Goal: Transaction & Acquisition: Purchase product/service

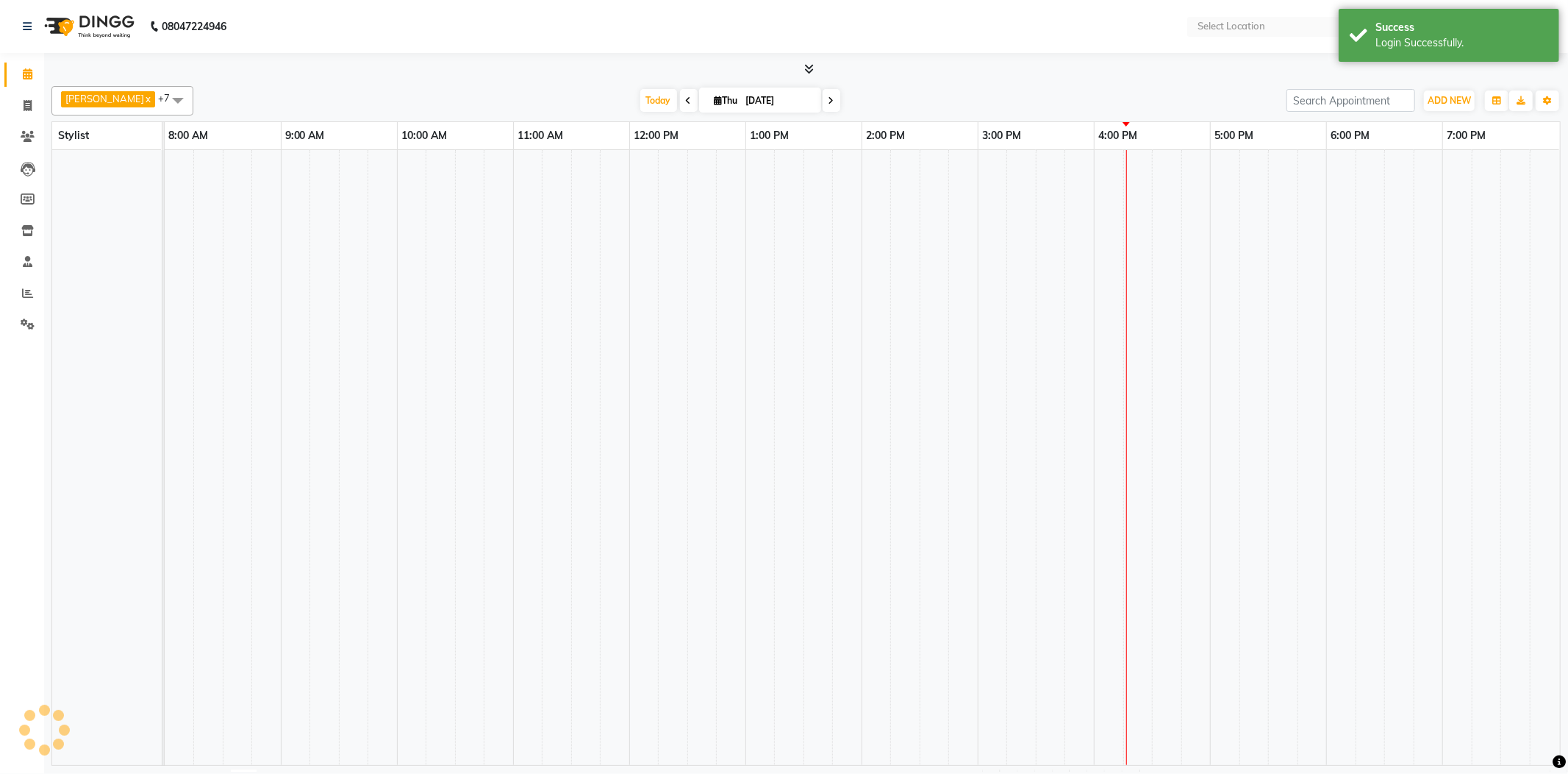
select select "en"
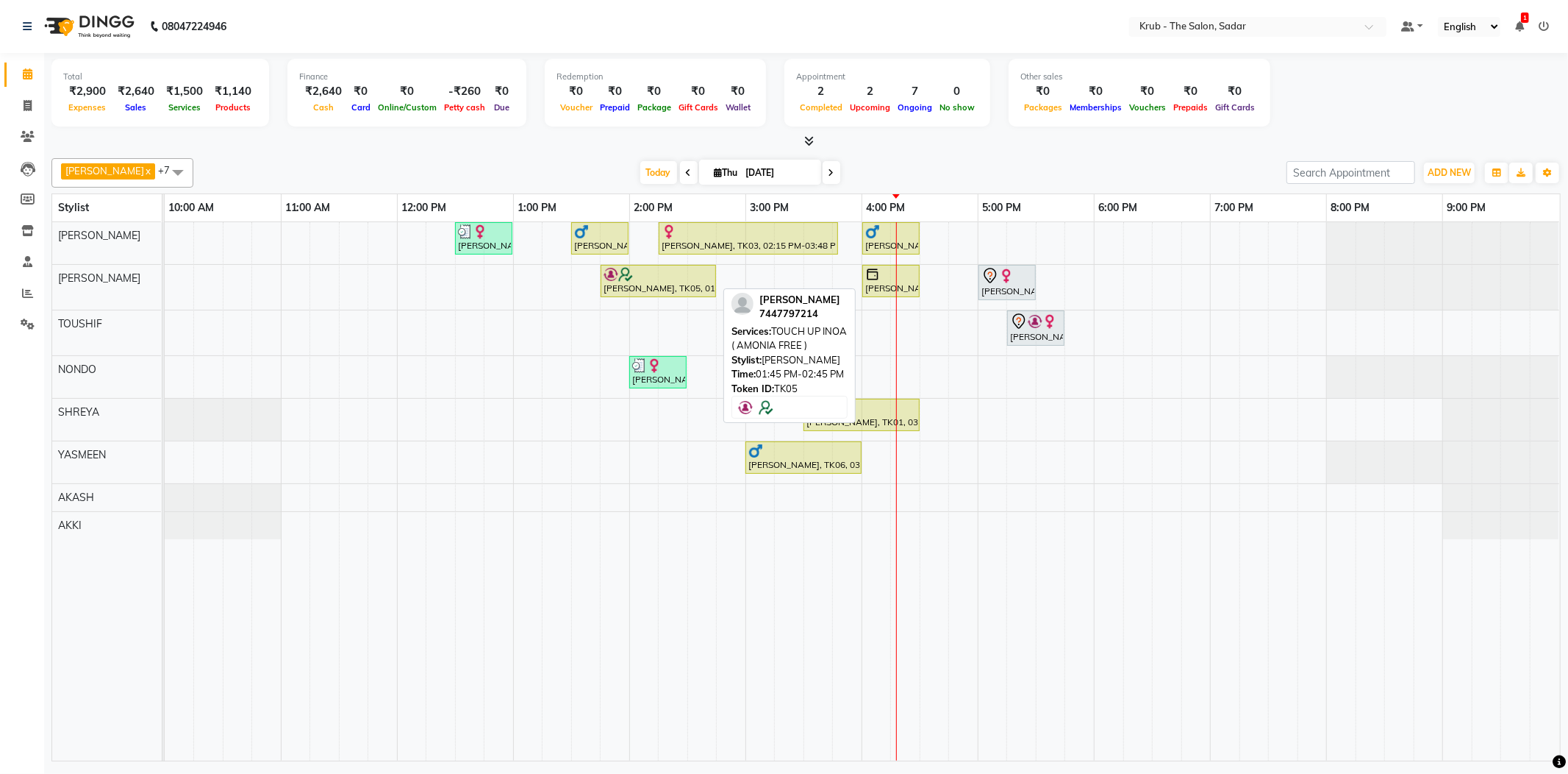
click at [659, 275] on div at bounding box center [657, 273] width 109 height 14
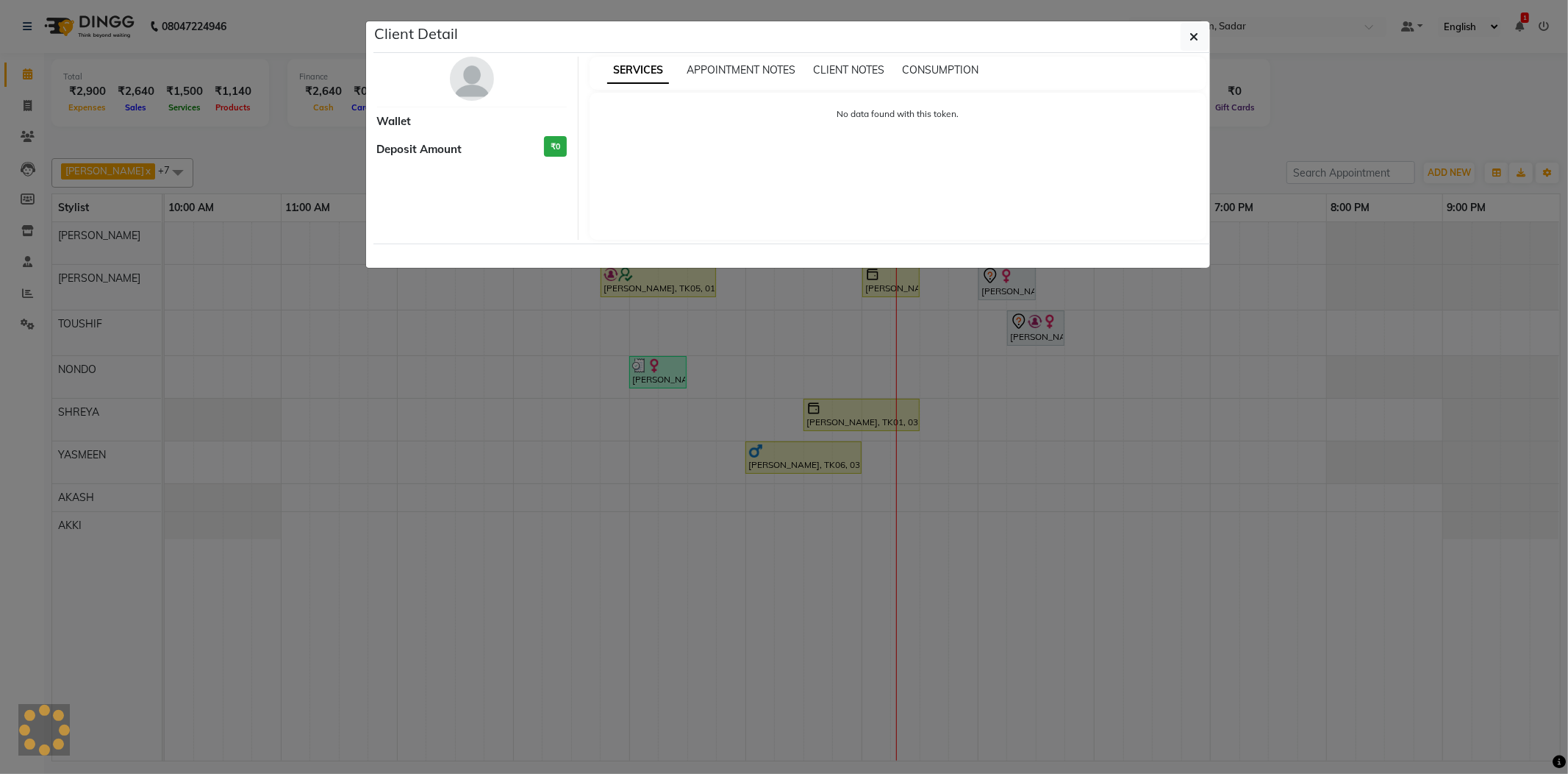
select select "1"
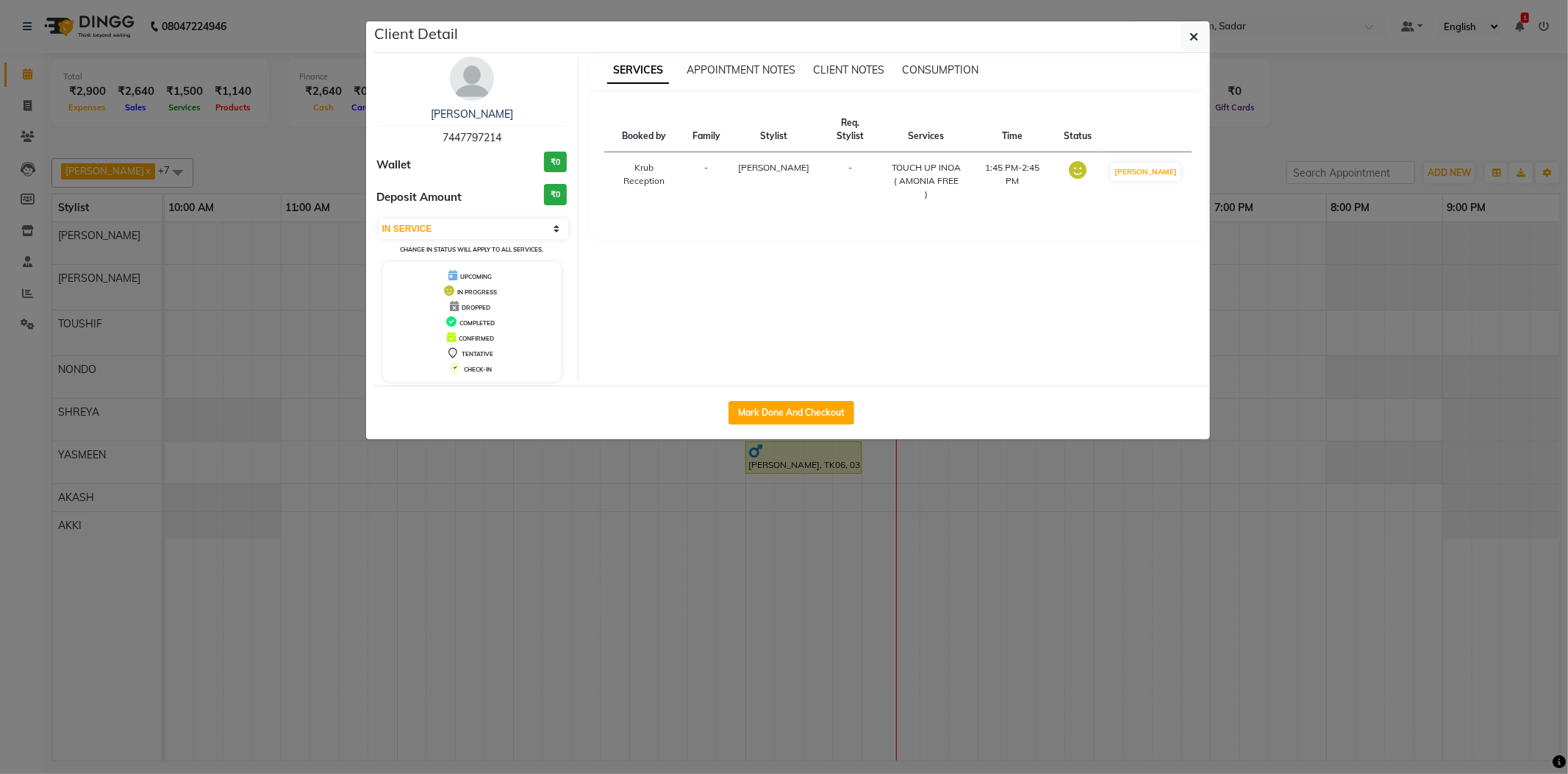
click at [1273, 118] on ngb-modal-window "Client Detail [PERSON_NAME] 7447797214 Wallet ₹0 Deposit Amount ₹0 Select IN SE…" at bounding box center [784, 387] width 1568 height 774
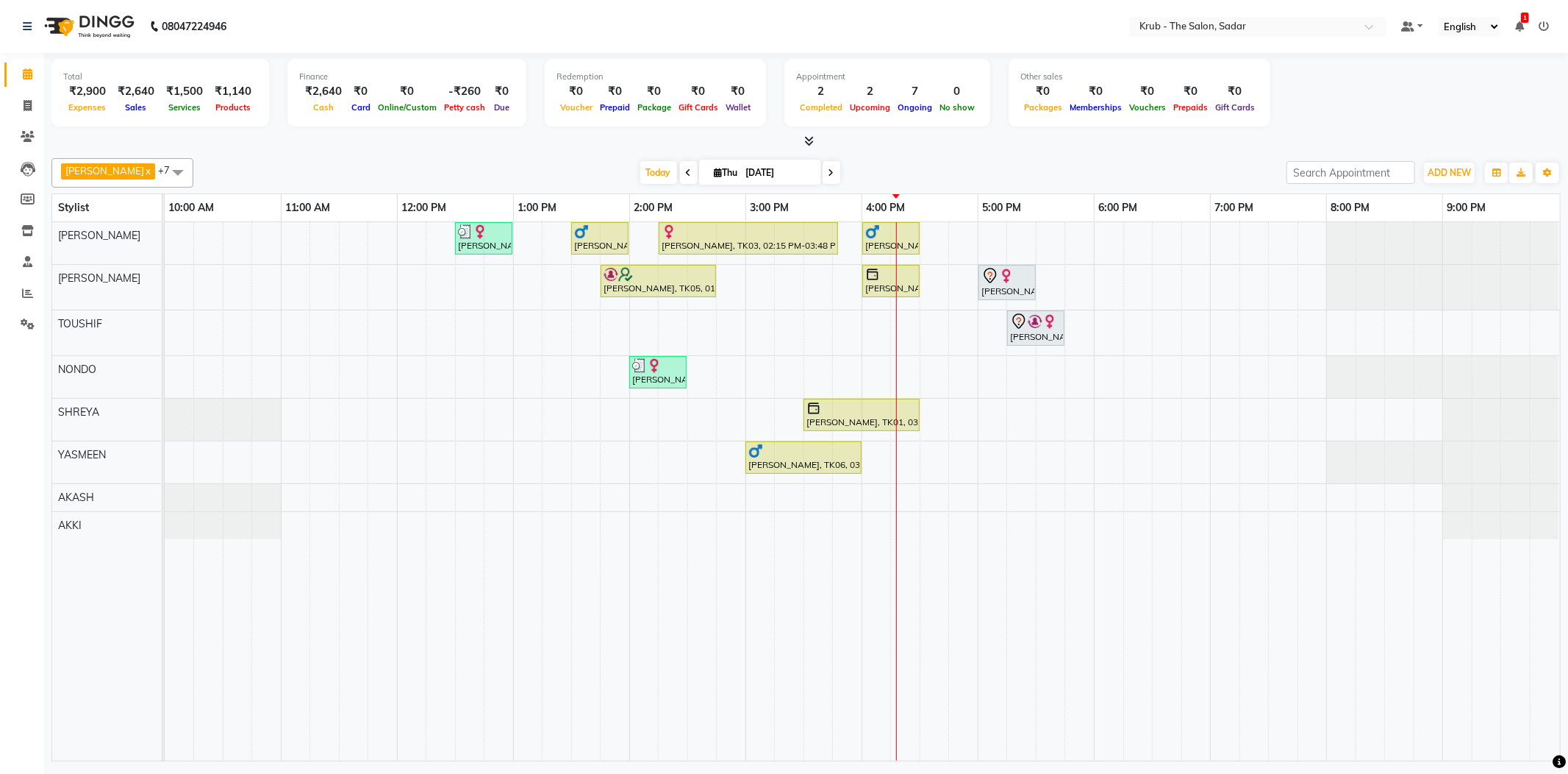
click at [1527, 28] on ul "Default Panel My Panel English ENGLISH Español العربية मराठी हिंदी ગુજરાતી தமிழ…" at bounding box center [1474, 27] width 163 height 20
click at [1495, 10] on nav "08047224946 Select Location × Krub - The Salon, Sadar Default Panel My Panel En…" at bounding box center [784, 27] width 1568 height 53
click at [1522, 30] on icon at bounding box center [1519, 26] width 9 height 10
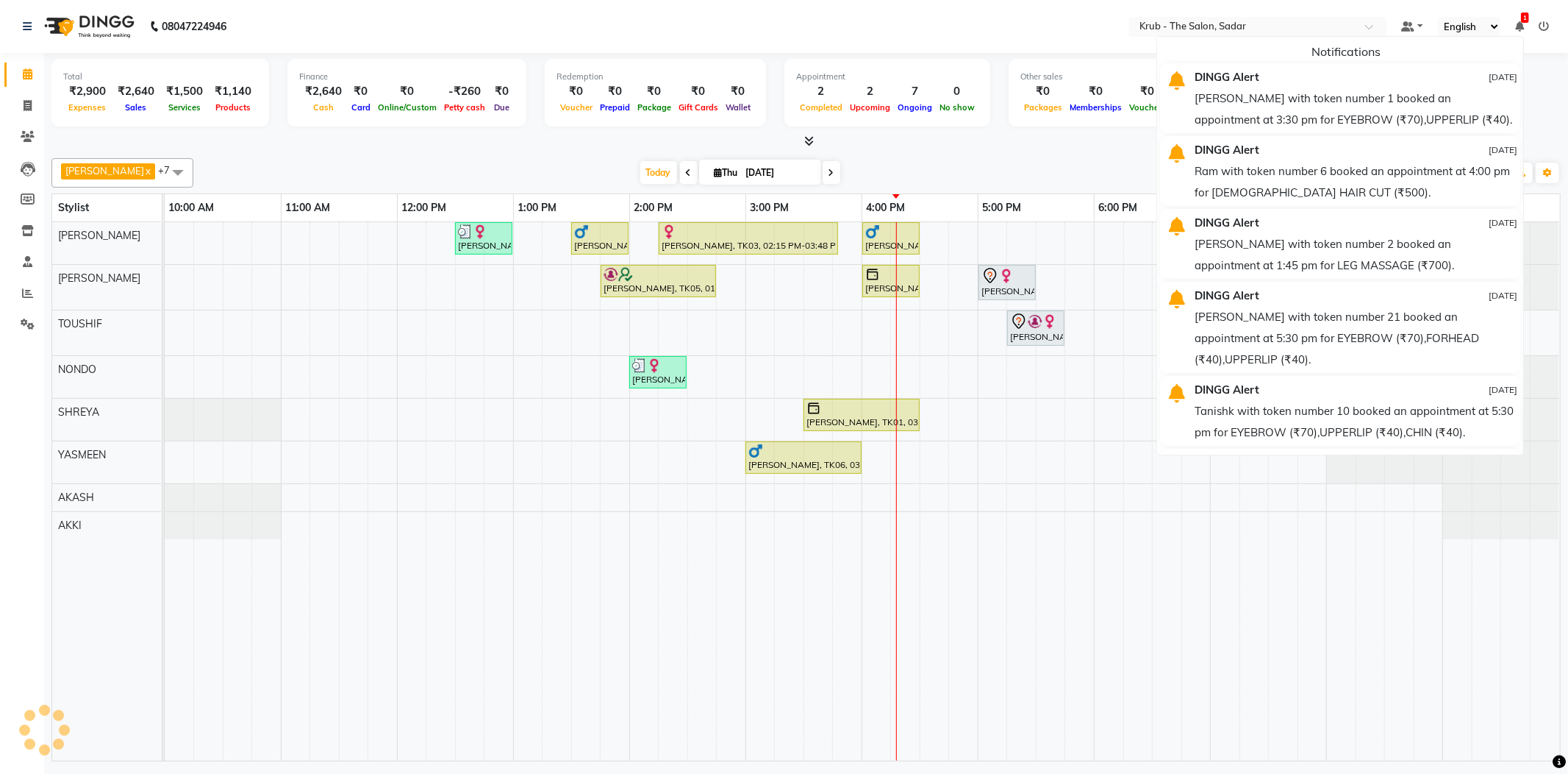
click at [1522, 25] on icon at bounding box center [1519, 26] width 9 height 10
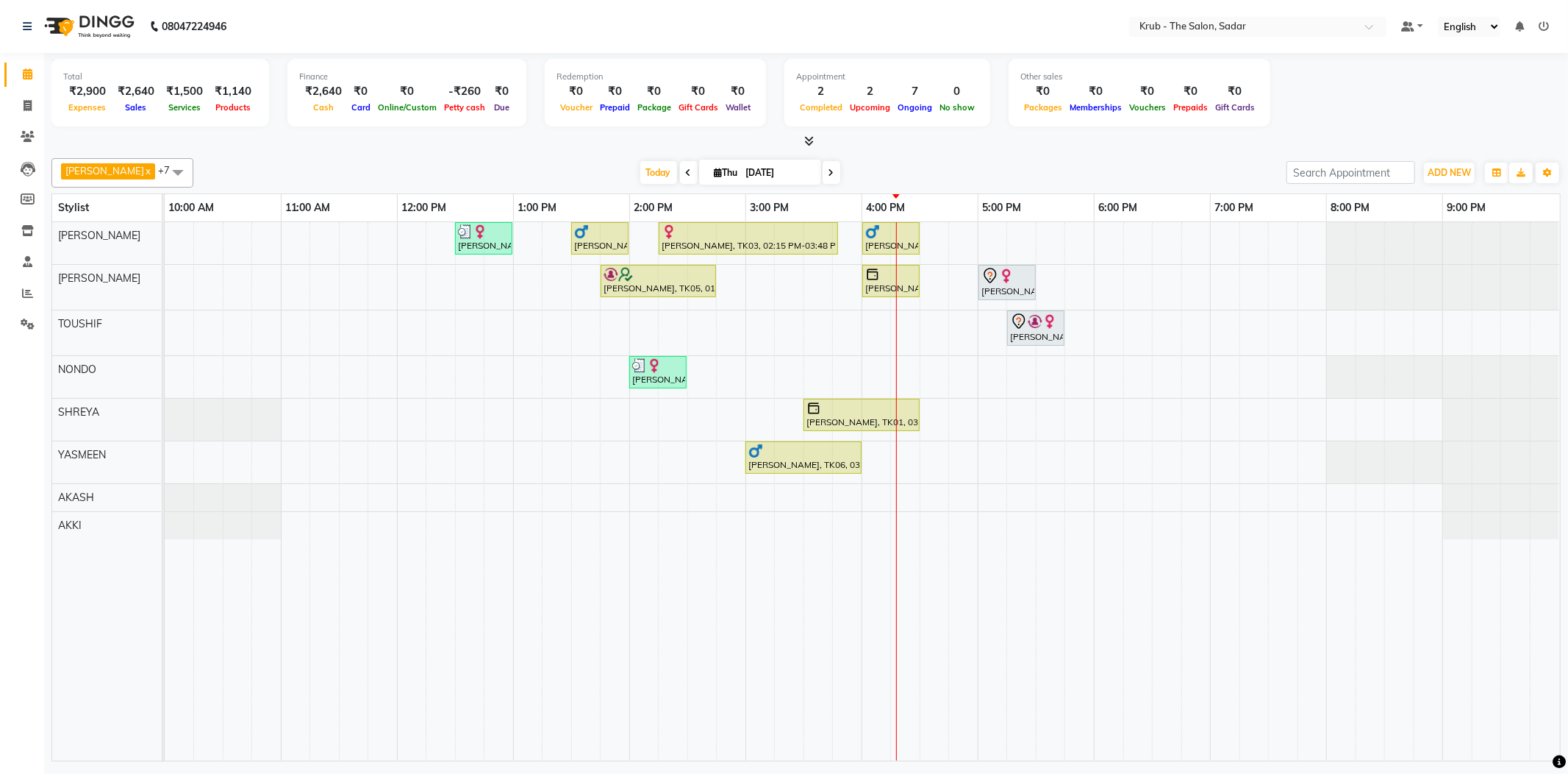
click at [1168, 134] on div at bounding box center [806, 142] width 1509 height 15
click at [692, 288] on div "[PERSON_NAME], TK05, 01:45 PM-02:45 PM, TOUCH UP INOA ( AMONIA FREE )" at bounding box center [658, 280] width 112 height 28
select select "1"
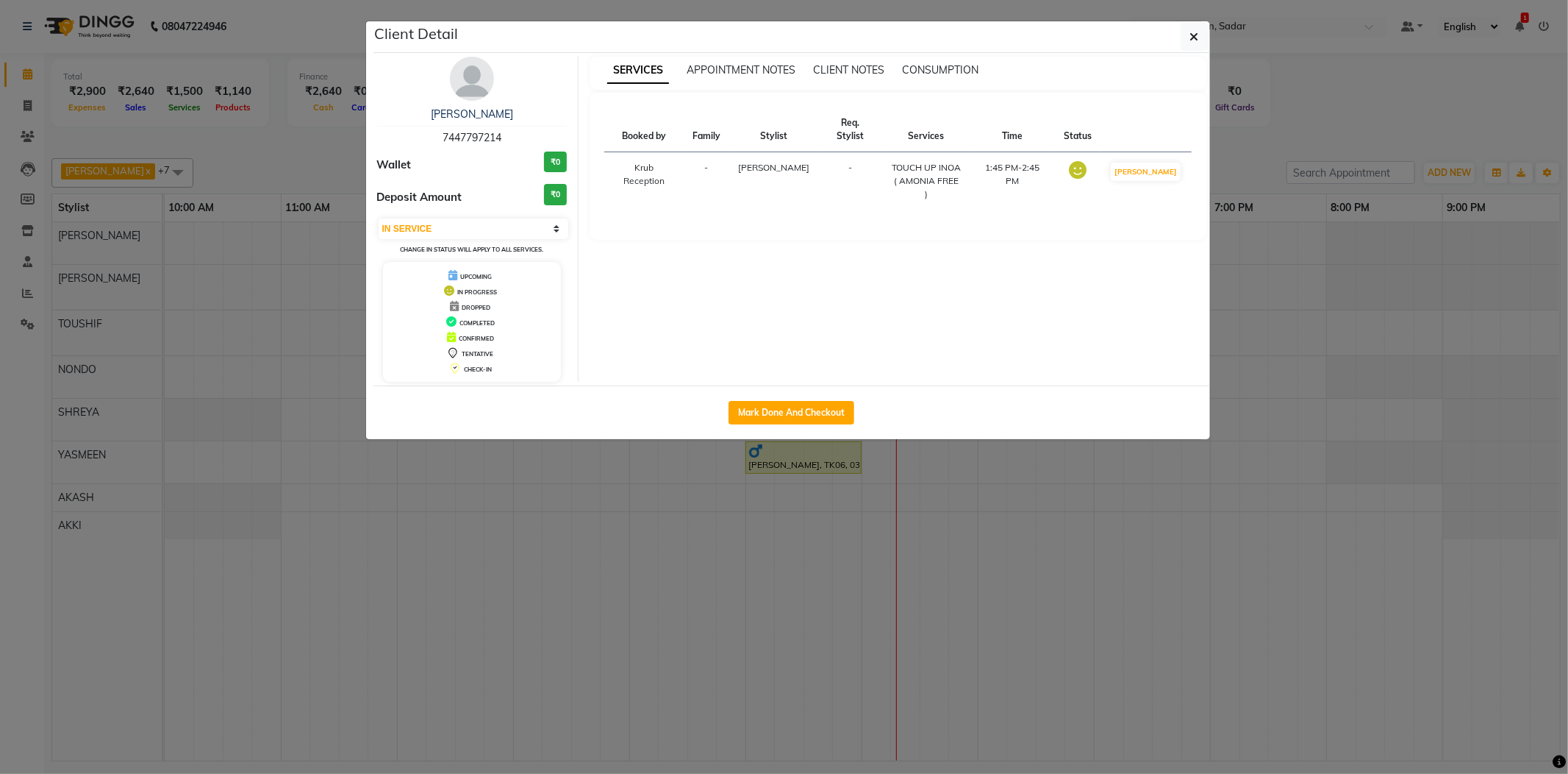
click at [782, 400] on div "Mark Done And Checkout" at bounding box center [791, 412] width 836 height 53
click at [782, 407] on button "Mark Done And Checkout" at bounding box center [791, 412] width 126 height 24
select select "service"
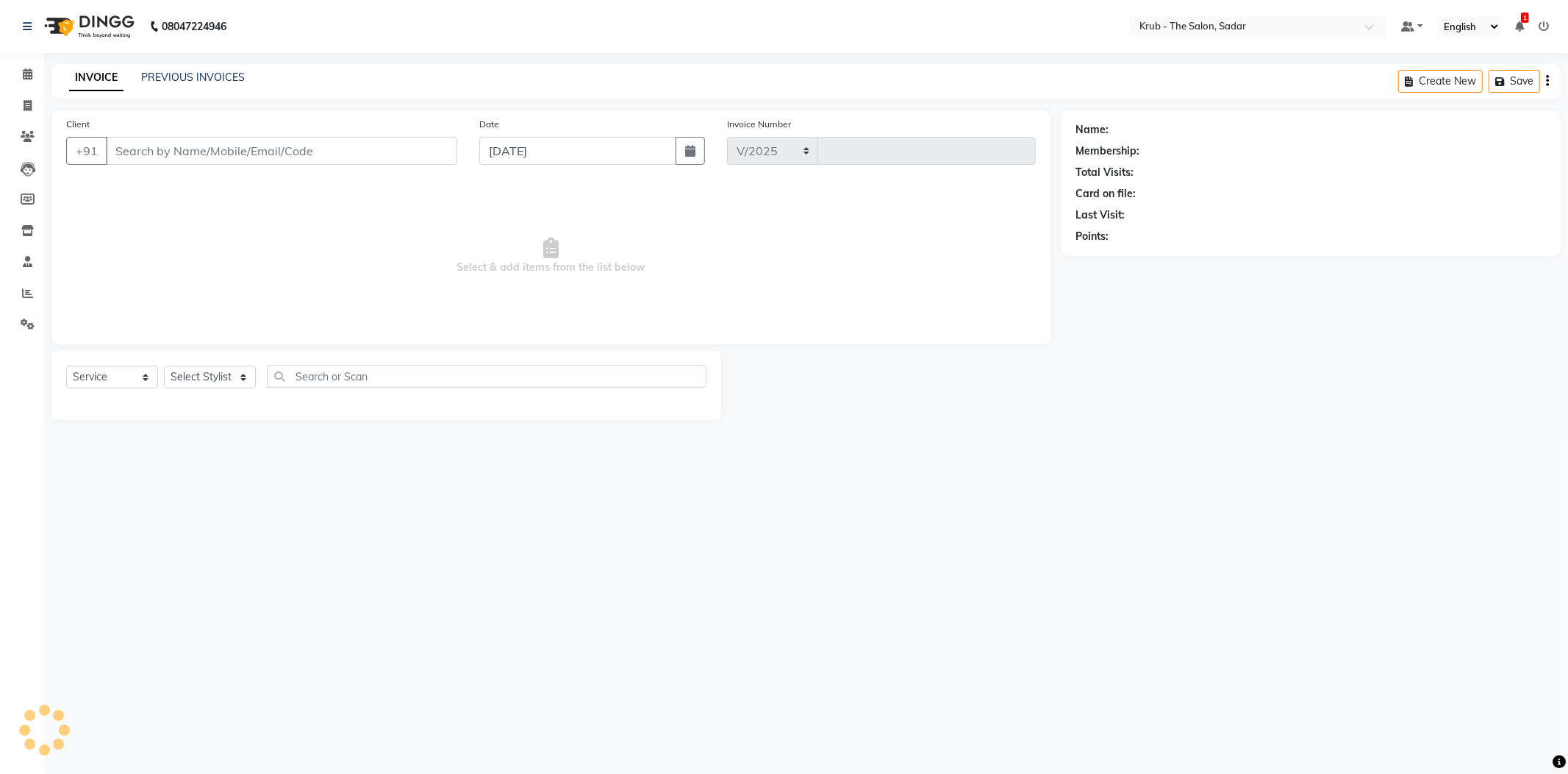
select select "4449"
type input "2150"
type input "7447797214"
select select "24980"
select select "1: Object"
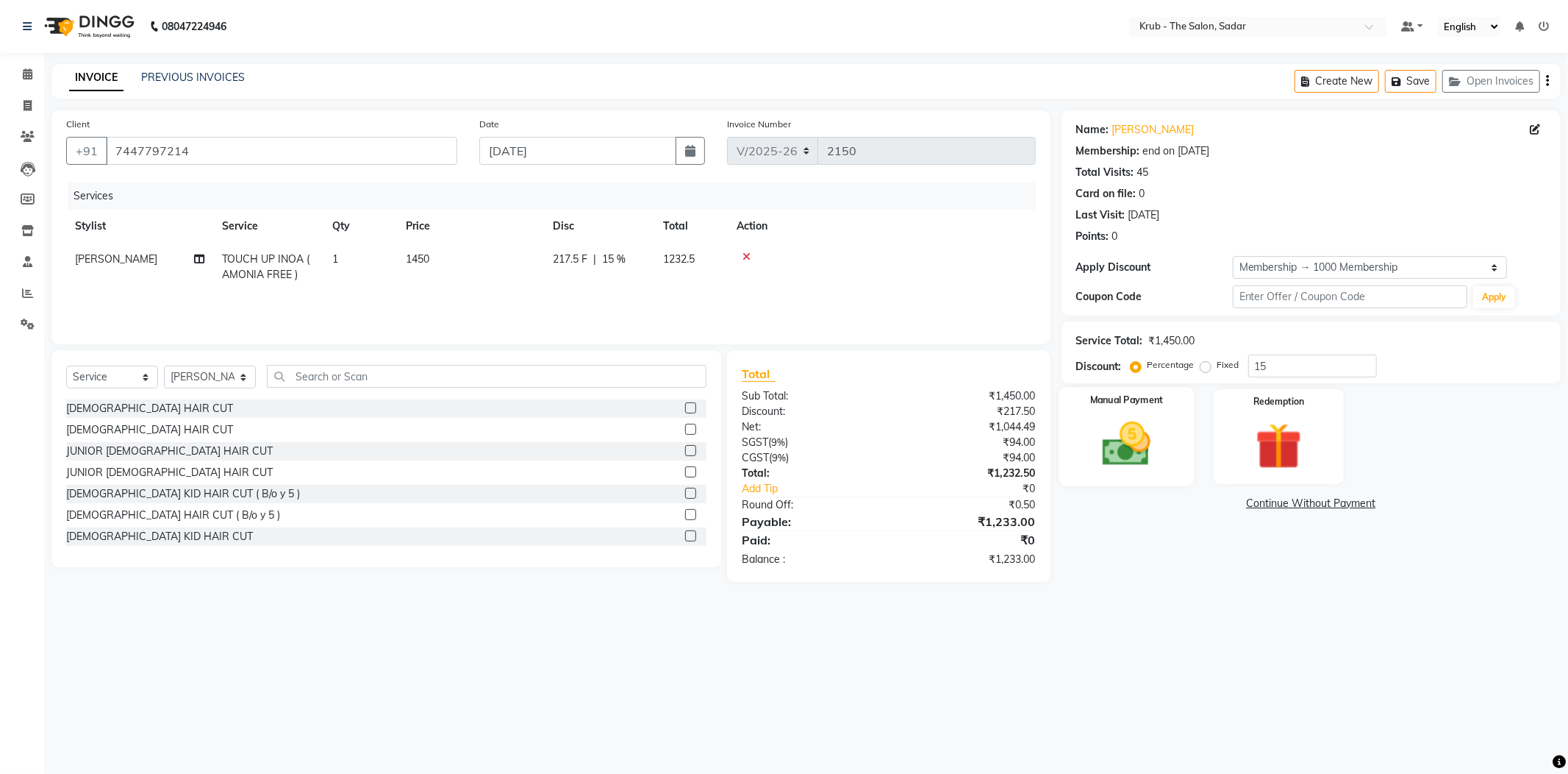
click at [1118, 422] on img at bounding box center [1126, 444] width 79 height 56
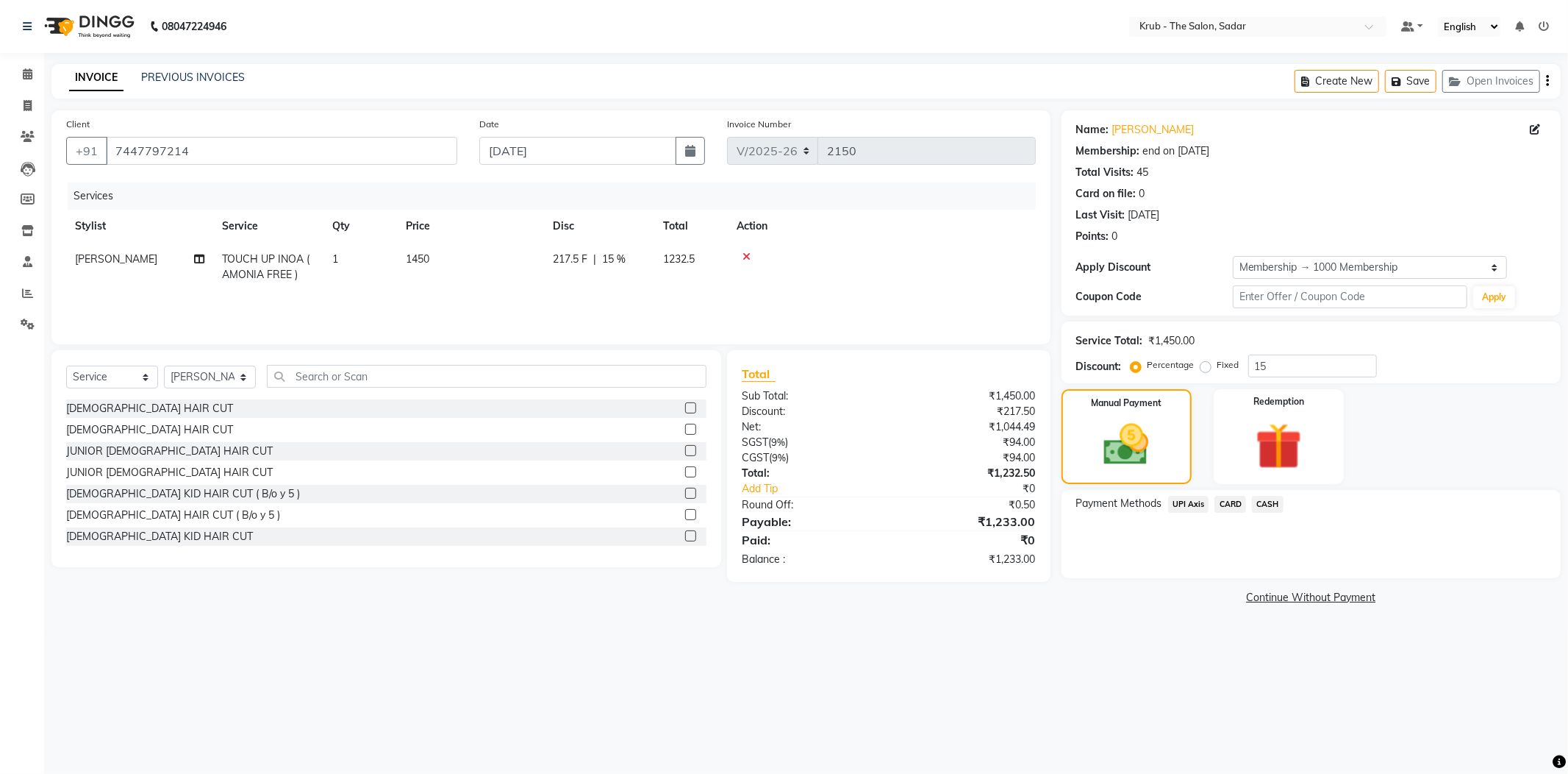
click at [1196, 496] on span "UPI Axis" at bounding box center [1187, 505] width 41 height 17
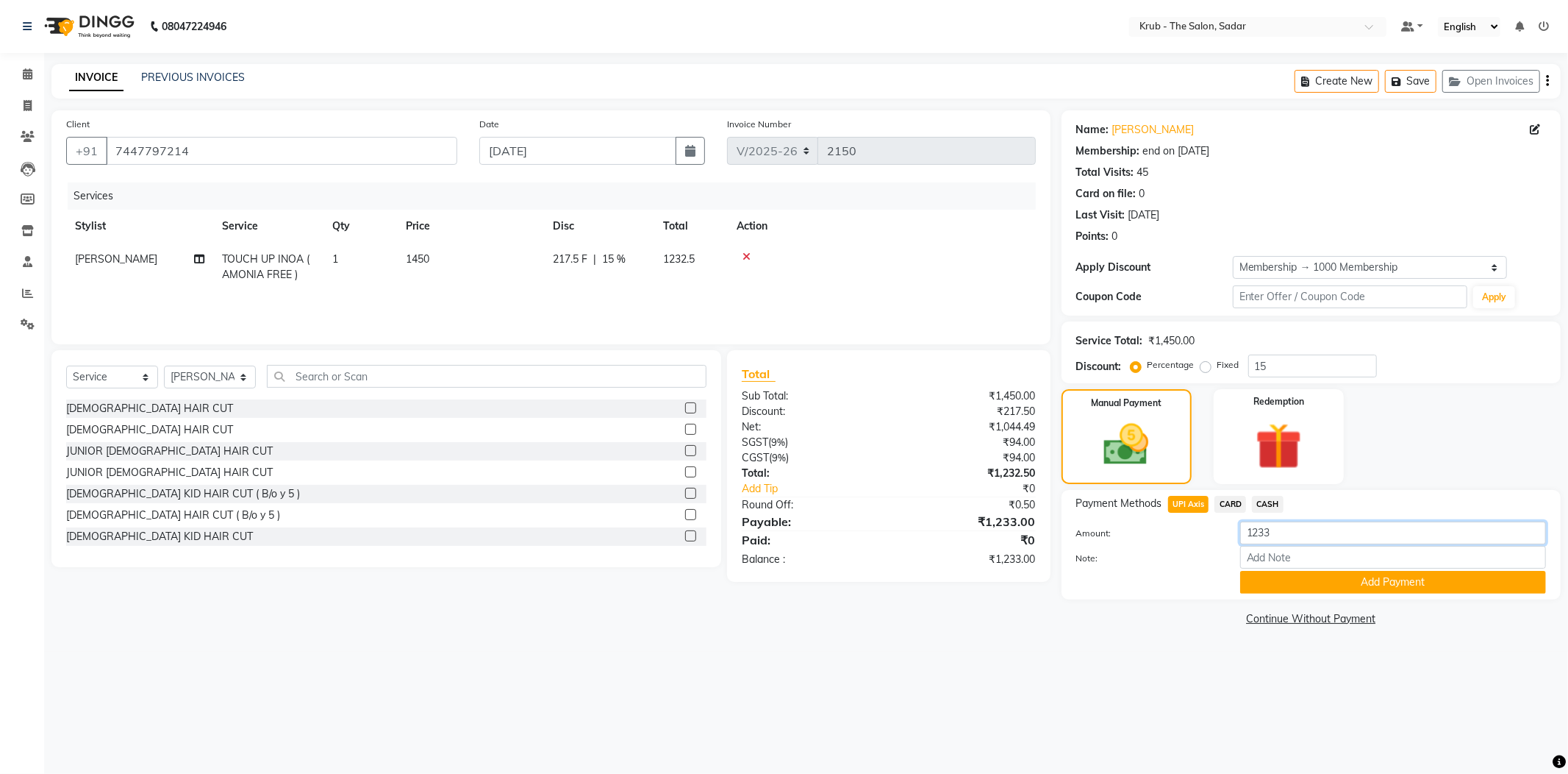
drag, startPoint x: 1300, startPoint y: 515, endPoint x: 1151, endPoint y: 531, distance: 149.9
click at [1151, 531] on div "Amount: 1233 Note: Add Payment" at bounding box center [1311, 558] width 470 height 72
type input "33"
click at [1303, 570] on button "Add Payment" at bounding box center [1392, 582] width 305 height 23
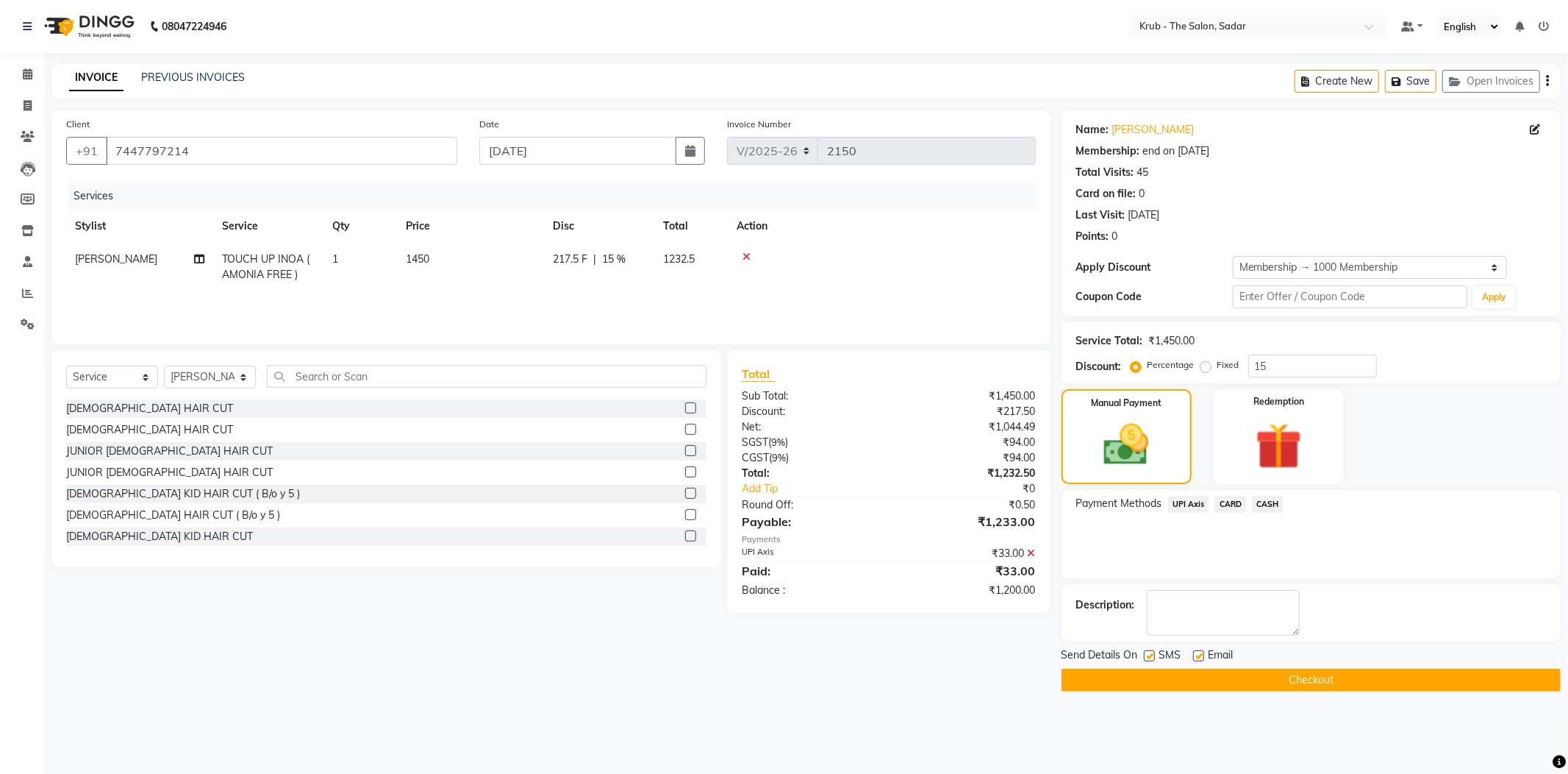
click at [1279, 496] on span "CASH" at bounding box center [1266, 505] width 31 height 17
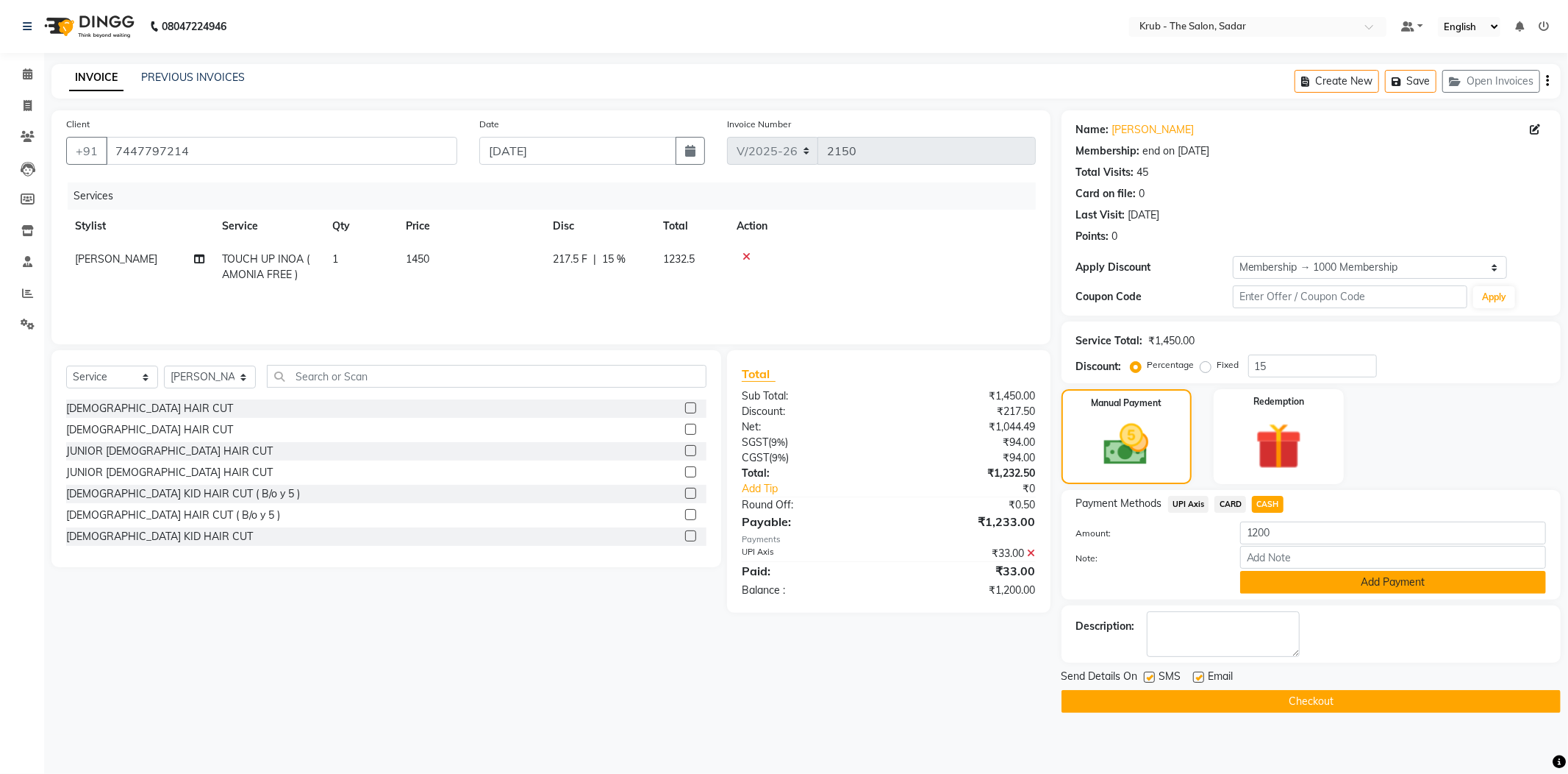
click at [1319, 570] on button "Add Payment" at bounding box center [1392, 582] width 305 height 23
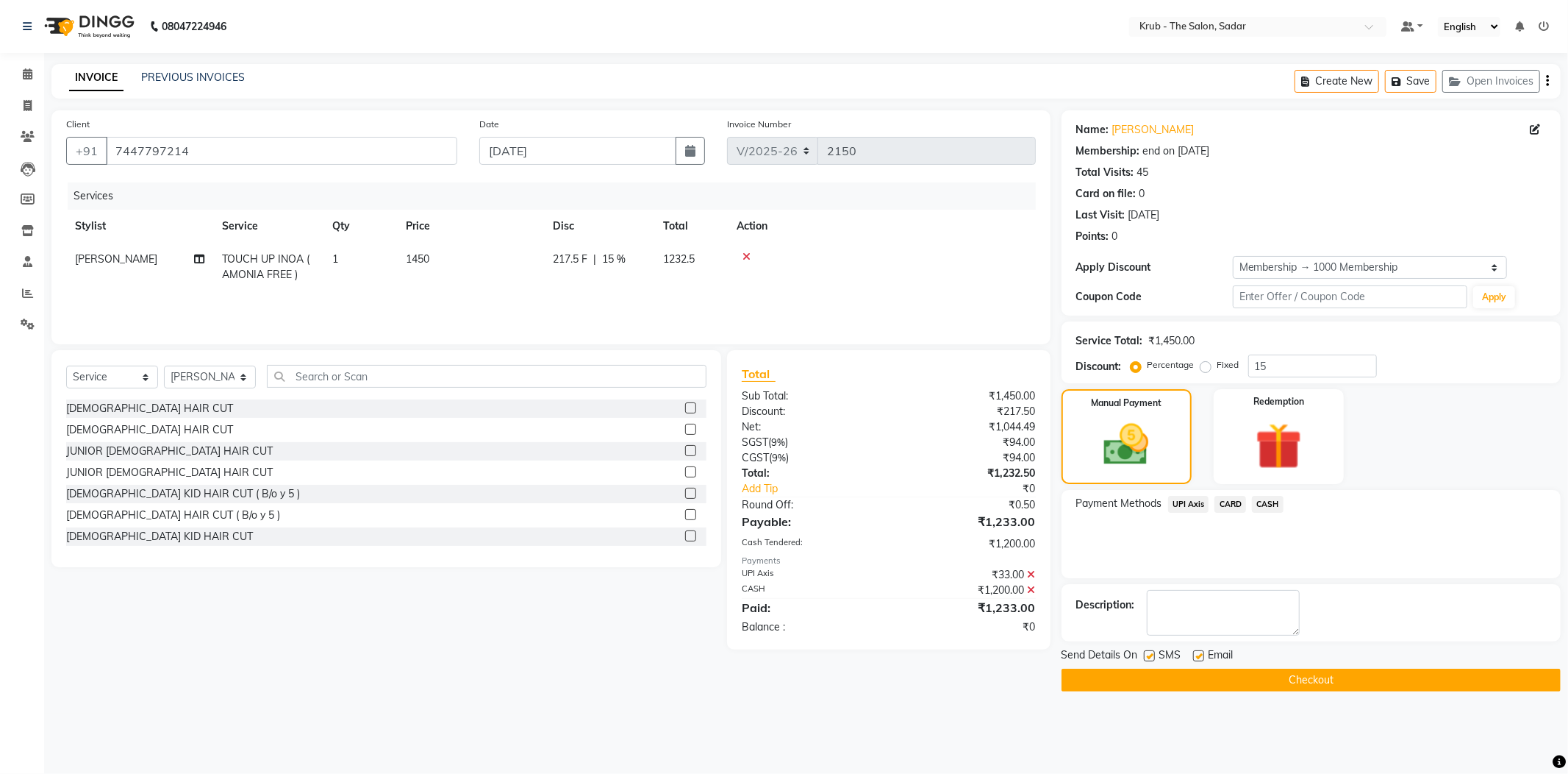
click at [1193, 650] on label at bounding box center [1199, 656] width 11 height 11
click at [1193, 651] on input "checkbox" at bounding box center [1198, 656] width 10 height 10
checkbox input "false"
click at [1142, 647] on div "Send Details On SMS Email" at bounding box center [1310, 656] width 499 height 18
click at [1147, 650] on label at bounding box center [1149, 656] width 11 height 11
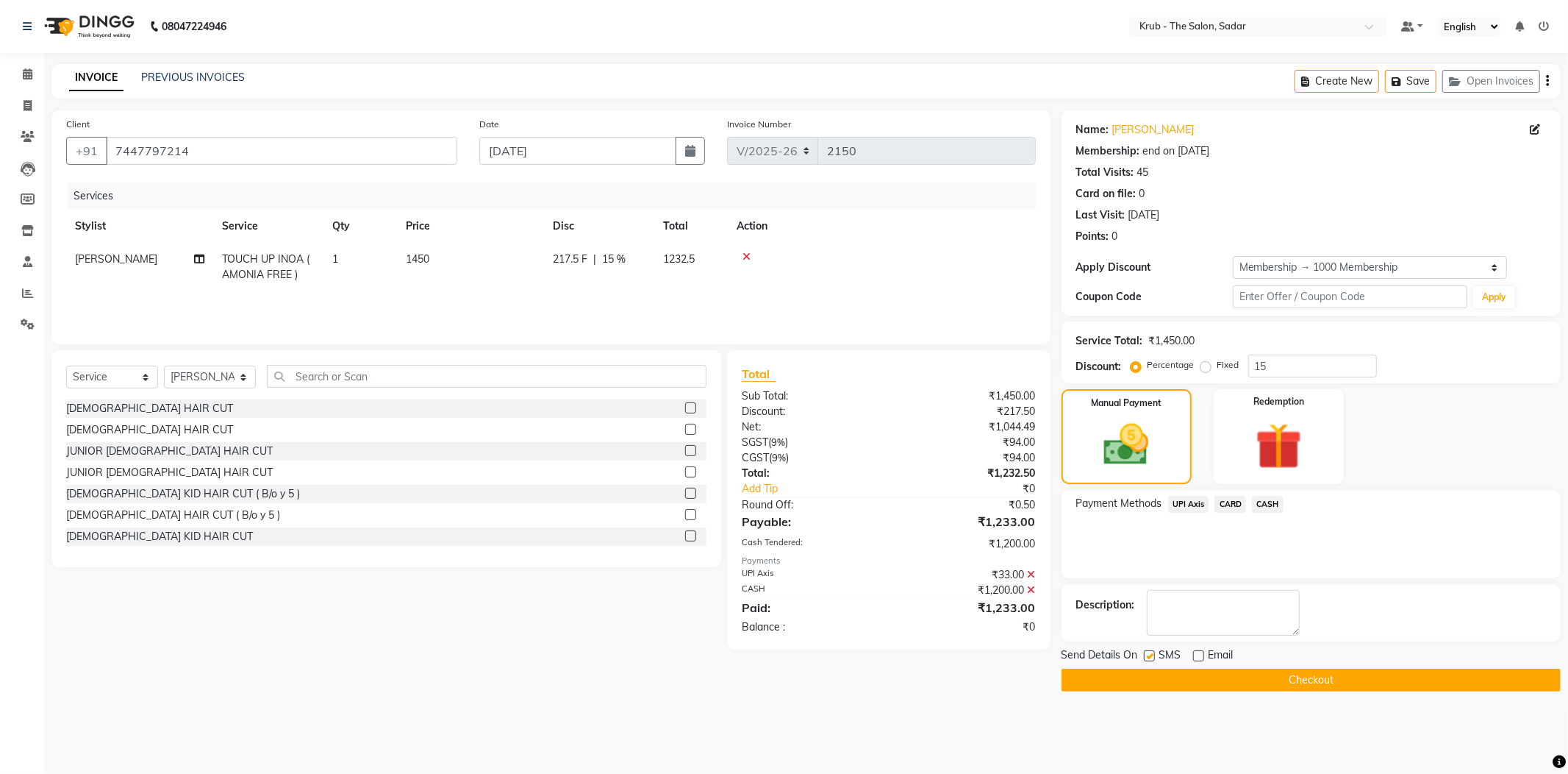
click at [1147, 651] on input "checkbox" at bounding box center [1148, 656] width 10 height 10
checkbox input "false"
click at [1333, 668] on button "Checkout" at bounding box center [1310, 680] width 499 height 23
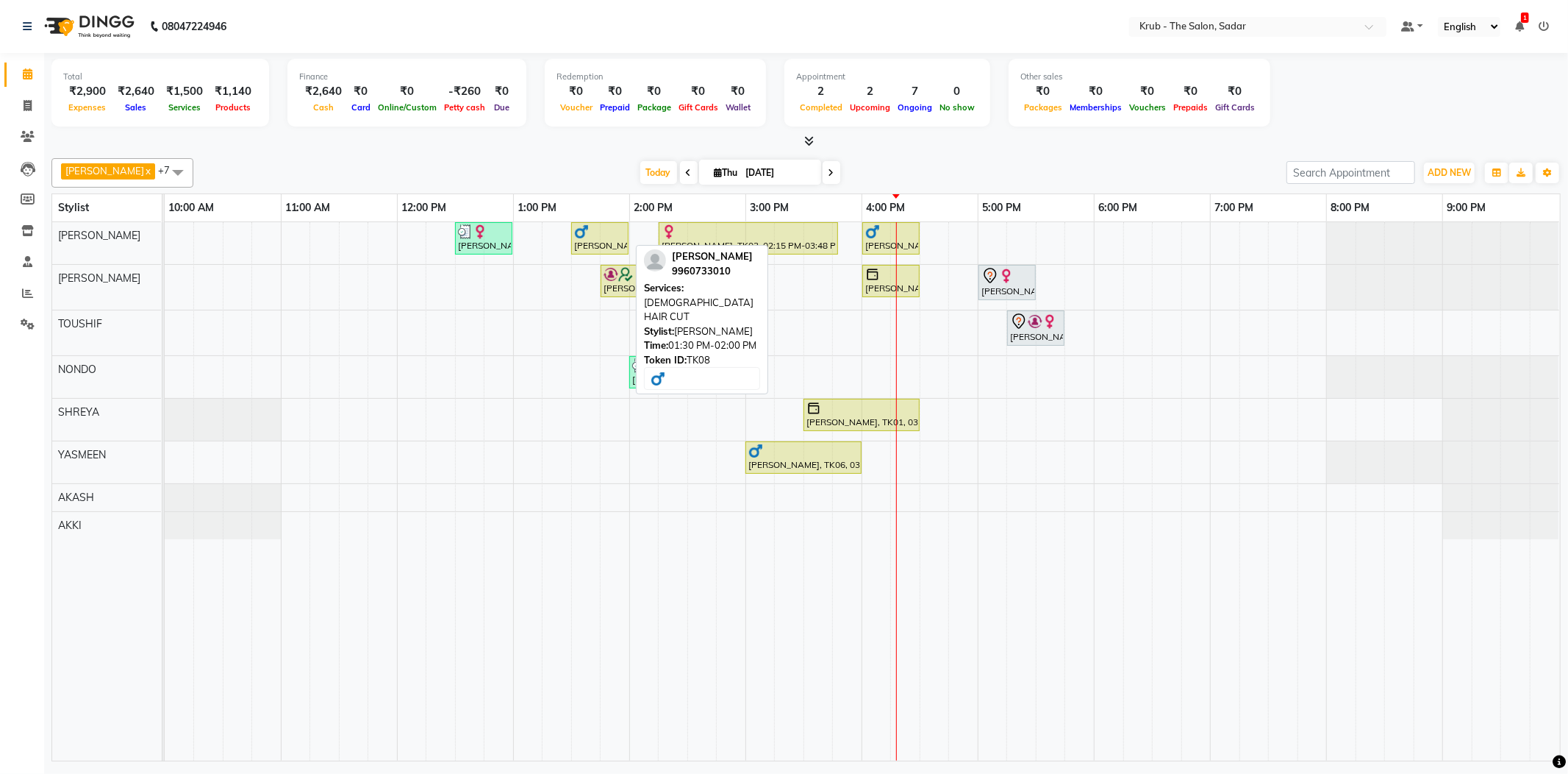
click at [620, 241] on div "[PERSON_NAME], TK08, 01:30 PM-02:00 PM, [DEMOGRAPHIC_DATA] HAIR CUT" at bounding box center [599, 238] width 54 height 28
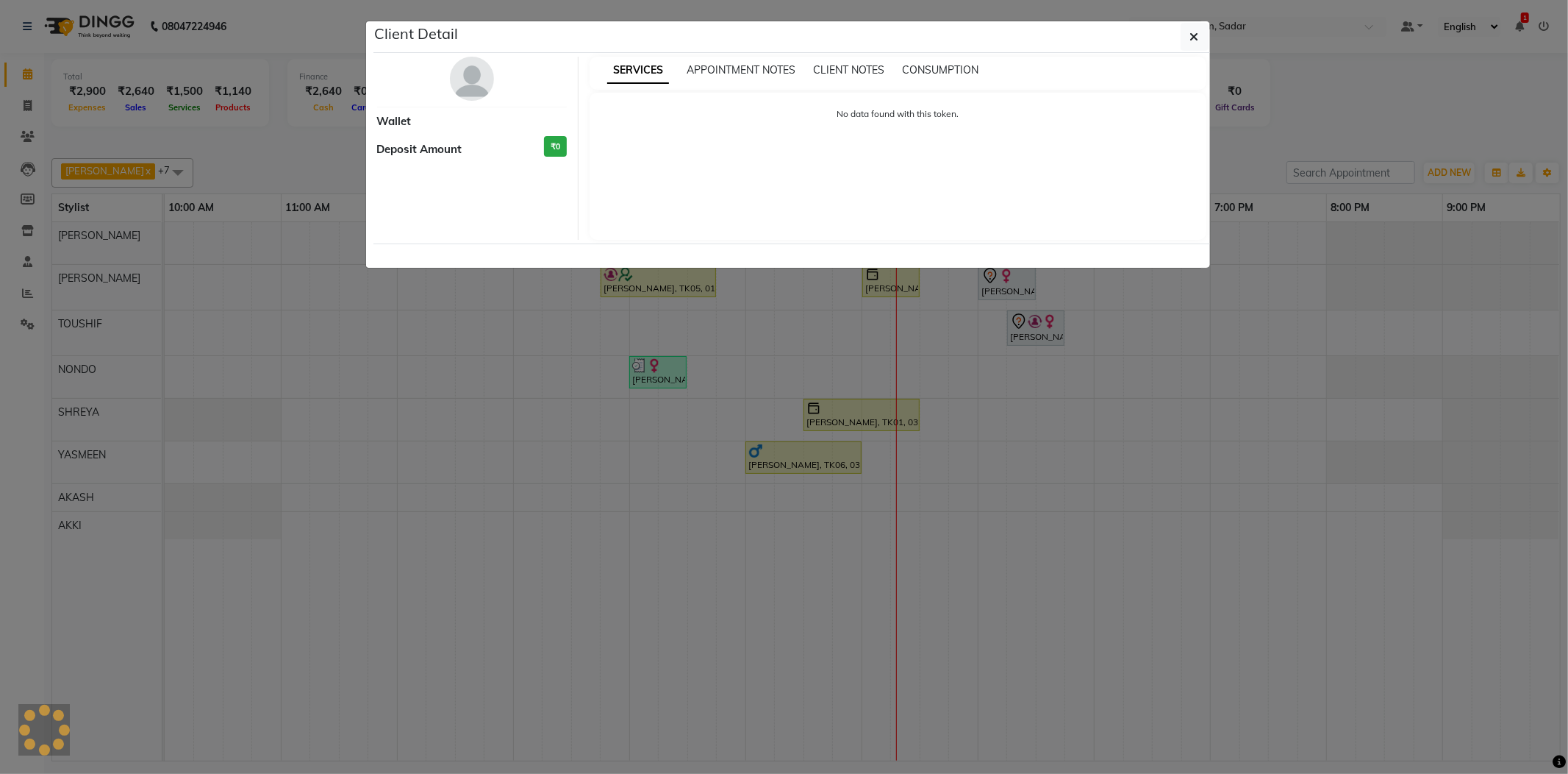
select select "1"
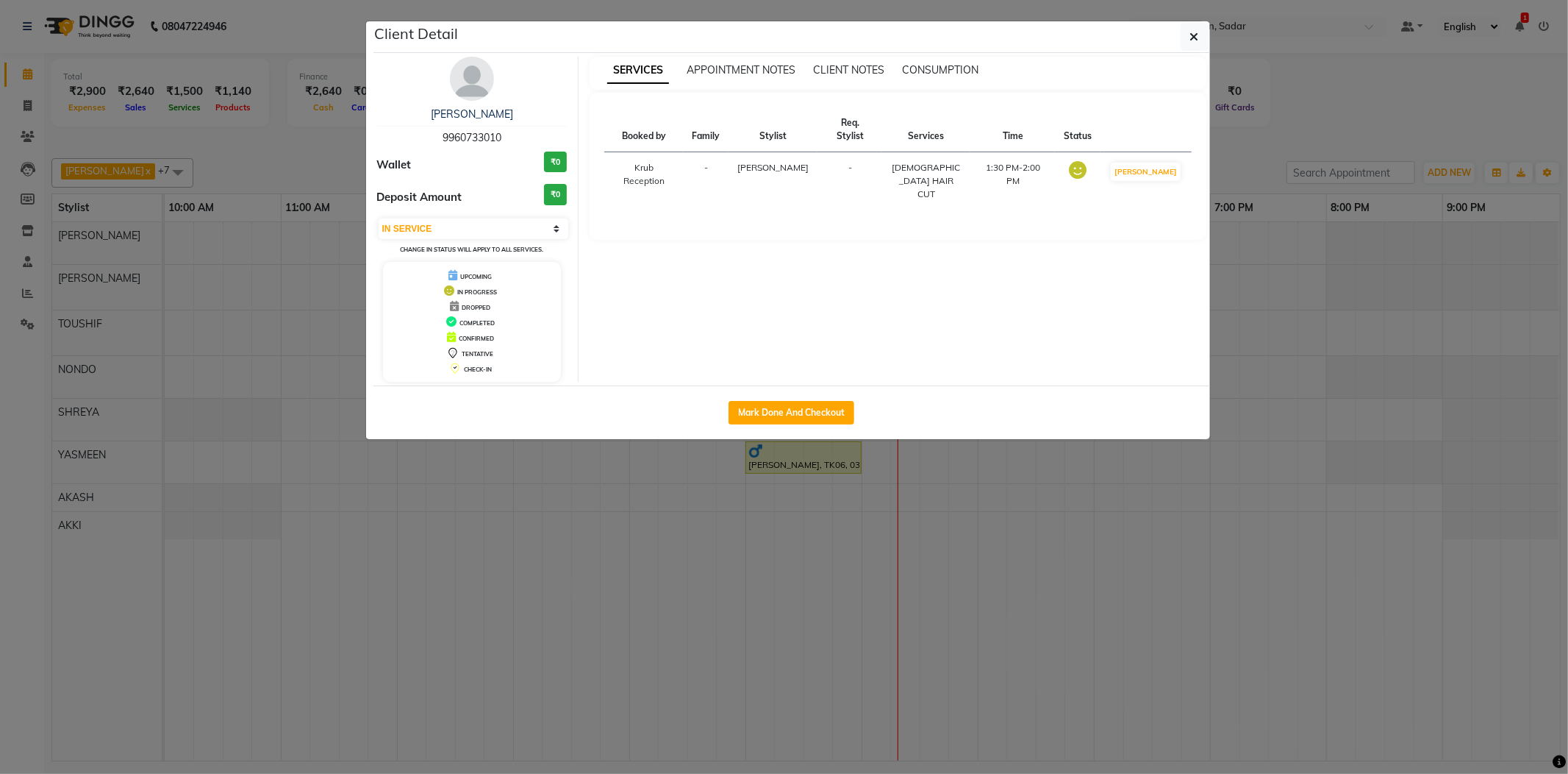
click at [1249, 147] on ngb-modal-window "Client Detail Rohit Siyal 9960733010 Wallet ₹0 Deposit Amount ₹0 Select IN SERV…" at bounding box center [784, 387] width 1568 height 774
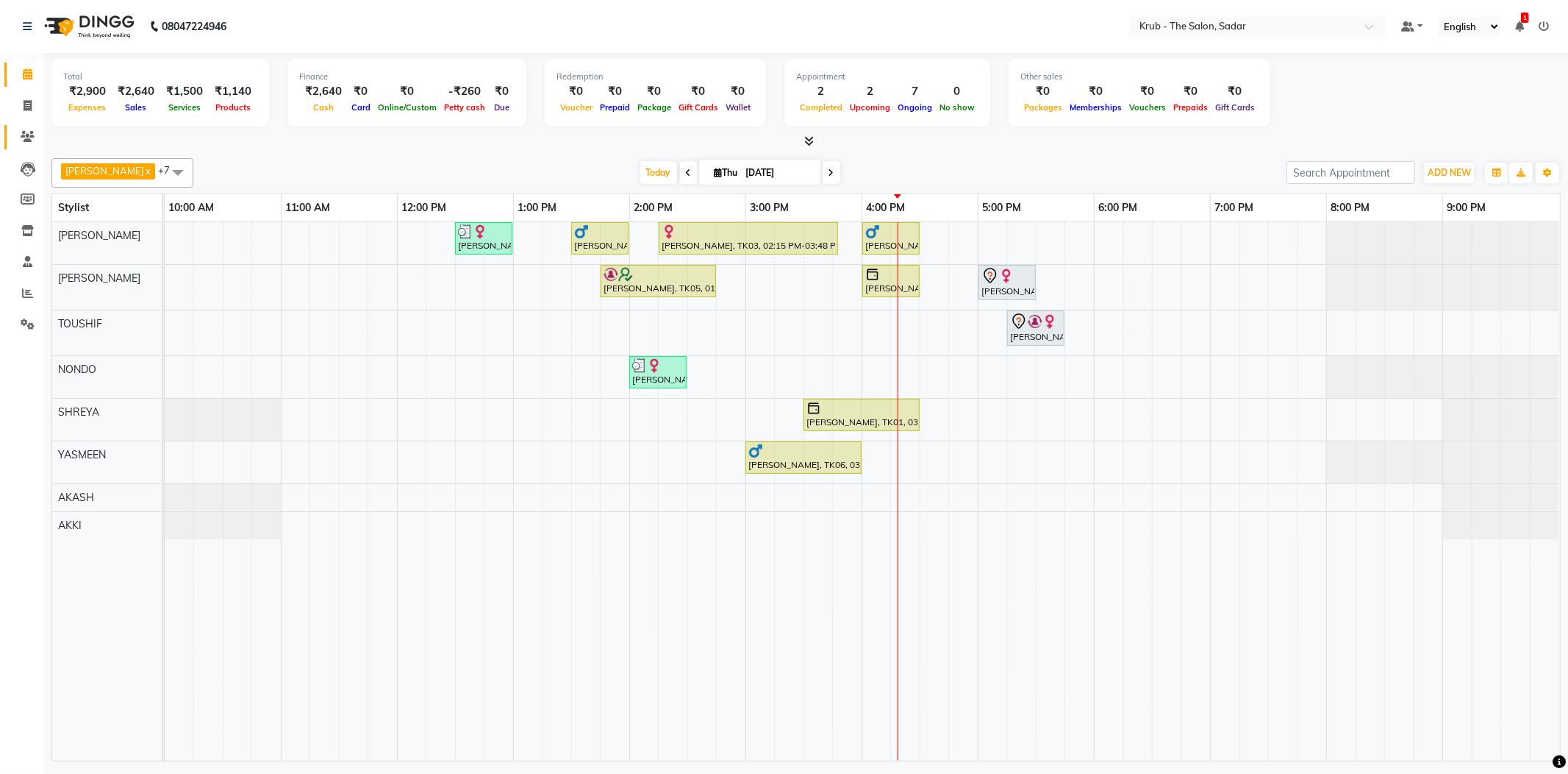
click at [28, 138] on icon at bounding box center [28, 136] width 14 height 11
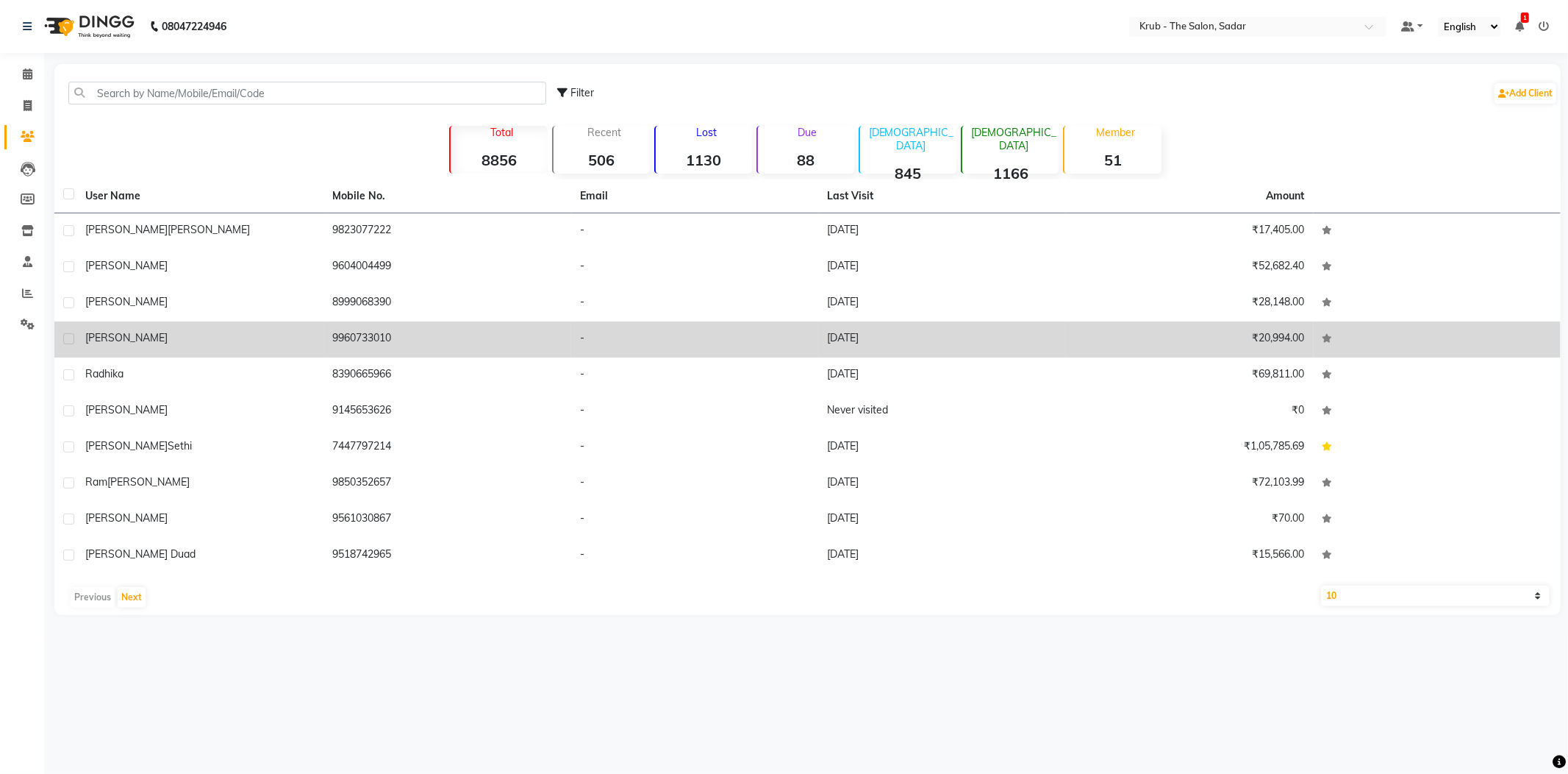
click at [311, 330] on div "Rohit Siyal" at bounding box center [201, 338] width 230 height 15
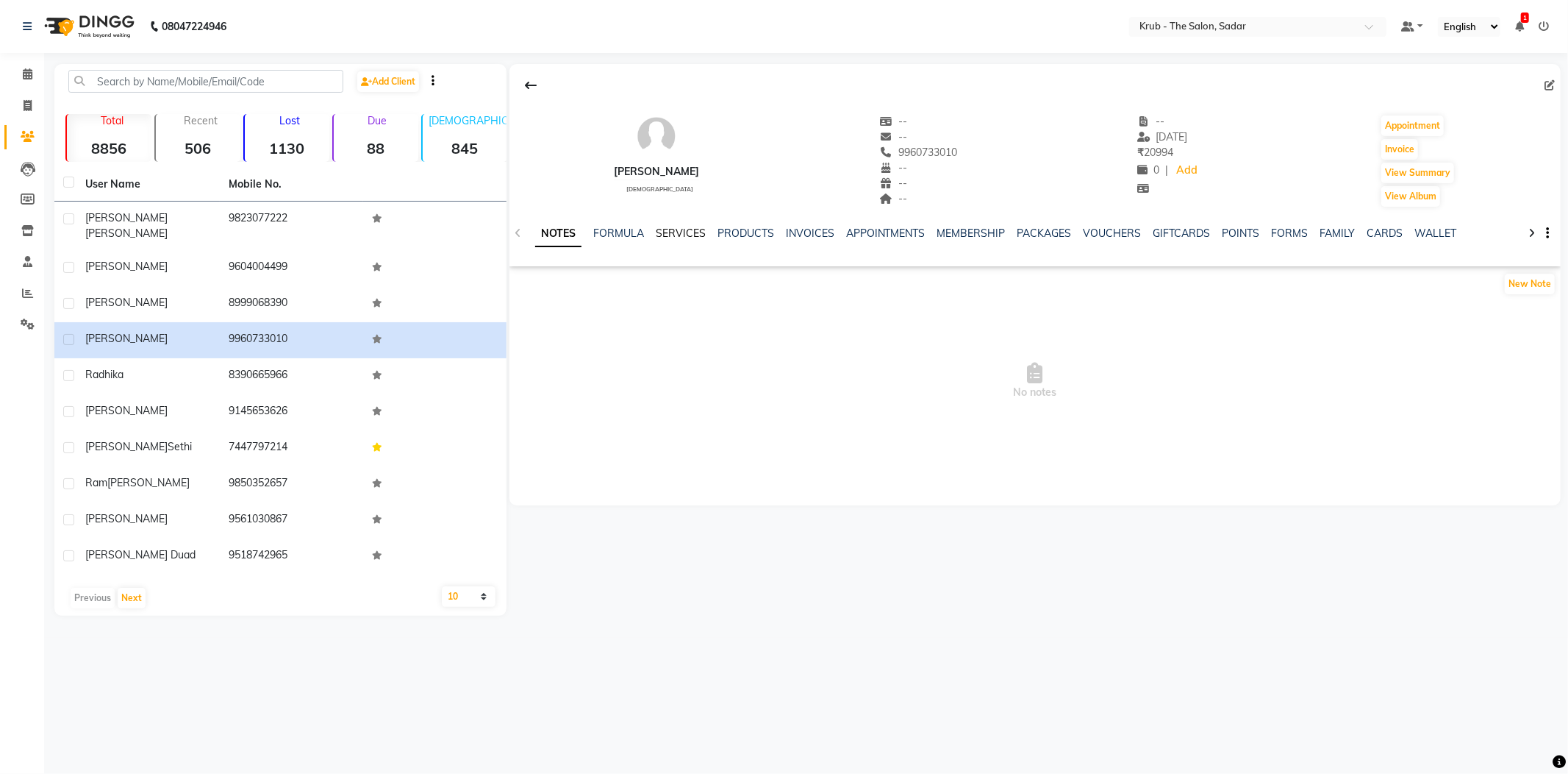
click at [659, 228] on link "SERVICES" at bounding box center [680, 233] width 50 height 13
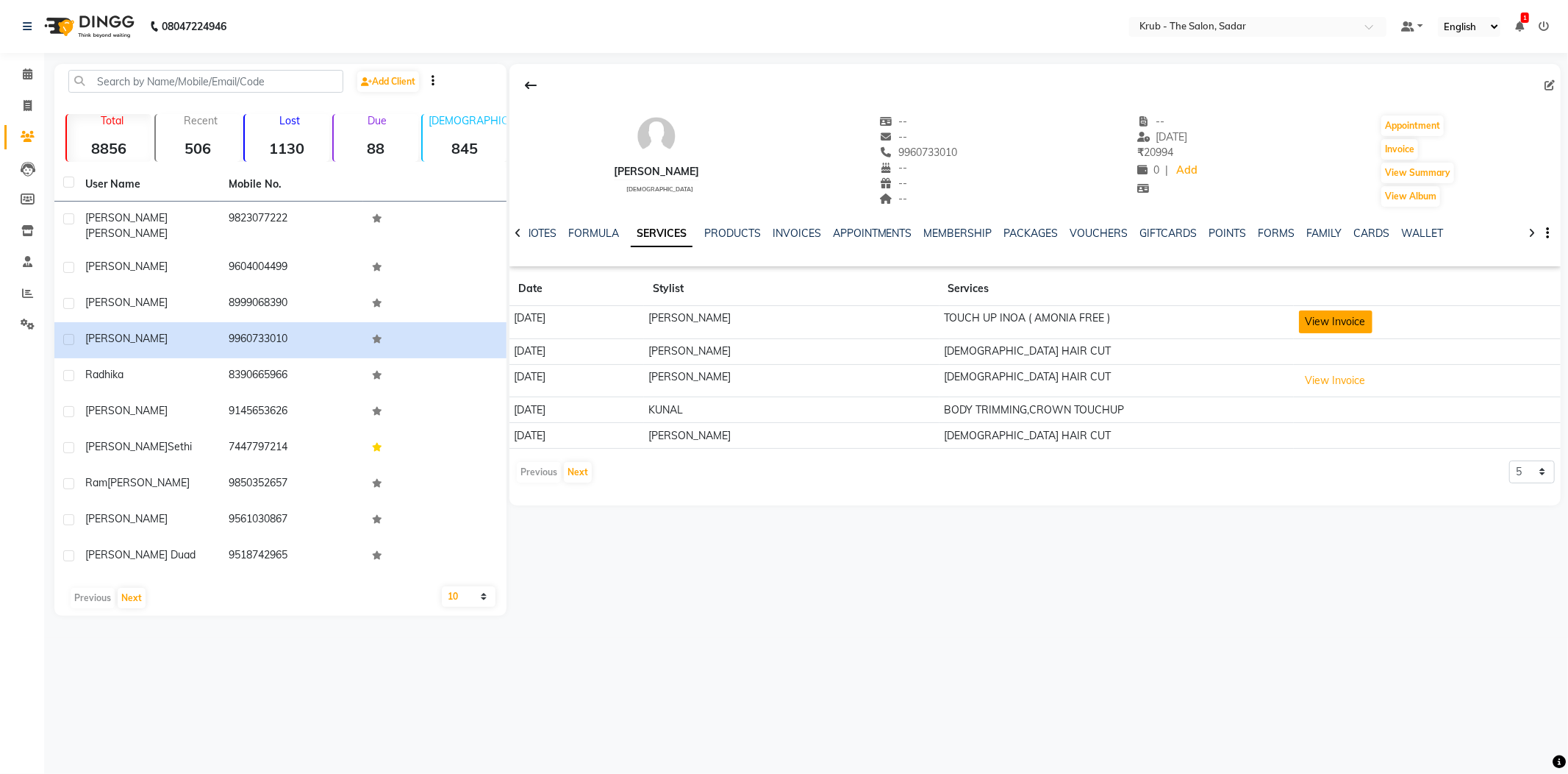
click at [1324, 310] on button "View Invoice" at bounding box center [1335, 322] width 73 height 23
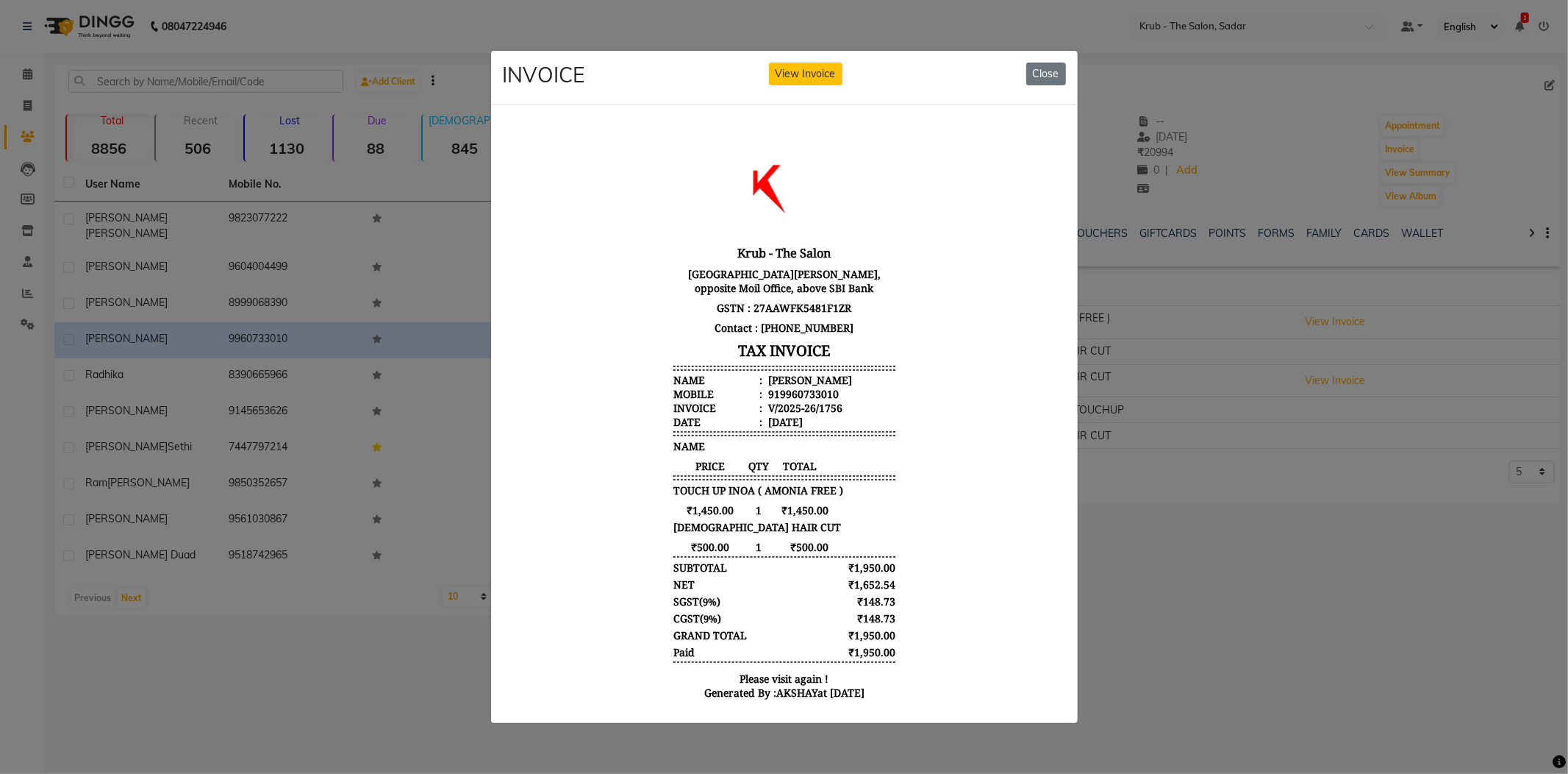
drag, startPoint x: 1382, startPoint y: 311, endPoint x: 1235, endPoint y: 264, distance: 154.3
click at [1382, 311] on ngb-modal-window "INVOICE View Invoice Close" at bounding box center [784, 387] width 1568 height 774
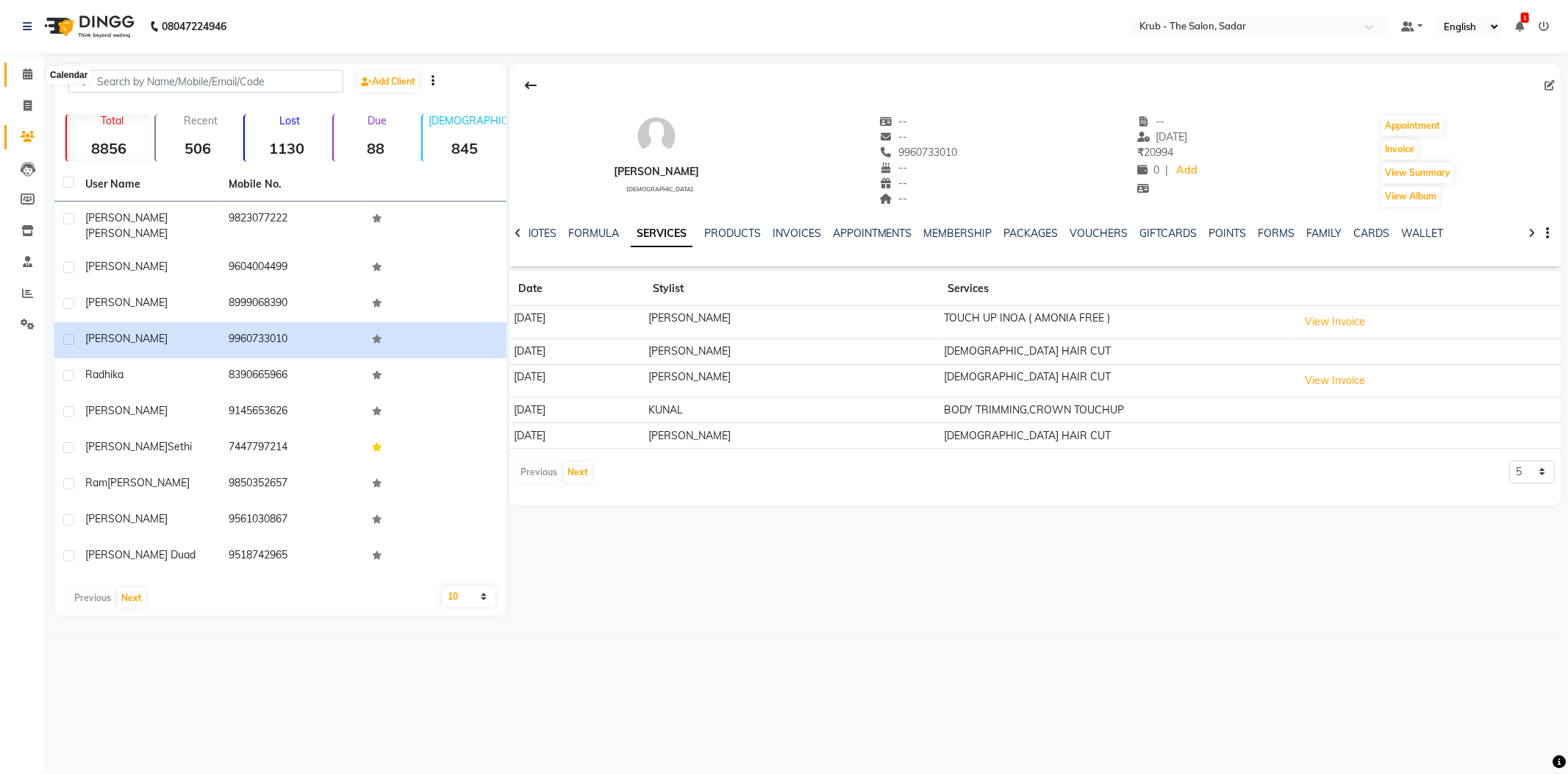
click at [36, 70] on span at bounding box center [27, 75] width 26 height 17
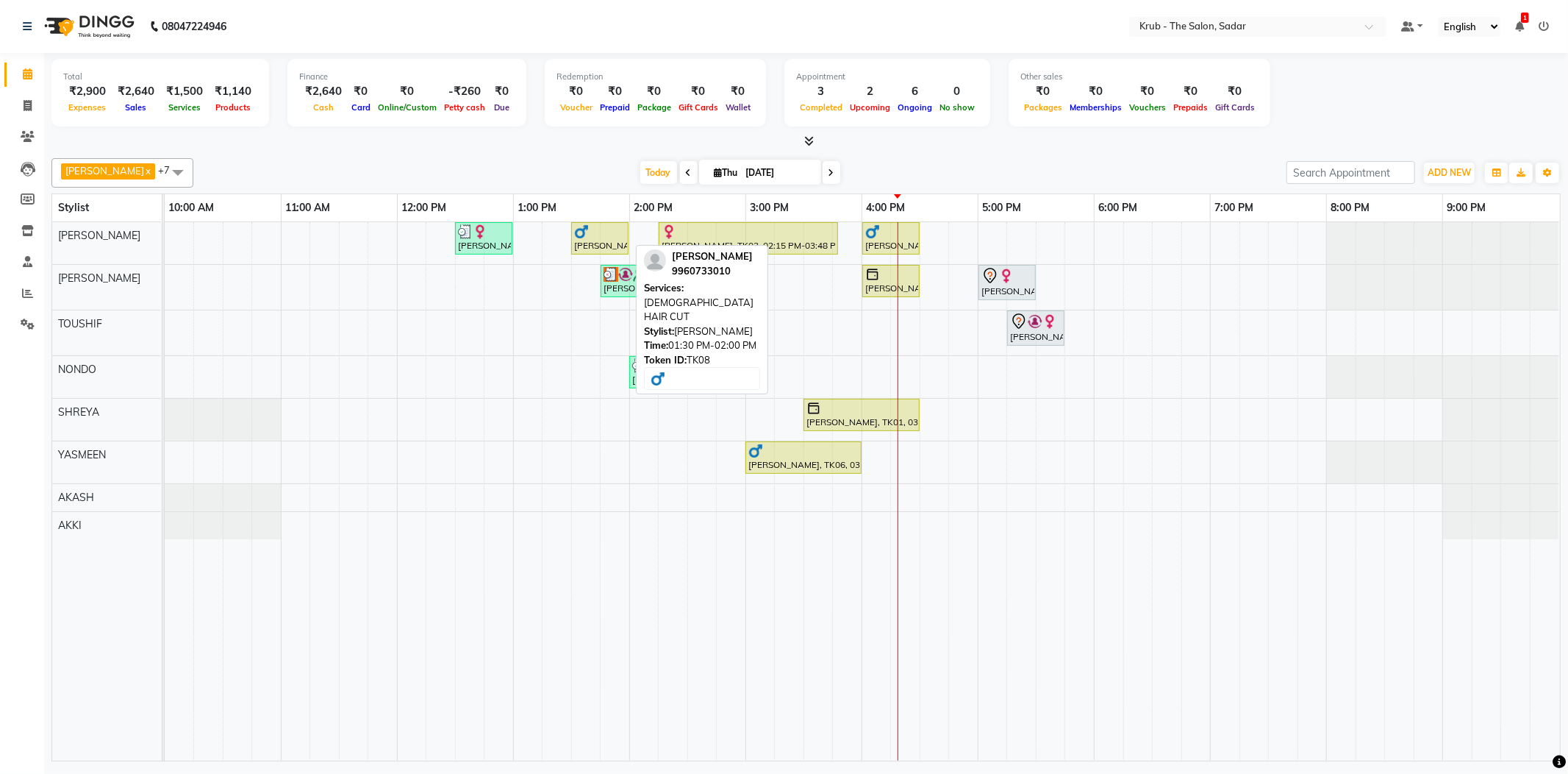
click at [603, 236] on div "[PERSON_NAME], TK08, 01:30 PM-02:00 PM, [DEMOGRAPHIC_DATA] HAIR CUT" at bounding box center [599, 238] width 54 height 28
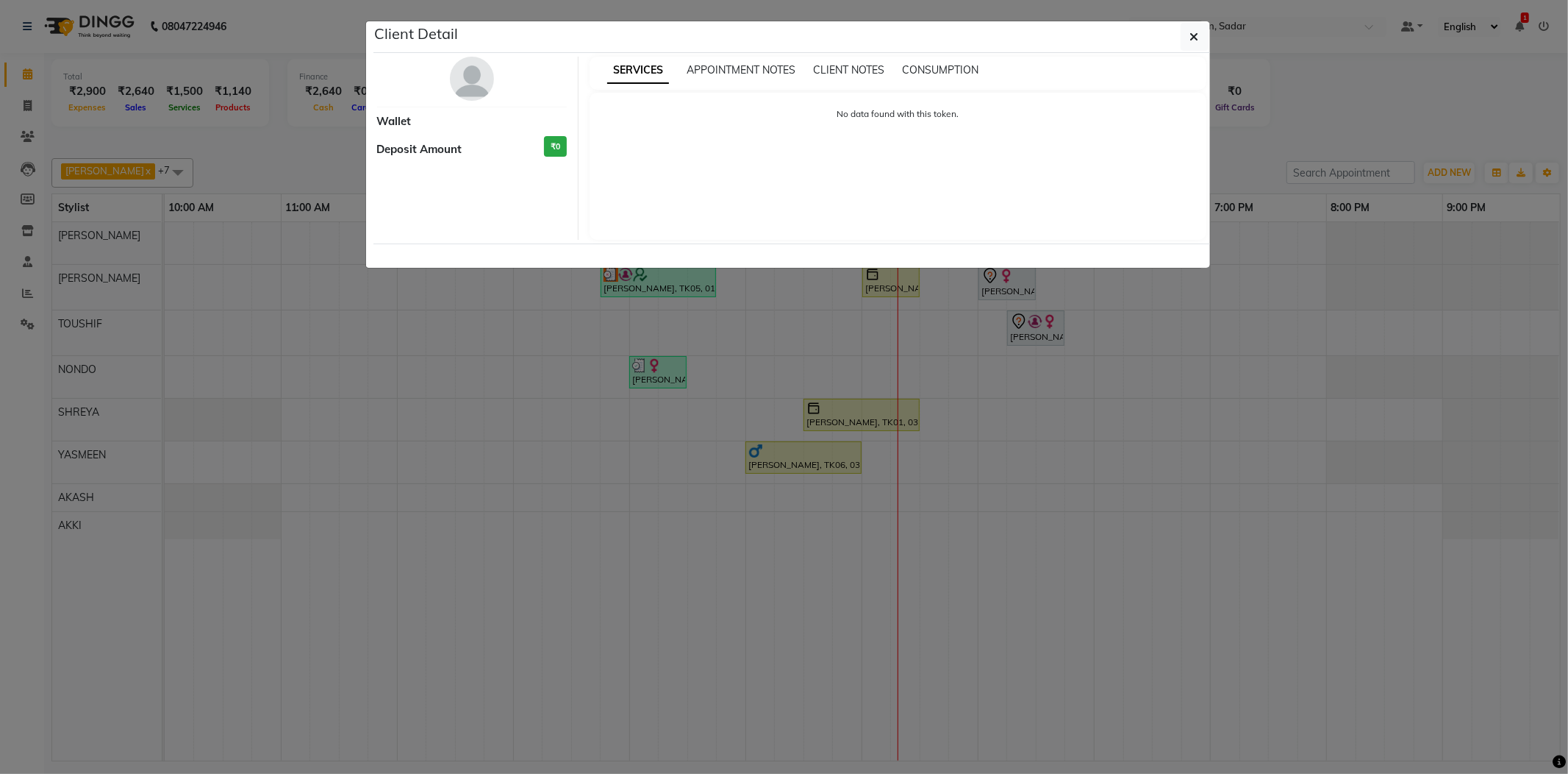
select select "1"
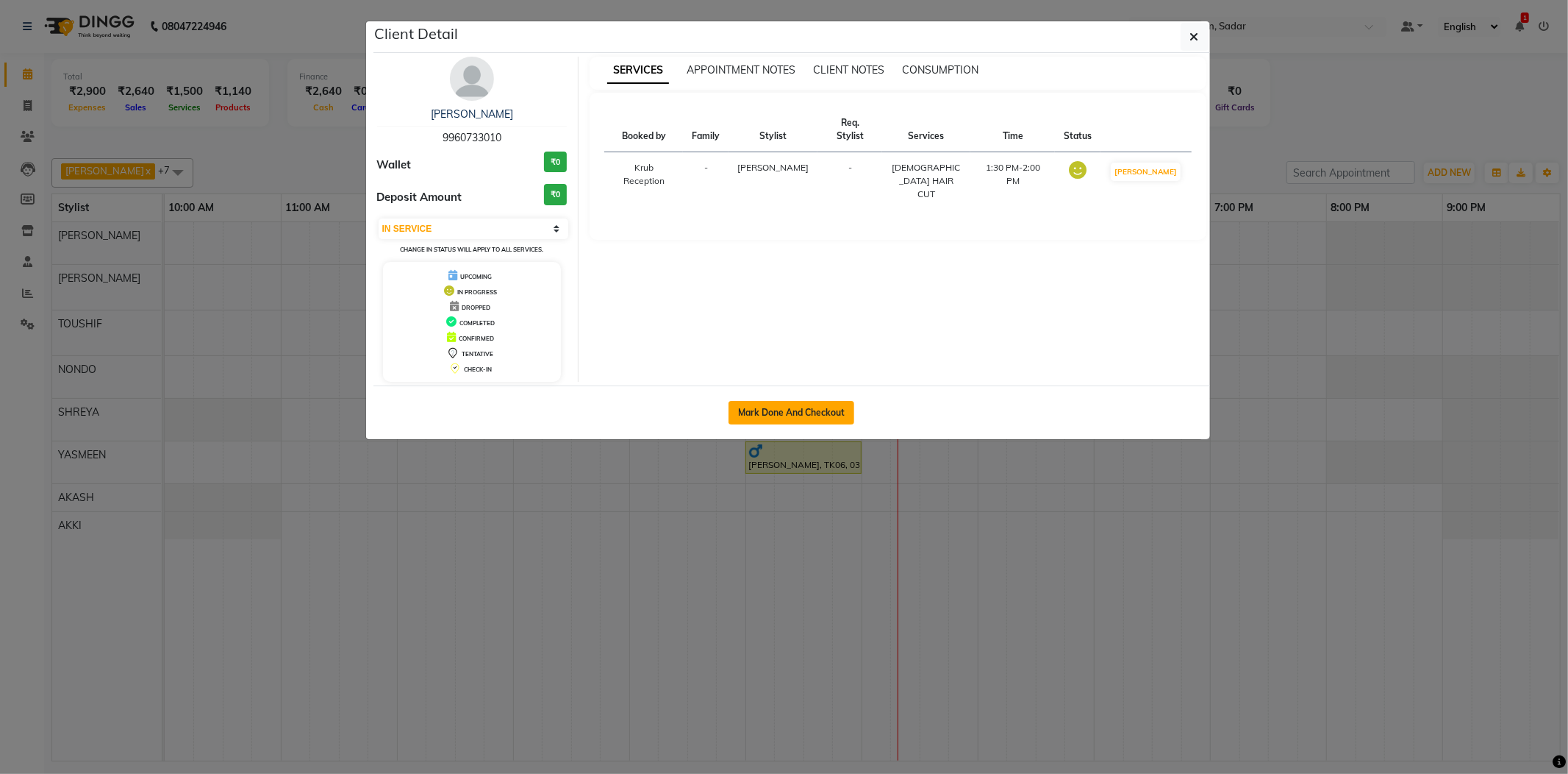
click at [812, 410] on button "Mark Done And Checkout" at bounding box center [791, 412] width 126 height 24
select select "4449"
select select "service"
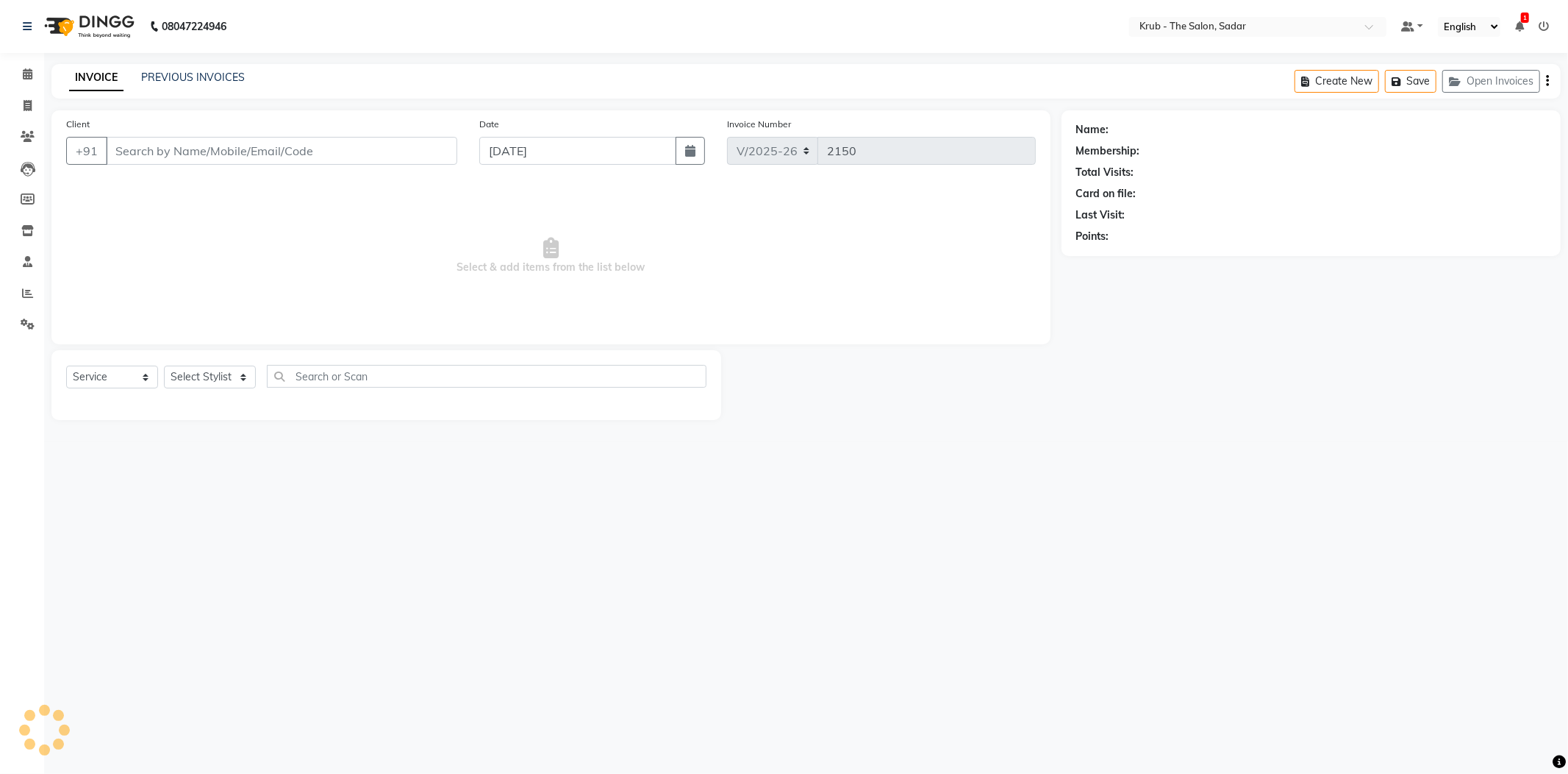
type input "9960733010"
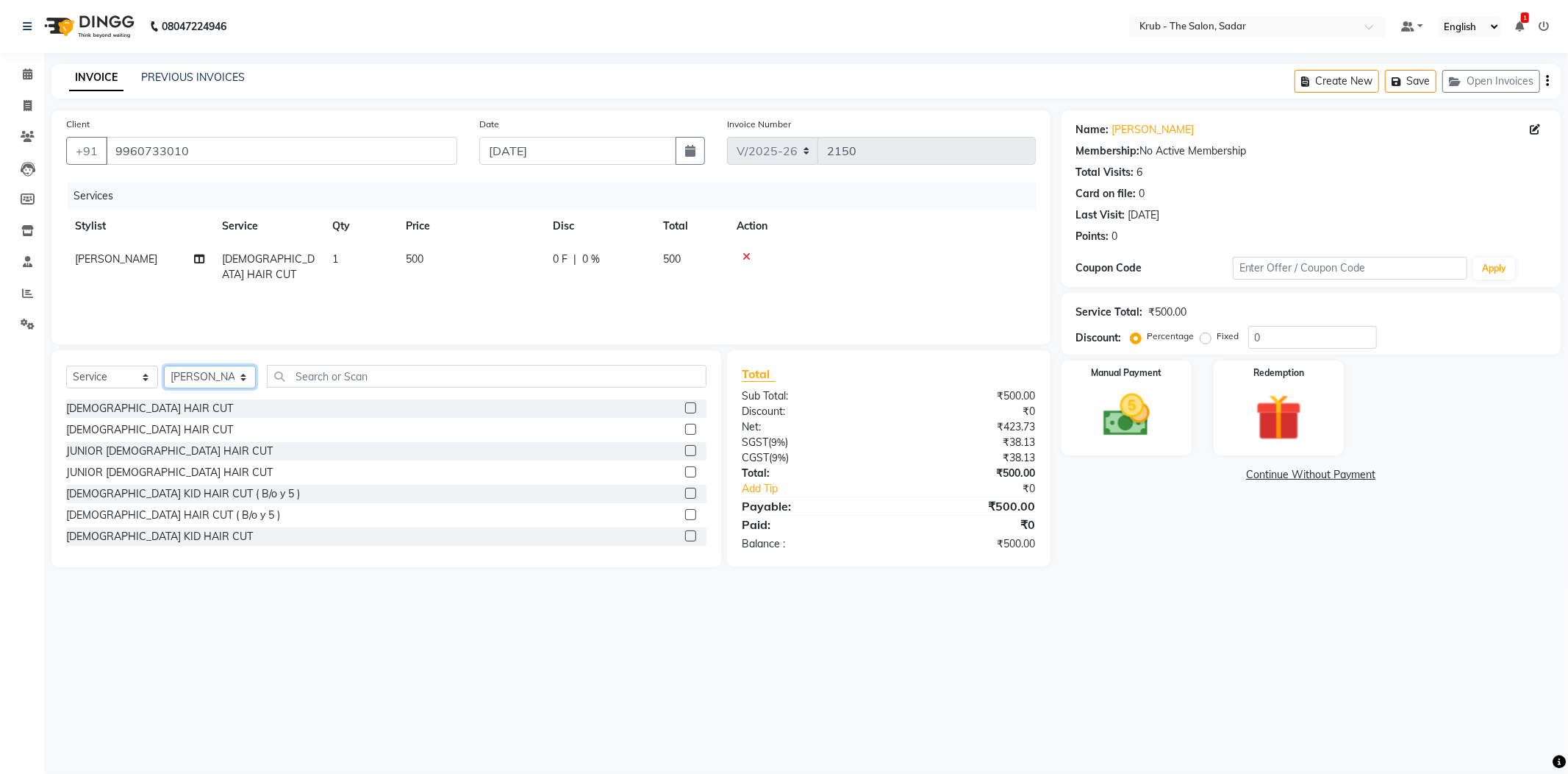
click at [205, 368] on select "Select Stylist AKASH AKKI AKSHAY Andreas GURVEER Krub Reception KUNAL NONDO RAJ…" at bounding box center [209, 377] width 92 height 23
select select "90733"
click at [164, 366] on select "Select Stylist AKASH AKKI AKSHAY Andreas GURVEER Krub Reception KUNAL NONDO RAJ…" at bounding box center [209, 377] width 92 height 23
click at [342, 365] on input "text" at bounding box center [486, 376] width 440 height 23
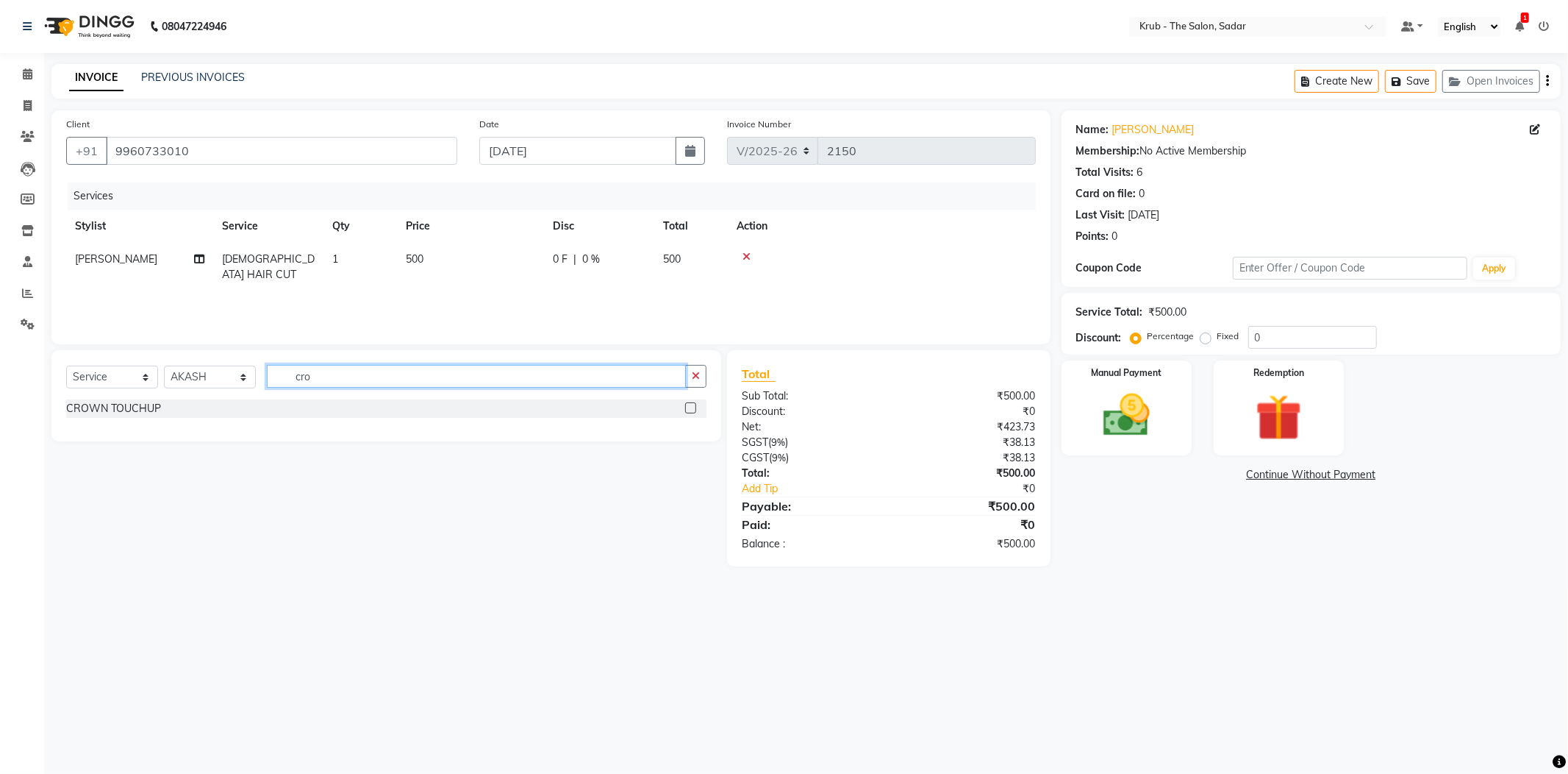
type input "cro"
click at [696, 402] on label at bounding box center [691, 407] width 11 height 11
click at [695, 404] on input "checkbox" at bounding box center [690, 408] width 10 height 10
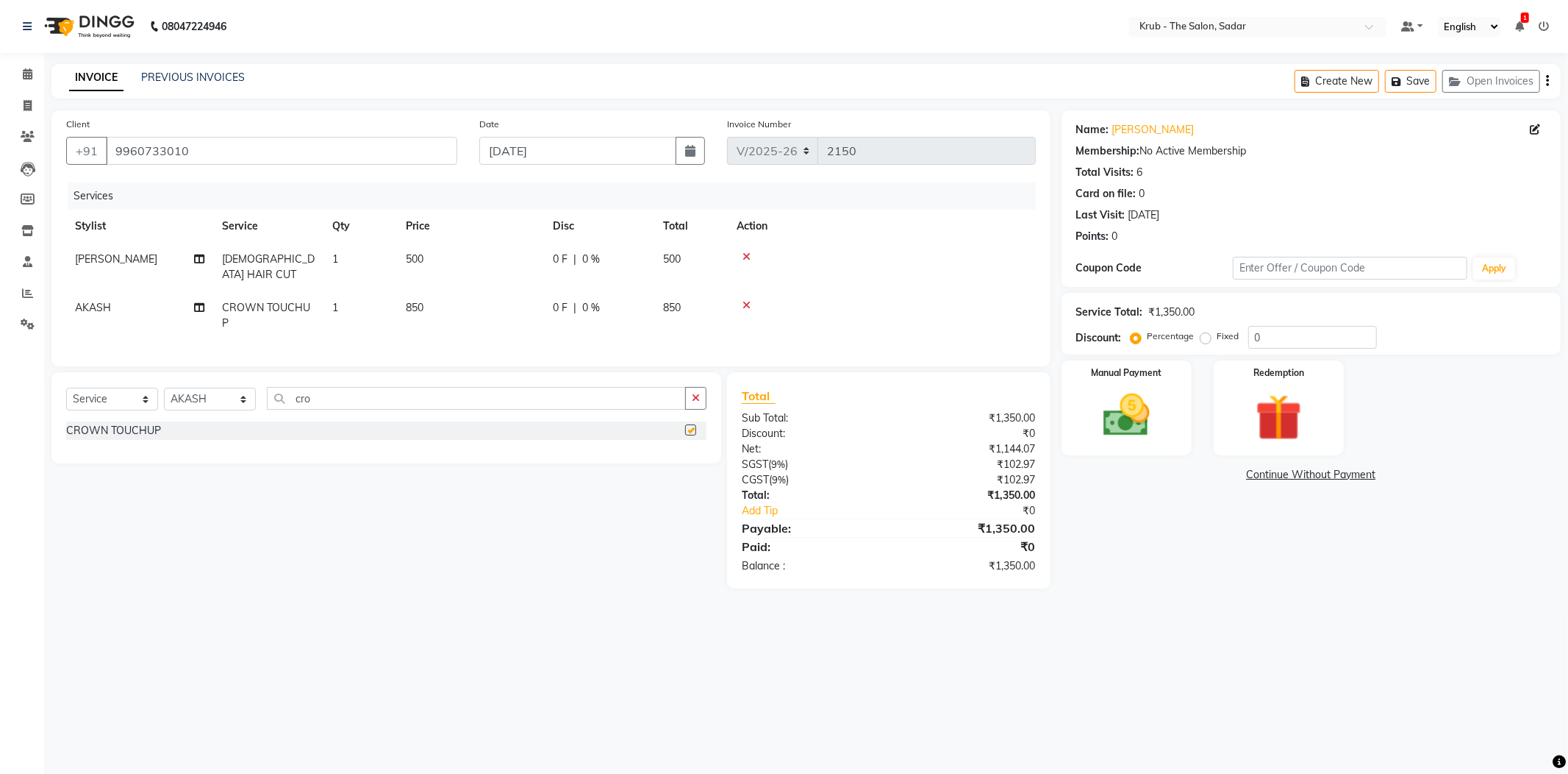
checkbox input "false"
click at [195, 387] on select "Select Stylist AKASH AKKI AKSHAY Andreas GURVEER Krub Reception KUNAL NONDO RAJ…" at bounding box center [209, 399] width 92 height 23
select select "24987"
click at [164, 387] on select "Select Stylist AKASH AKKI AKSHAY Andreas GURVEER Krub Reception KUNAL NONDO RAJ…" at bounding box center [209, 399] width 92 height 23
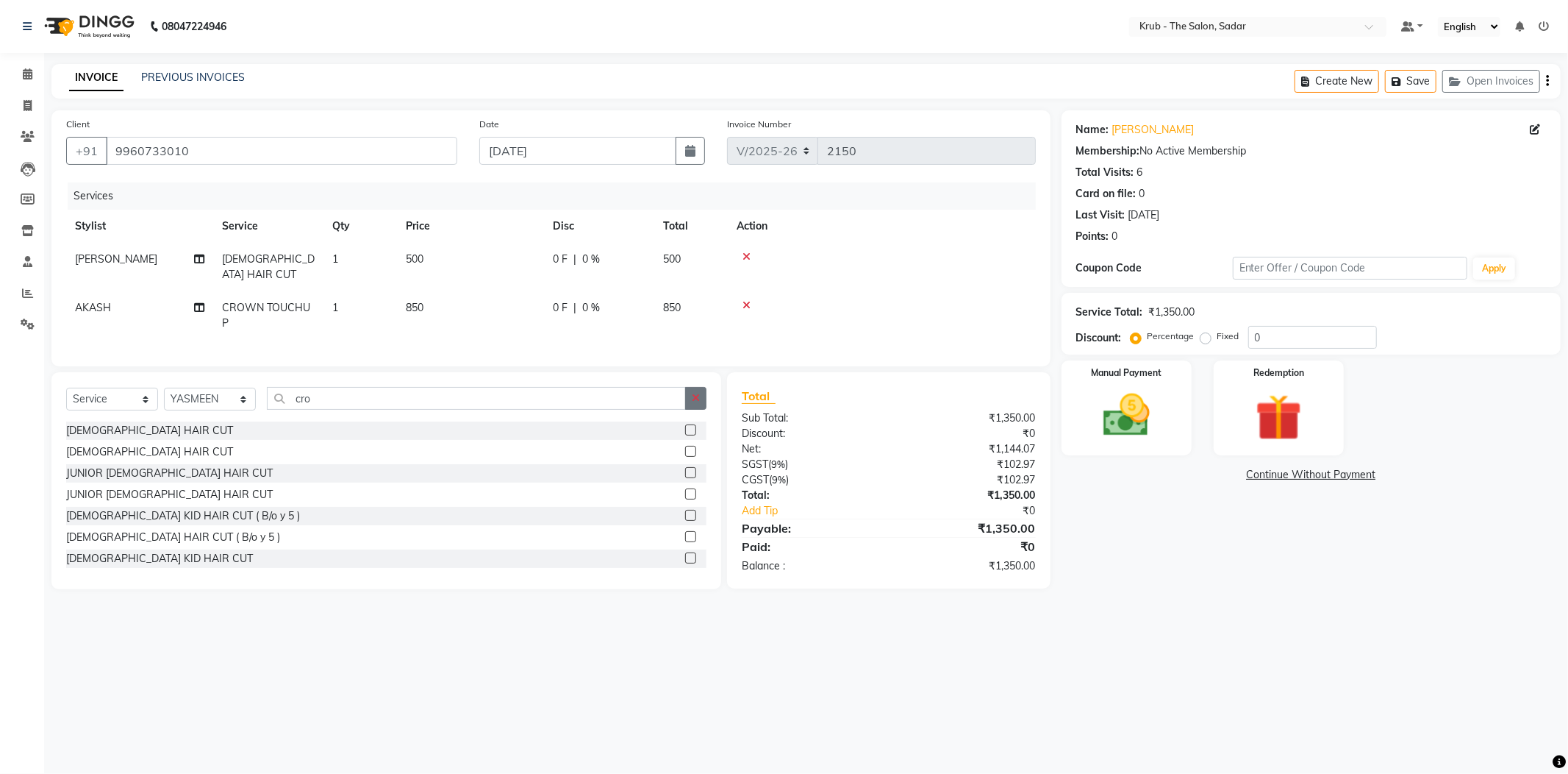
click at [699, 387] on button "button" at bounding box center [696, 398] width 21 height 23
click at [1550, 79] on div "Create New Save Open Invoices" at bounding box center [1427, 81] width 266 height 34
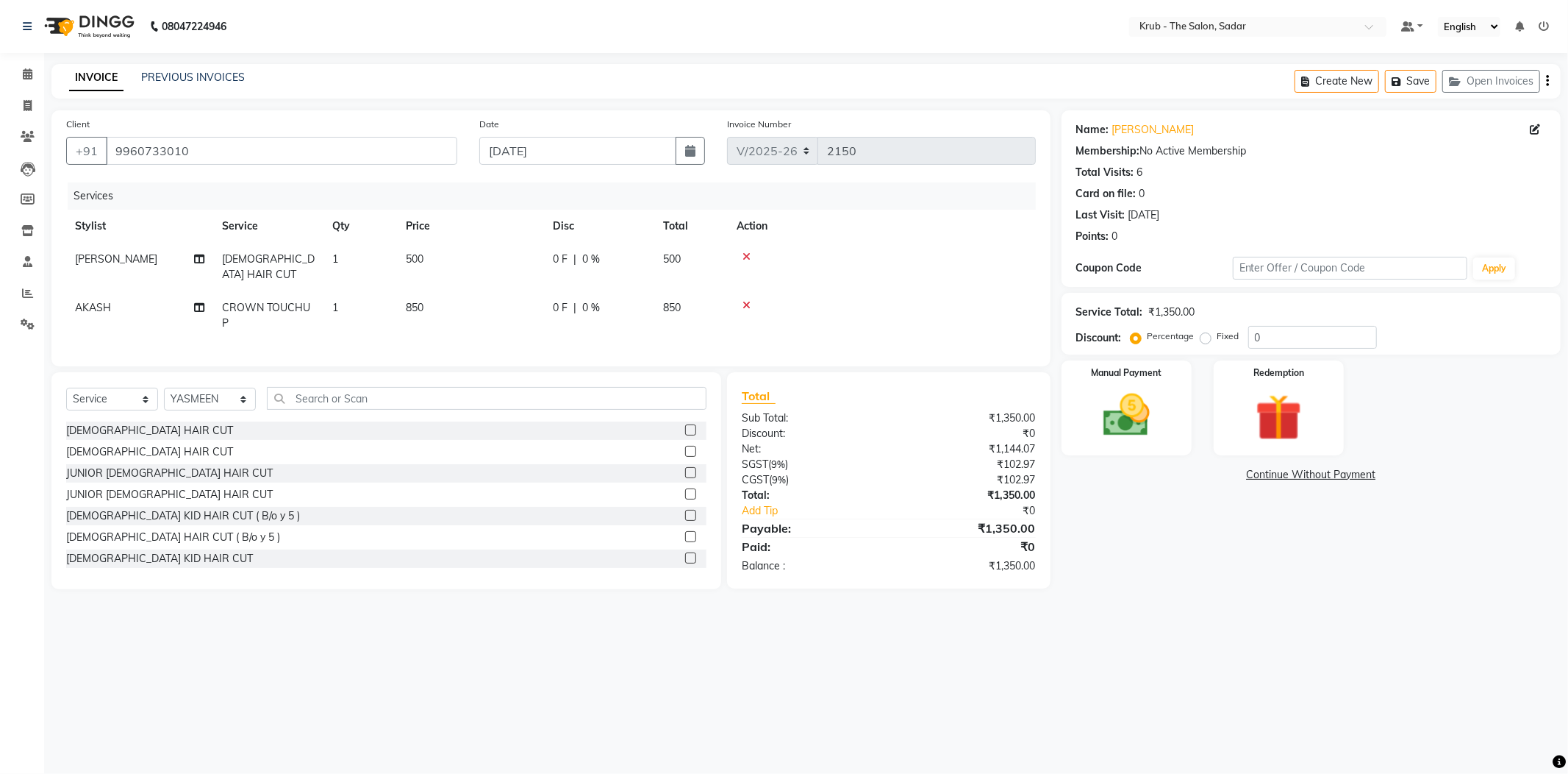
click at [1550, 79] on div "Create New Save Open Invoices" at bounding box center [1427, 81] width 266 height 34
click at [1353, 25] on div at bounding box center [1257, 28] width 257 height 14
click at [1403, 21] on span at bounding box center [1407, 26] width 13 height 10
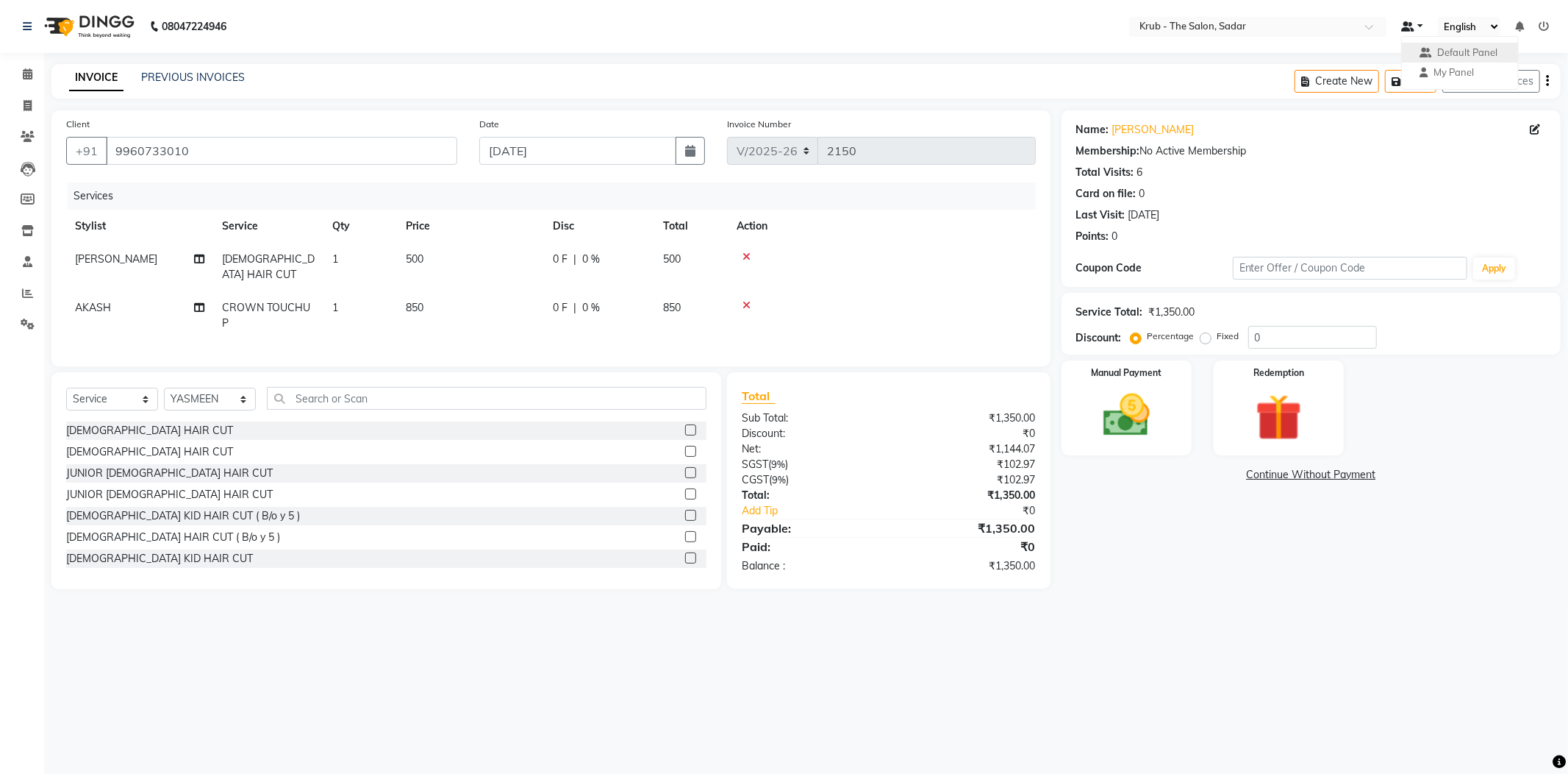
click at [1403, 21] on span at bounding box center [1407, 26] width 13 height 10
click at [1353, 169] on div "Total Visits: 6" at bounding box center [1311, 172] width 470 height 15
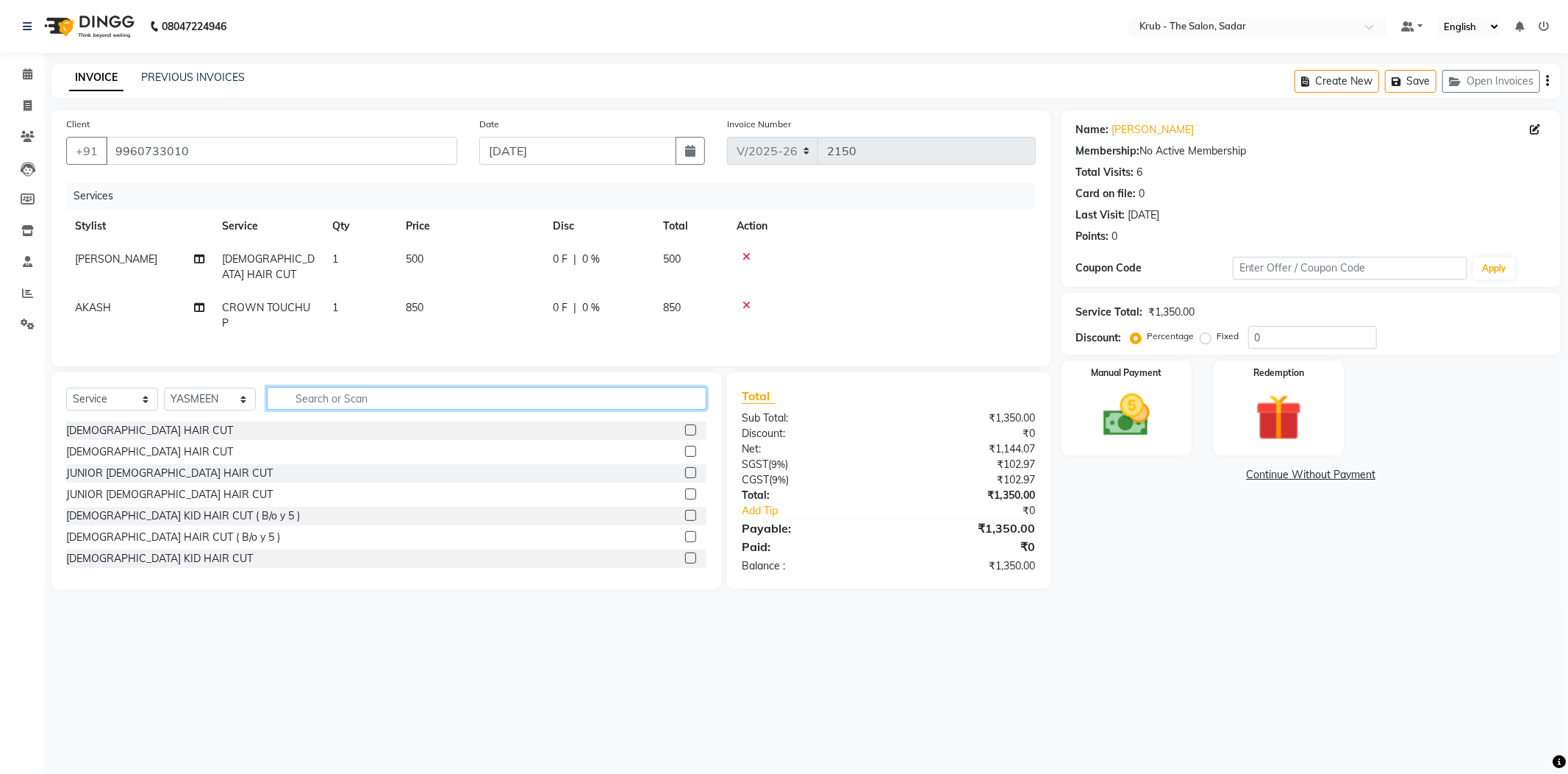
click at [315, 387] on input "text" at bounding box center [486, 398] width 440 height 23
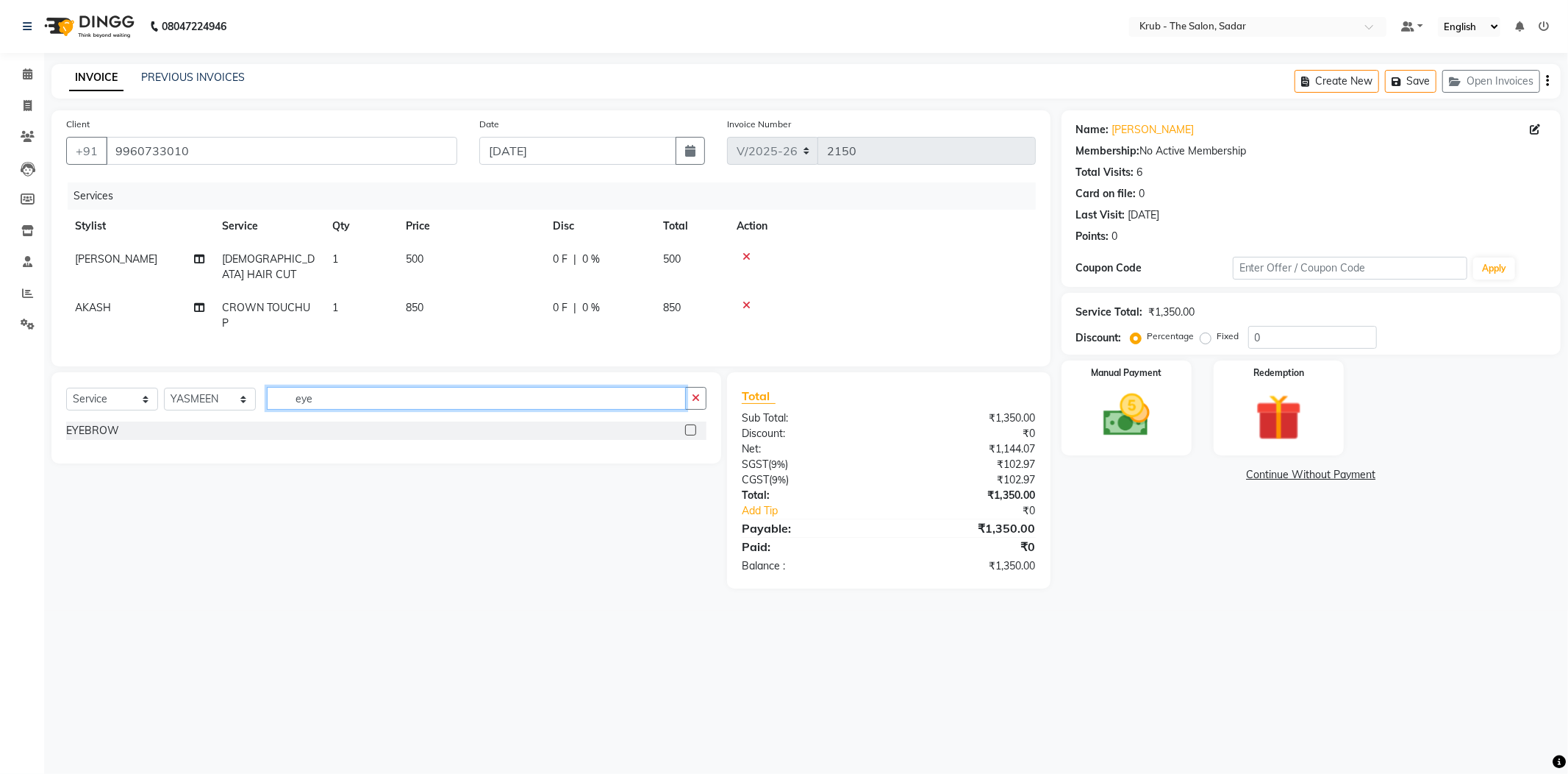
type input "eye"
click at [692, 425] on label at bounding box center [691, 430] width 11 height 11
click at [692, 426] on input "checkbox" at bounding box center [690, 430] width 10 height 10
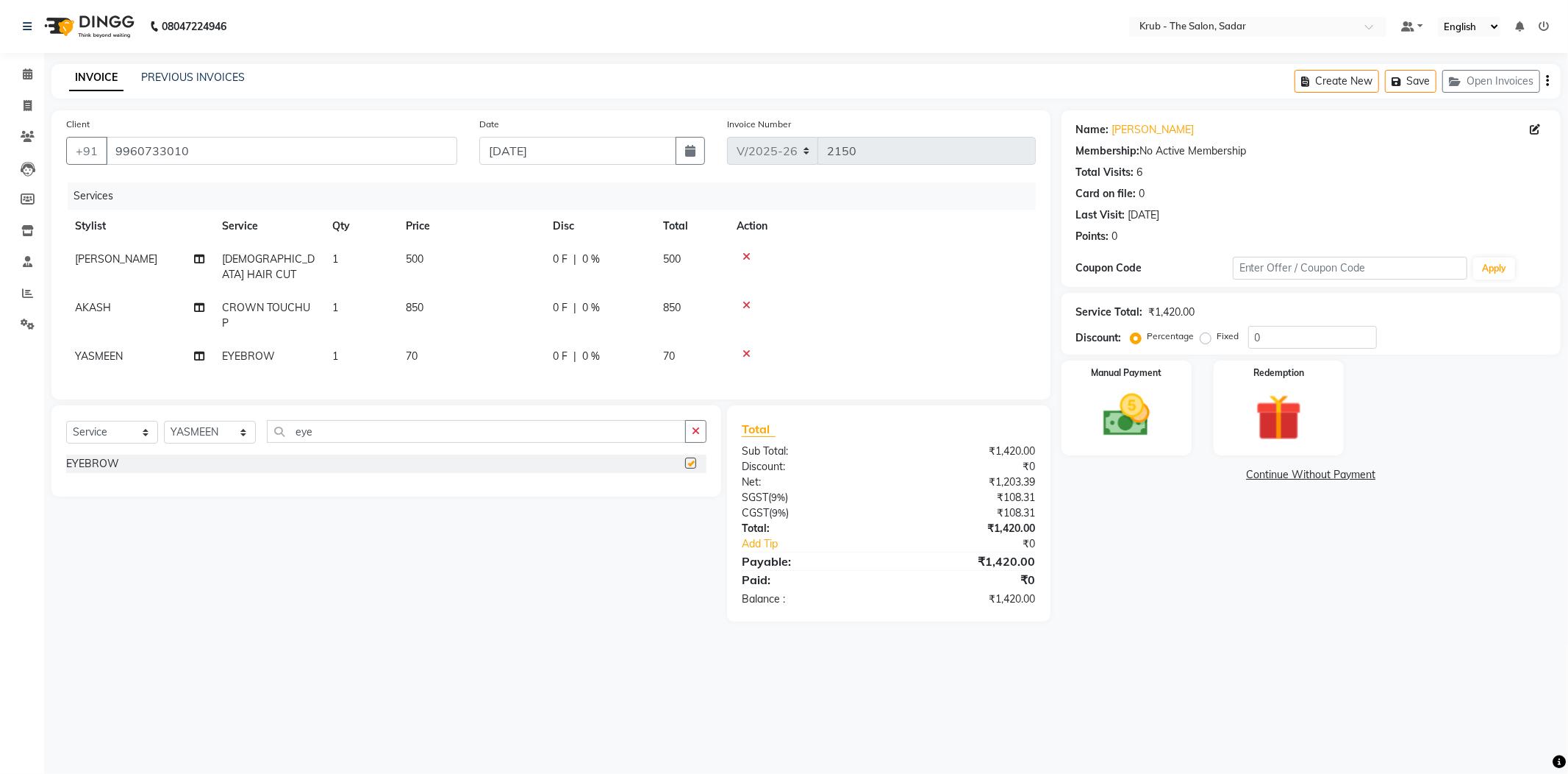
checkbox input "false"
click at [751, 83] on div "INVOICE PREVIOUS INVOICES Create New Save Open Invoices" at bounding box center [806, 81] width 1509 height 34
click at [1159, 418] on img at bounding box center [1126, 415] width 79 height 56
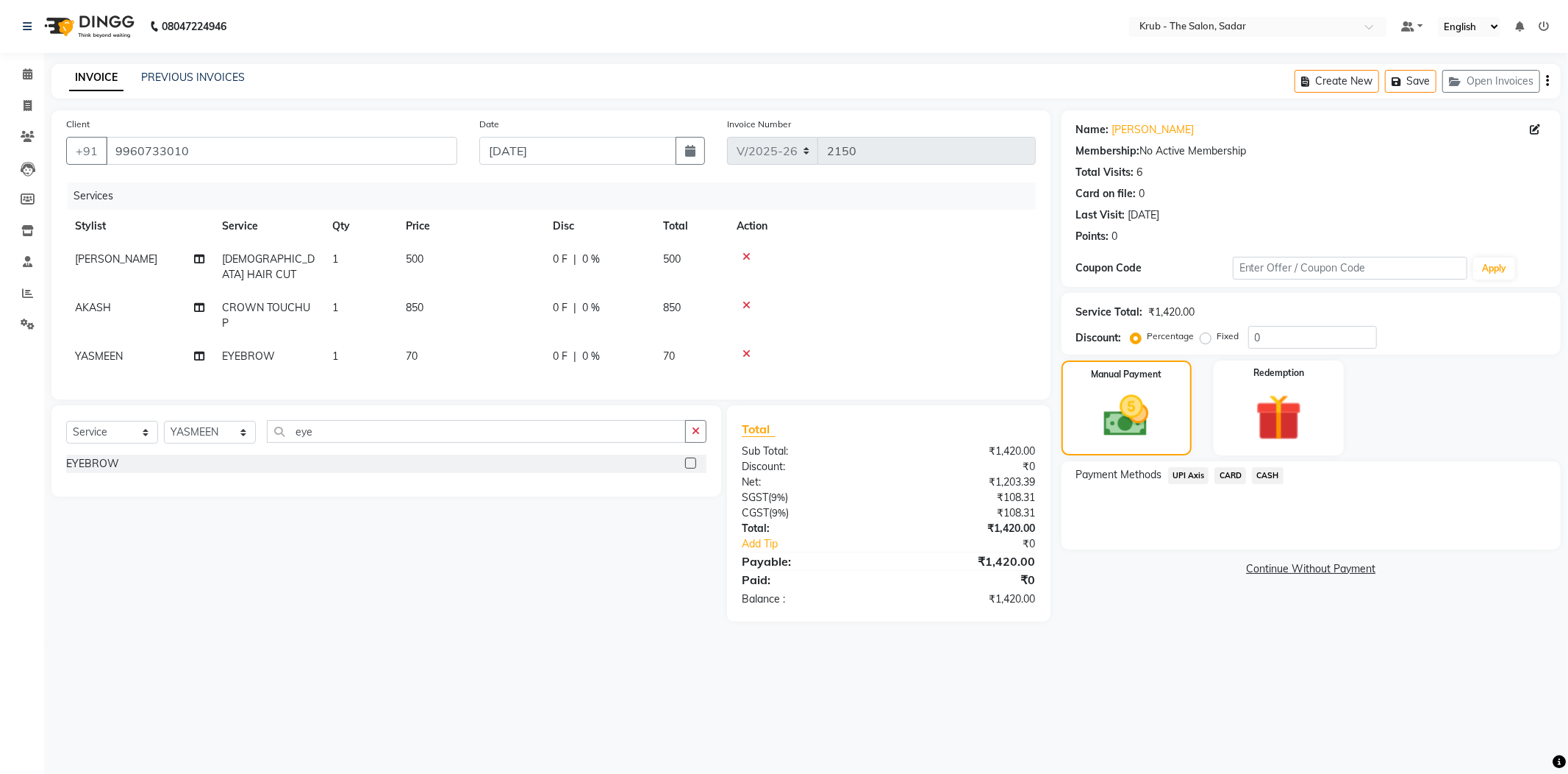
click at [1188, 466] on span "UPI Axis" at bounding box center [1187, 475] width 41 height 17
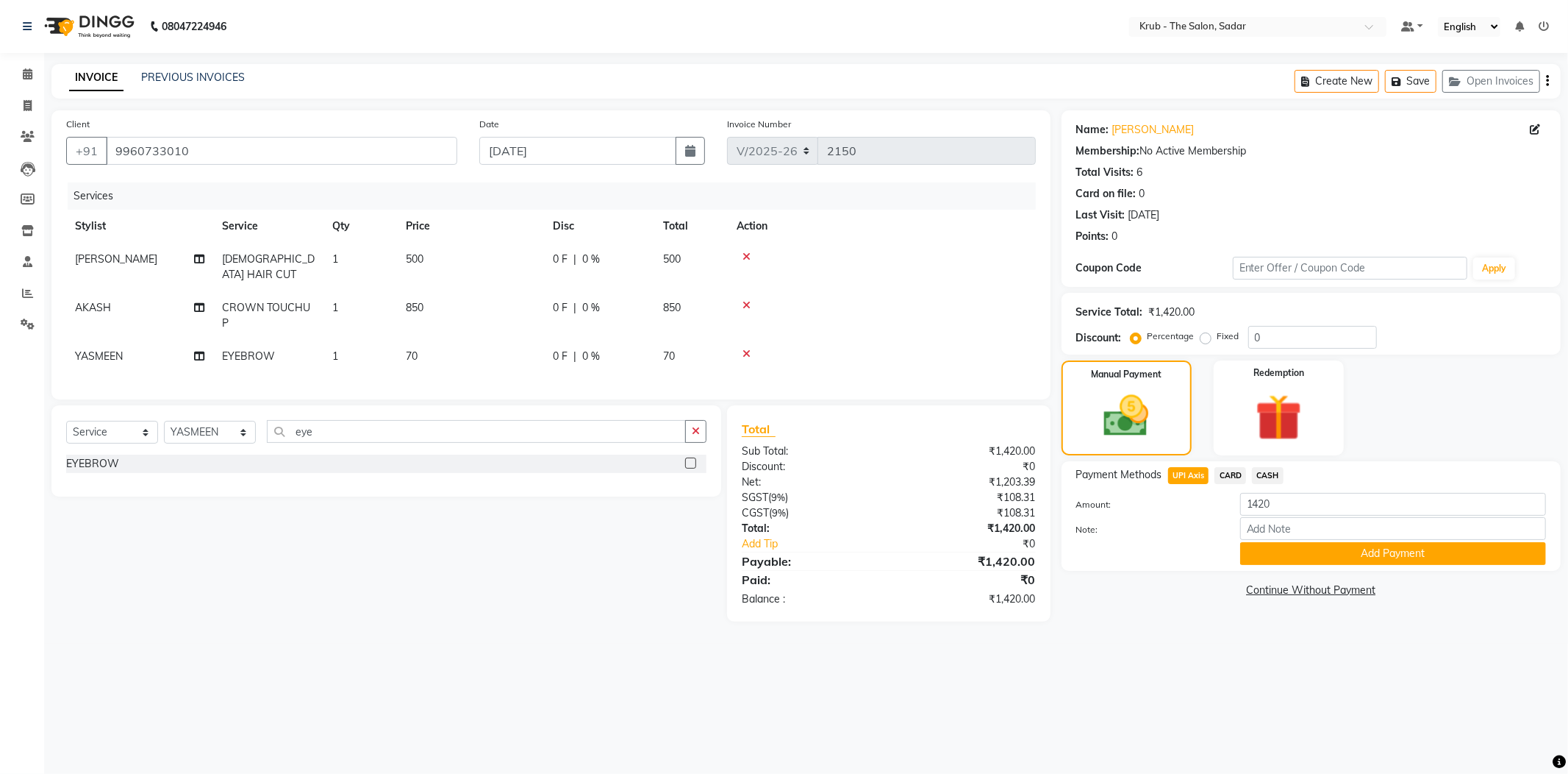
drag, startPoint x: 1314, startPoint y: 524, endPoint x: 1279, endPoint y: 532, distance: 35.9
click at [1308, 542] on button "Add Payment" at bounding box center [1392, 553] width 305 height 23
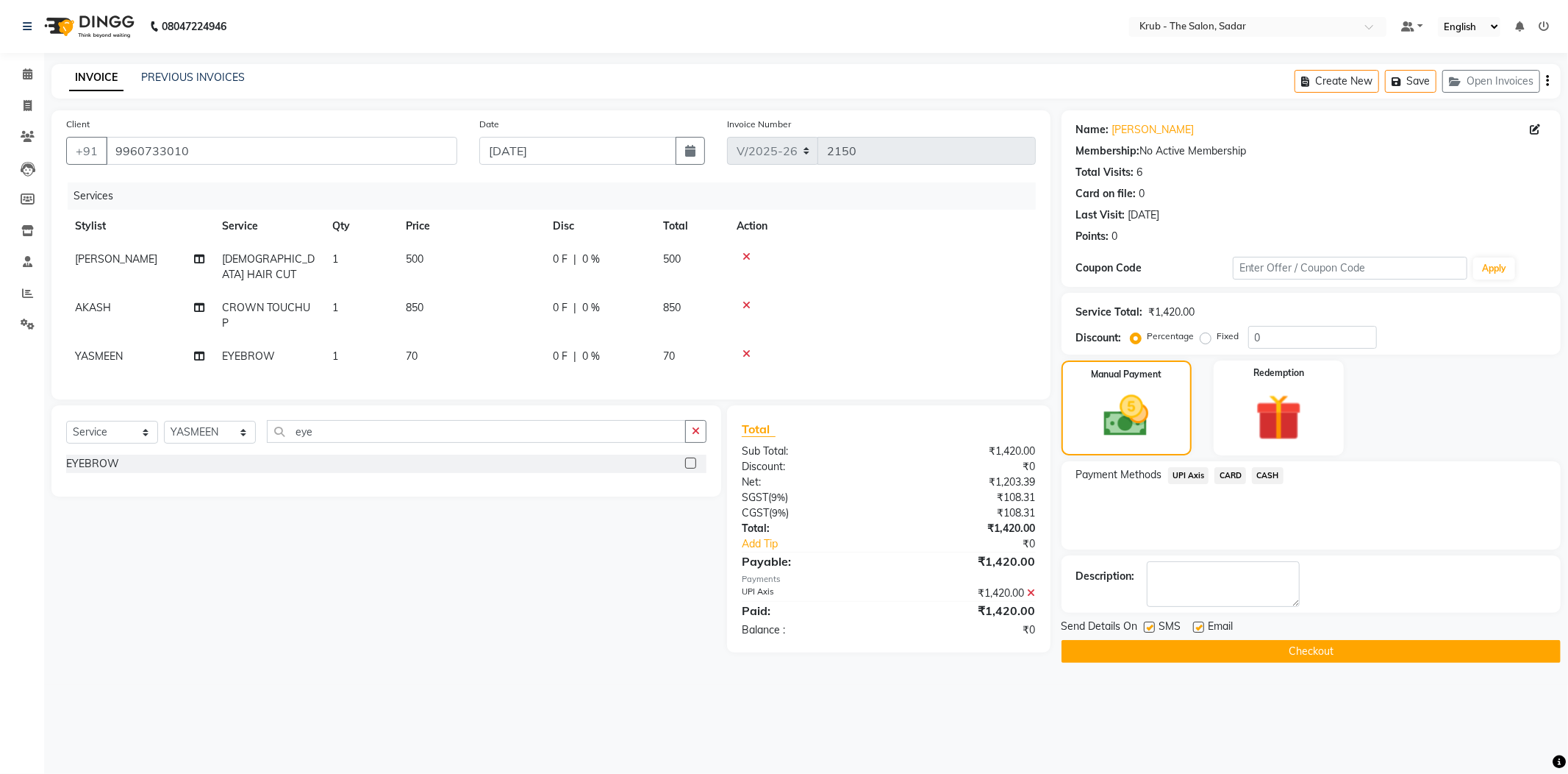
click at [1200, 622] on label at bounding box center [1199, 627] width 11 height 11
click at [1200, 623] on input "checkbox" at bounding box center [1198, 627] width 10 height 10
checkbox input "false"
click at [1152, 622] on label at bounding box center [1149, 627] width 11 height 11
click at [1152, 623] on input "checkbox" at bounding box center [1148, 627] width 10 height 10
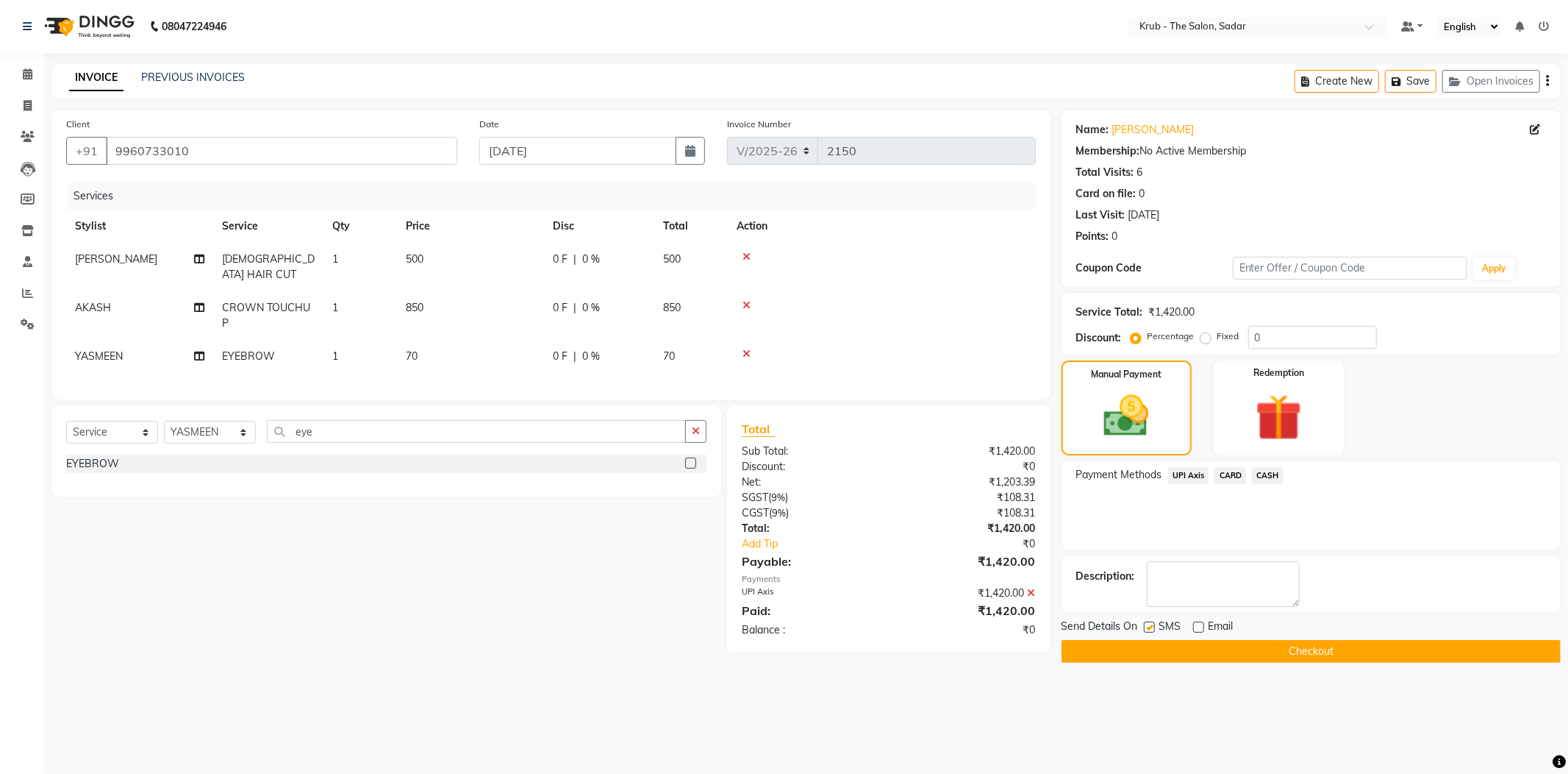
checkbox input "false"
click at [1182, 640] on button "Checkout" at bounding box center [1310, 651] width 499 height 23
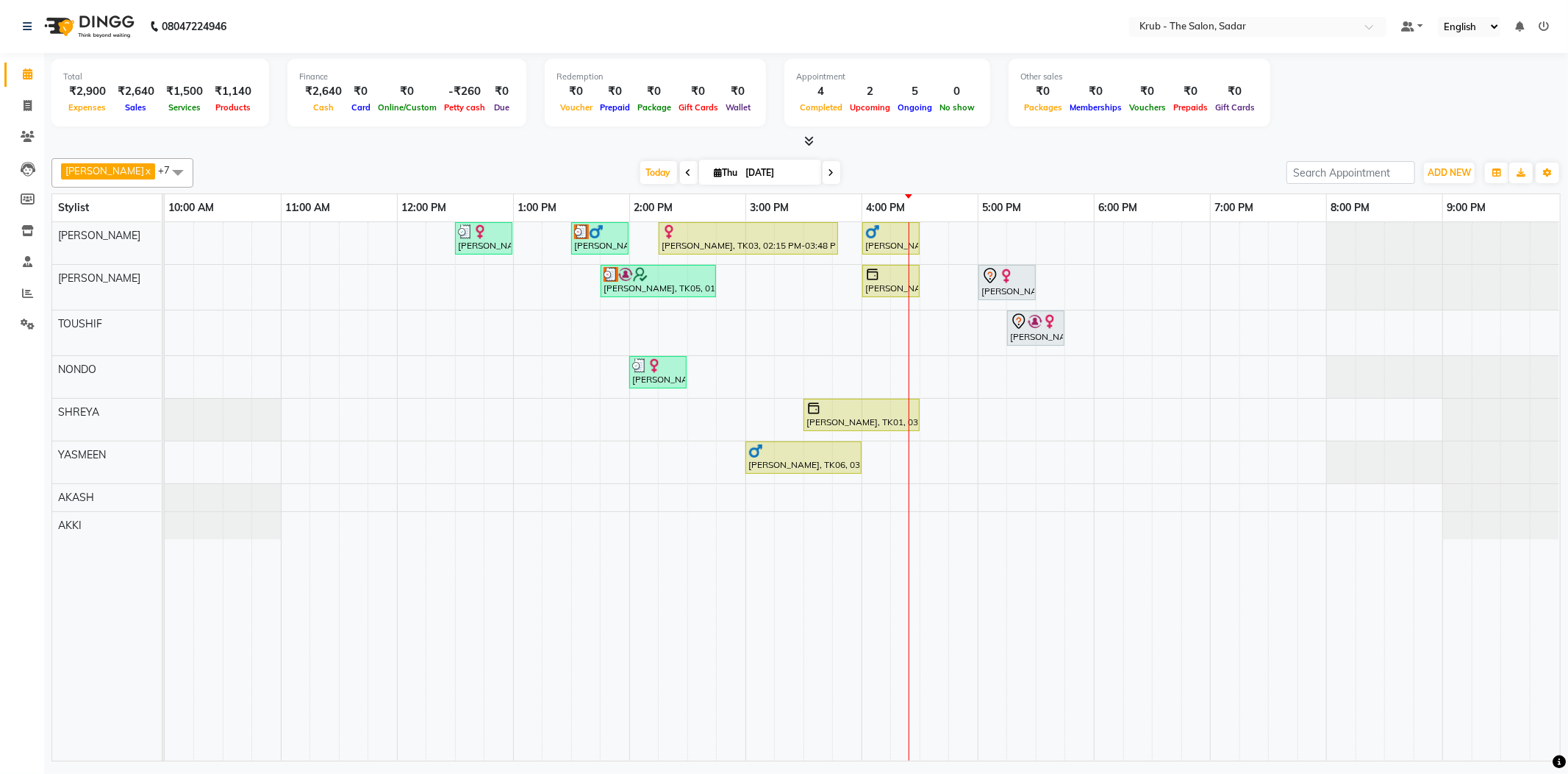
click at [1423, 106] on div "Total ₹2,900 Expenses ₹2,640 Sales ₹1,500 Services ₹1,140 Products Finance ₹2,6…" at bounding box center [806, 95] width 1509 height 72
drag, startPoint x: 1071, startPoint y: 63, endPoint x: 1406, endPoint y: 110, distance: 338.3
click at [1406, 110] on div "Total ₹2,900 Expenses ₹2,640 Sales ₹1,500 Services ₹1,140 Products Finance ₹2,6…" at bounding box center [806, 95] width 1509 height 72
click at [1238, 136] on div at bounding box center [806, 142] width 1509 height 15
click at [1233, 134] on div at bounding box center [806, 142] width 1509 height 15
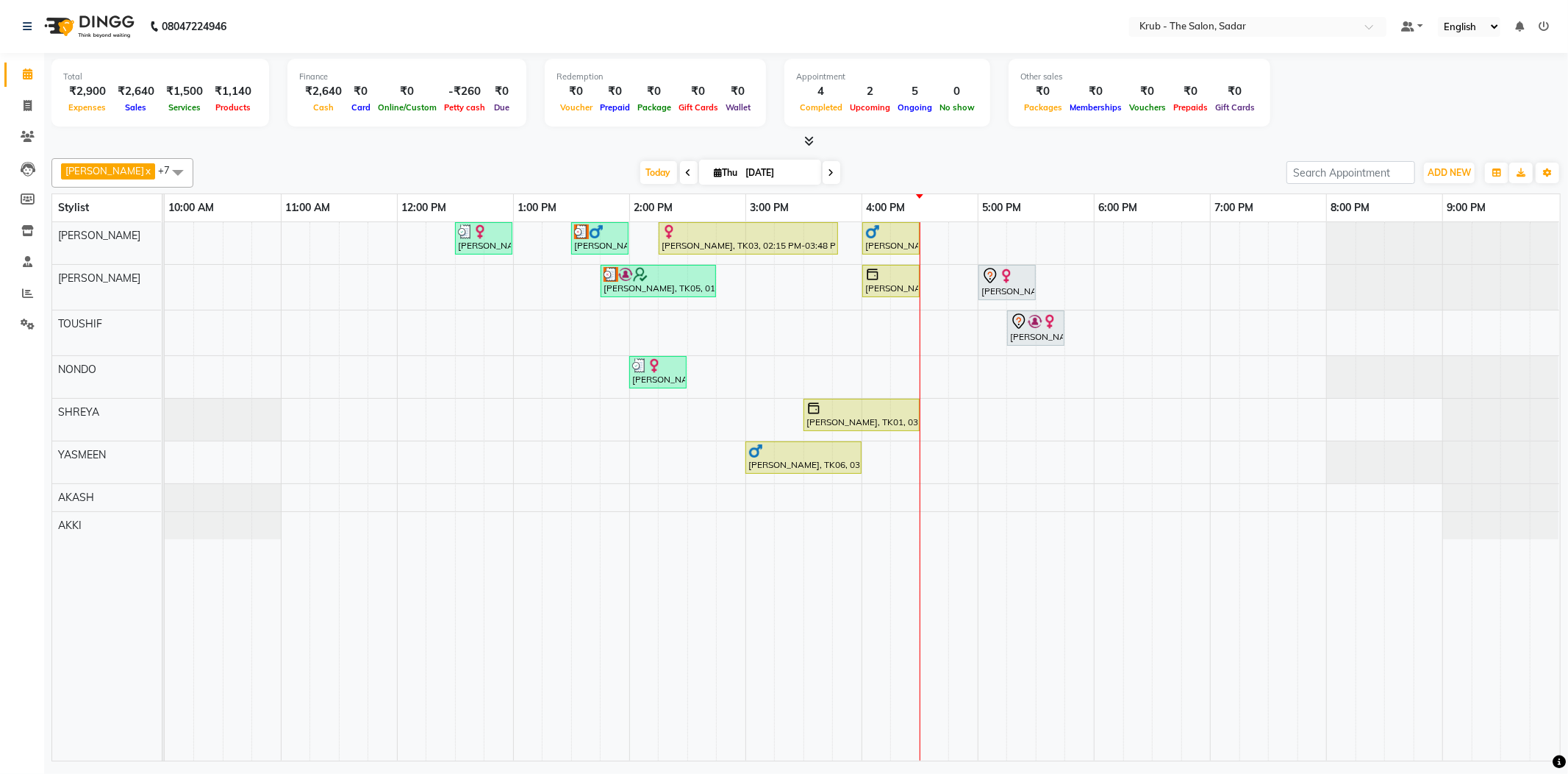
click at [1160, 158] on div "GURVEER x RAJESH x TOUSHIF x NONDO x SHREYA x YASMEEN x AKASH x AKKI x +7 Selec…" at bounding box center [806, 172] width 1509 height 30
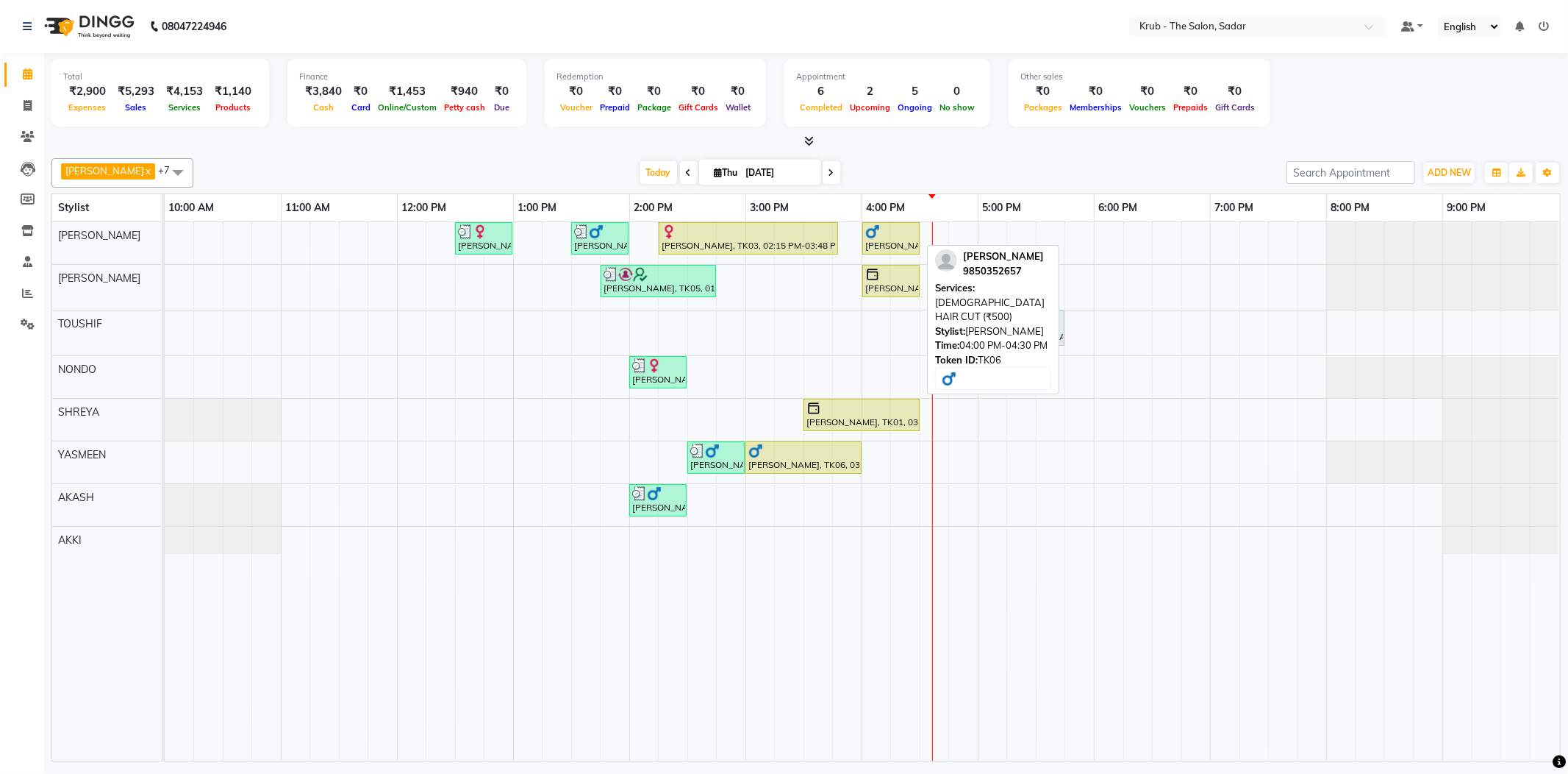
click at [882, 237] on div "[PERSON_NAME], TK06, 04:00 PM-04:30 PM, [DEMOGRAPHIC_DATA] HAIR CUT (₹500)" at bounding box center [891, 238] width 54 height 28
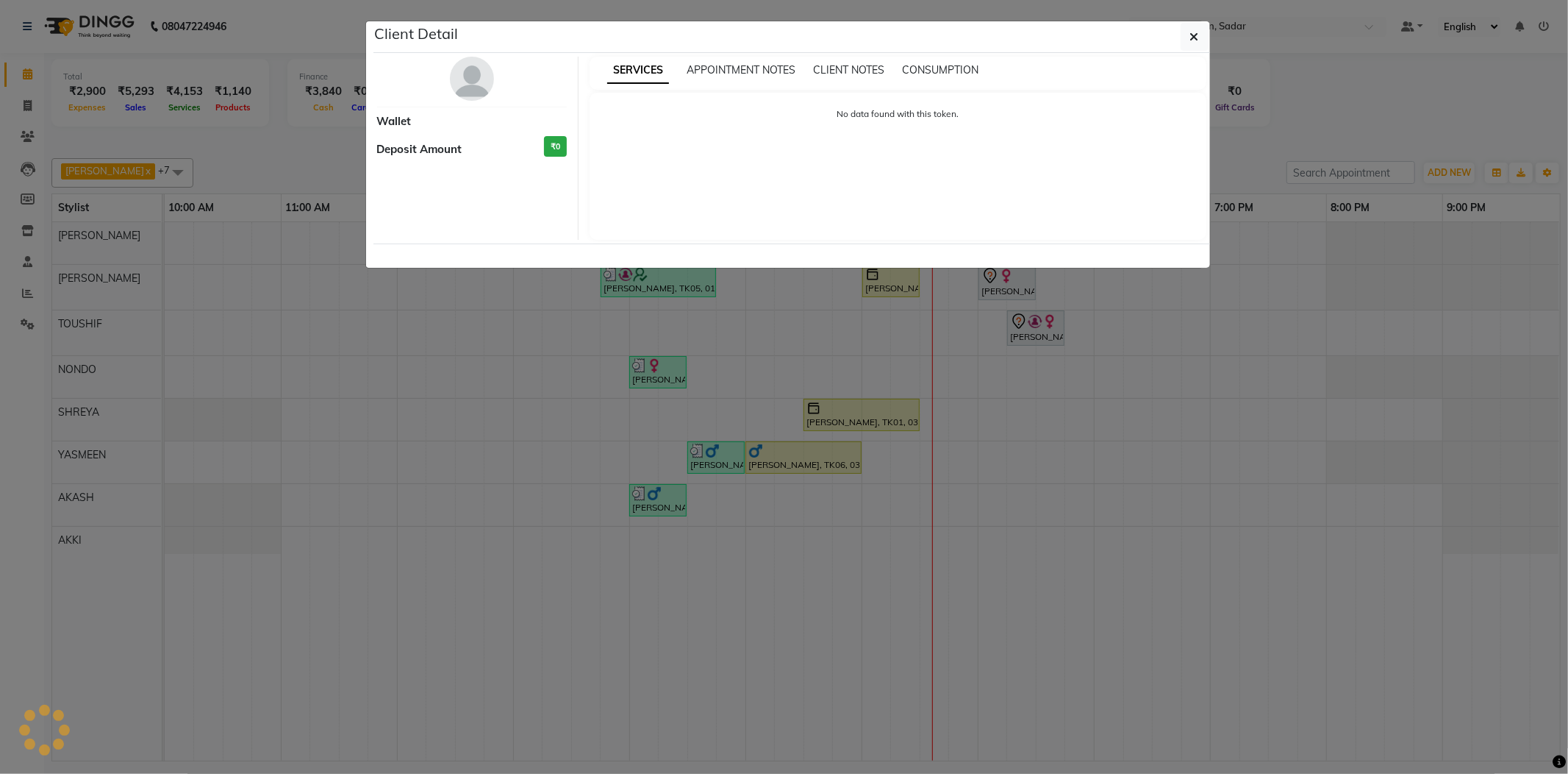
select select "1"
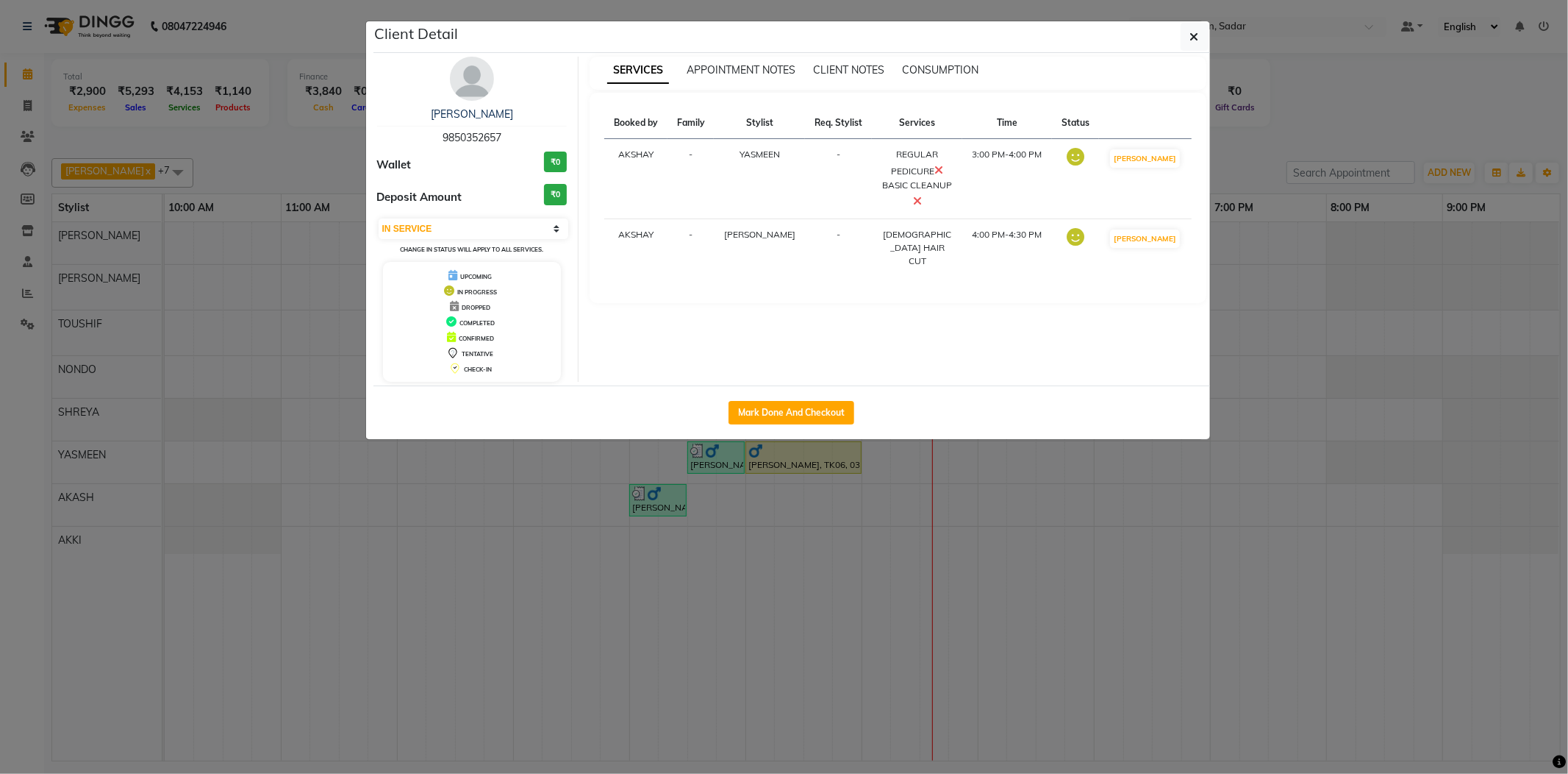
click at [1293, 132] on ngb-modal-window "Client Detail Ram Sahani 9850352657 Wallet ₹0 Deposit Amount ₹0 Select IN SERVI…" at bounding box center [784, 387] width 1568 height 774
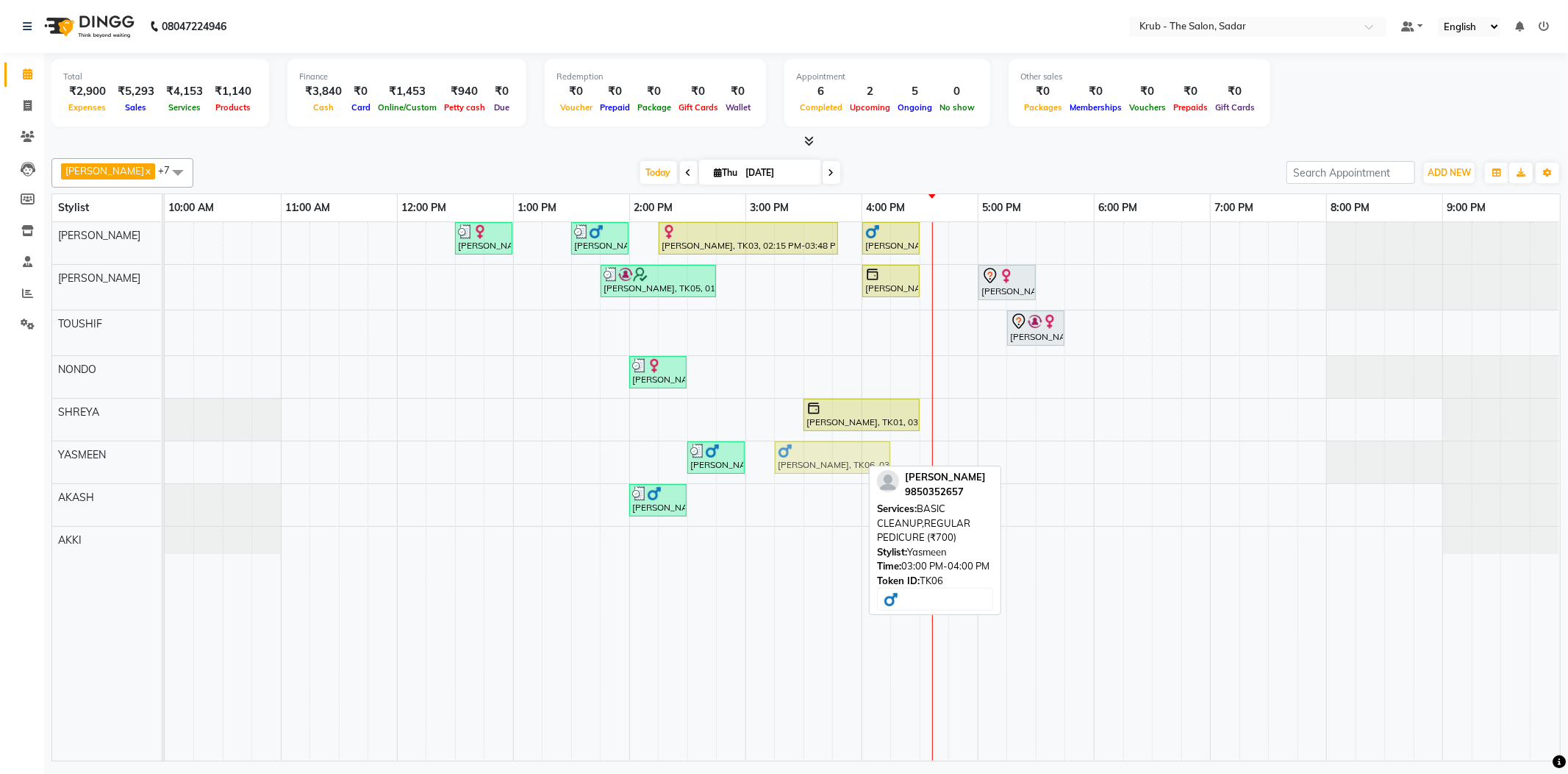
drag, startPoint x: 824, startPoint y: 459, endPoint x: 858, endPoint y: 459, distance: 34.0
click at [165, 459] on div "Rohit Siyal, TK08, 02:30 PM-03:00 PM, EYEBROW Ram Sahani, TK06, 03:00 PM-04:00 …" at bounding box center [165, 462] width 0 height 42
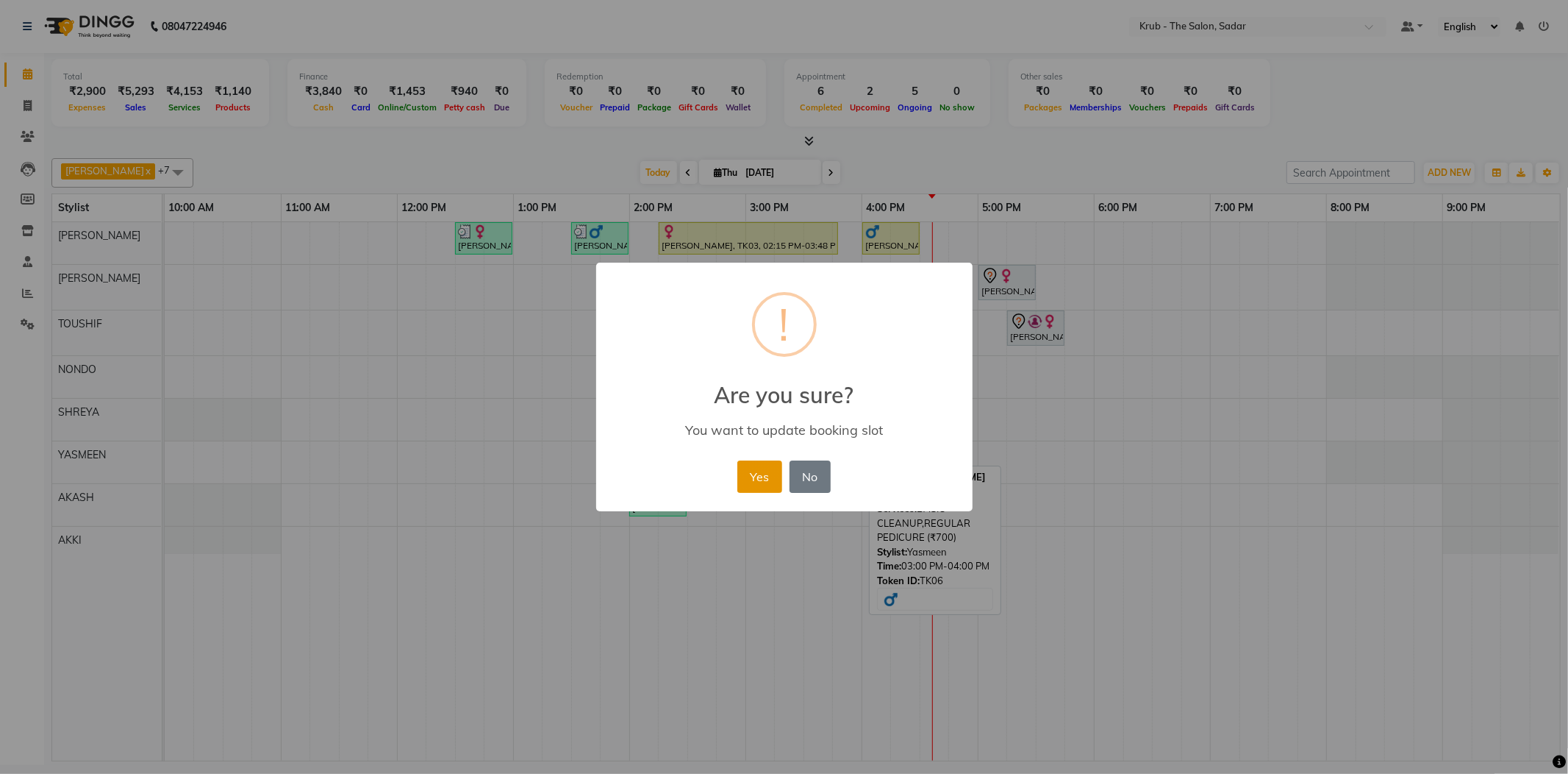
click at [774, 464] on button "Yes" at bounding box center [759, 477] width 45 height 32
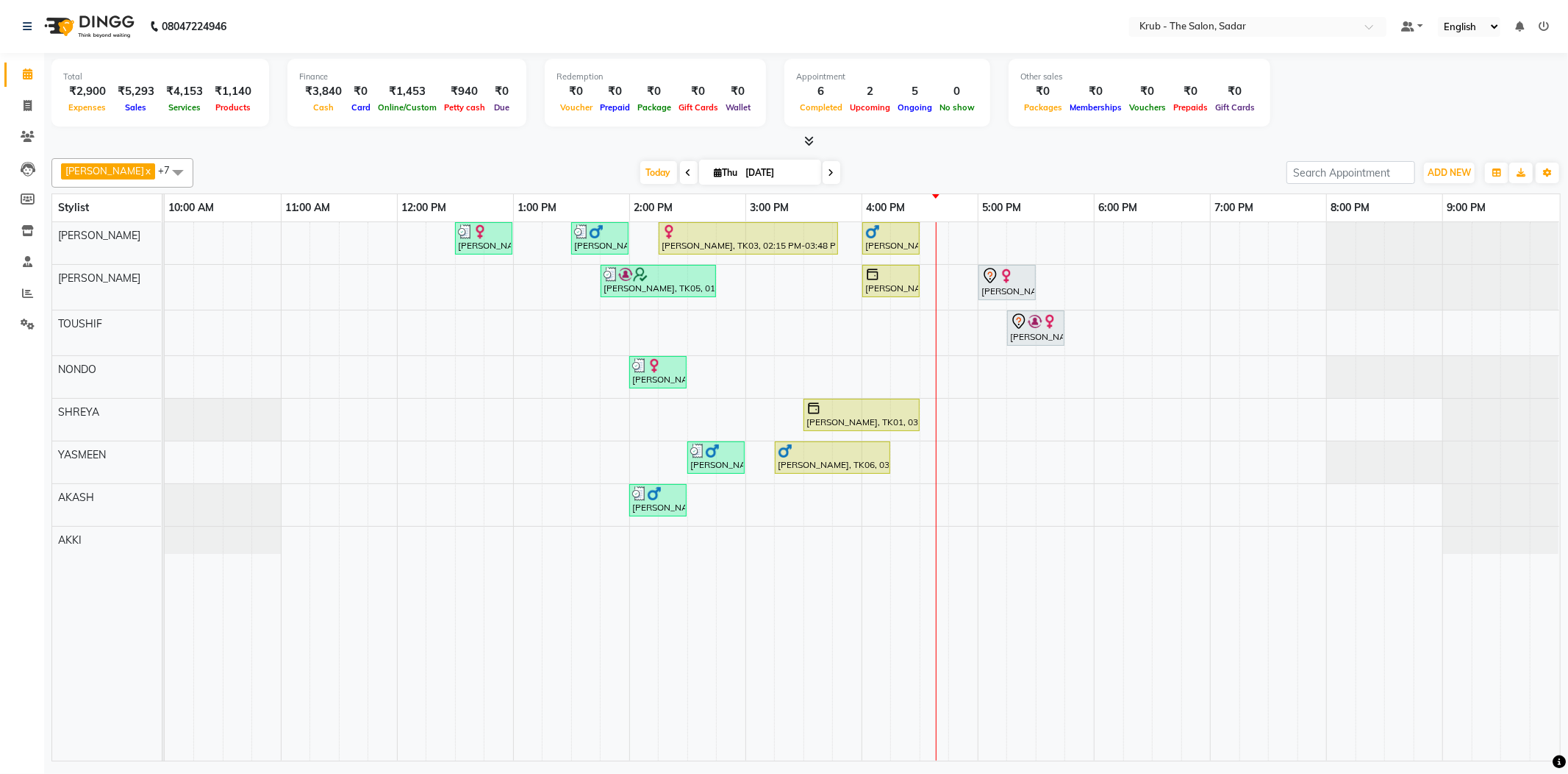
click at [1209, 134] on div at bounding box center [806, 142] width 1509 height 15
click at [21, 133] on icon at bounding box center [28, 136] width 14 height 11
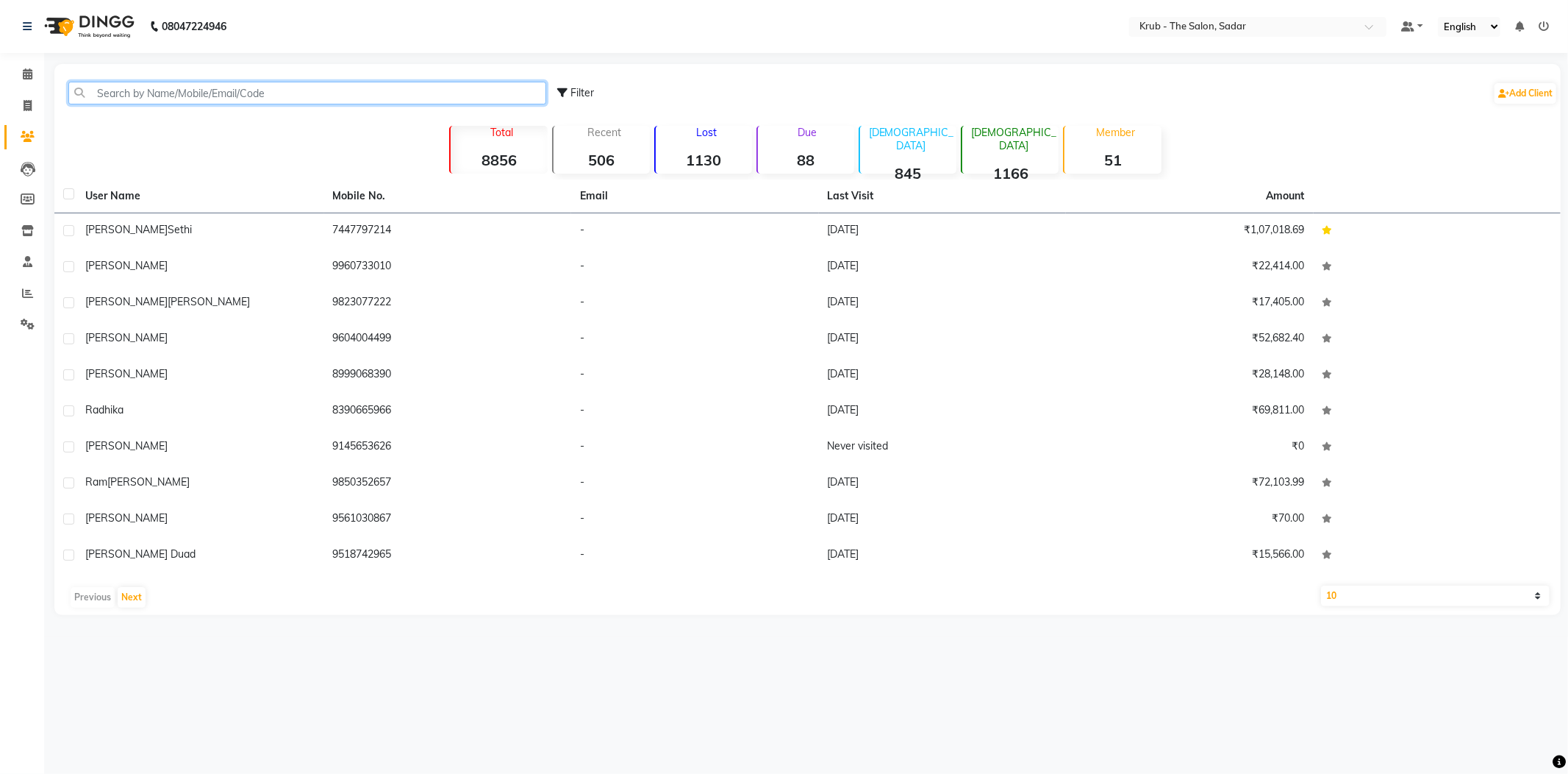
click at [184, 92] on input "text" at bounding box center [307, 93] width 478 height 23
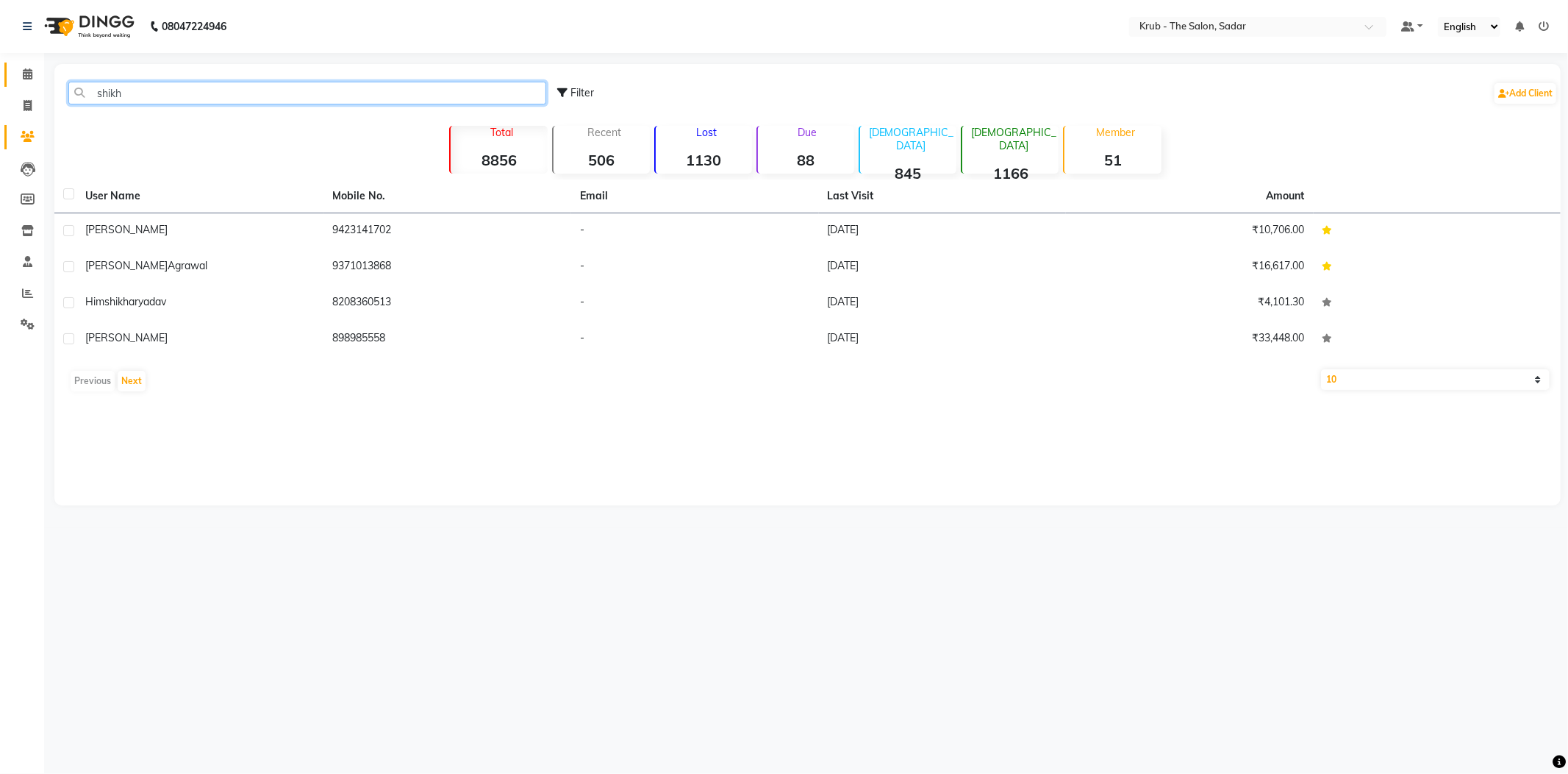
type input "shikh"
click at [14, 74] on span at bounding box center [27, 75] width 26 height 17
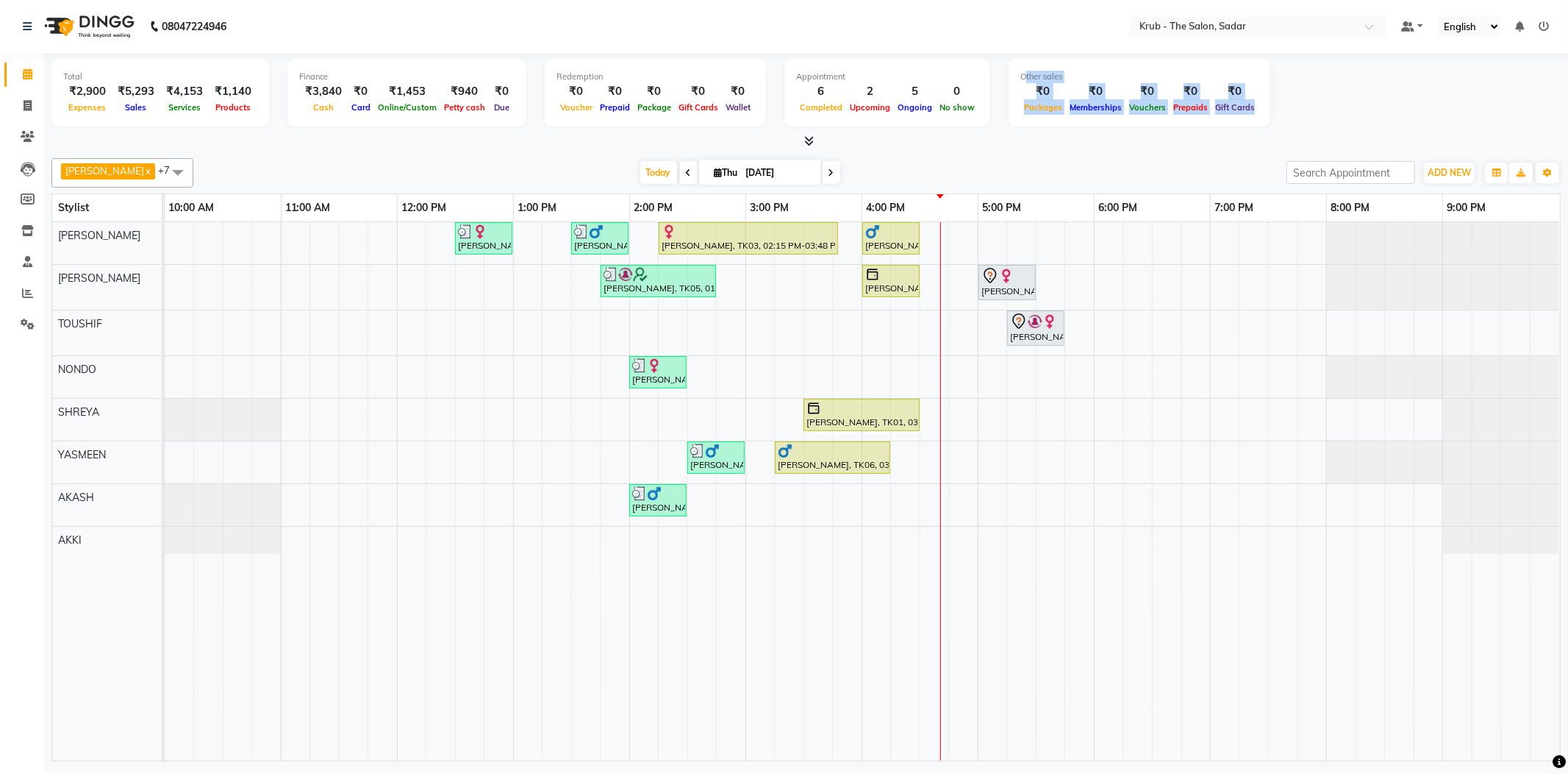
drag, startPoint x: 1073, startPoint y: 75, endPoint x: 1209, endPoint y: 173, distance: 167.6
click at [1427, 122] on div "Total ₹2,900 Expenses ₹5,293 Sales ₹4,153 Services ₹1,140 Products Finance ₹3,8…" at bounding box center [806, 95] width 1509 height 72
drag, startPoint x: 1188, startPoint y: 178, endPoint x: 1135, endPoint y: 151, distance: 59.5
click at [1187, 178] on div "Today Thu 04-09-2025" at bounding box center [739, 172] width 1078 height 22
drag, startPoint x: 1079, startPoint y: 59, endPoint x: 1439, endPoint y: 114, distance: 364.2
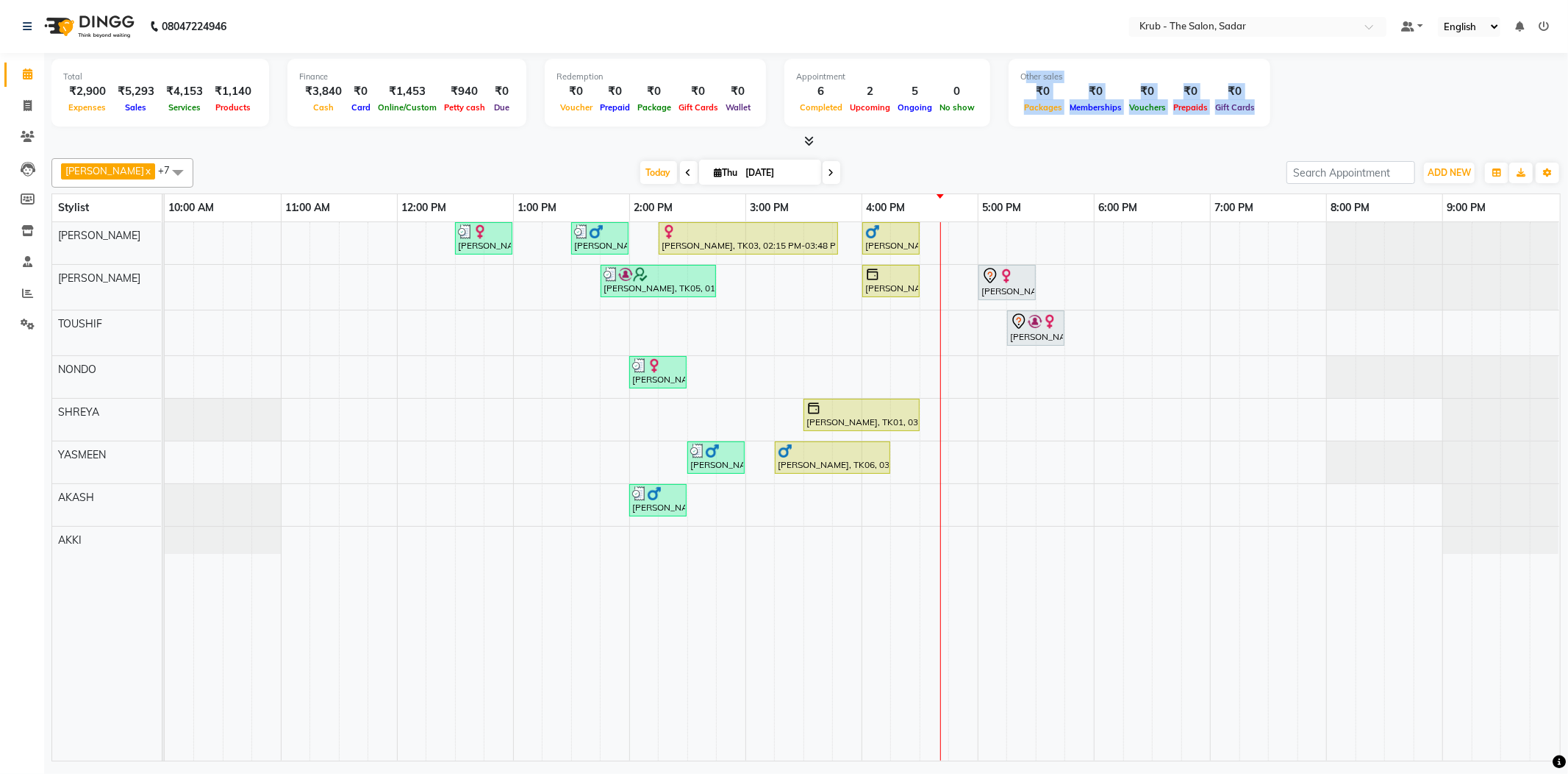
click at [1443, 112] on div "Total ₹2,900 Expenses ₹5,293 Sales ₹4,153 Services ₹1,140 Products Finance ₹3,8…" at bounding box center [806, 95] width 1509 height 72
click at [1235, 139] on div at bounding box center [806, 142] width 1509 height 15
click at [1211, 138] on div at bounding box center [806, 142] width 1509 height 15
drag, startPoint x: 1045, startPoint y: 125, endPoint x: 974, endPoint y: 143, distance: 73.2
click at [974, 143] on div at bounding box center [806, 142] width 1509 height 15
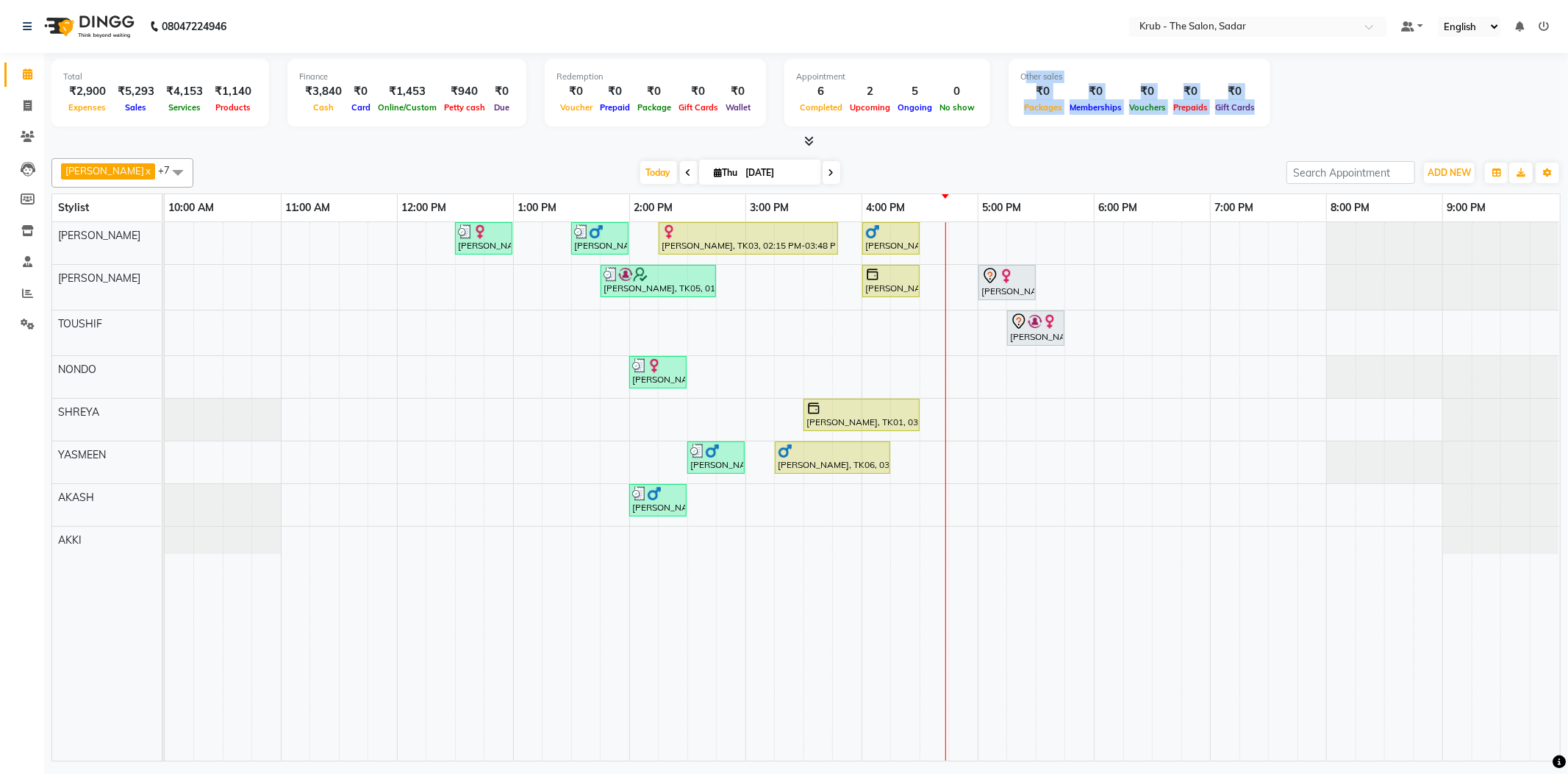
drag, startPoint x: 1103, startPoint y: 86, endPoint x: 1395, endPoint y: 130, distance: 295.3
click at [1395, 130] on div "Total ₹2,900 Expenses ₹5,293 Sales ₹4,153 Services ₹1,140 Products Finance ₹3,8…" at bounding box center [806, 101] width 1509 height 96
click at [1167, 145] on div at bounding box center [806, 142] width 1509 height 15
click at [1012, 375] on div "Anandini, TK02, 12:30 PM-01:00 PM, FEMALE HAIR CUT Rohit Siyal, TK08, 01:30 PM-…" at bounding box center [862, 490] width 1395 height 538
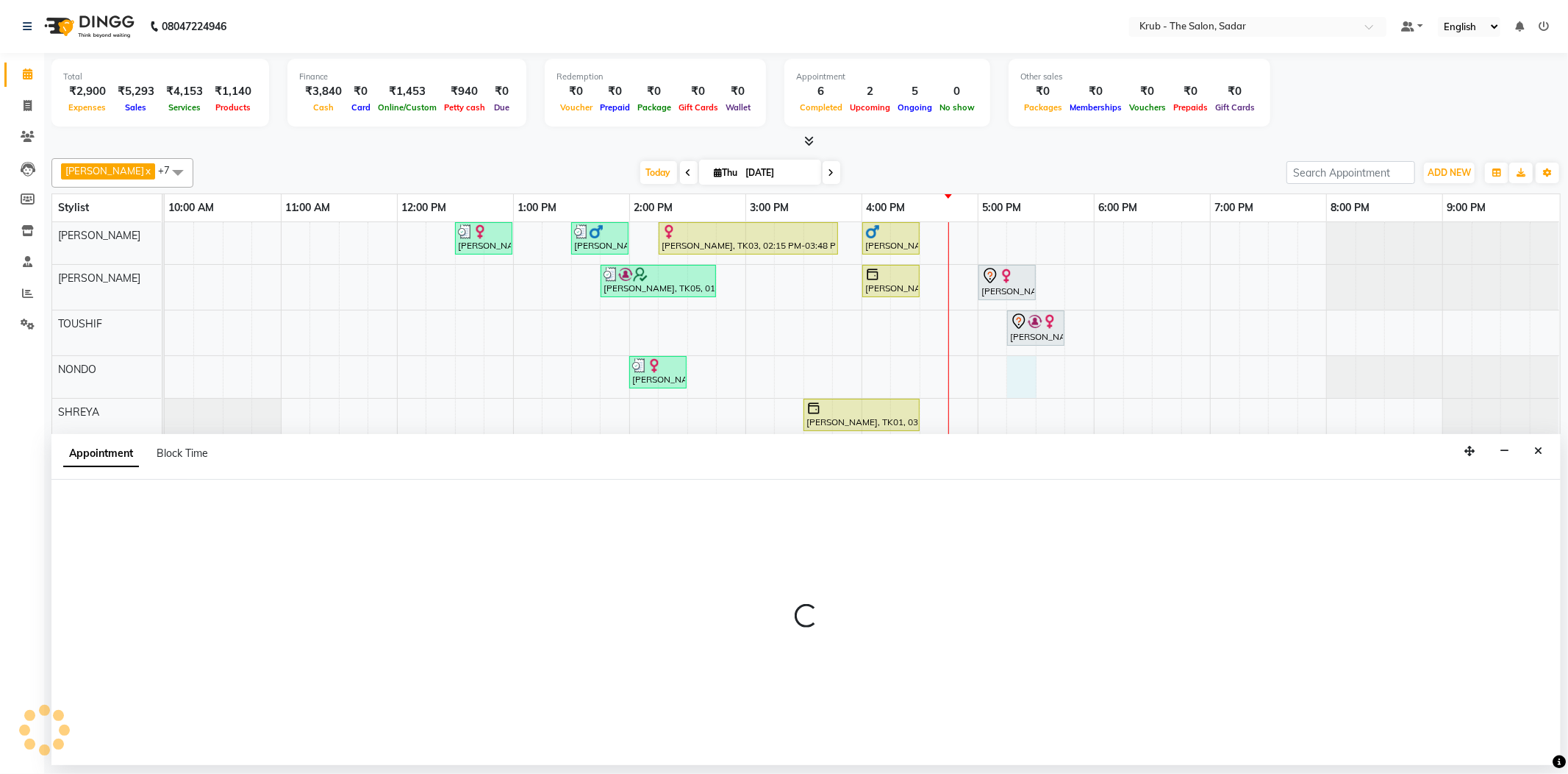
select select "24986"
select select "tentative"
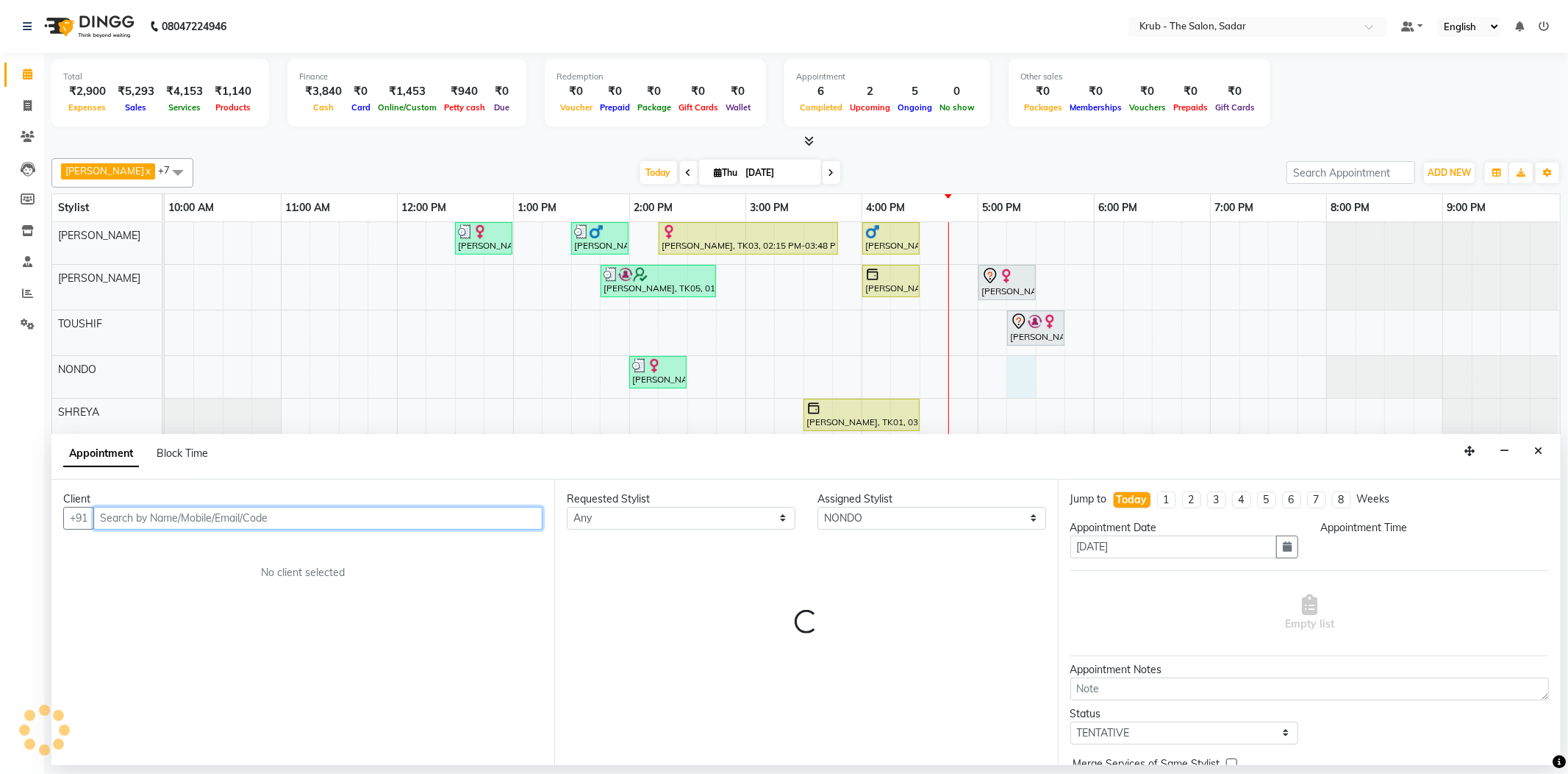
select select "1035"
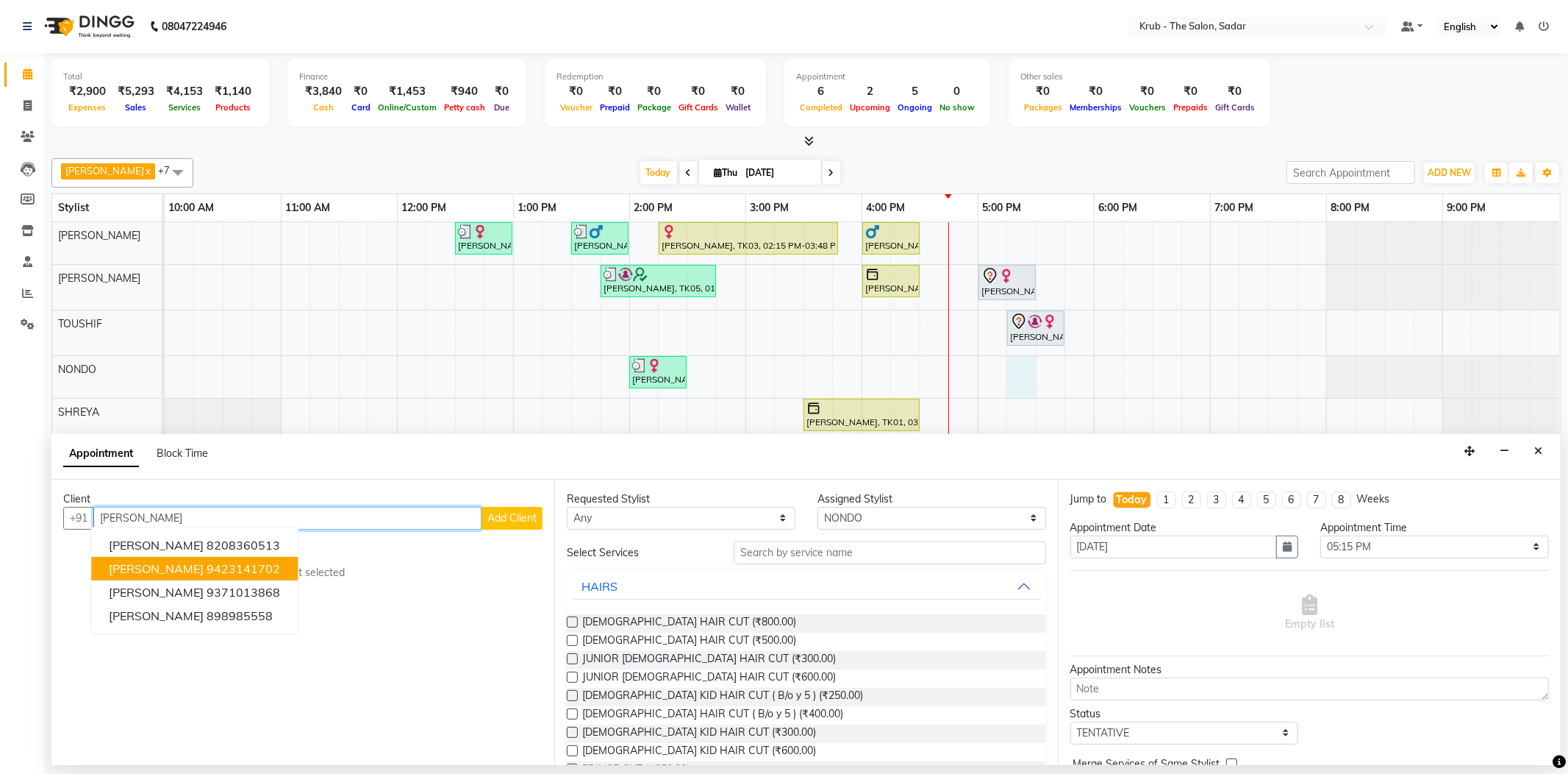
click at [263, 557] on button "Shikha Agrawal 9423141702" at bounding box center [194, 568] width 206 height 24
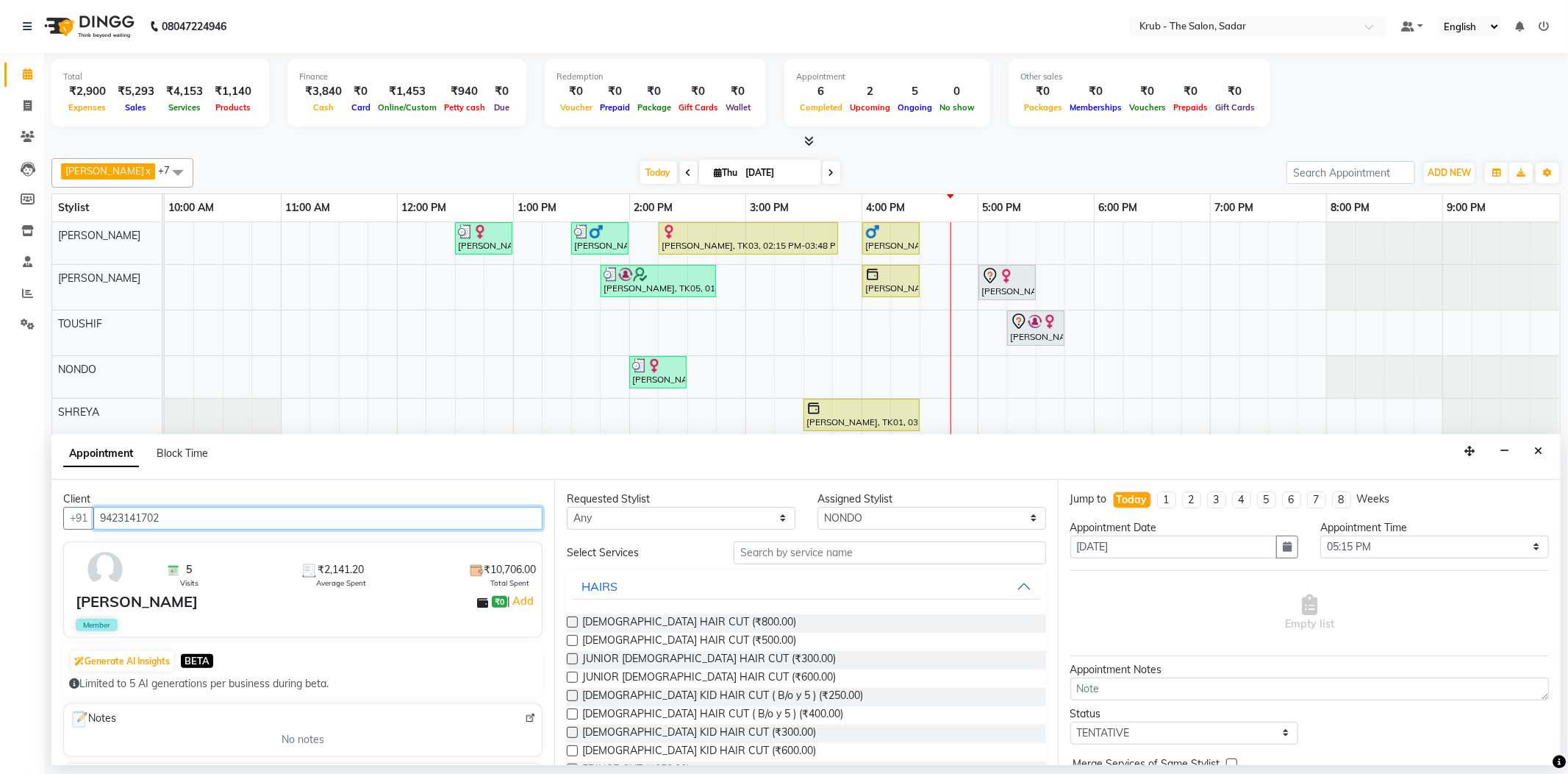
type input "9423141702"
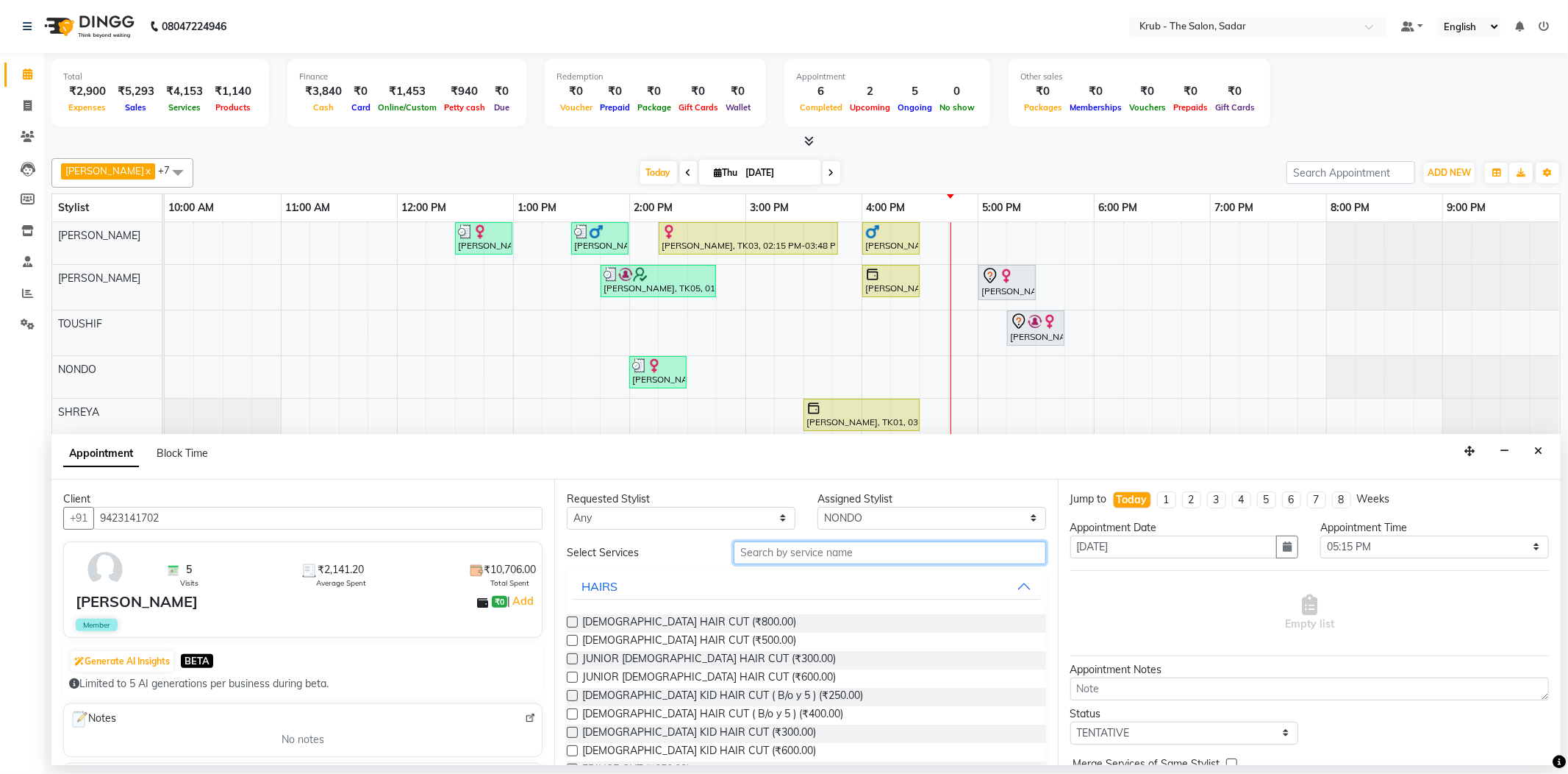
click at [807, 542] on input "text" at bounding box center [889, 552] width 311 height 23
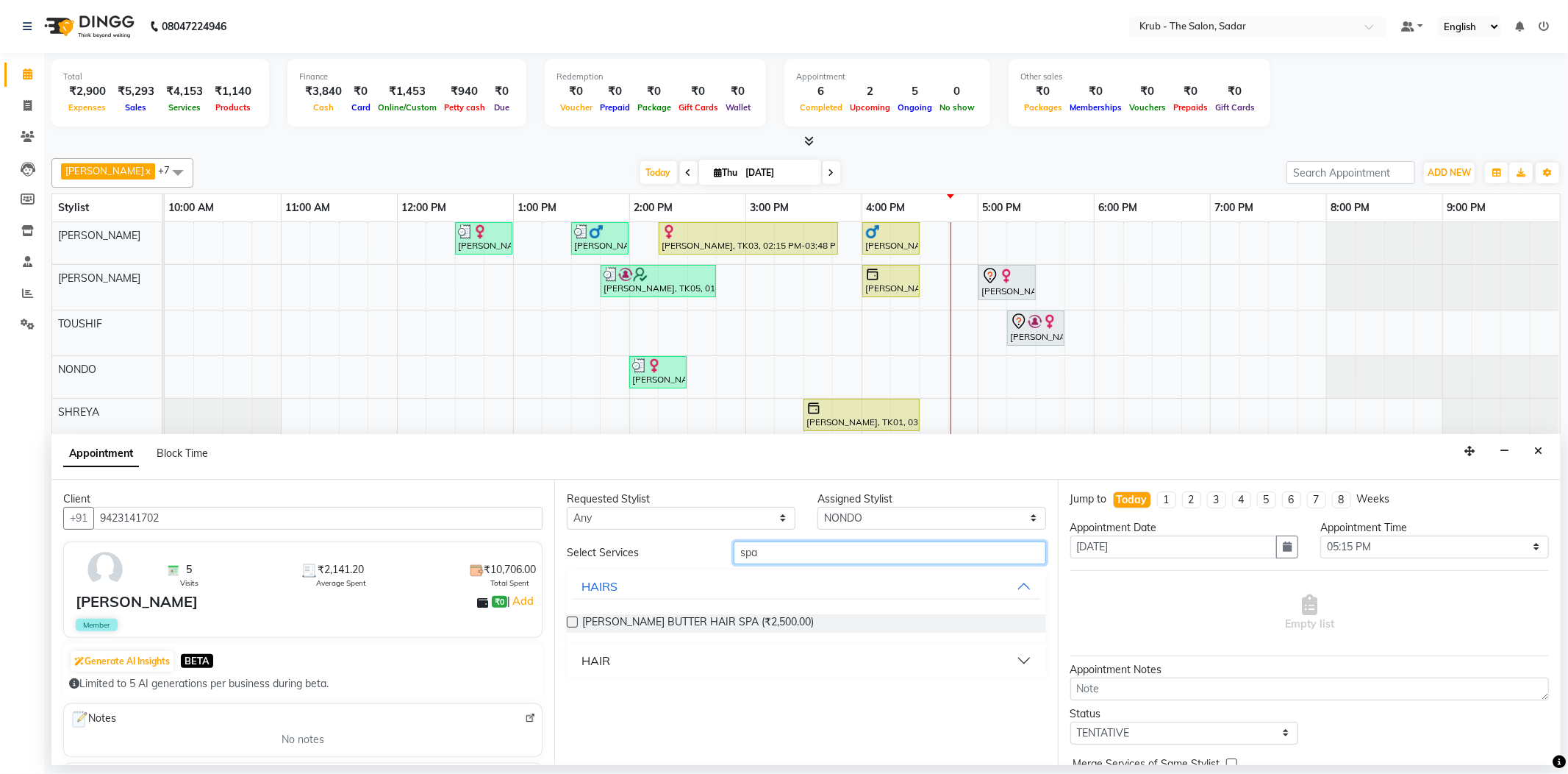
type input "spa"
click at [644, 619] on div "SHEA BUTTER HAIR SPA (₹2,500.00)" at bounding box center [806, 624] width 479 height 42
click at [636, 647] on button "HAIR" at bounding box center [806, 661] width 466 height 27
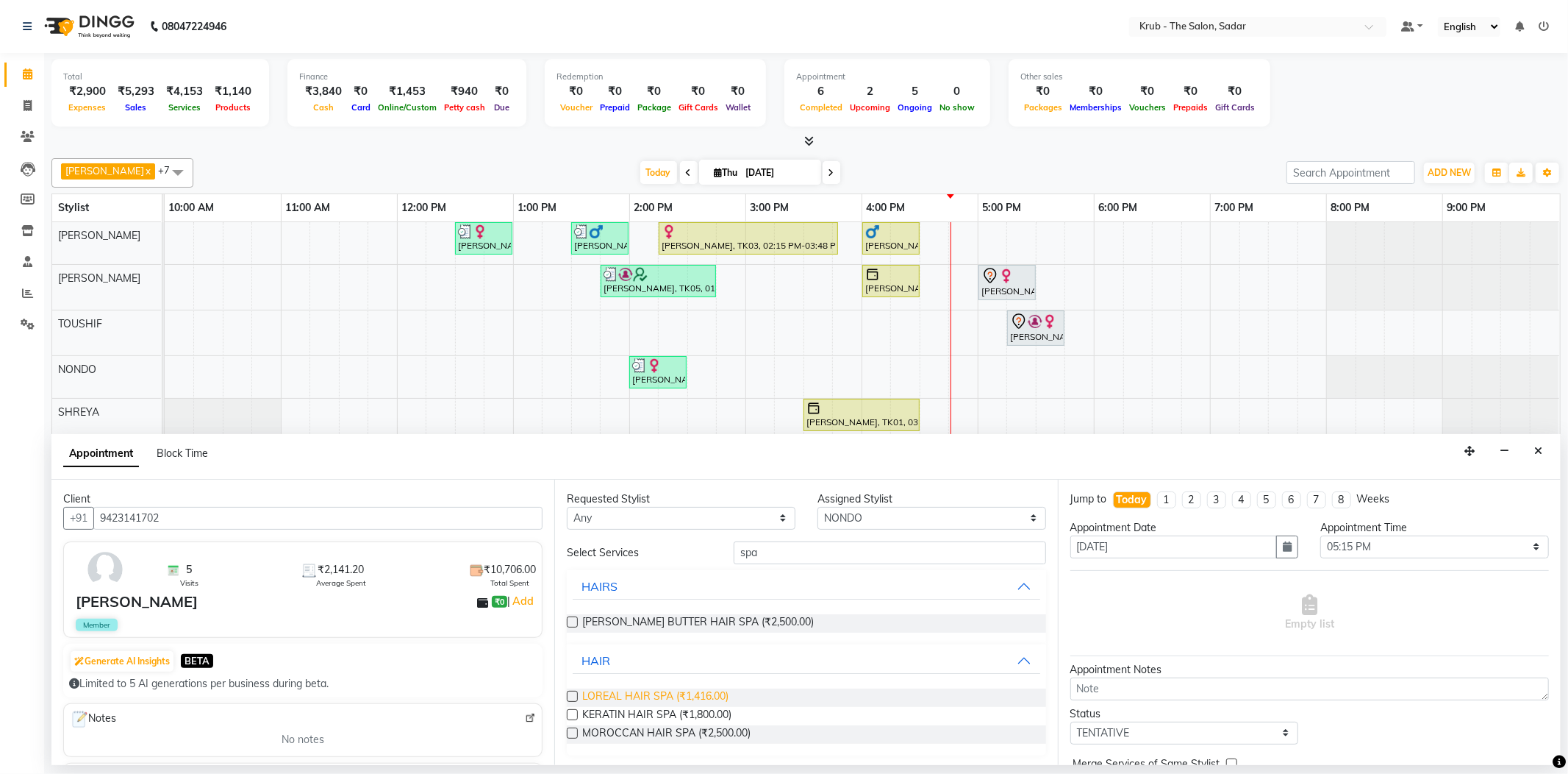
click at [663, 688] on span "LOREAL HAIR SPA (₹1,416.00)" at bounding box center [656, 697] width 147 height 18
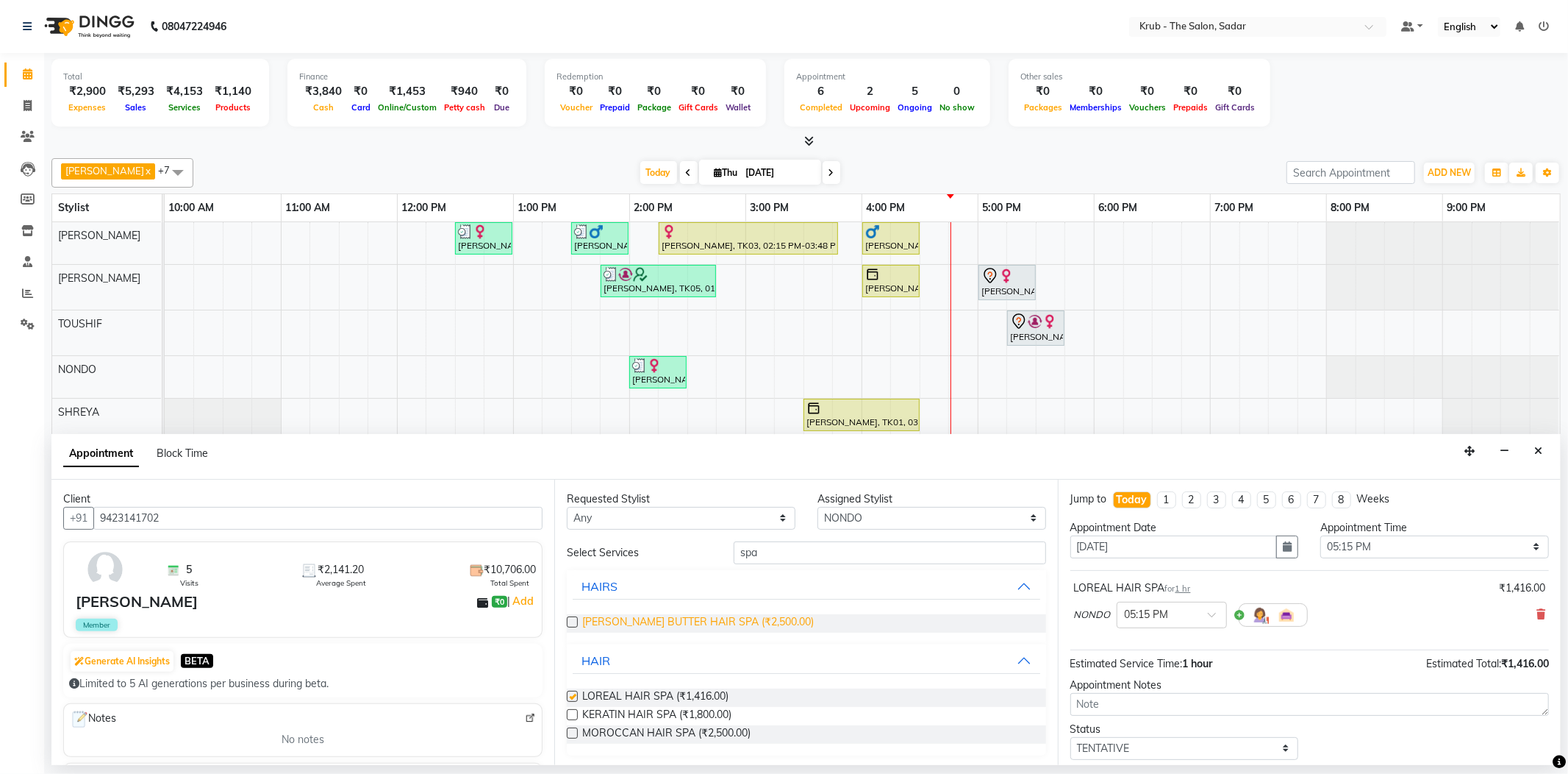
checkbox input "false"
click at [859, 541] on input "spa" at bounding box center [889, 552] width 311 height 23
click at [876, 513] on select "Select AKASH AKKI Andreas GURVEER KUNAL NONDO RAJESH SHREYA TOUSHIF YASMEEN" at bounding box center [931, 518] width 228 height 23
click at [817, 506] on select "Select AKASH AKKI Andreas GURVEER KUNAL NONDO RAJESH SHREYA TOUSHIF YASMEEN" at bounding box center [931, 518] width 228 height 23
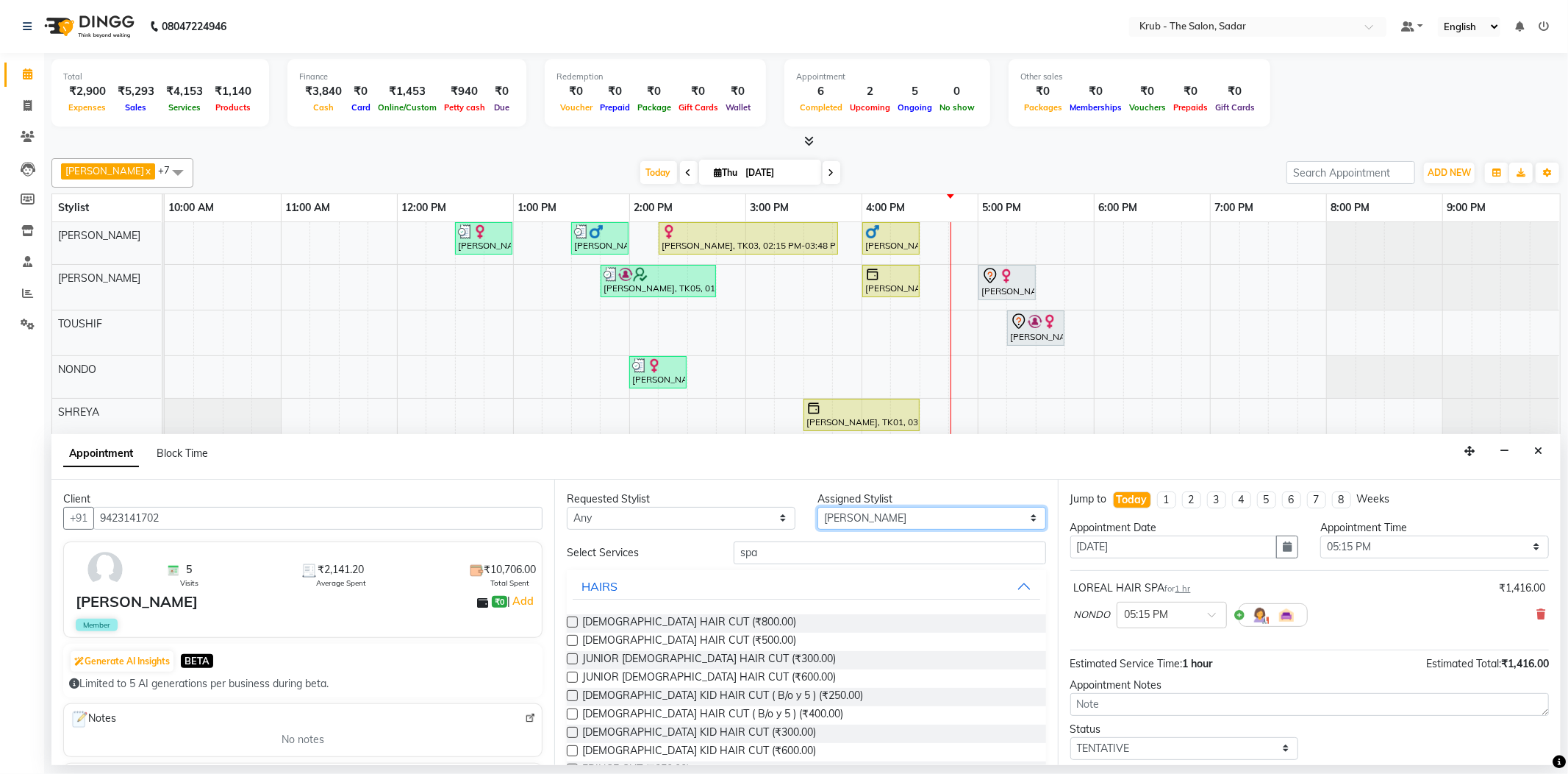
click at [869, 506] on select "Select AKASH AKKI Andreas GURVEER KUNAL NONDO RAJESH SHREYA TOUSHIF YASMEEN" at bounding box center [931, 518] width 228 height 23
select select "46188"
click at [817, 506] on select "Select AKASH AKKI Andreas GURVEER KUNAL NONDO RAJESH SHREYA TOUSHIF YASMEEN" at bounding box center [931, 518] width 228 height 23
click at [675, 614] on span "FEMALE HAIR CUT (₹800.00)" at bounding box center [689, 623] width 214 height 18
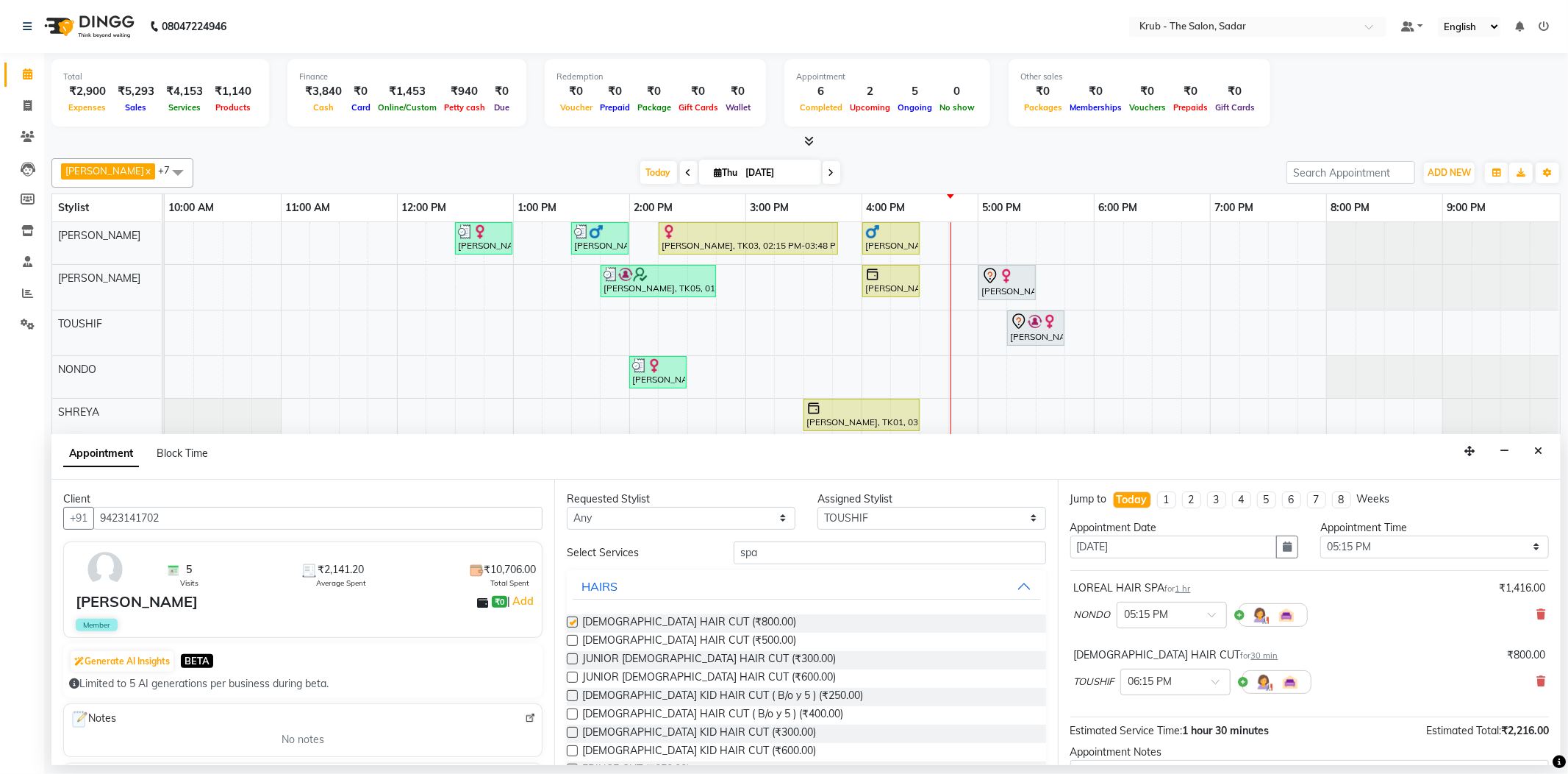
checkbox input "false"
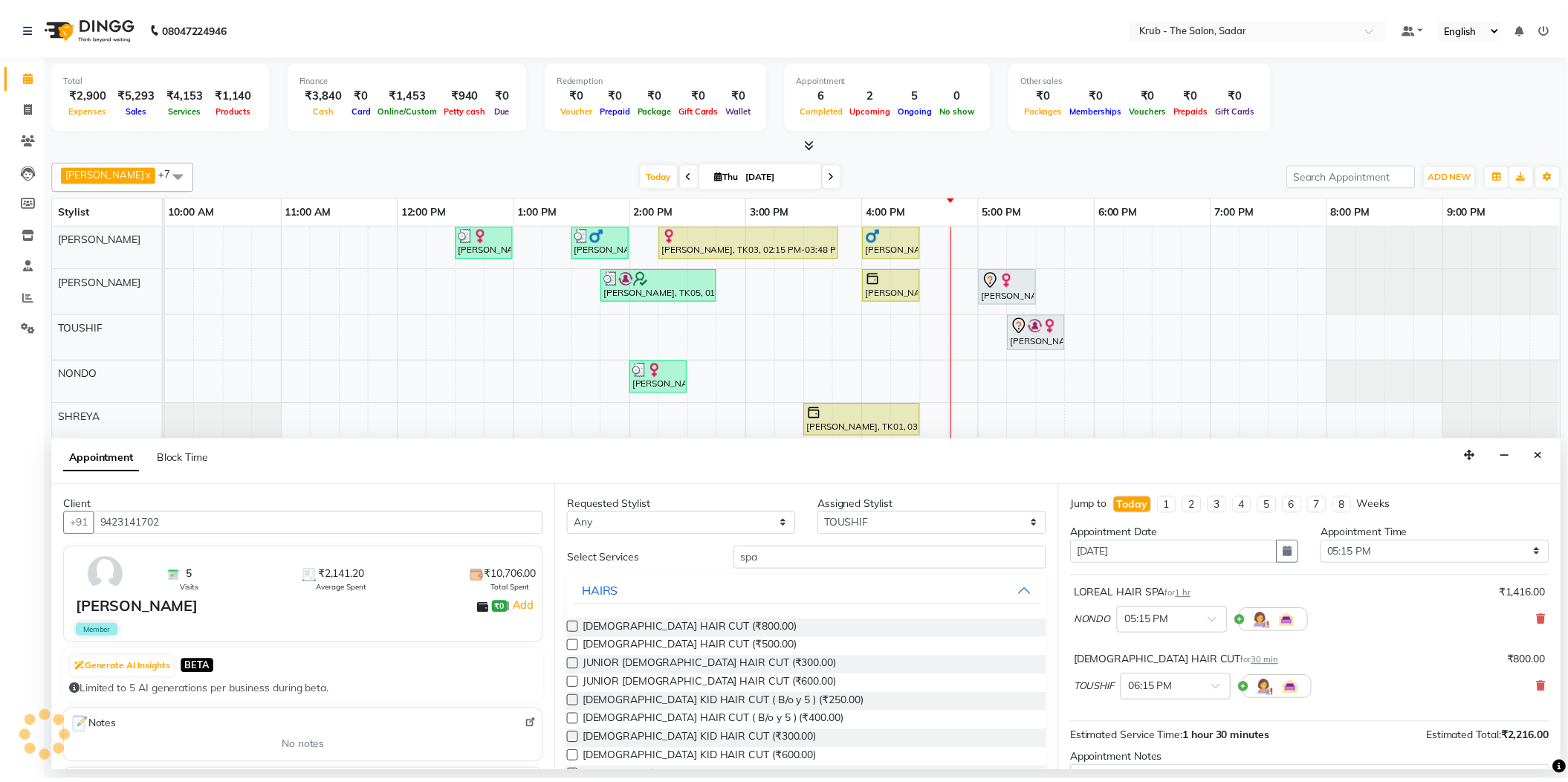
scroll to position [143, 0]
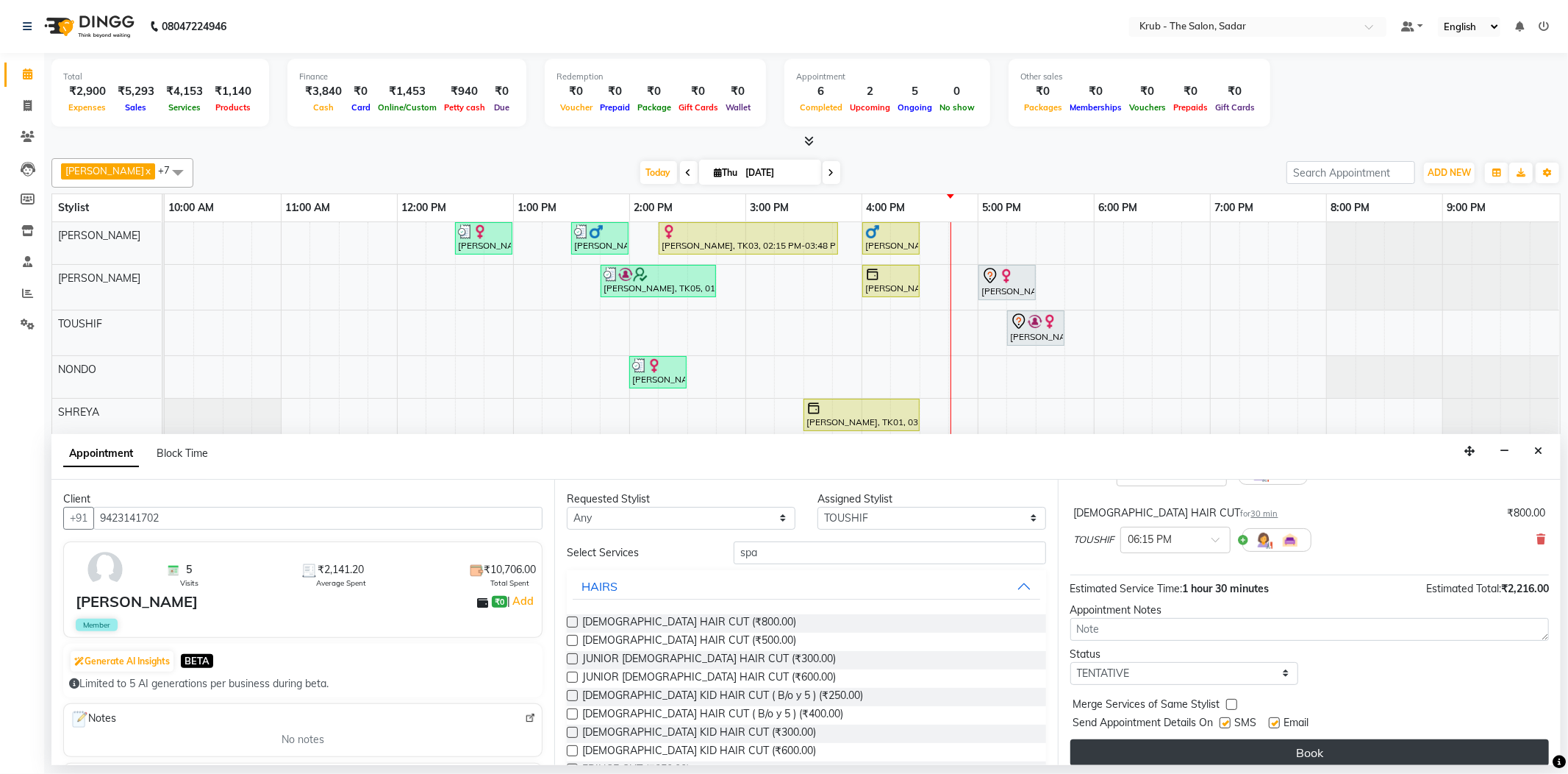
click at [1327, 739] on button "Book" at bounding box center [1309, 752] width 479 height 27
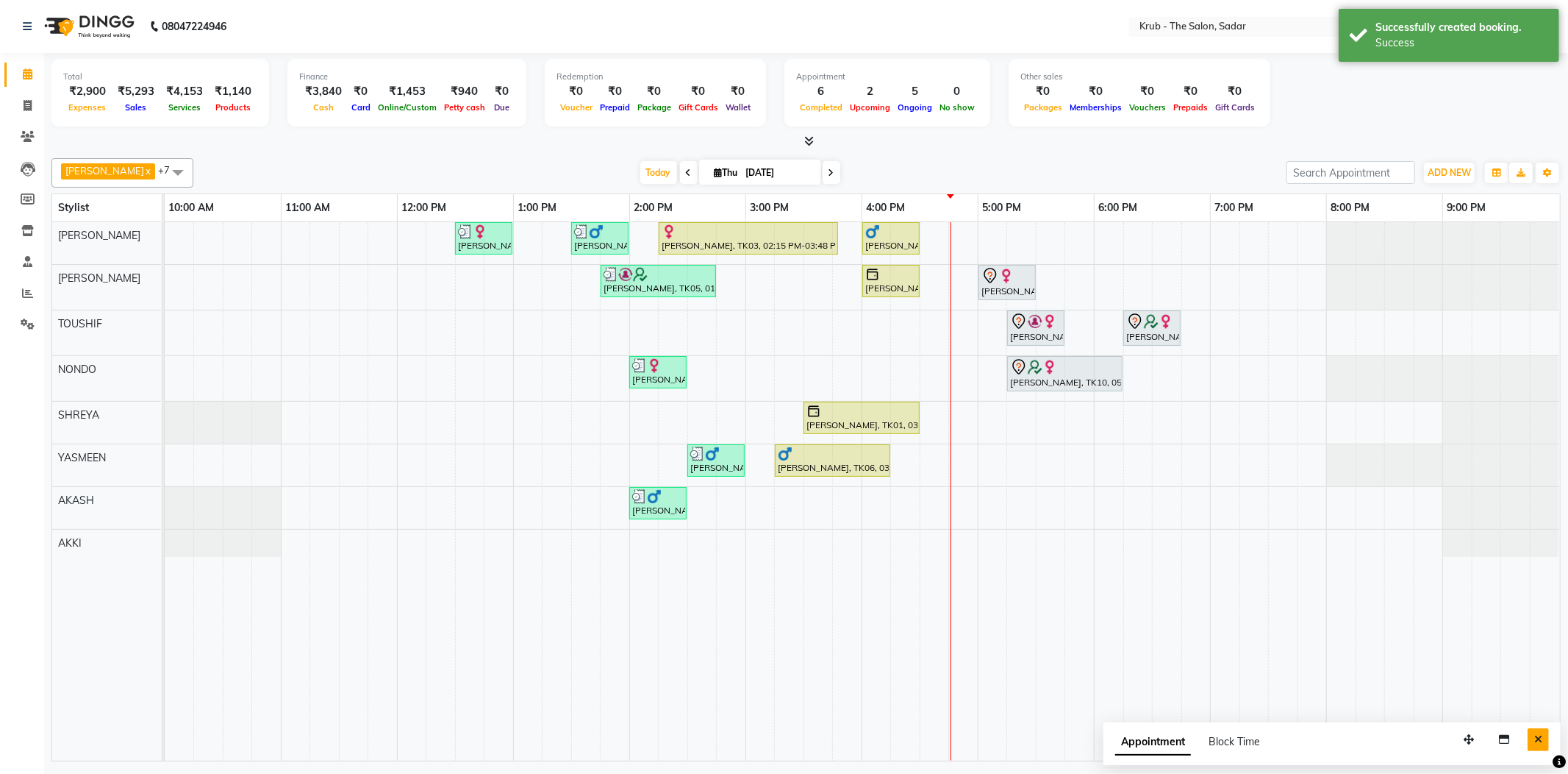
click at [1541, 737] on icon "Close" at bounding box center [1538, 739] width 8 height 10
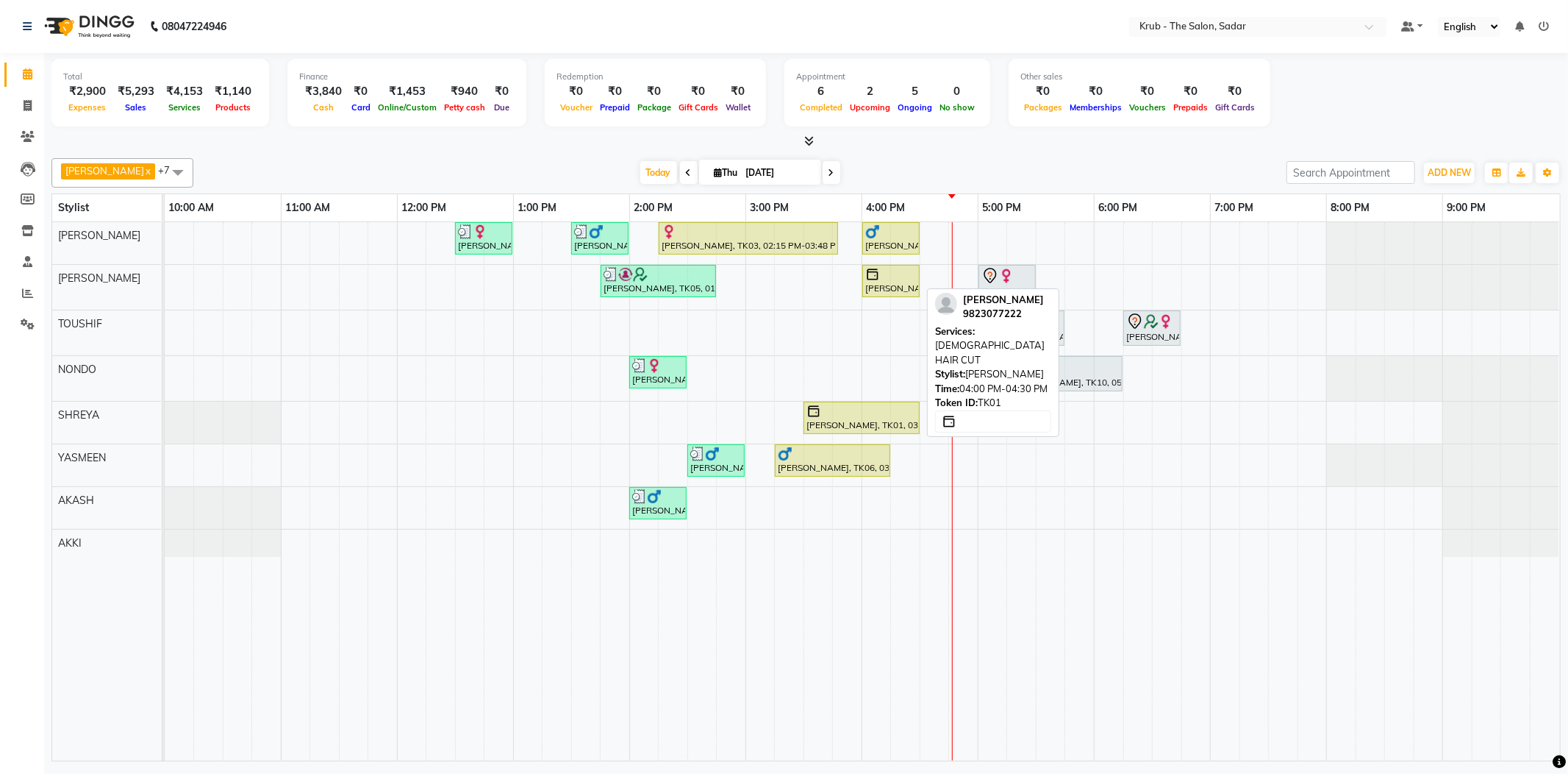
click at [894, 289] on div "[PERSON_NAME], TK01, 04:00 PM-04:30 PM, [DEMOGRAPHIC_DATA] HAIR CUT" at bounding box center [891, 280] width 54 height 28
select select "1"
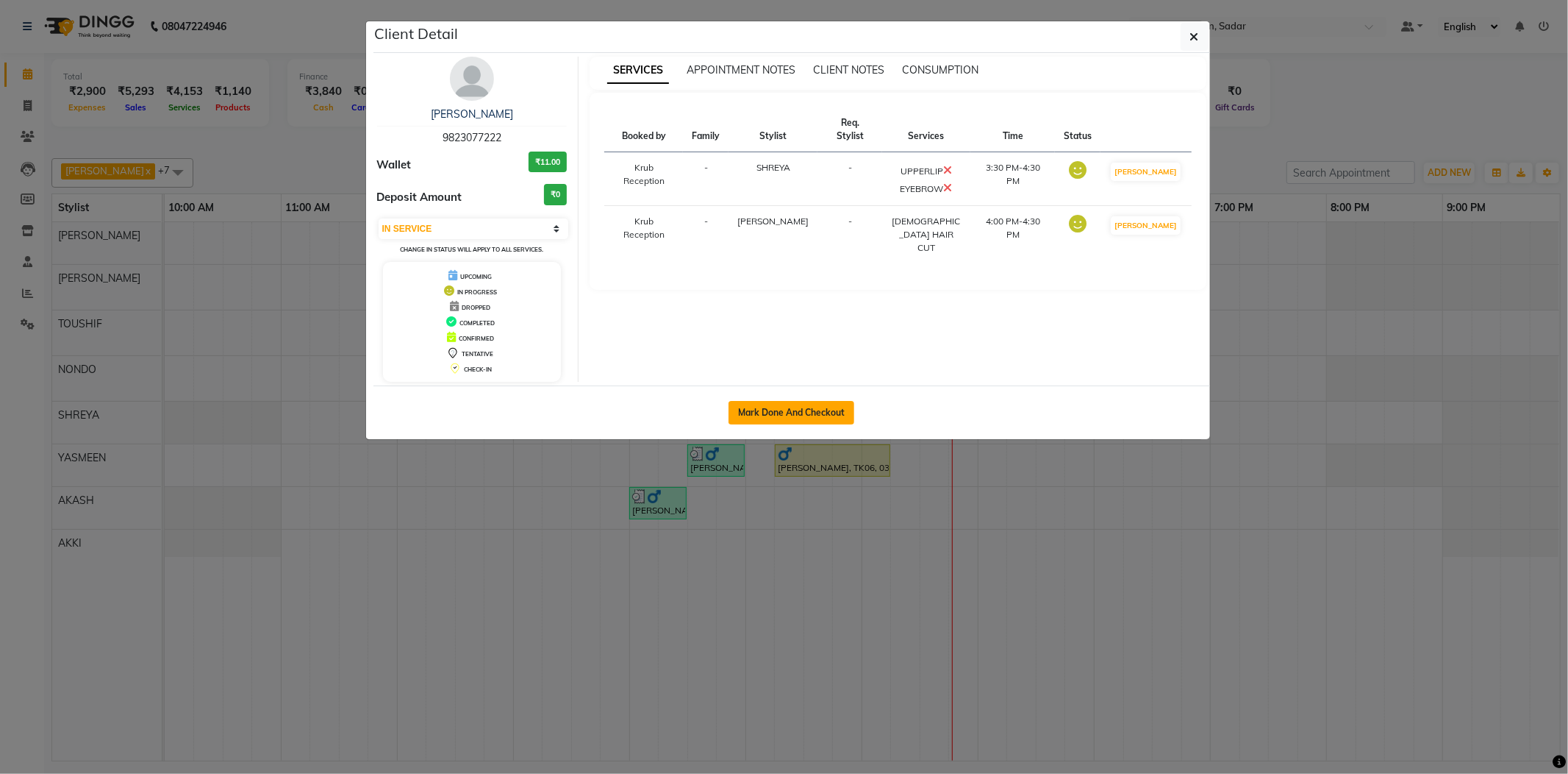
click at [841, 418] on button "Mark Done And Checkout" at bounding box center [791, 412] width 126 height 24
select select "service"
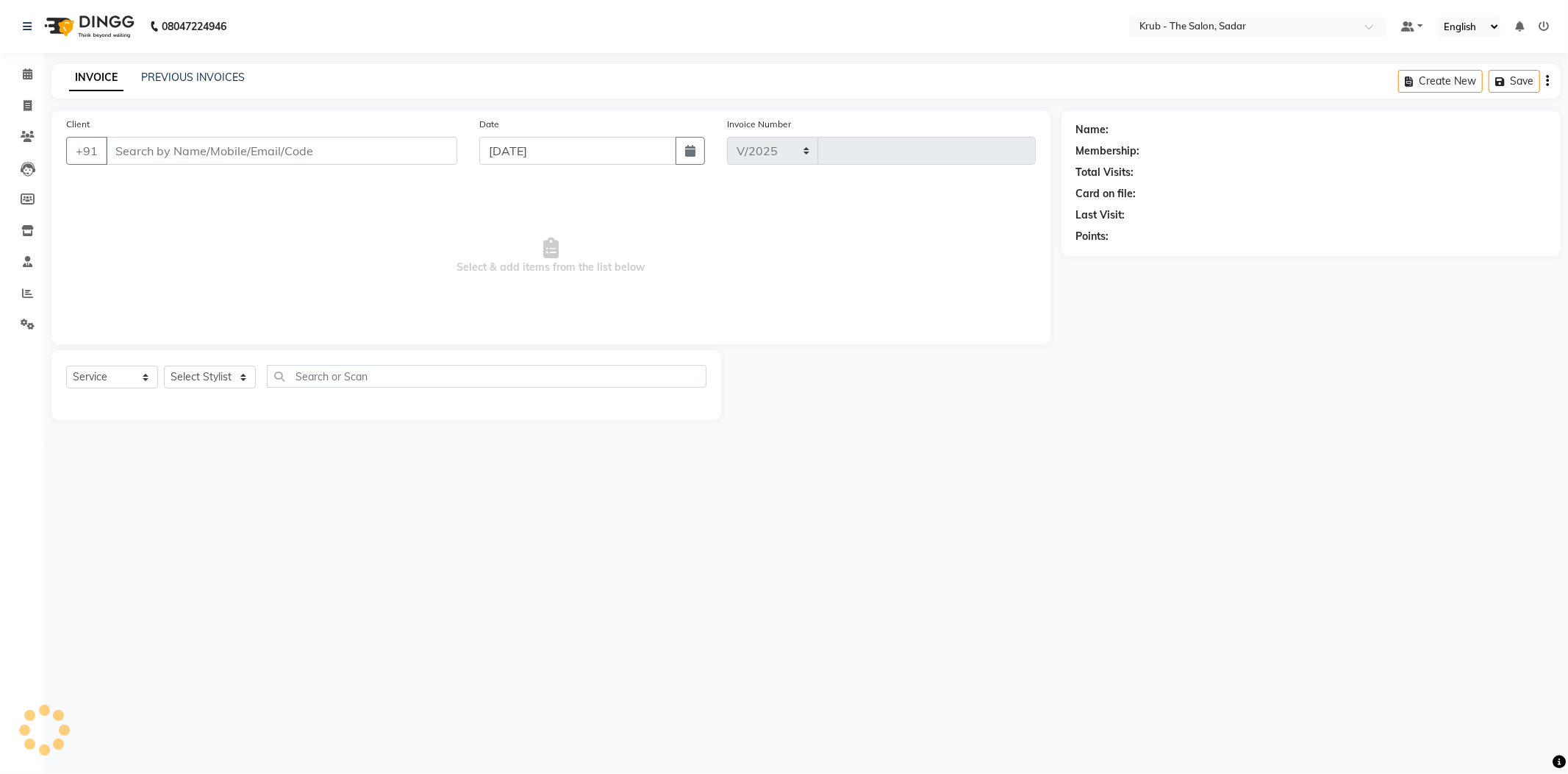
select select "4449"
type input "2152"
type input "9823077222"
select select "80307"
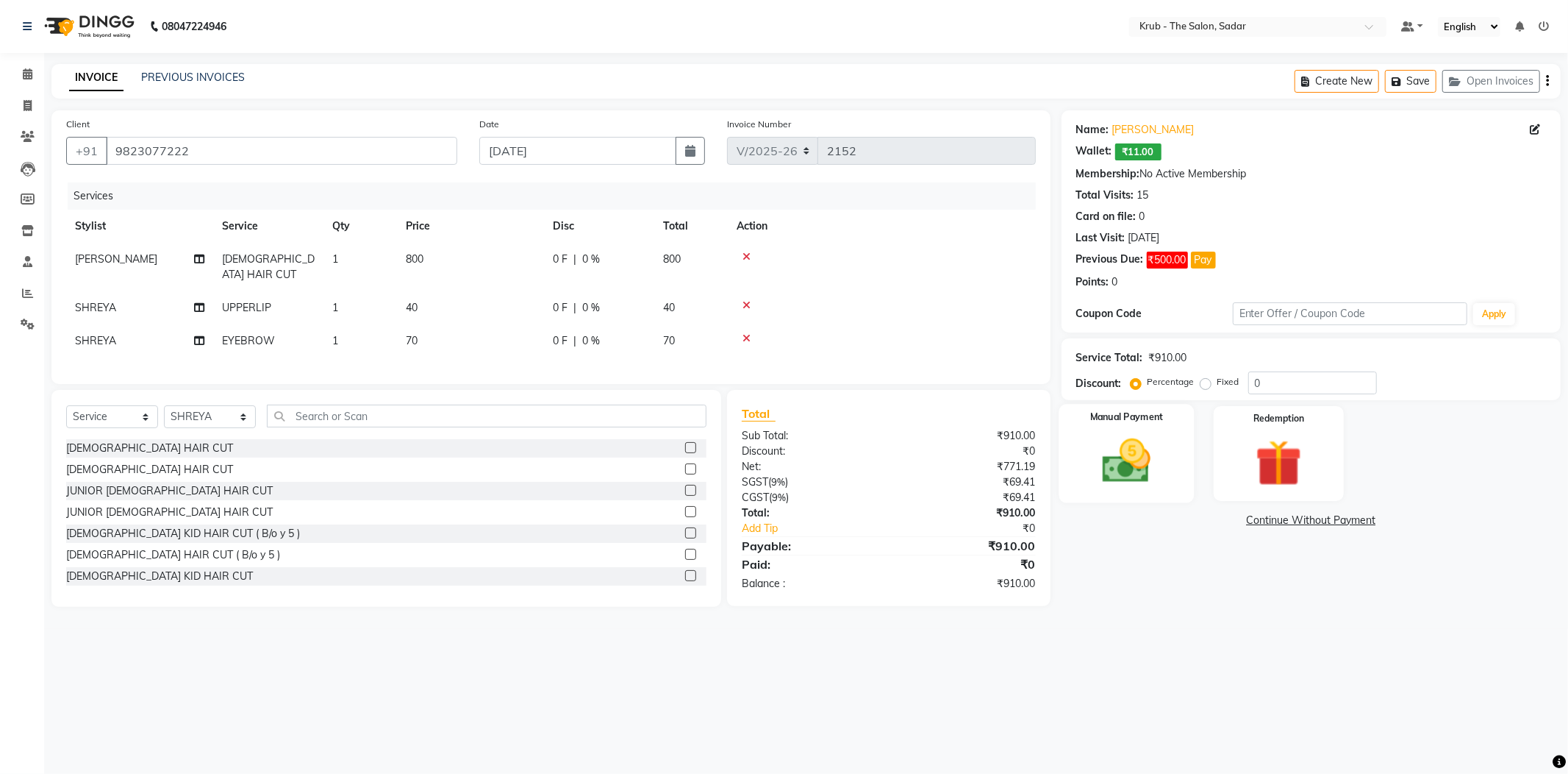
click at [1133, 446] on img at bounding box center [1126, 461] width 79 height 56
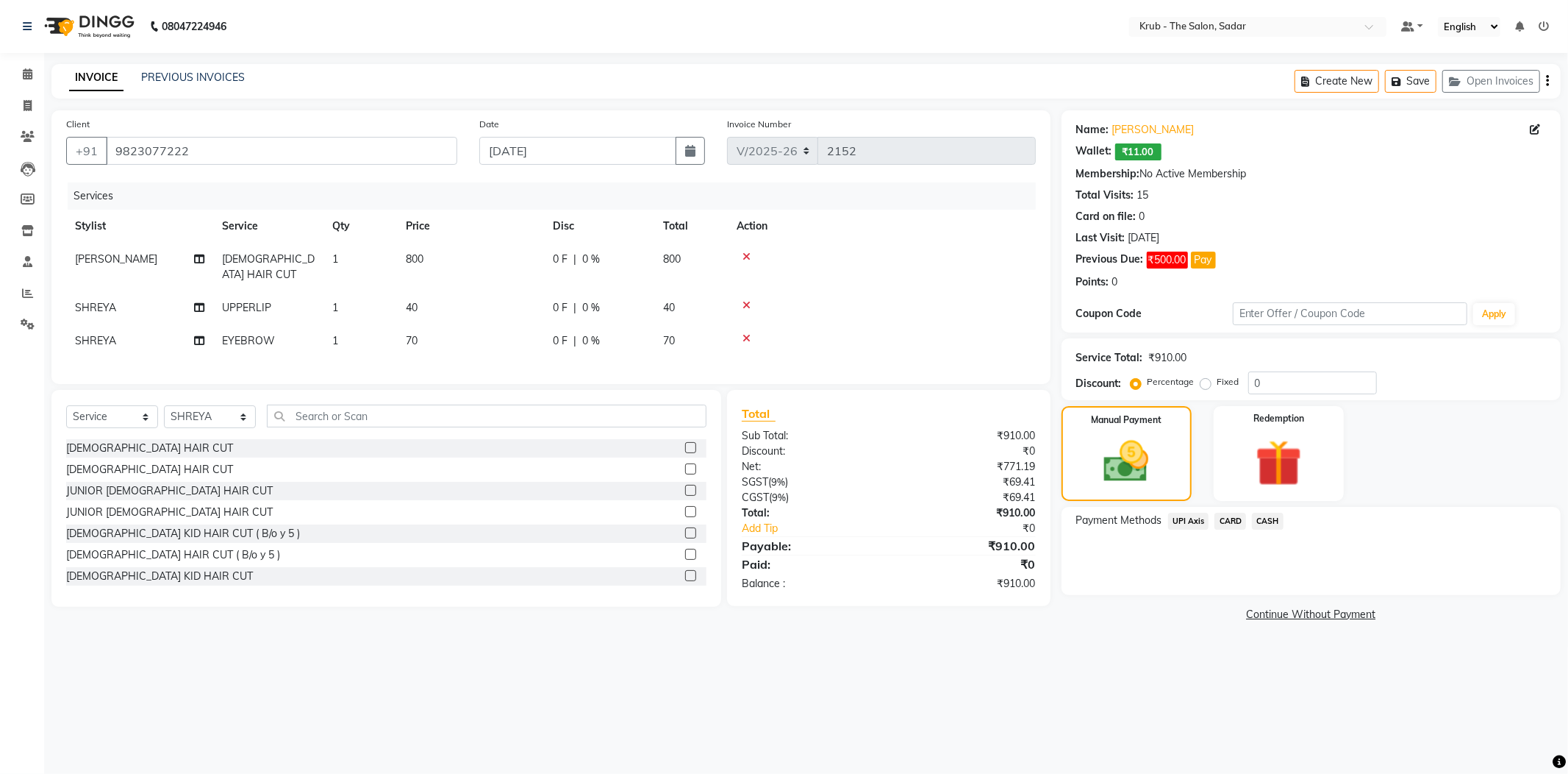
click at [1196, 512] on span "UPI Axis" at bounding box center [1187, 521] width 41 height 17
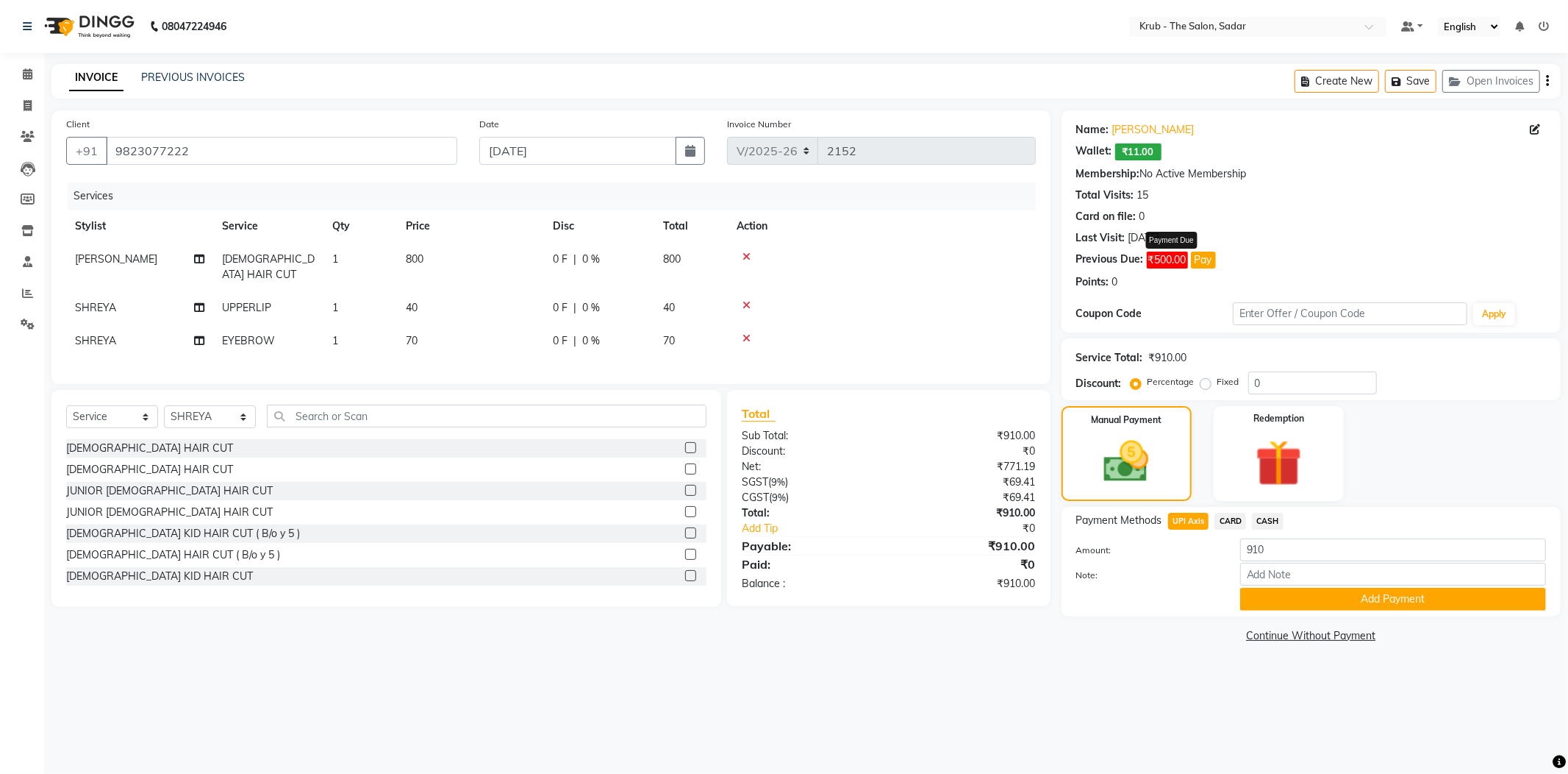
click at [1193, 251] on button "Pay" at bounding box center [1203, 260] width 25 height 17
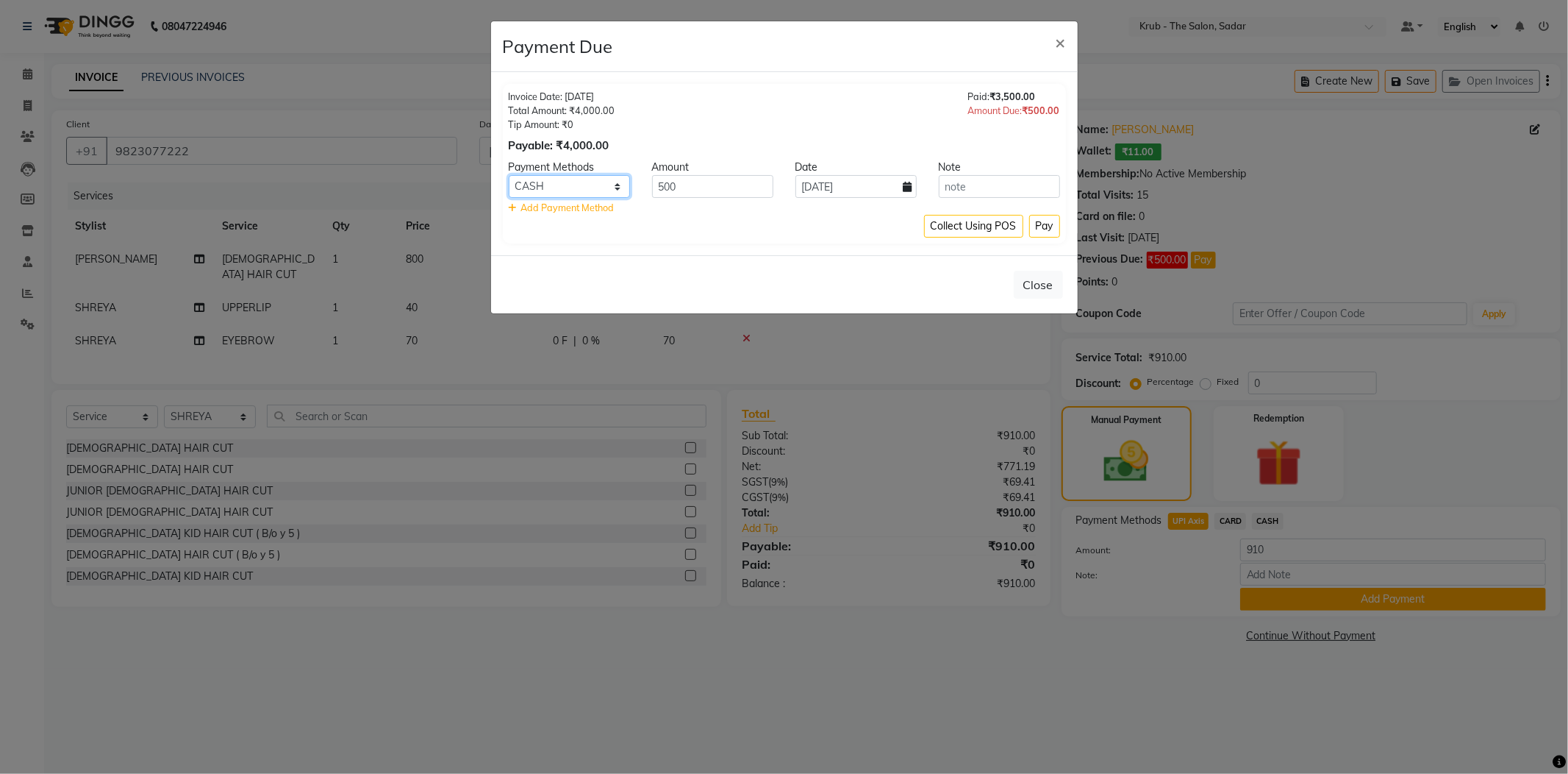
click at [600, 179] on select "UPI Axis CARD CASH" at bounding box center [568, 187] width 121 height 23
select select "44"
click at [508, 175] on select "UPI Axis CARD CASH" at bounding box center [568, 187] width 121 height 23
click at [1051, 215] on button "Pay" at bounding box center [1044, 227] width 30 height 23
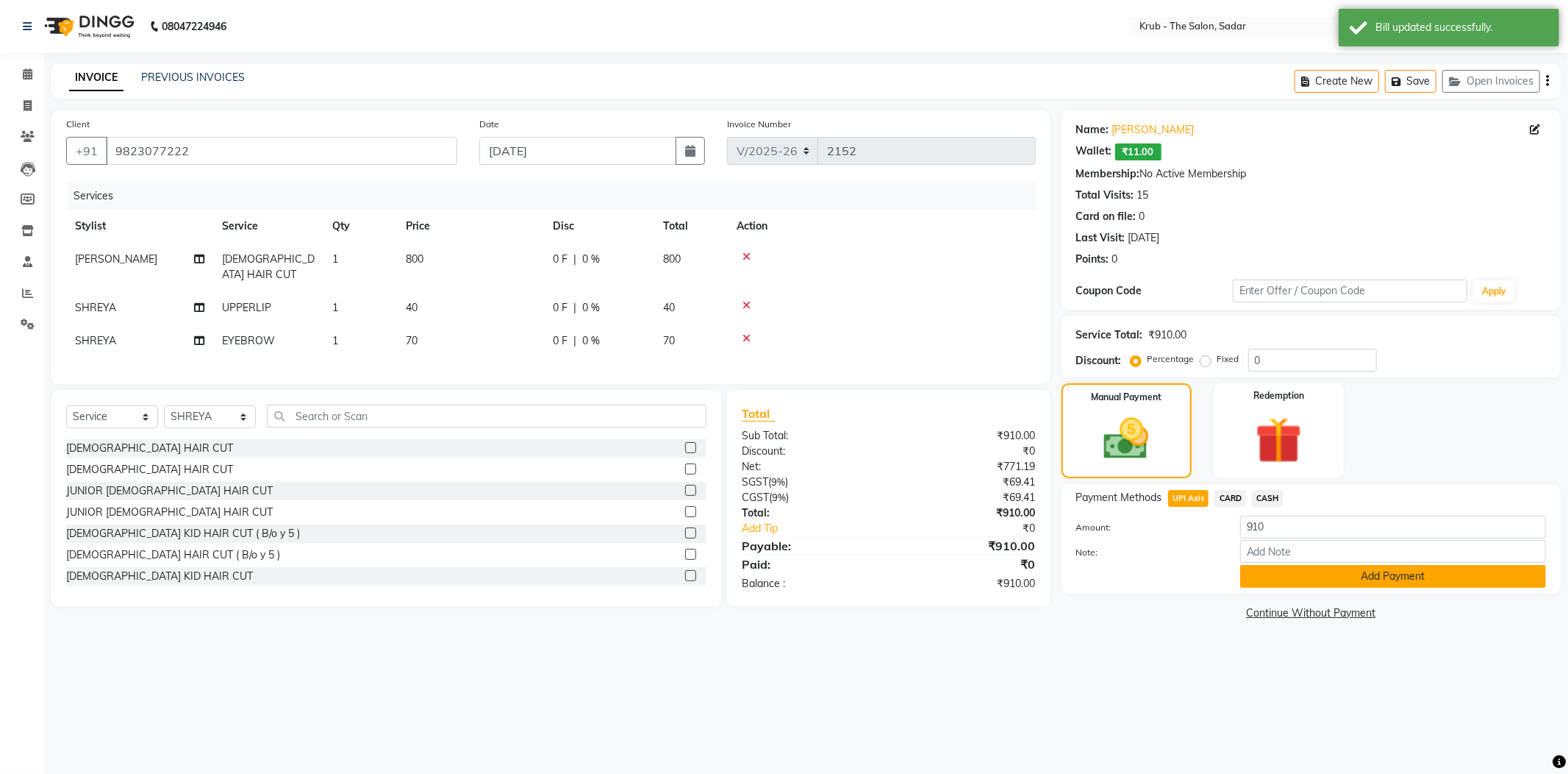
click at [1381, 565] on button "Add Payment" at bounding box center [1392, 576] width 305 height 23
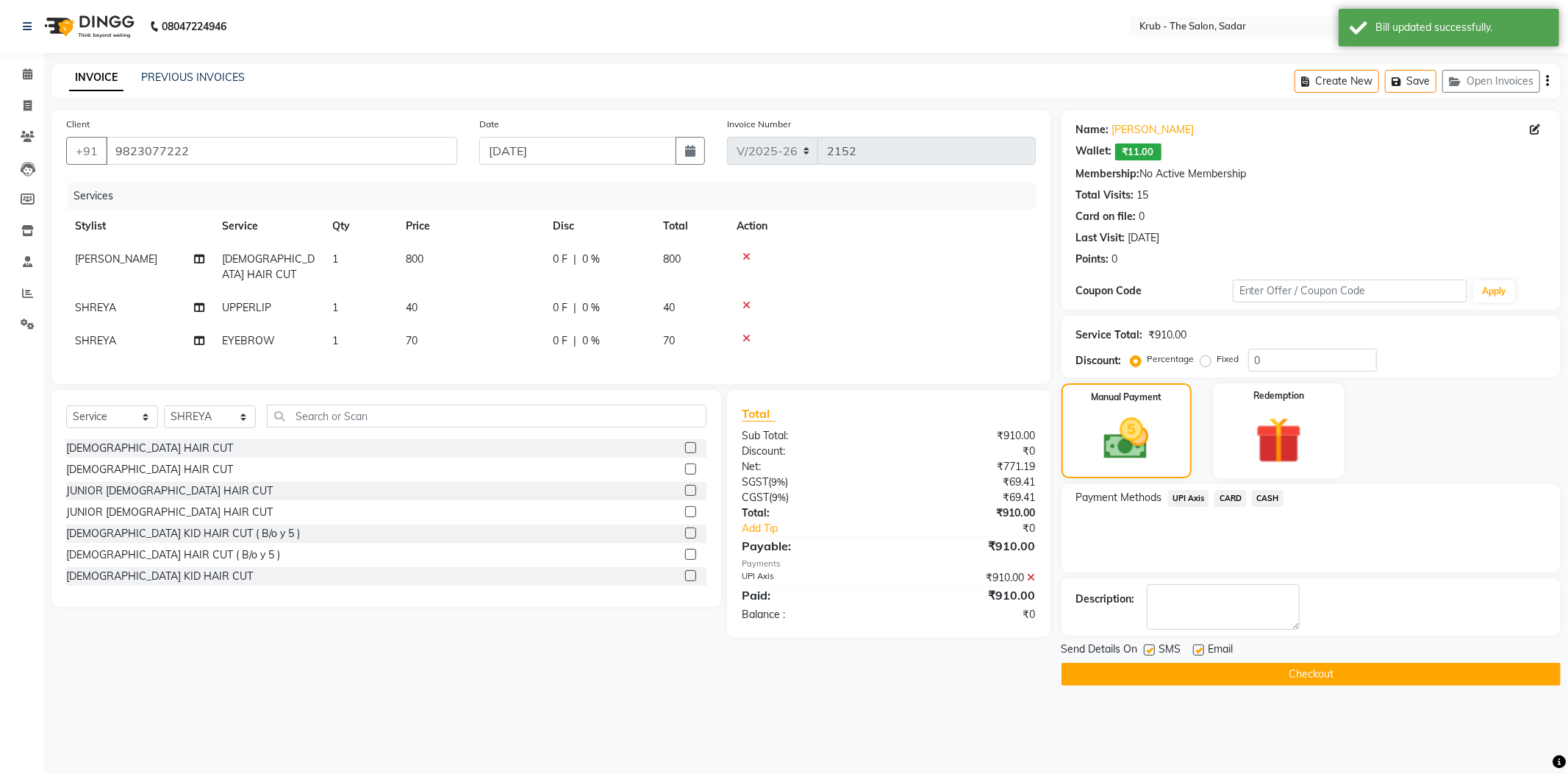
click at [1196, 645] on label at bounding box center [1199, 650] width 11 height 11
click at [1196, 645] on input "checkbox" at bounding box center [1198, 650] width 10 height 10
checkbox input "false"
click at [1145, 645] on label at bounding box center [1149, 650] width 11 height 11
click at [1145, 645] on input "checkbox" at bounding box center [1148, 650] width 10 height 10
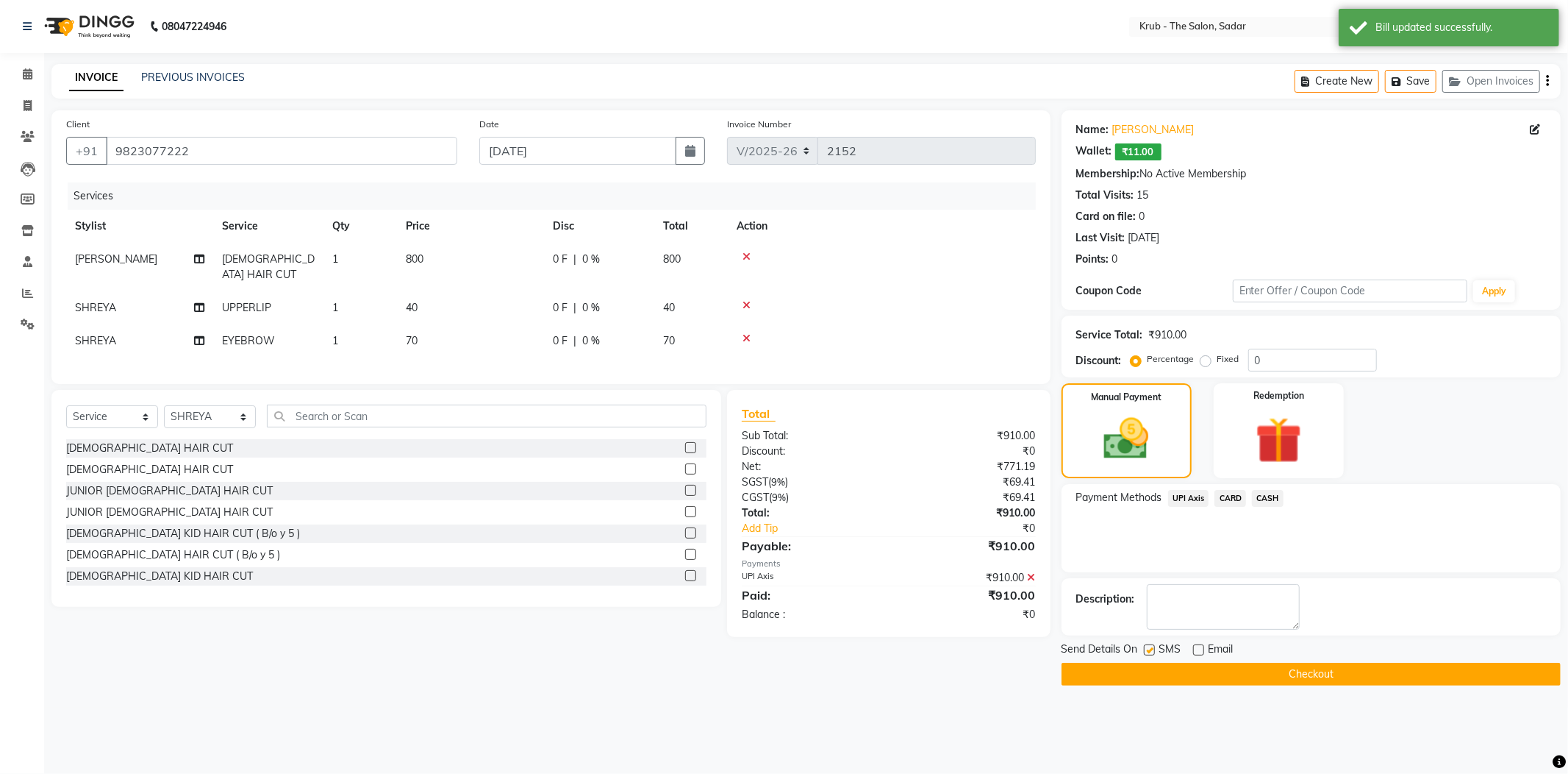
checkbox input "false"
click at [1168, 663] on button "Checkout" at bounding box center [1310, 674] width 499 height 23
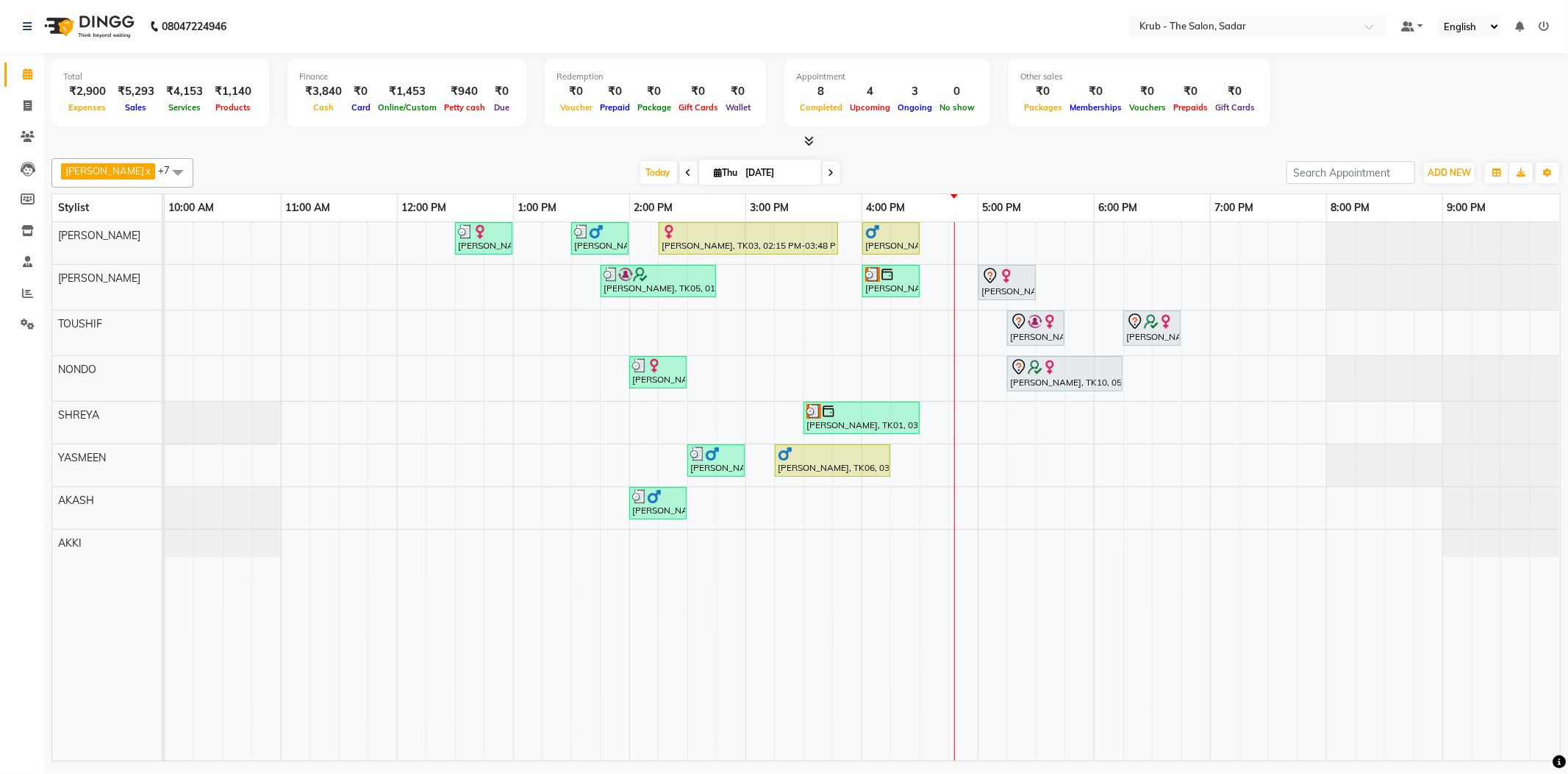
click at [1438, 35] on div "English ENGLISH Español العربية मराठी हिंदी ગુજરાતી தமிழ் 中文" at bounding box center [1469, 27] width 63 height 20
click at [1464, 30] on select "English ENGLISH Español العربية मराठी हिंदी ગુજરાતી தமிழ் 中文" at bounding box center [1469, 27] width 63 height 20
click at [888, 234] on div at bounding box center [891, 231] width 51 height 14
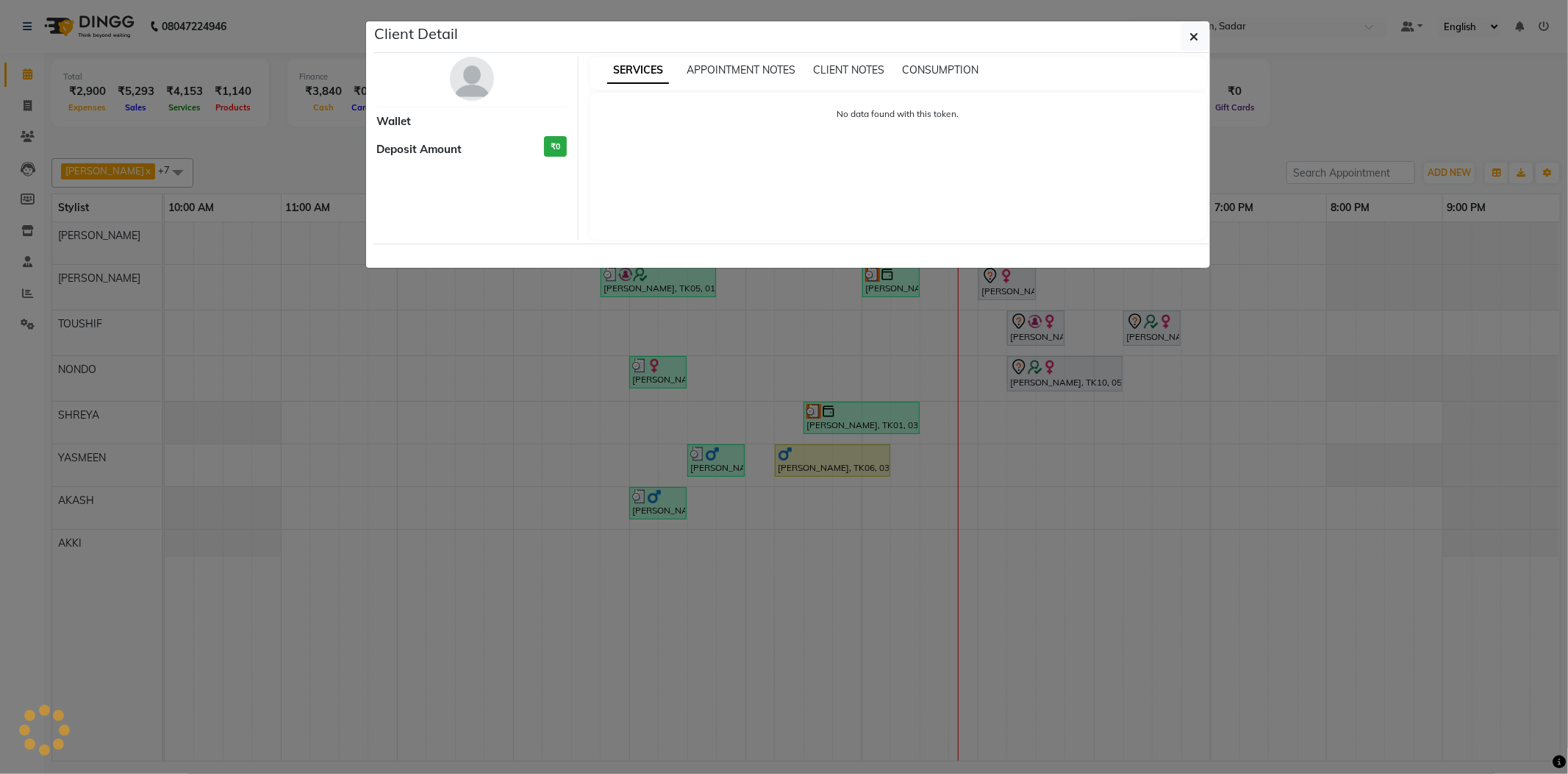
select select "1"
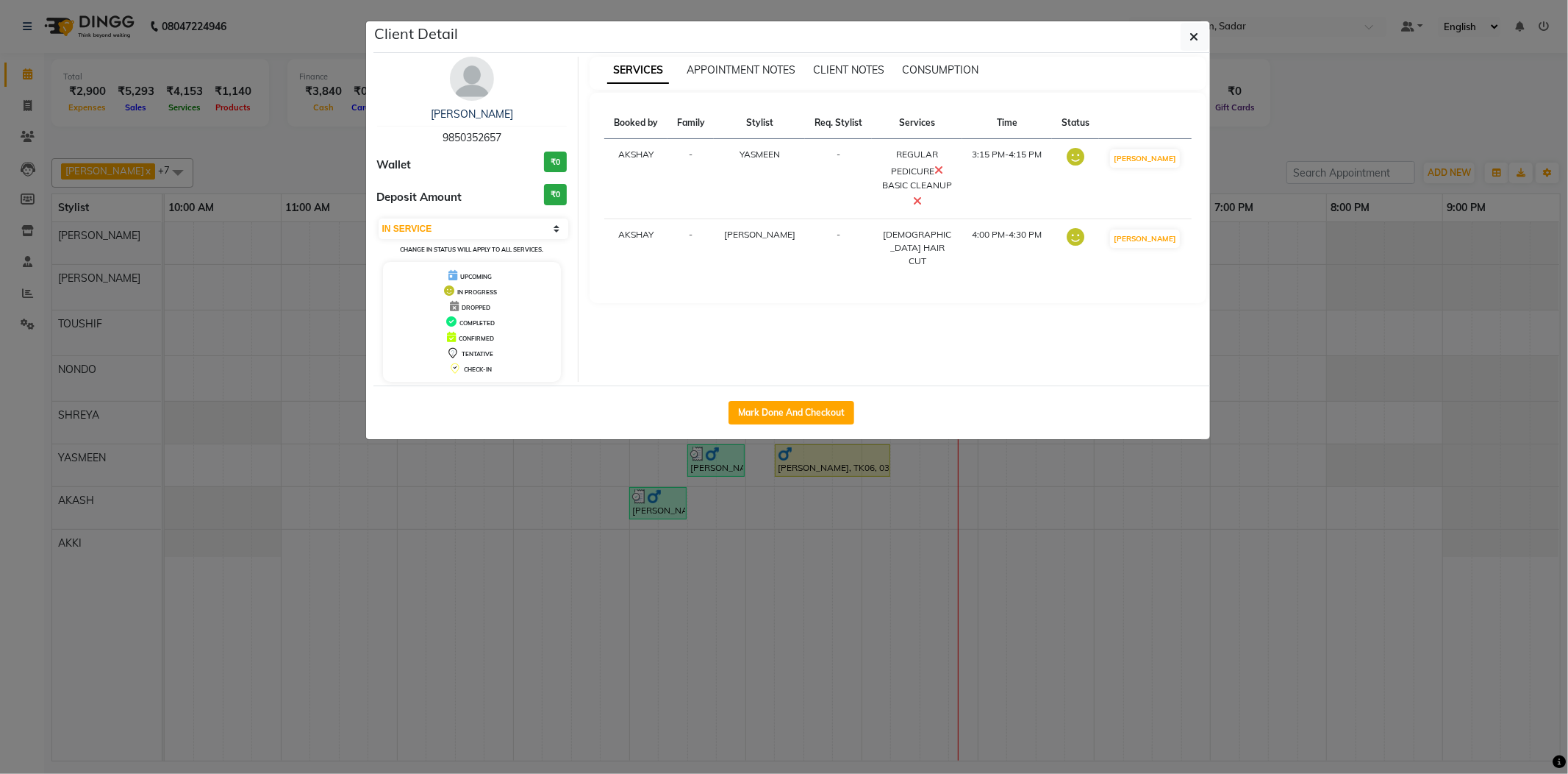
click at [1273, 135] on ngb-modal-window "Client Detail [PERSON_NAME] 9850352657 Wallet ₹0 Deposit Amount ₹0 Select IN SE…" at bounding box center [784, 387] width 1568 height 774
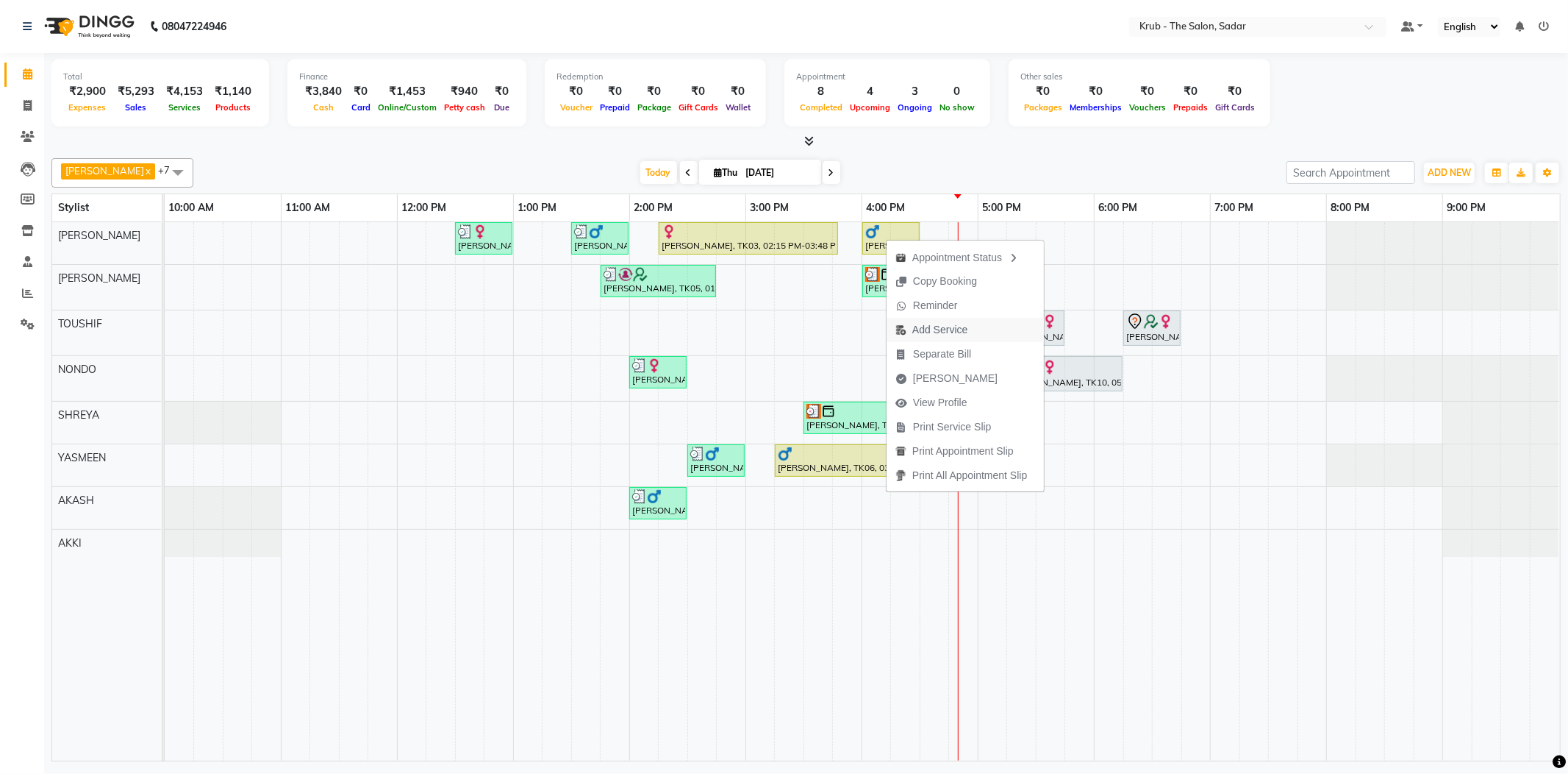
click at [948, 325] on span "Add Service" at bounding box center [940, 329] width 55 height 15
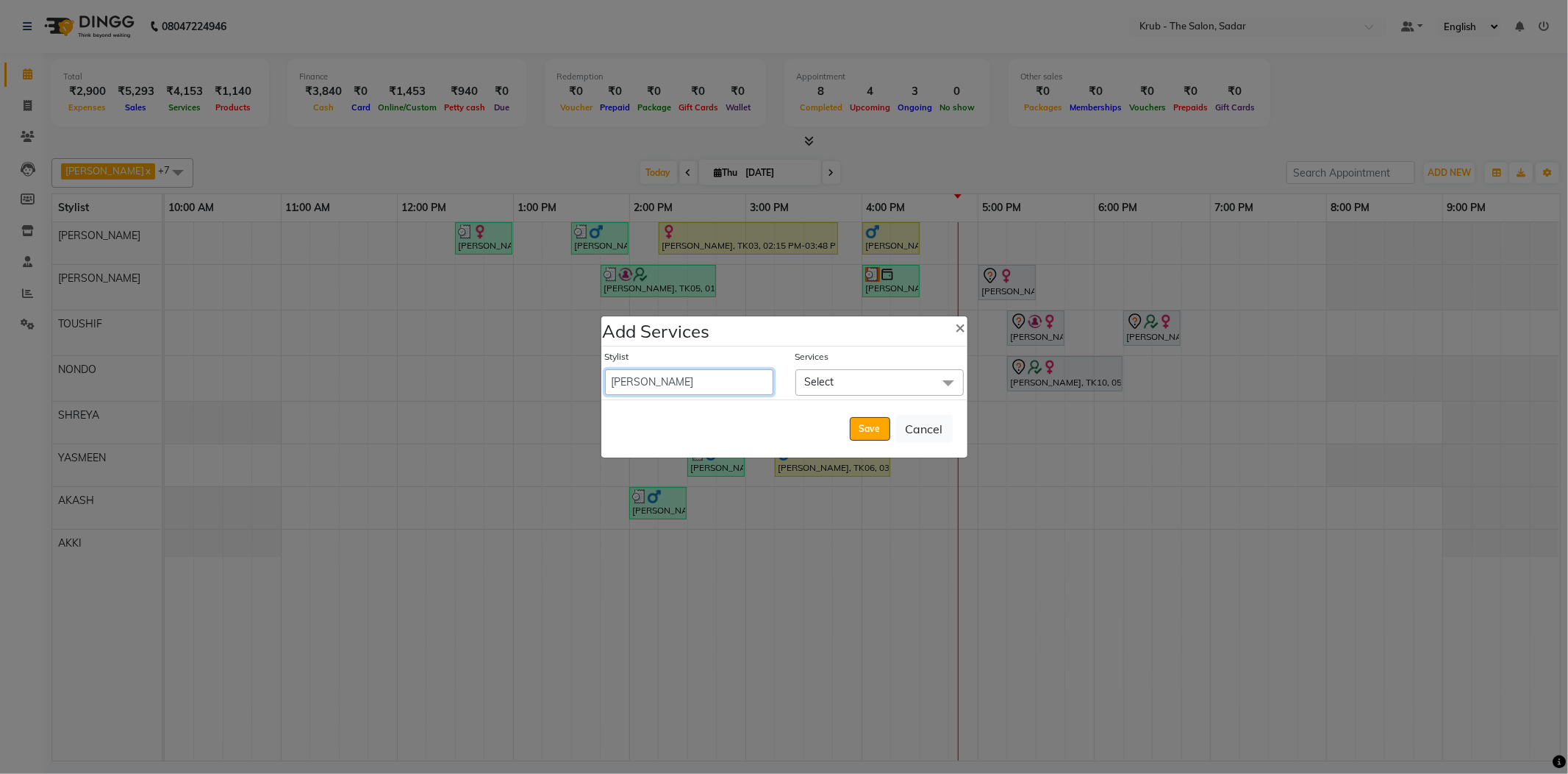
click at [694, 389] on select "AKASH [PERSON_NAME] [PERSON_NAME] Reception KUNAL NONDO [PERSON_NAME] [PERSON_N…" at bounding box center [689, 382] width 168 height 26
select select "90733"
click at [605, 370] on select "AKASH AKKI AKSHAY Andreas GURVEER Krub Reception KUNAL NONDO RAJESH SHREYA TOUS…" at bounding box center [689, 382] width 168 height 26
select select "990"
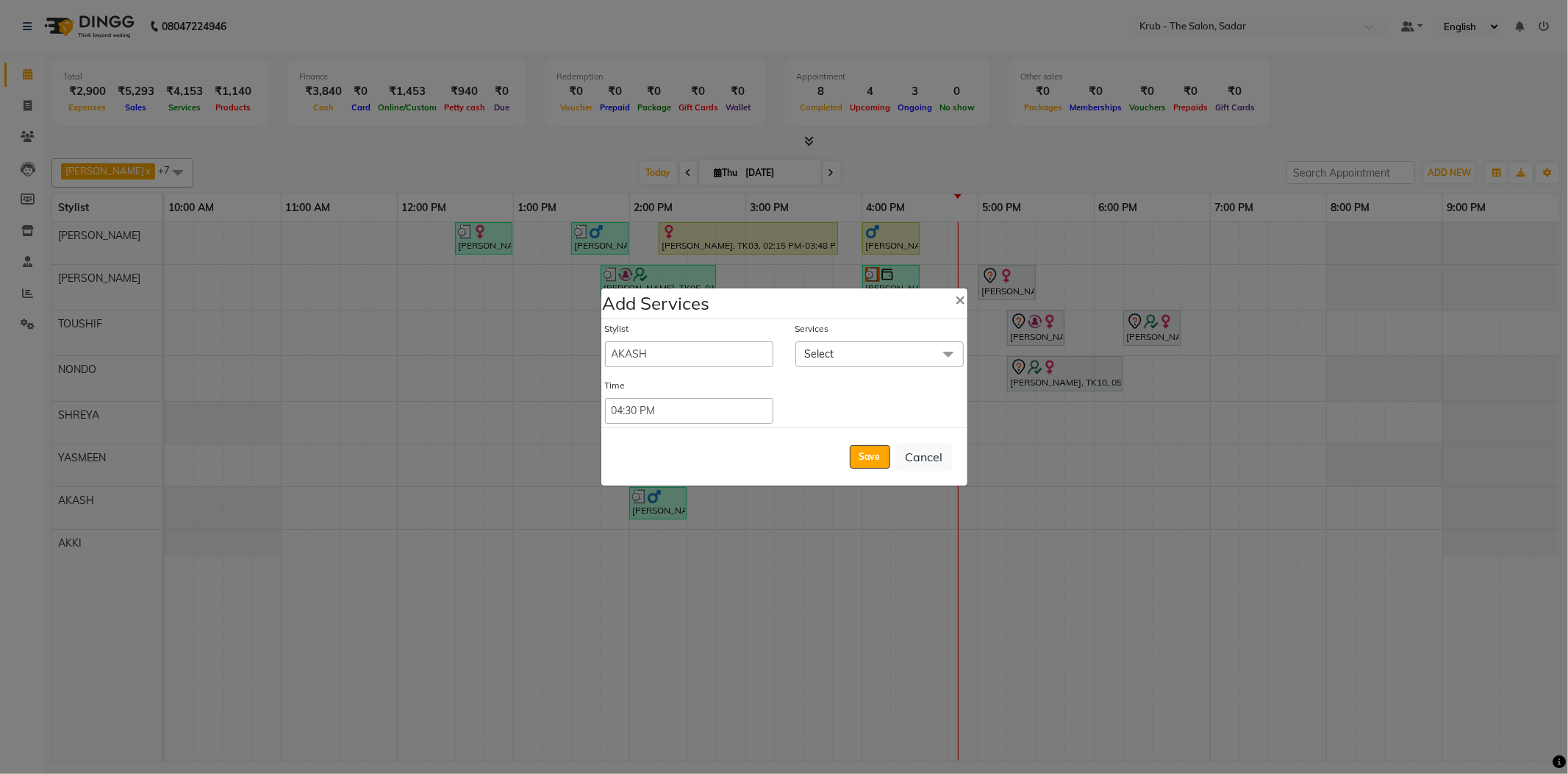
drag, startPoint x: 909, startPoint y: 365, endPoint x: 902, endPoint y: 371, distance: 9.2
click at [909, 367] on span "Select" at bounding box center [879, 353] width 168 height 26
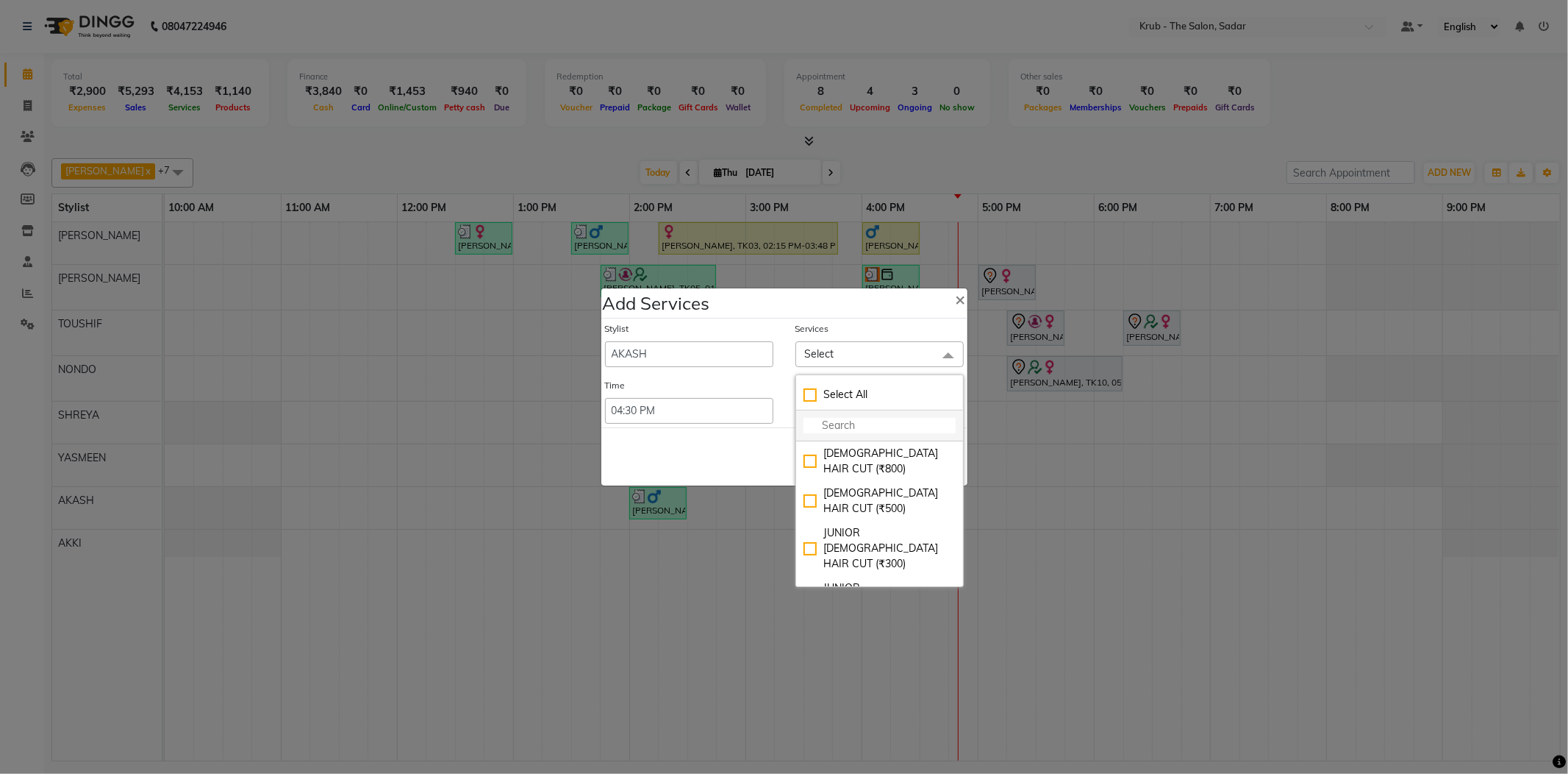
click at [841, 424] on input "multiselect-search" at bounding box center [879, 426] width 152 height 15
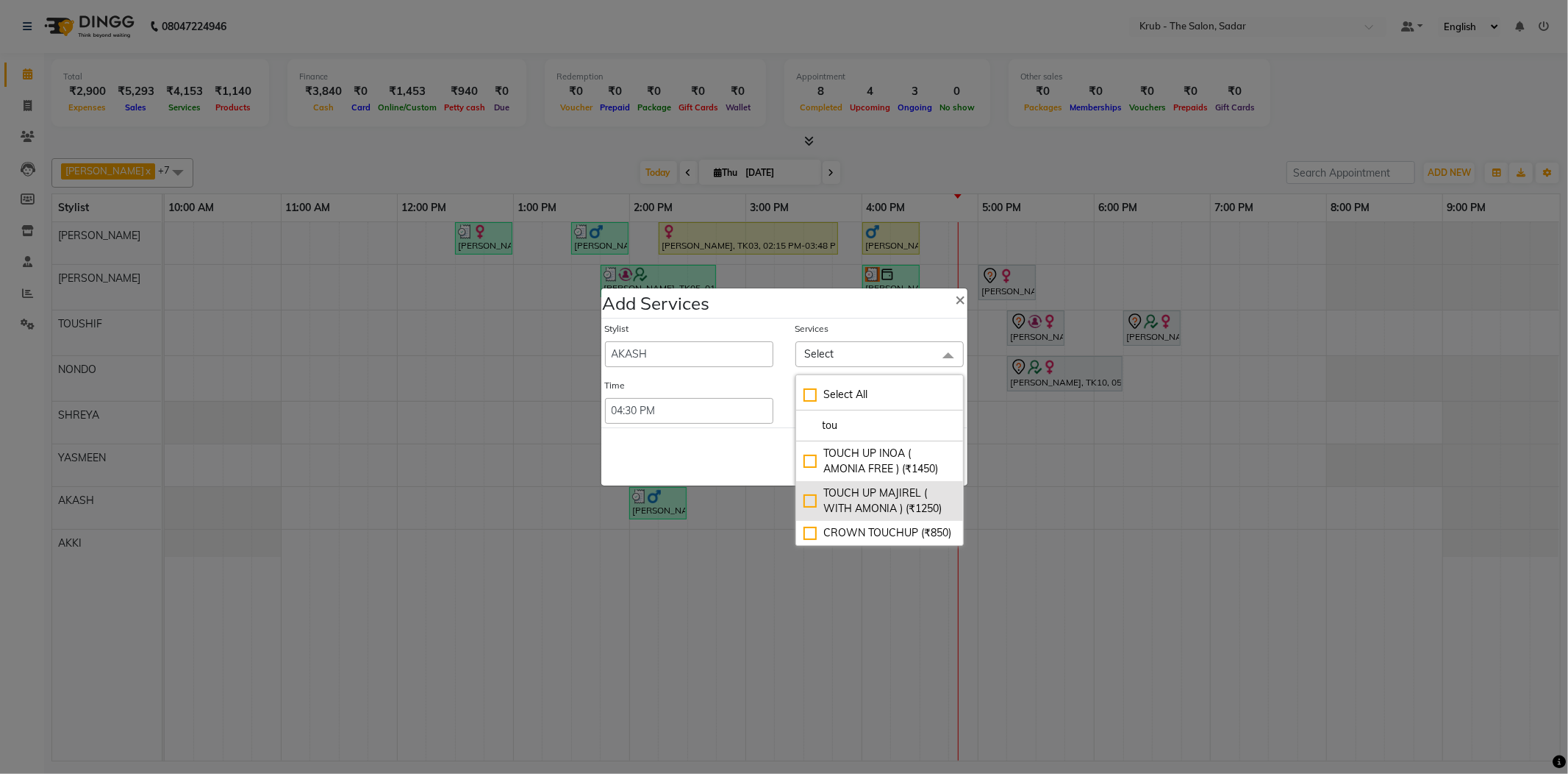
type input "tou"
click at [882, 509] on div "TOUCH UP MAJIREL ( WITH AMONIA ) (₹1250)" at bounding box center [879, 501] width 152 height 30
checkbox input "true"
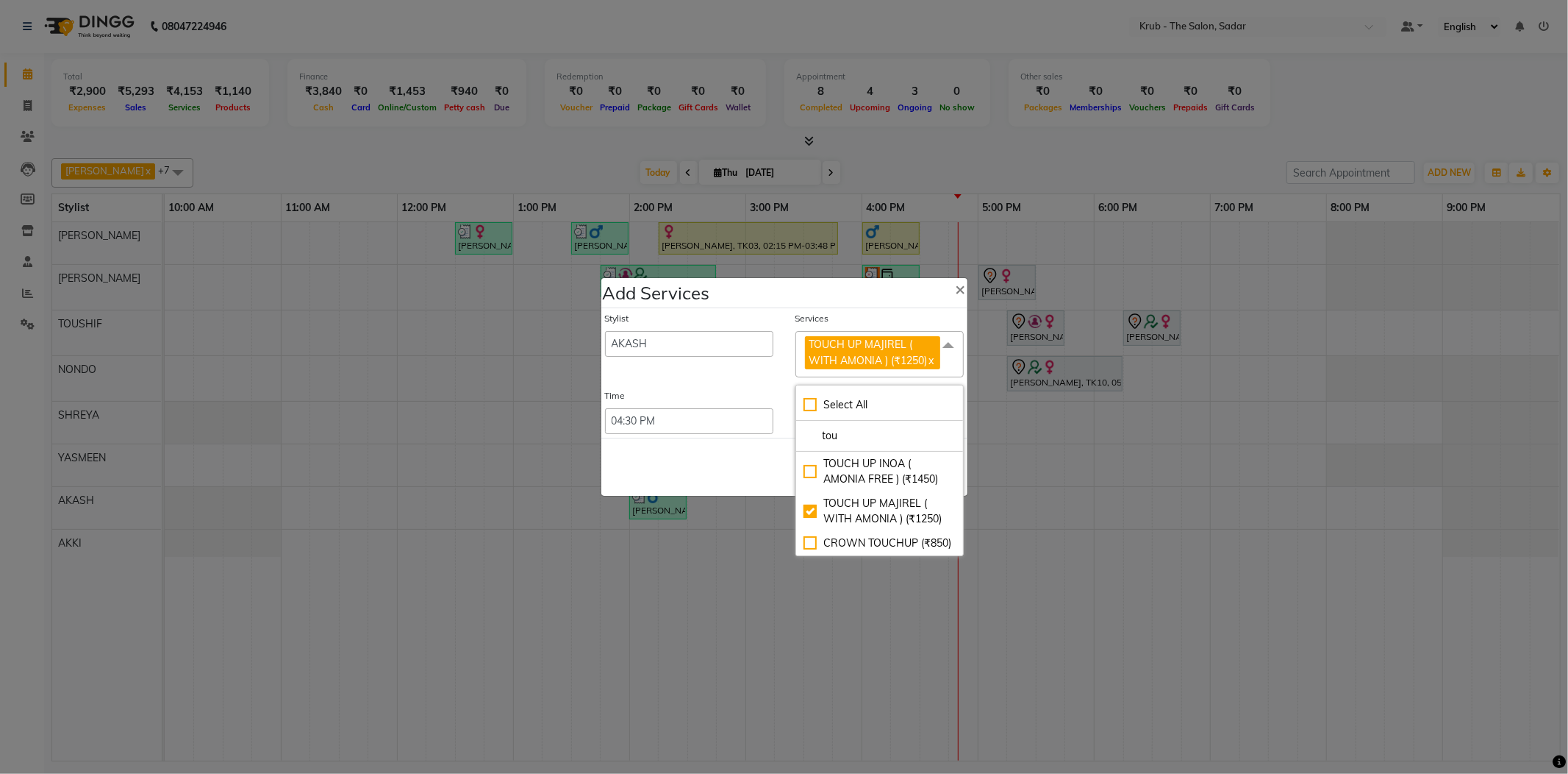
click at [776, 478] on div "Save Cancel" at bounding box center [784, 466] width 366 height 58
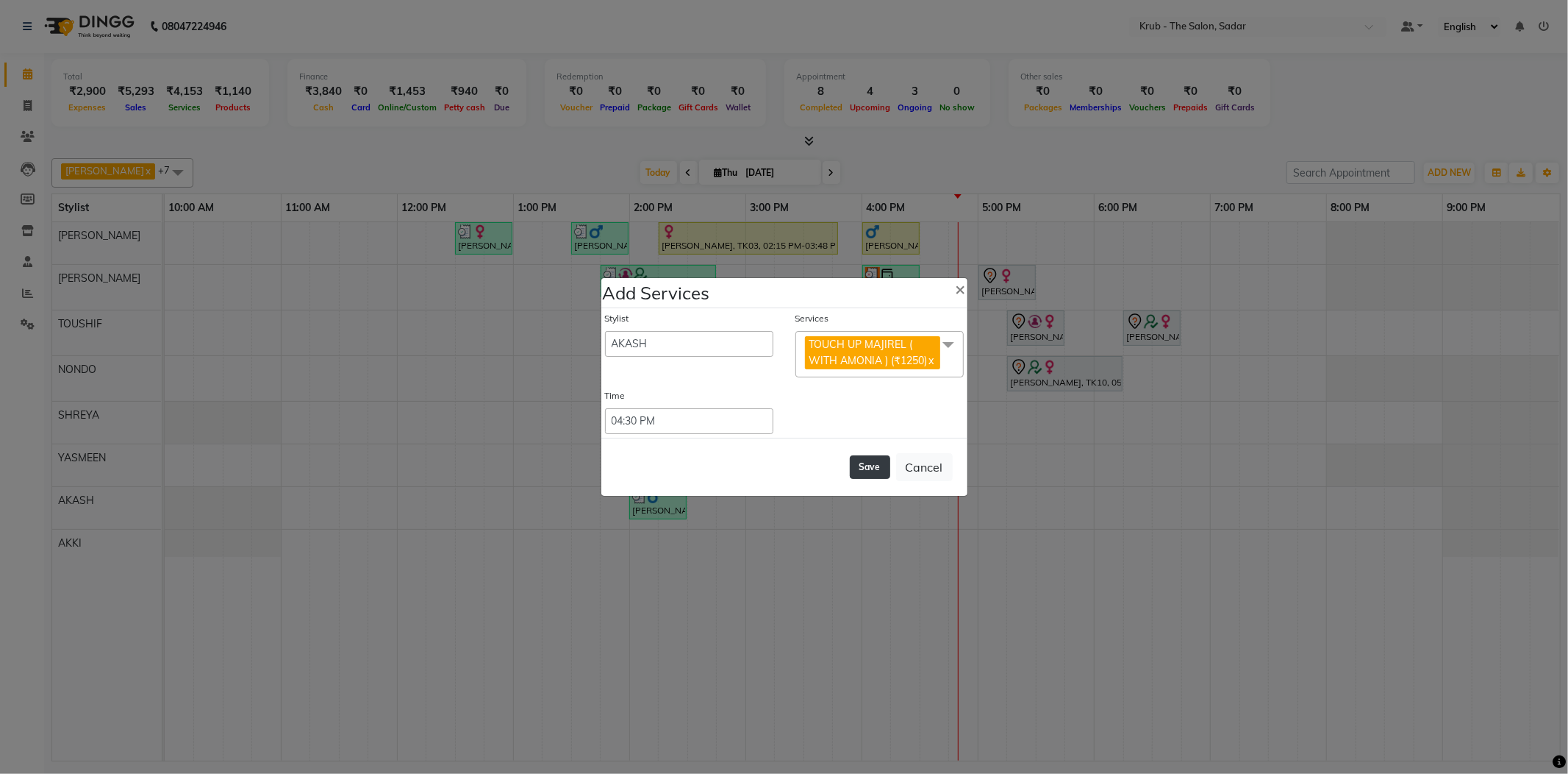
click at [865, 473] on button "Save" at bounding box center [870, 466] width 40 height 24
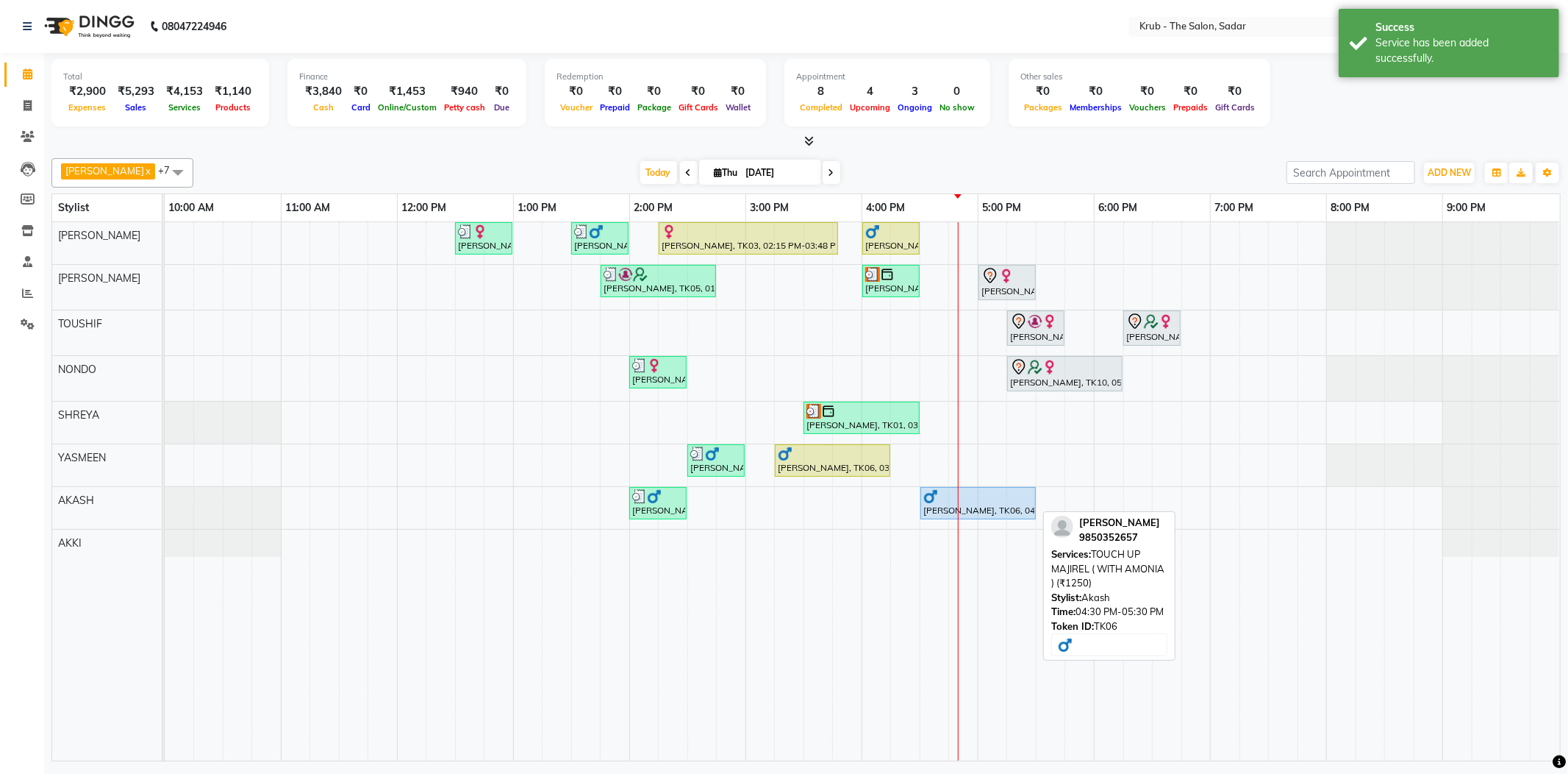
click at [966, 499] on div at bounding box center [977, 496] width 109 height 14
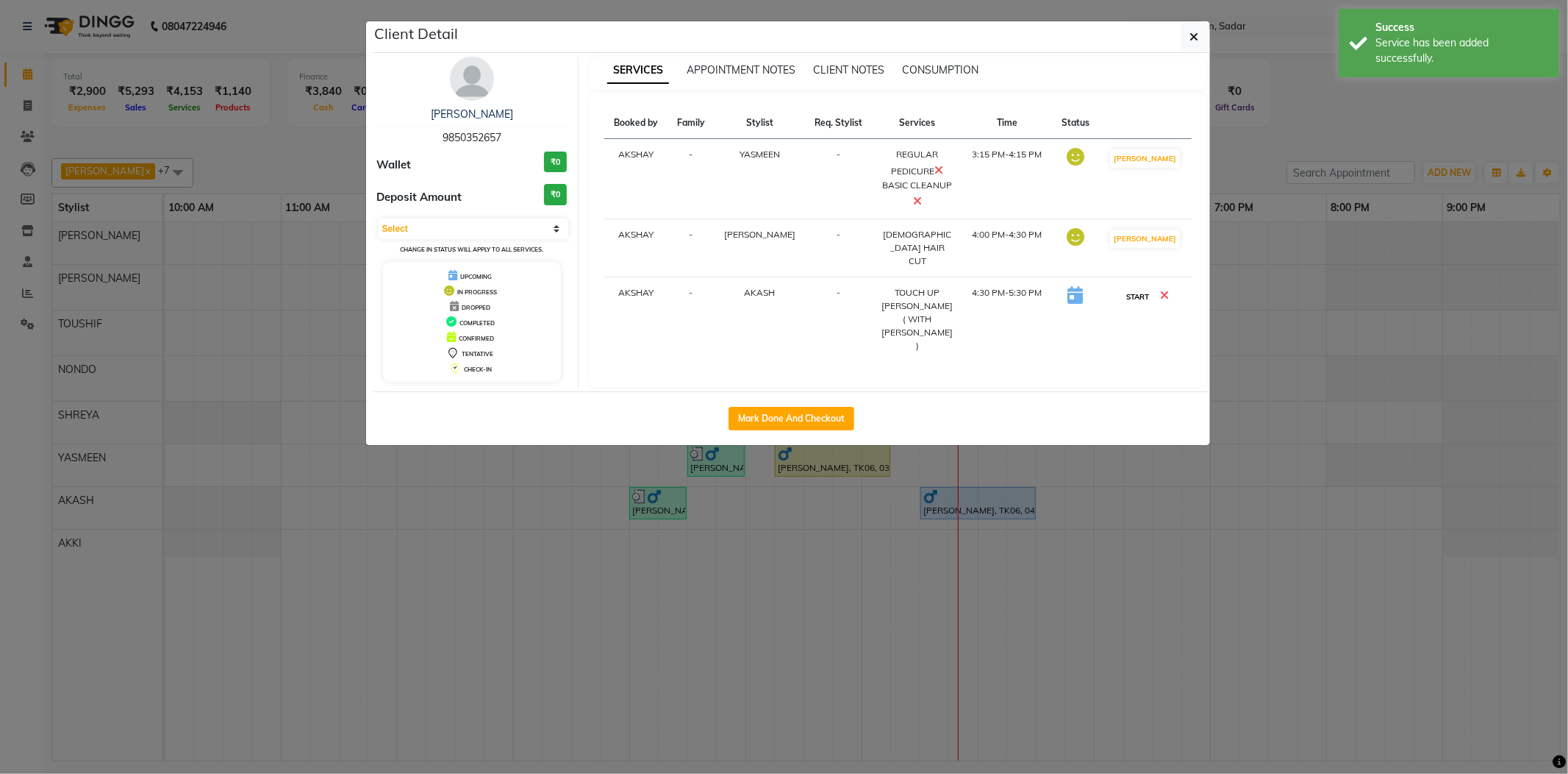
drag, startPoint x: 1135, startPoint y: 273, endPoint x: 1206, endPoint y: 207, distance: 96.9
click at [1135, 288] on button "START" at bounding box center [1137, 296] width 30 height 18
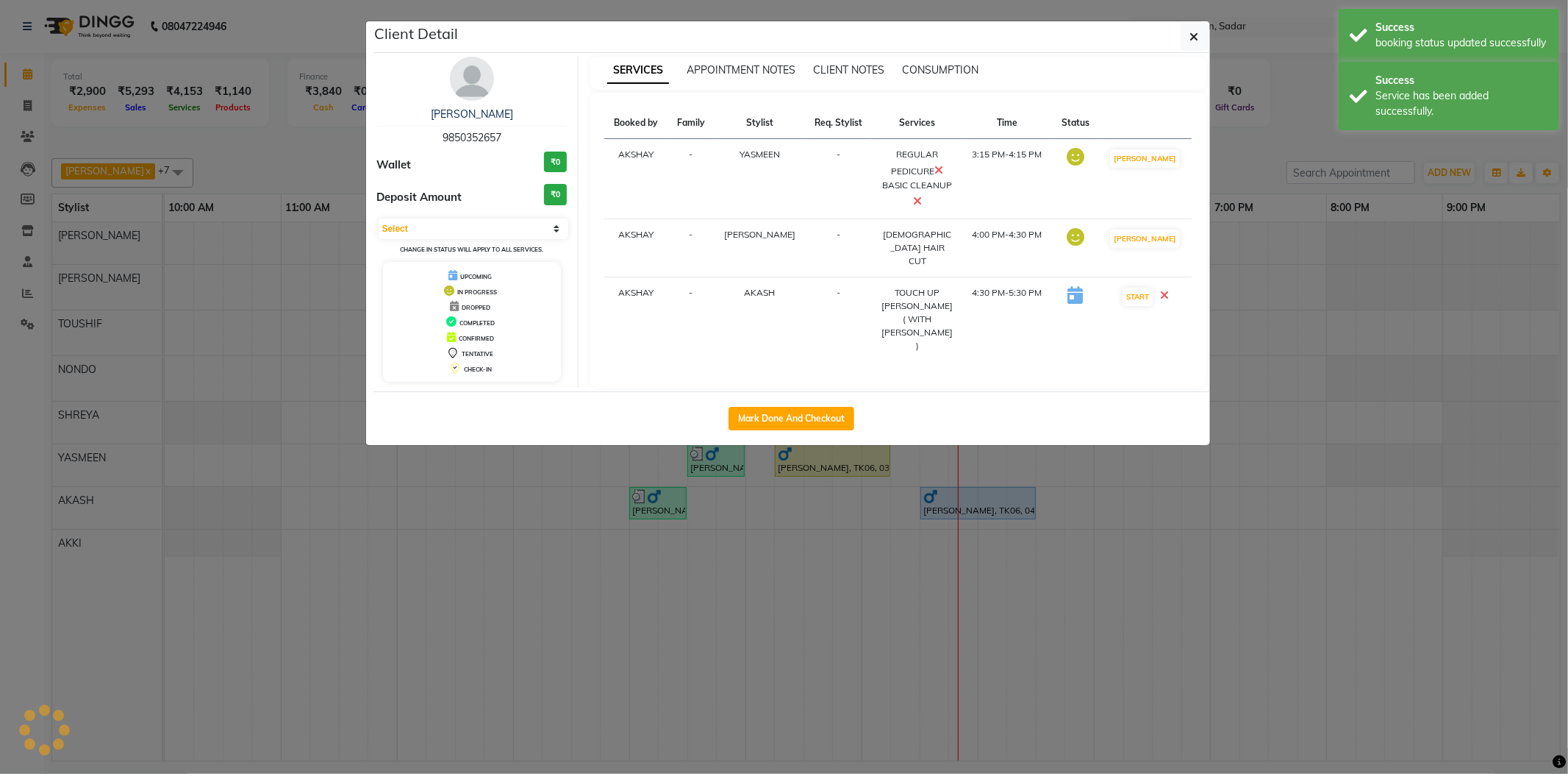
select select "1"
click at [1239, 150] on ngb-modal-window "Client Detail Ram Sahani 9850352657 Wallet ₹0 Deposit Amount ₹0 Select IN SERVI…" at bounding box center [784, 387] width 1568 height 774
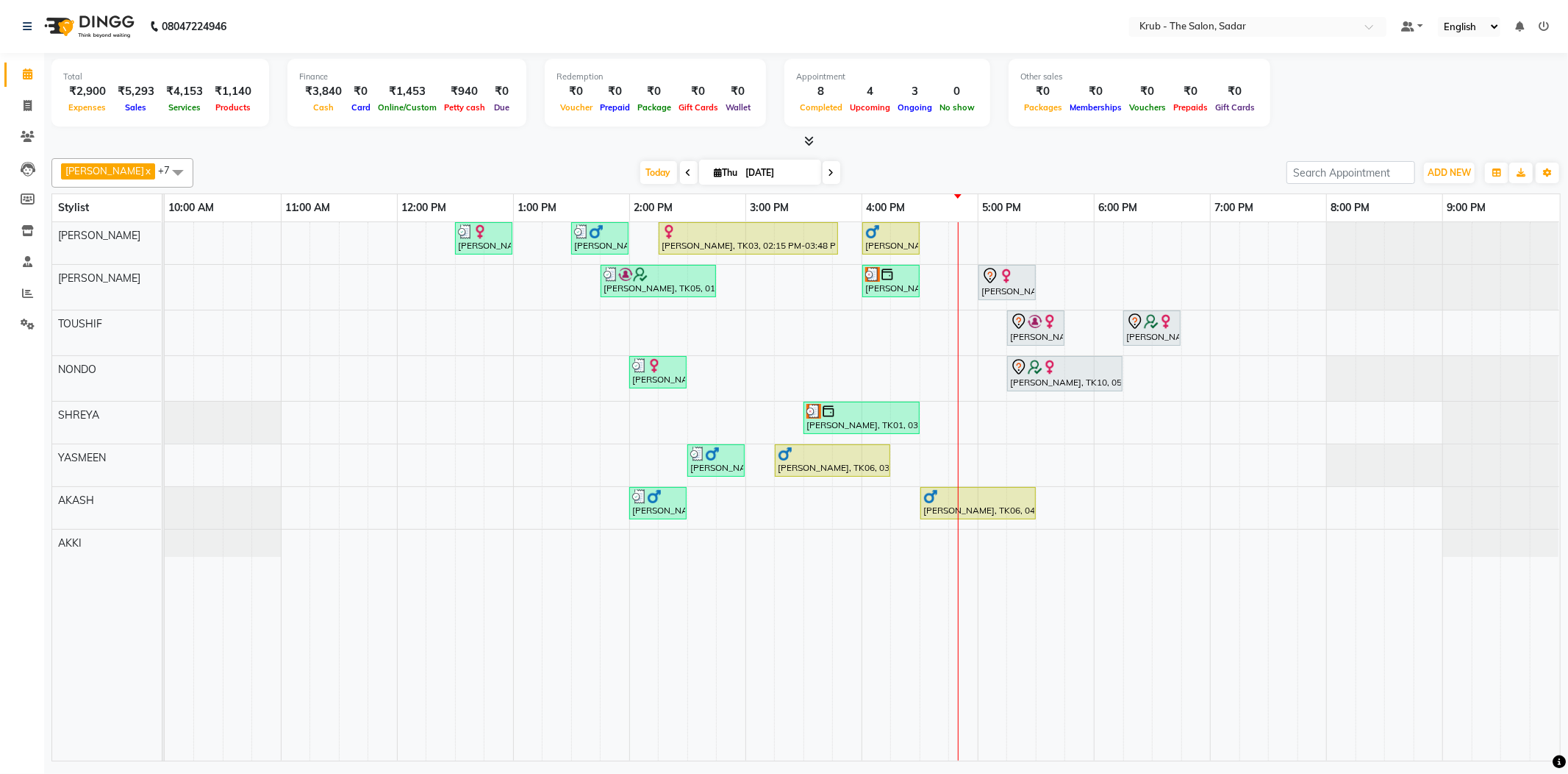
click at [807, 137] on icon at bounding box center [809, 141] width 10 height 11
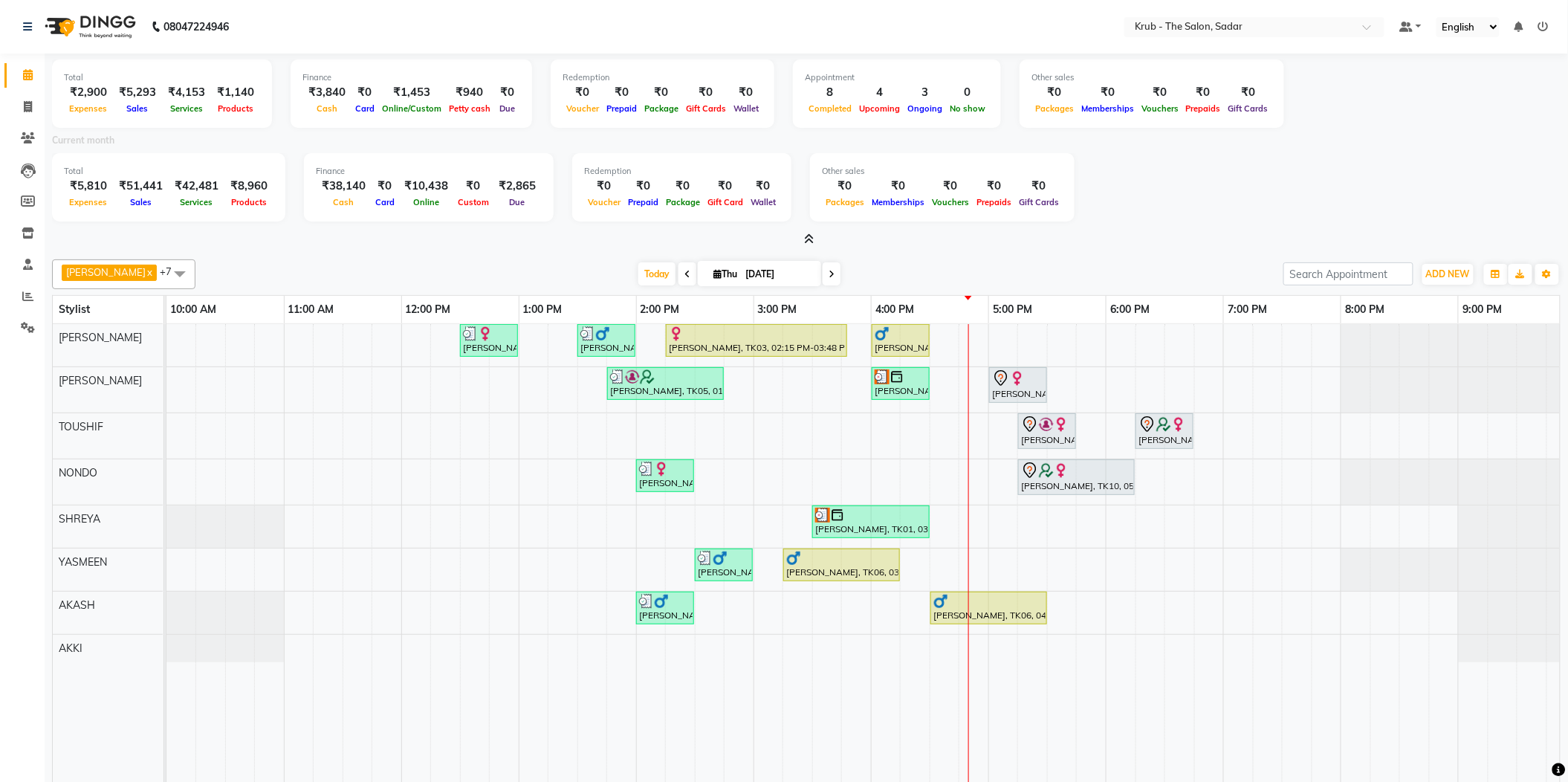
click at [802, 233] on span at bounding box center [806, 240] width 15 height 15
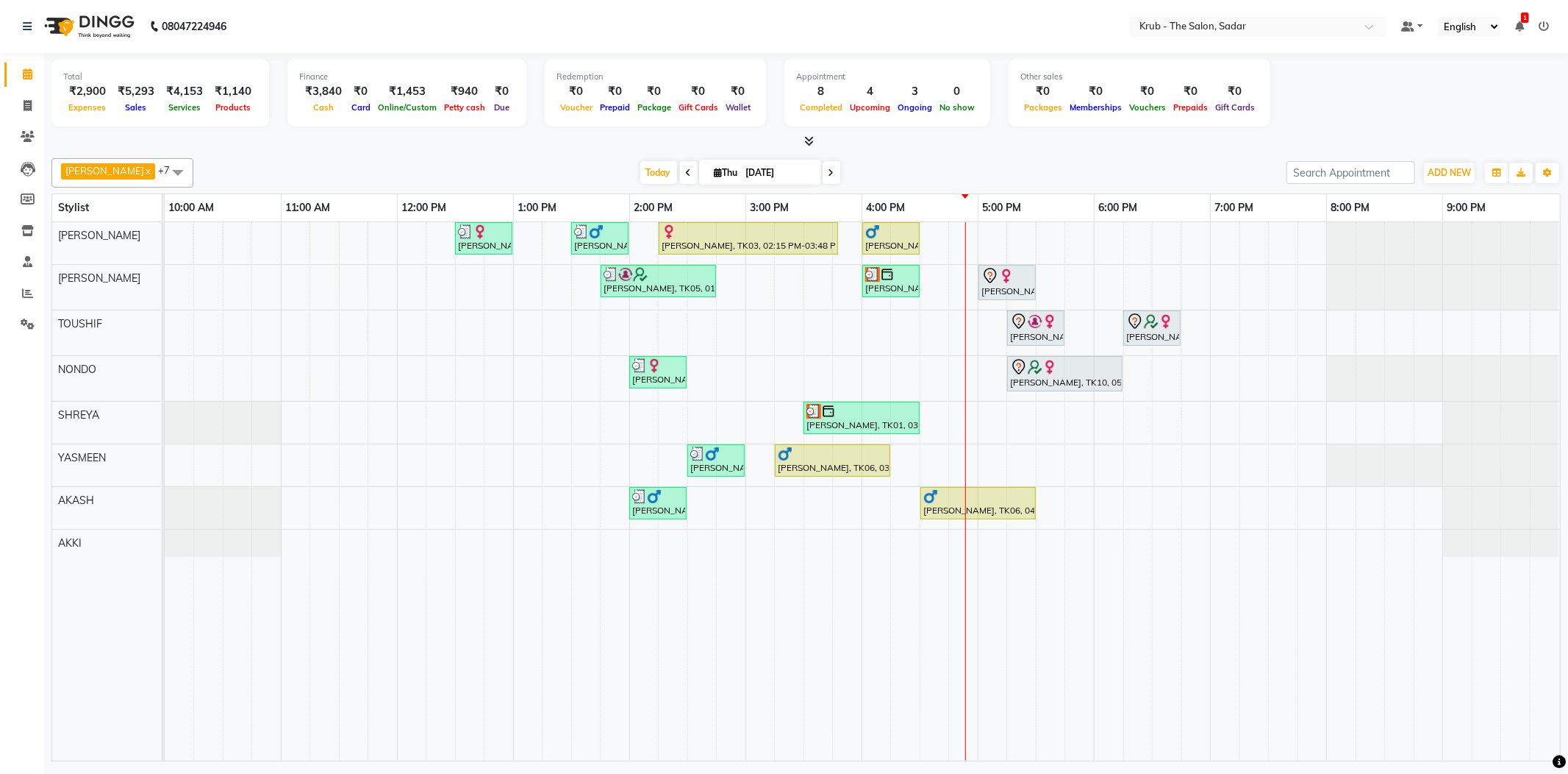
click at [1136, 128] on div "Total ₹2,900 Expenses ₹5,293 Sales ₹4,153 Services ₹1,140 Products Finance ₹3,8…" at bounding box center [806, 101] width 1509 height 96
click at [1520, 21] on link "1" at bounding box center [1519, 27] width 9 height 13
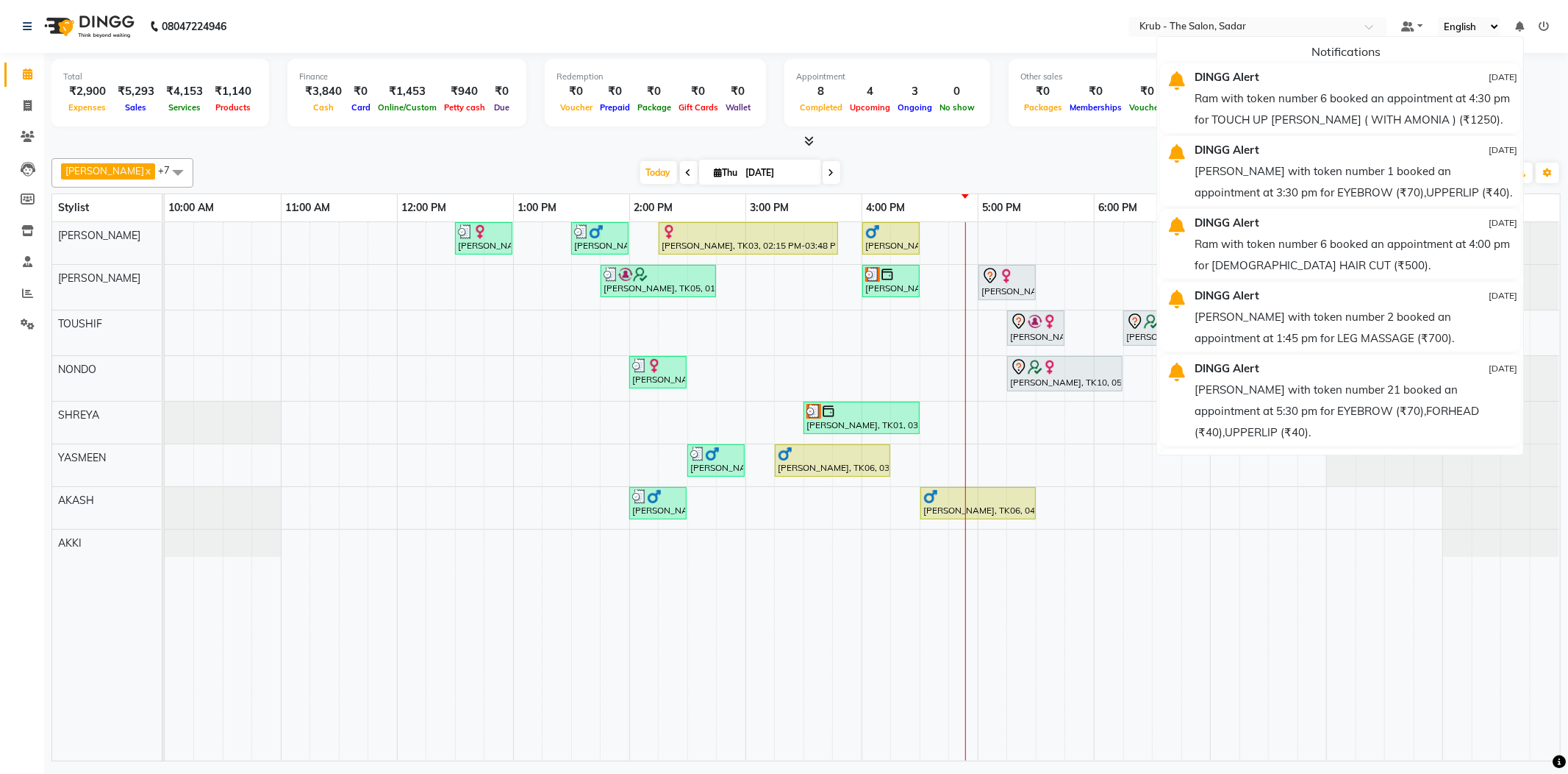
drag, startPoint x: 1520, startPoint y: 24, endPoint x: 1499, endPoint y: 38, distance: 25.2
click at [1519, 25] on icon at bounding box center [1519, 26] width 9 height 10
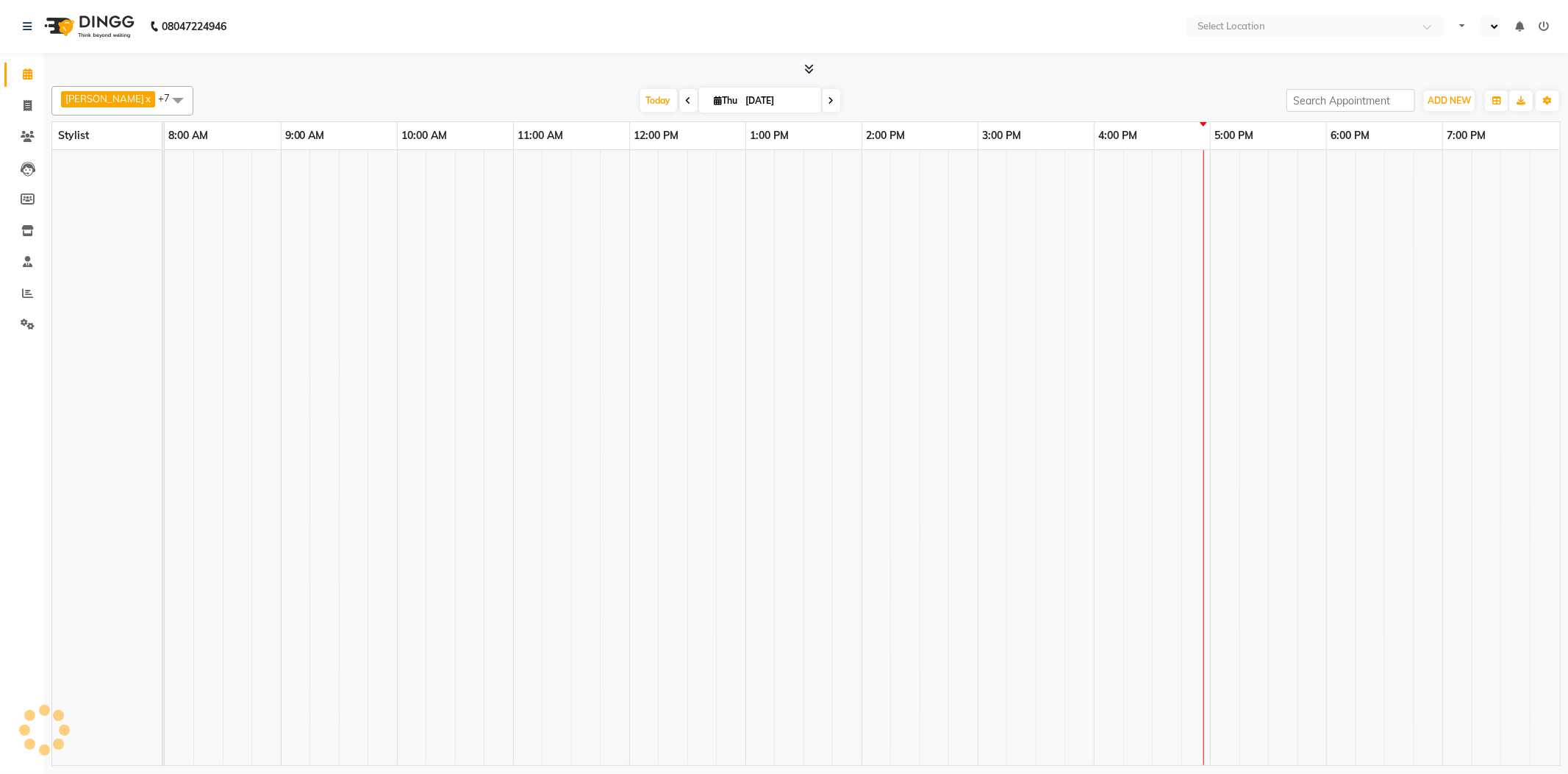
select select "en"
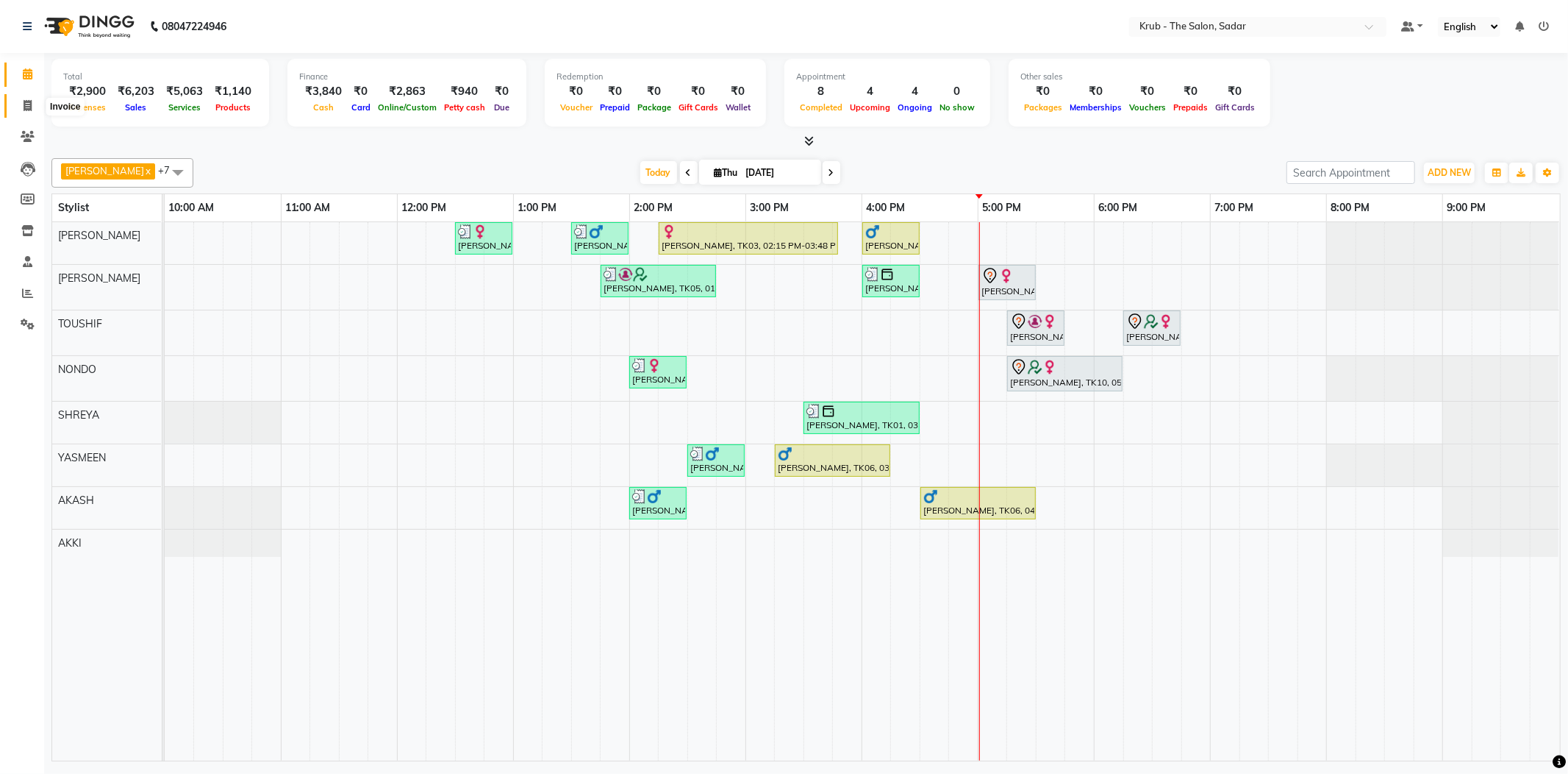
click at [29, 101] on icon at bounding box center [28, 106] width 8 height 11
select select "service"
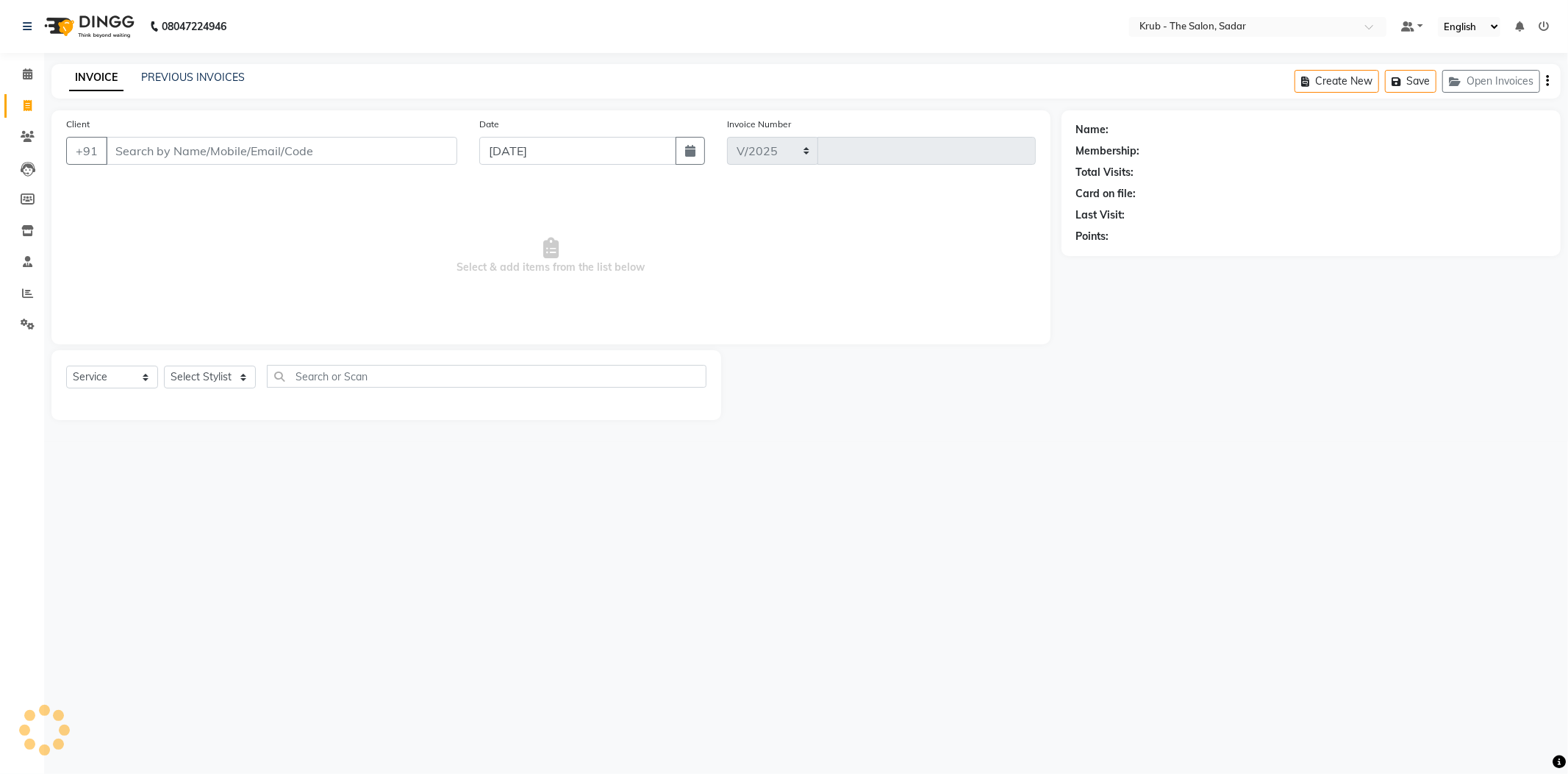
select select "4449"
type input "2153"
click at [227, 366] on select "Select Stylist AKASH [PERSON_NAME] [PERSON_NAME] Reception KUNAL NONDO [PERSON_…" at bounding box center [209, 377] width 92 height 23
select select "24979"
click at [164, 366] on select "Select Stylist AKASH [PERSON_NAME] [PERSON_NAME] Reception KUNAL NONDO [PERSON_…" at bounding box center [209, 377] width 92 height 23
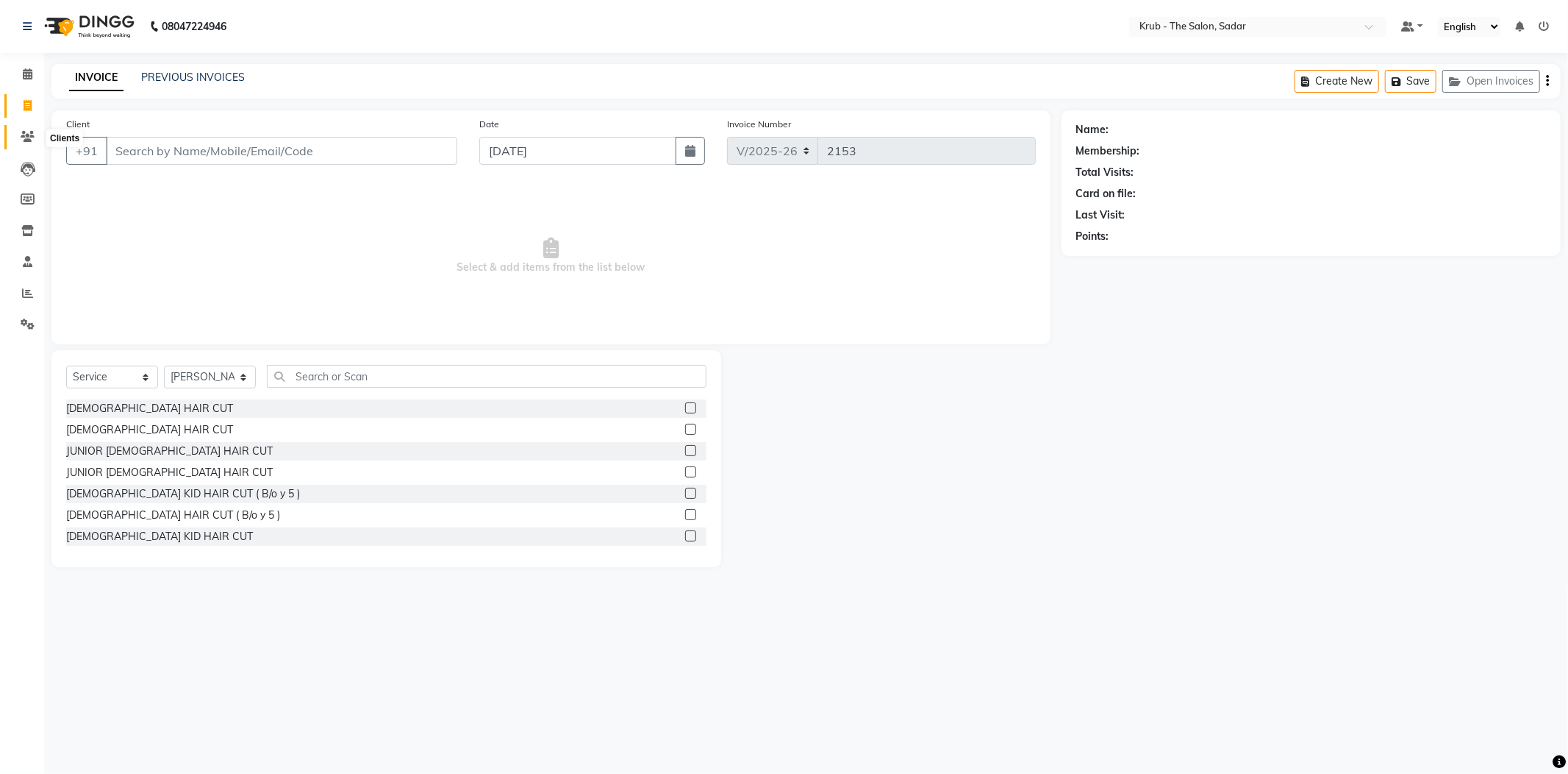
click at [18, 137] on span at bounding box center [27, 137] width 26 height 17
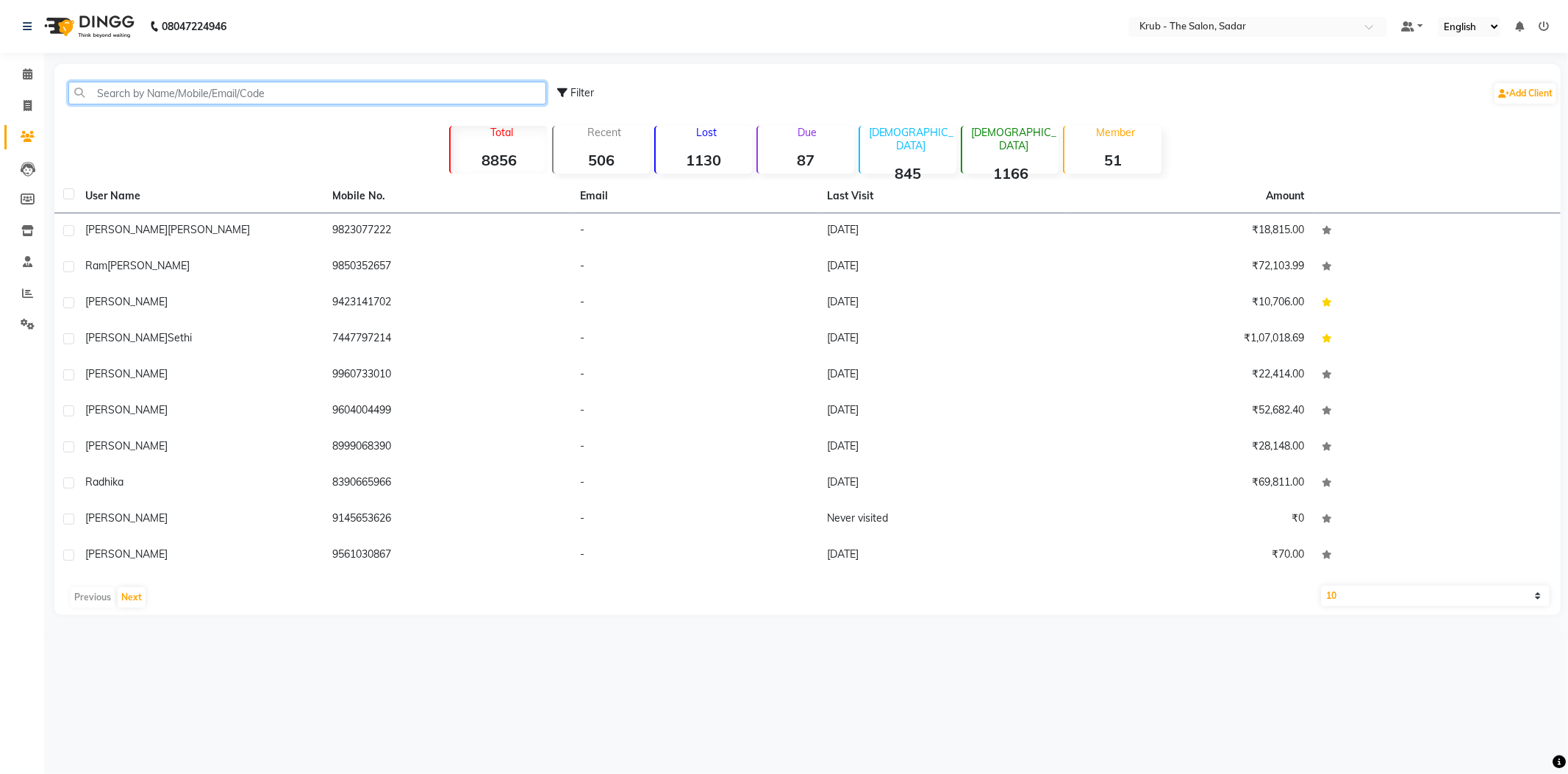
click at [171, 86] on input "text" at bounding box center [307, 93] width 478 height 23
click at [265, 84] on input "text" at bounding box center [307, 93] width 478 height 23
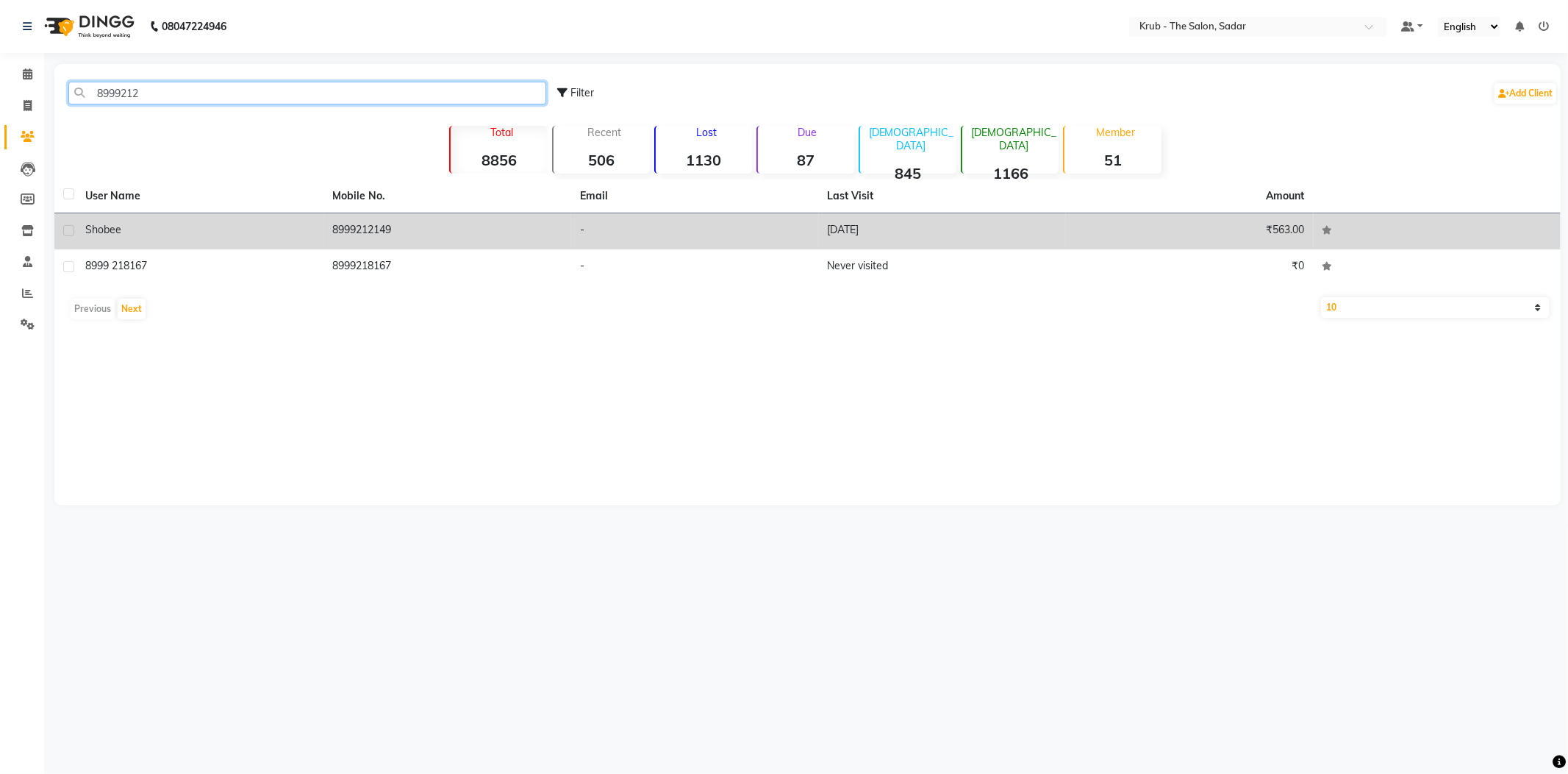
type input "8999212"
click at [671, 222] on td "-" at bounding box center [695, 231] width 247 height 36
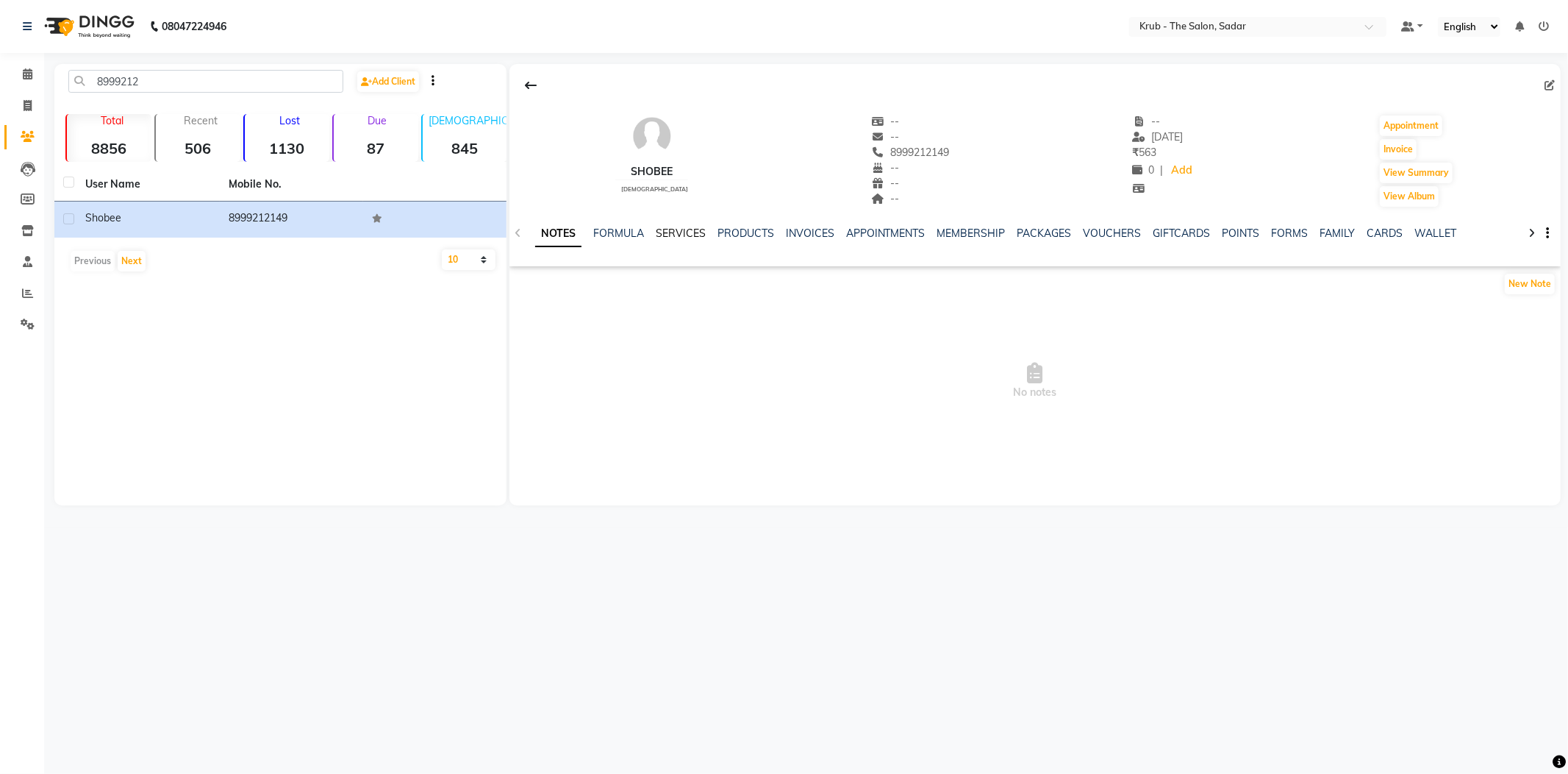
click at [675, 227] on link "SERVICES" at bounding box center [680, 233] width 50 height 13
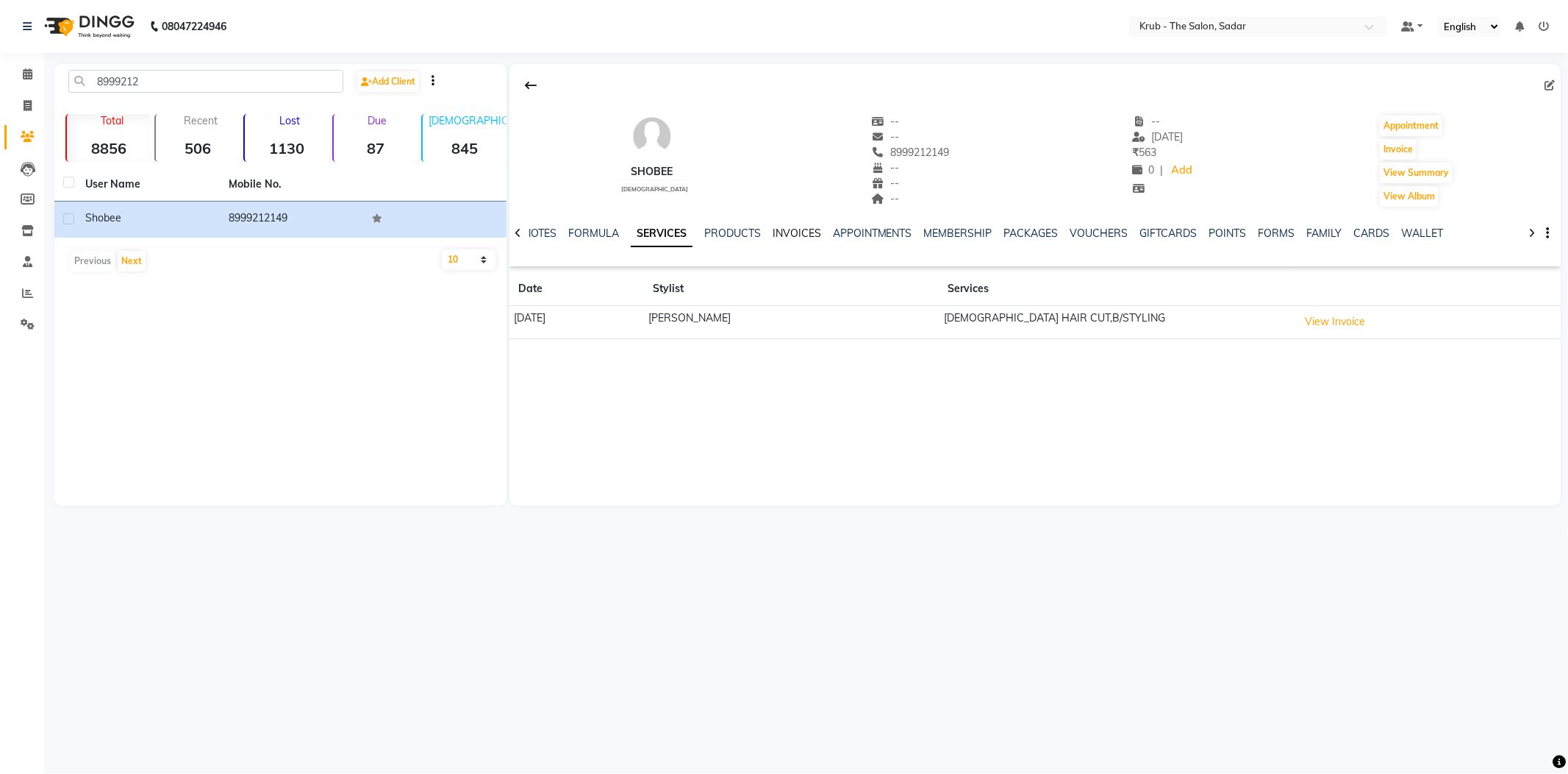
click at [799, 230] on link "INVOICES" at bounding box center [796, 233] width 49 height 13
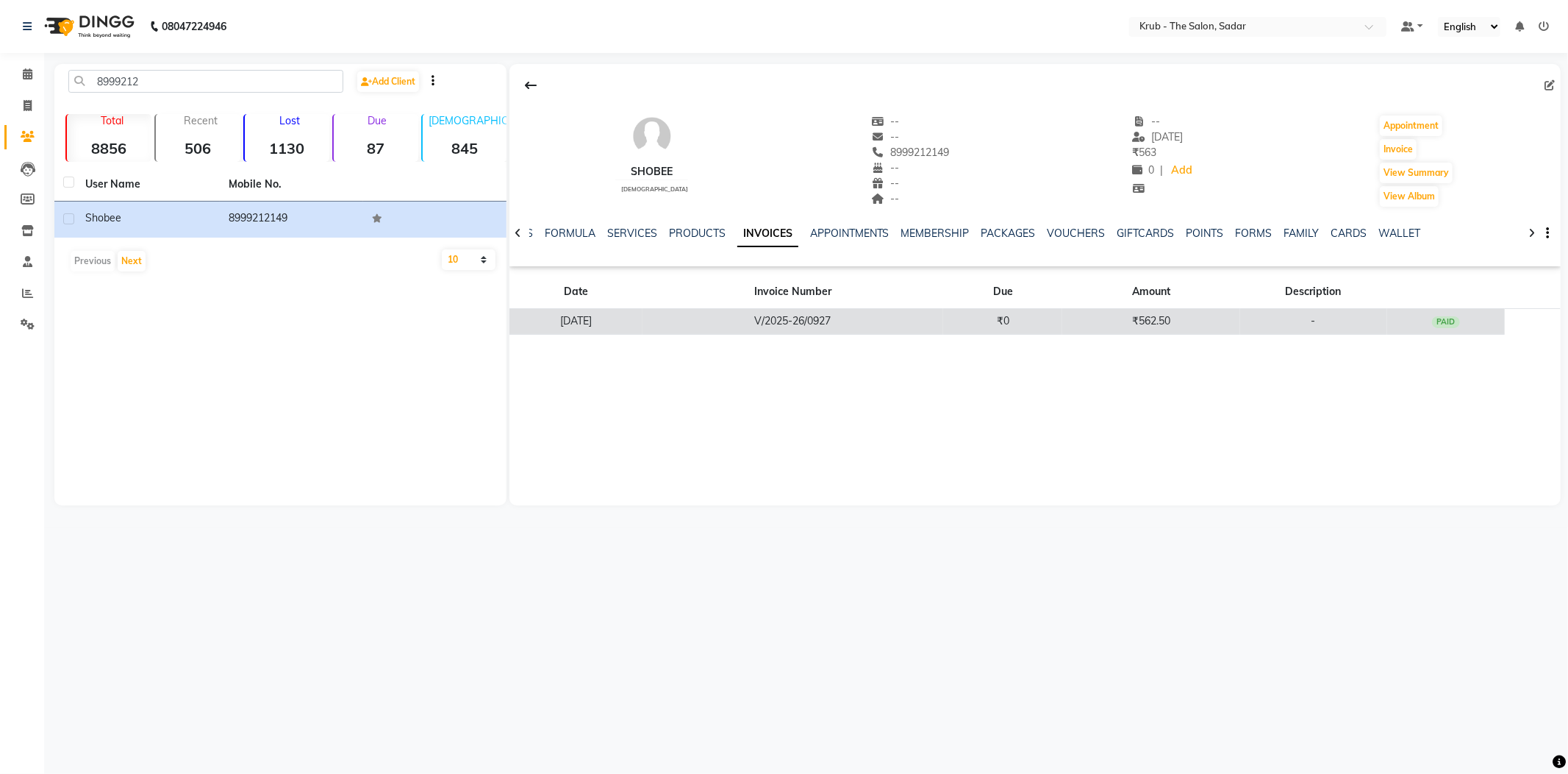
click at [989, 318] on td "₹0" at bounding box center [1002, 321] width 119 height 26
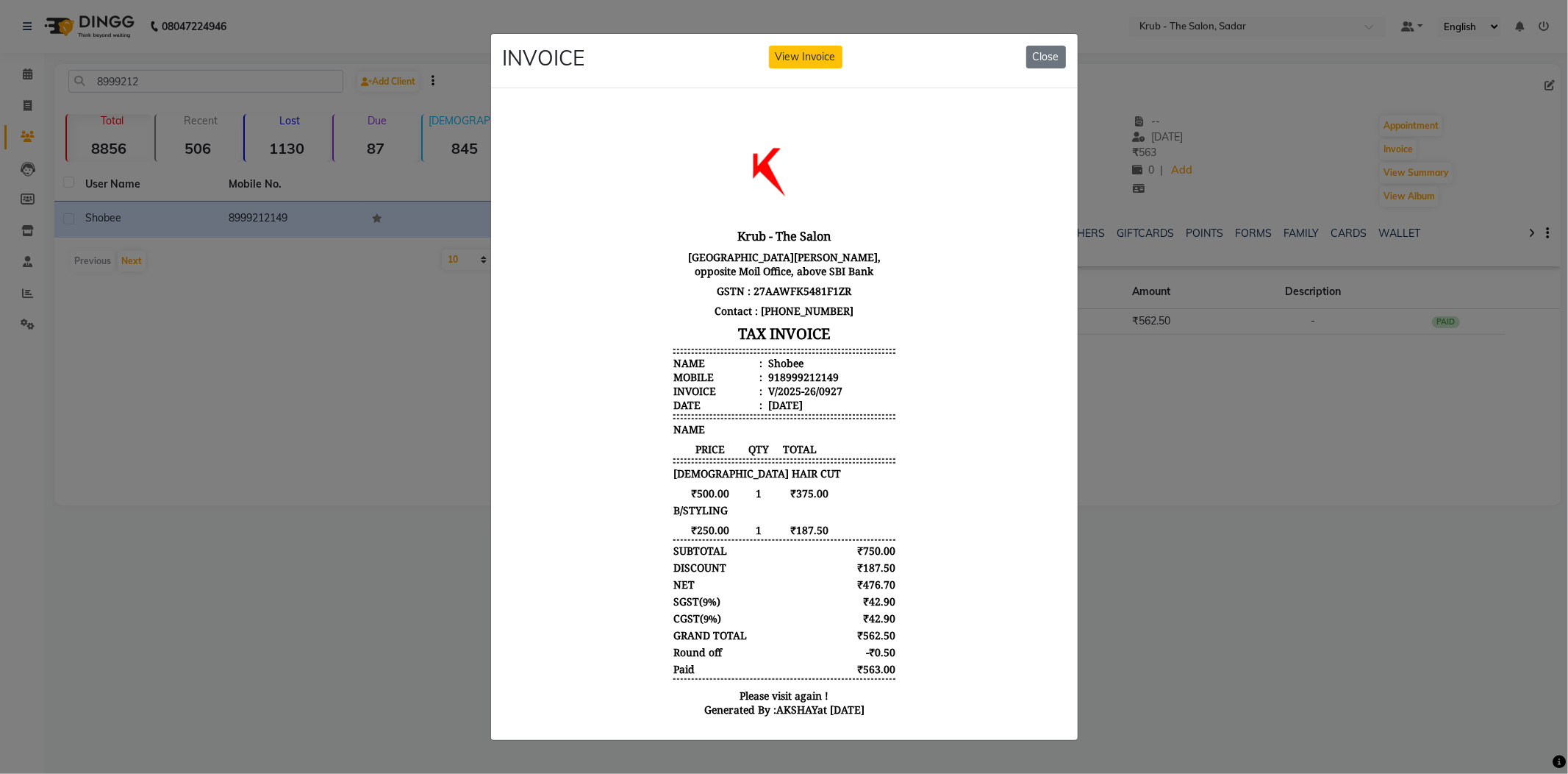
click at [1312, 367] on ngb-modal-window "INVOICE View Invoice Close" at bounding box center [784, 387] width 1568 height 774
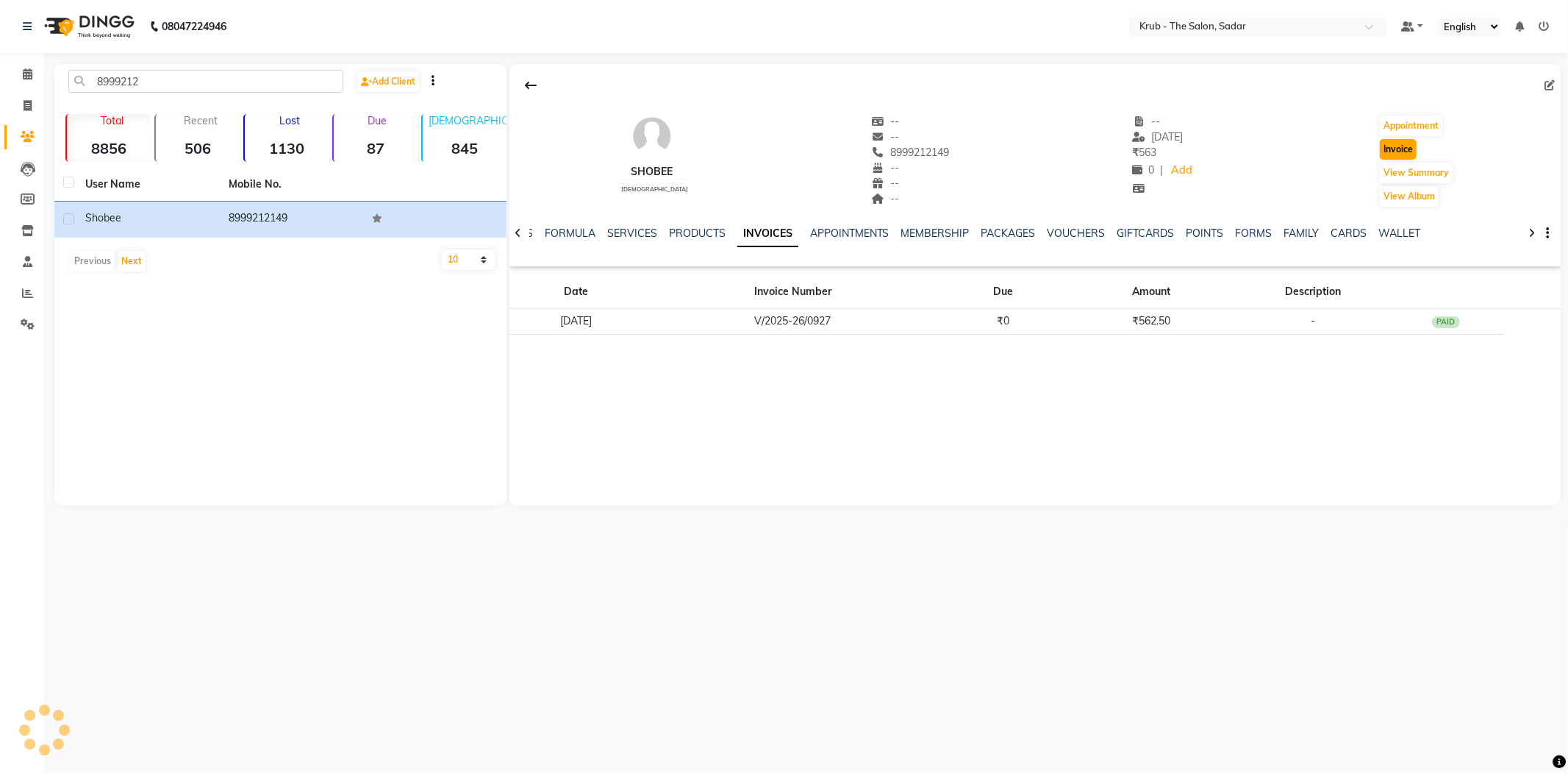
click at [1386, 142] on button "Invoice" at bounding box center [1398, 149] width 37 height 21
select select "service"
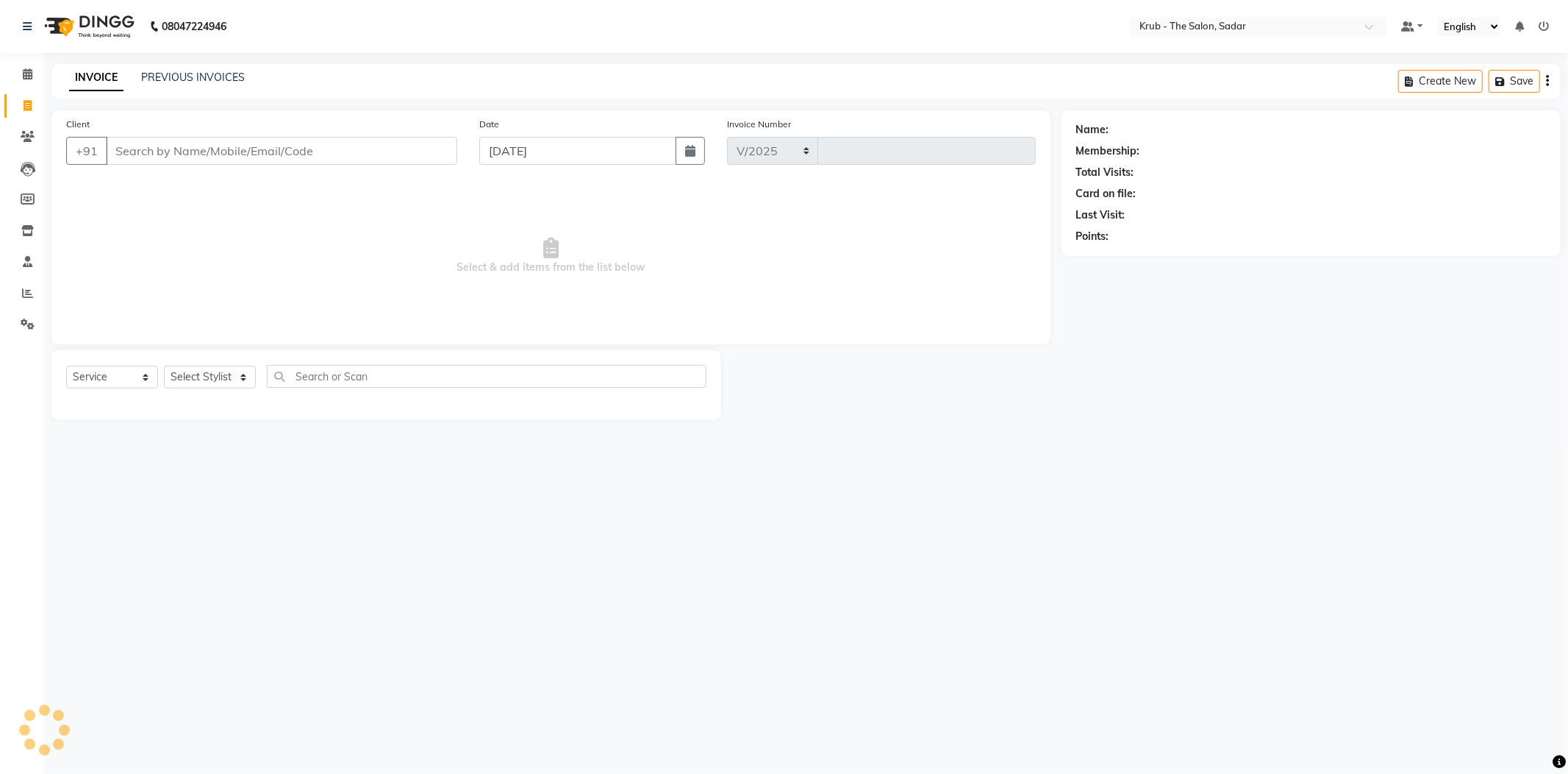
select select "4449"
type input "2153"
type input "8999212149"
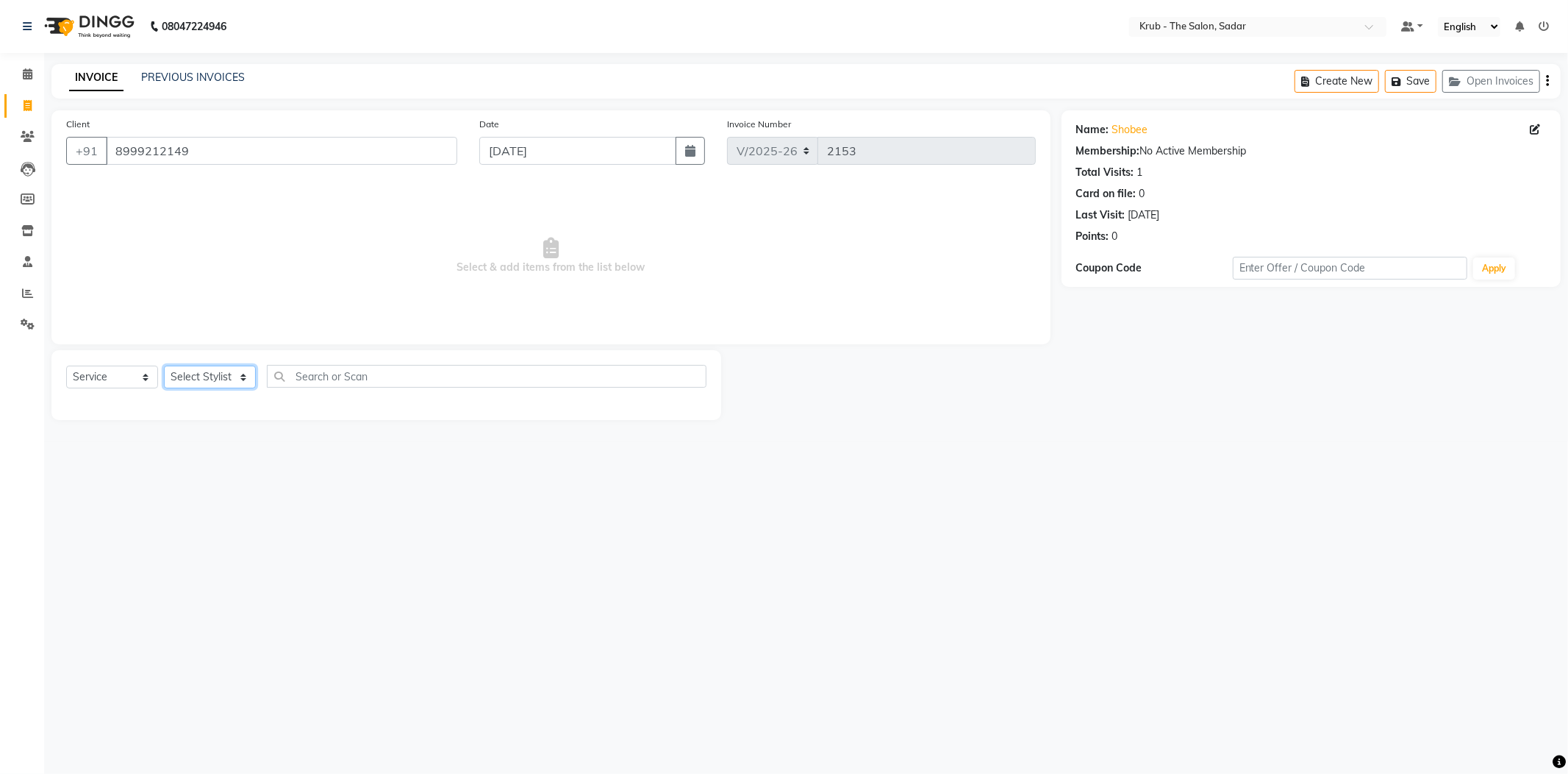
click at [195, 366] on select "Select Stylist AKASH [PERSON_NAME] [PERSON_NAME] Reception KUNAL NONDO [PERSON_…" at bounding box center [209, 377] width 92 height 23
select select "24979"
click at [164, 366] on select "Select Stylist AKASH [PERSON_NAME] [PERSON_NAME] Reception KUNAL NONDO [PERSON_…" at bounding box center [209, 377] width 92 height 23
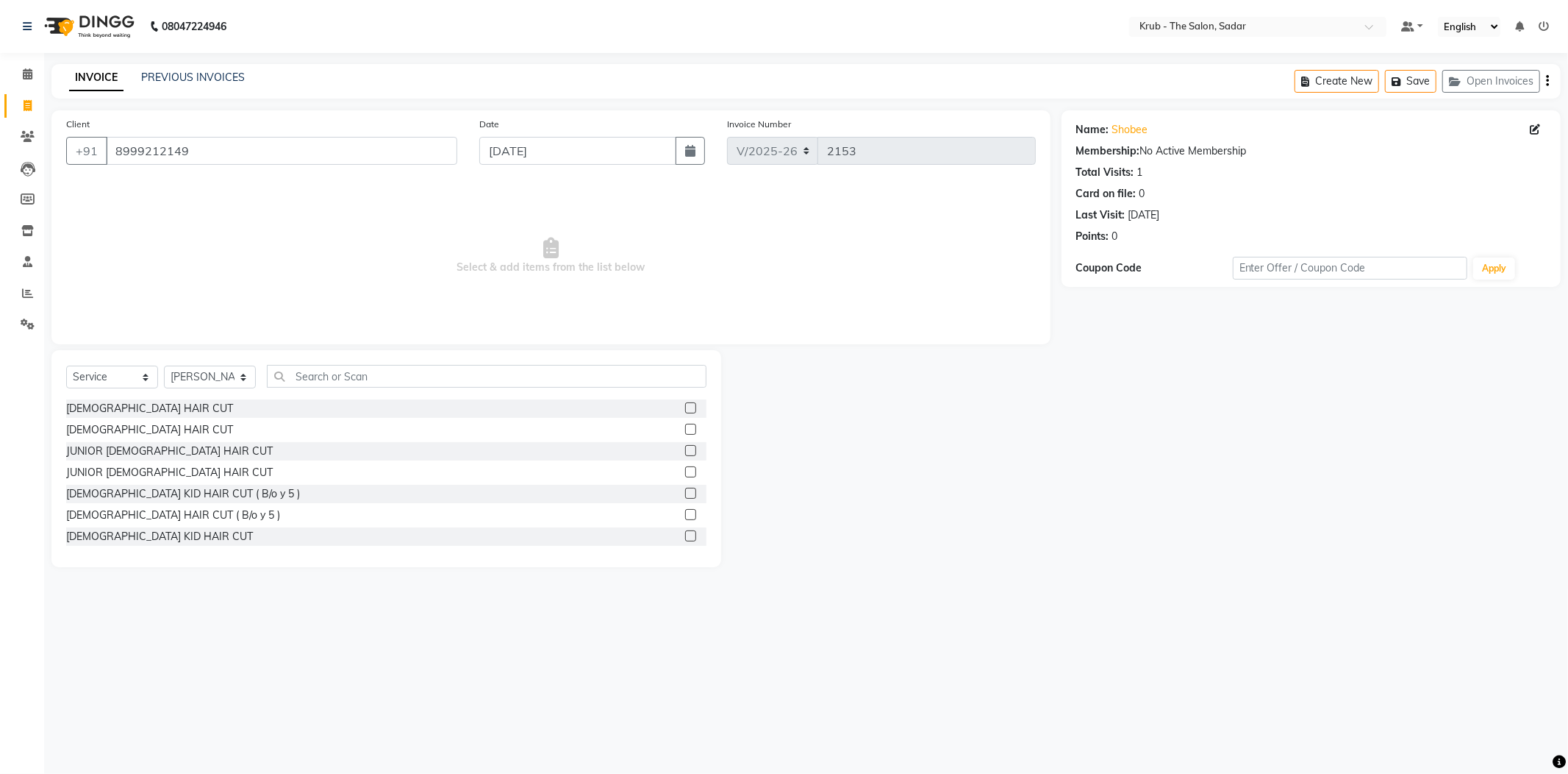
click at [685, 424] on label at bounding box center [691, 429] width 11 height 11
click at [685, 425] on input "checkbox" at bounding box center [690, 429] width 10 height 10
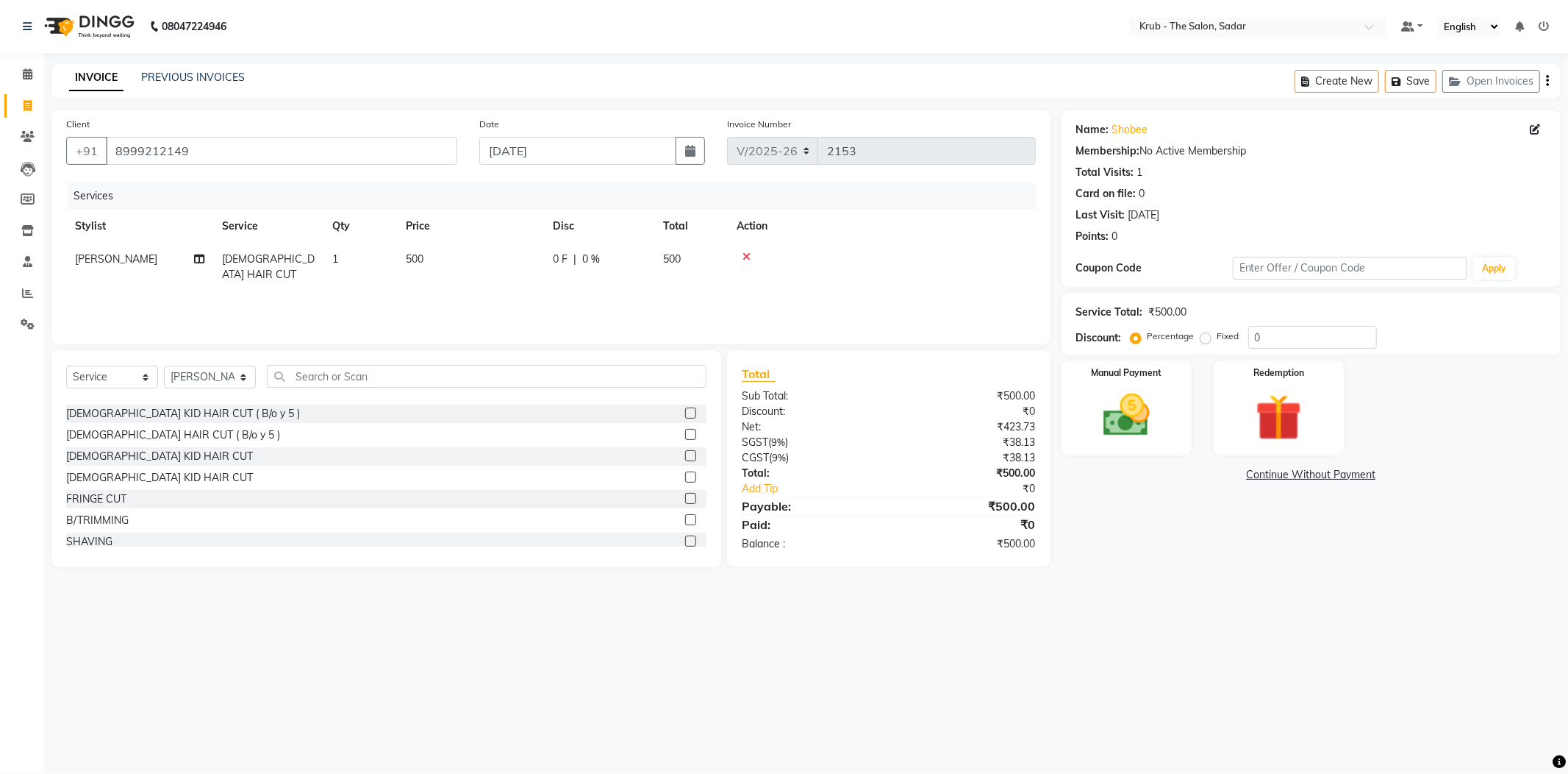
checkbox input "false"
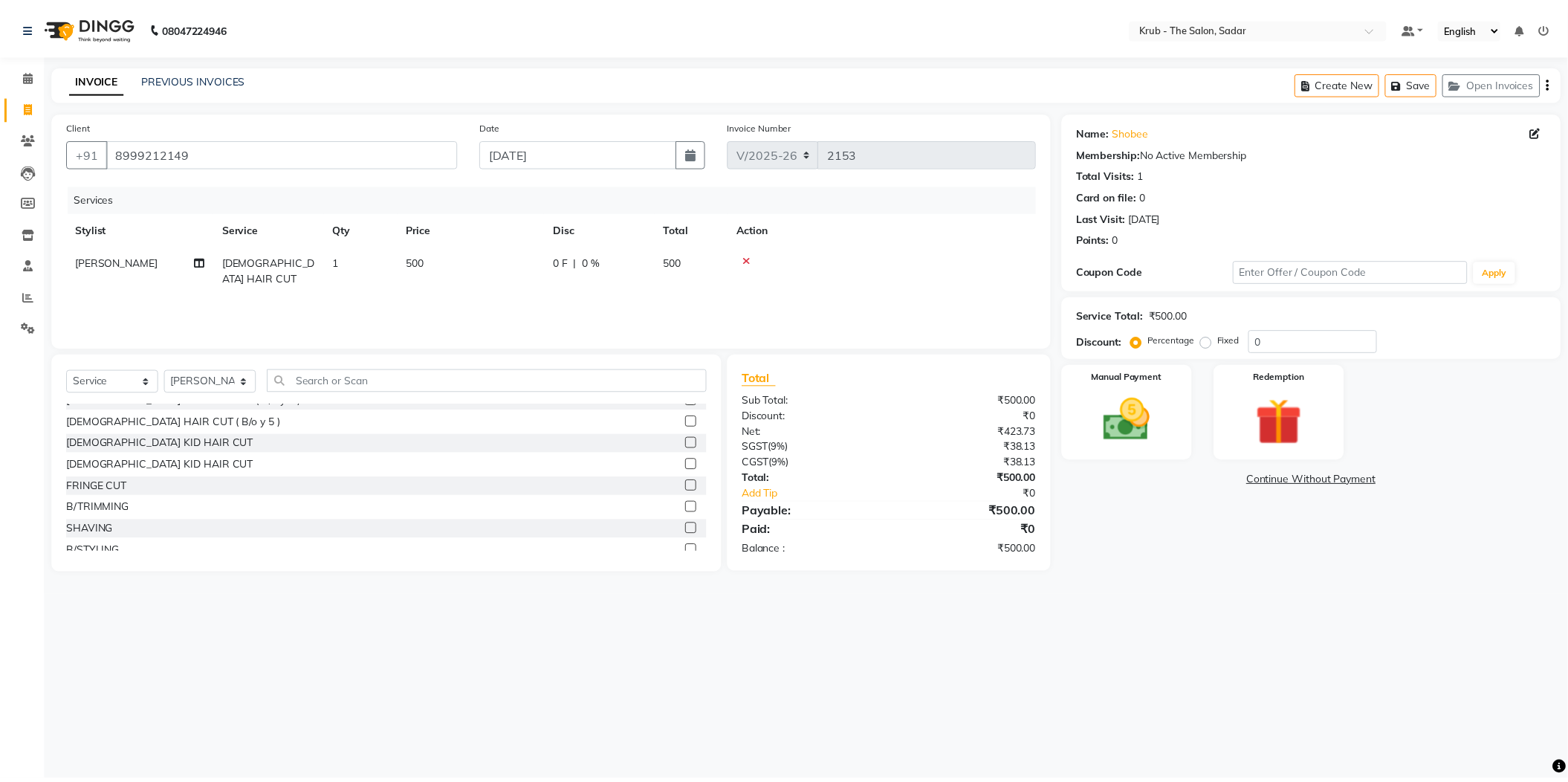
scroll to position [197, 0]
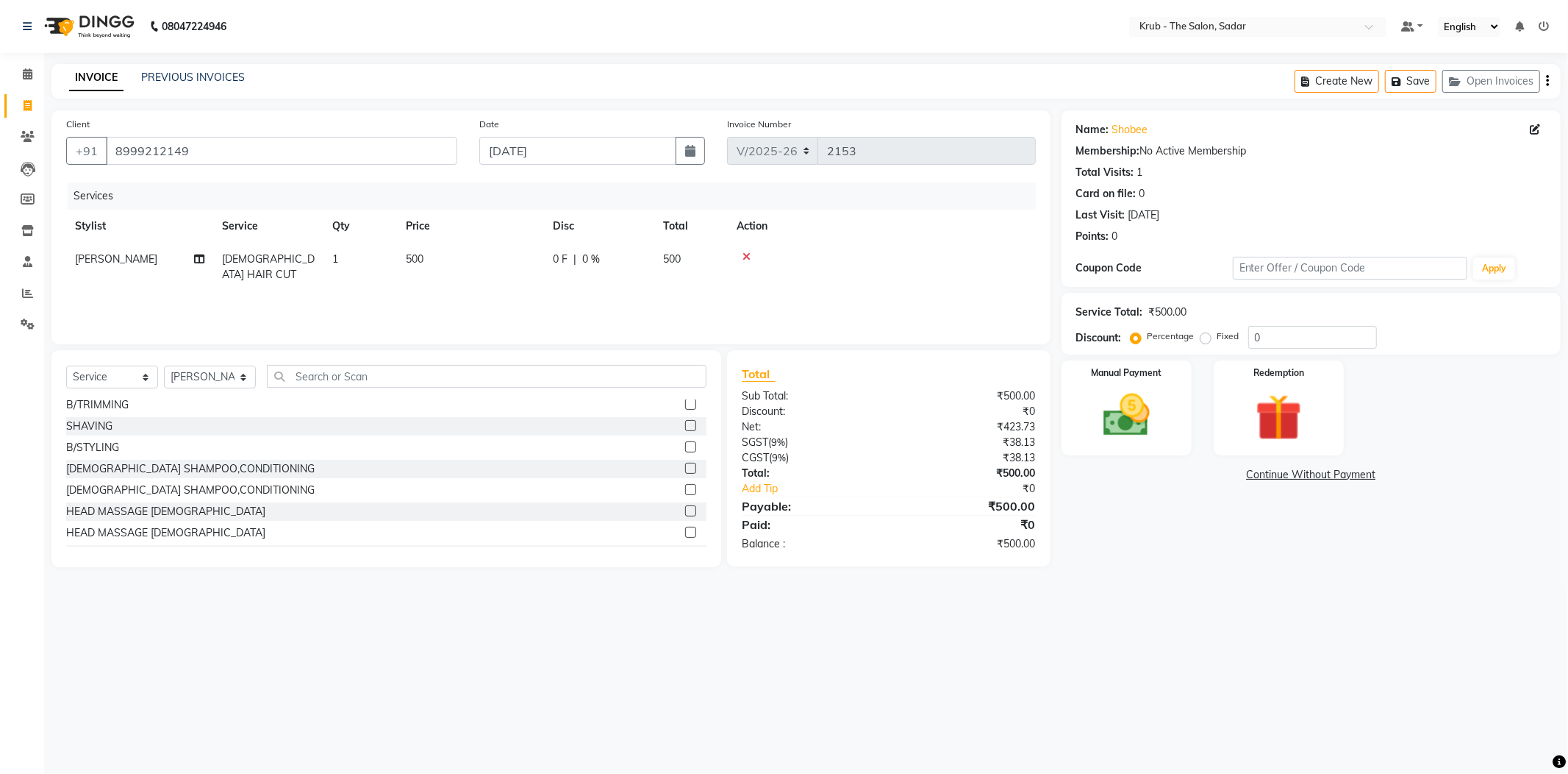
drag, startPoint x: 676, startPoint y: 415, endPoint x: 911, endPoint y: 409, distance: 235.1
click at [685, 441] on label at bounding box center [691, 447] width 11 height 11
click at [685, 443] on input "checkbox" at bounding box center [690, 447] width 10 height 10
checkbox input "false"
click at [1229, 326] on div "Percentage Fixed 0" at bounding box center [1255, 337] width 244 height 23
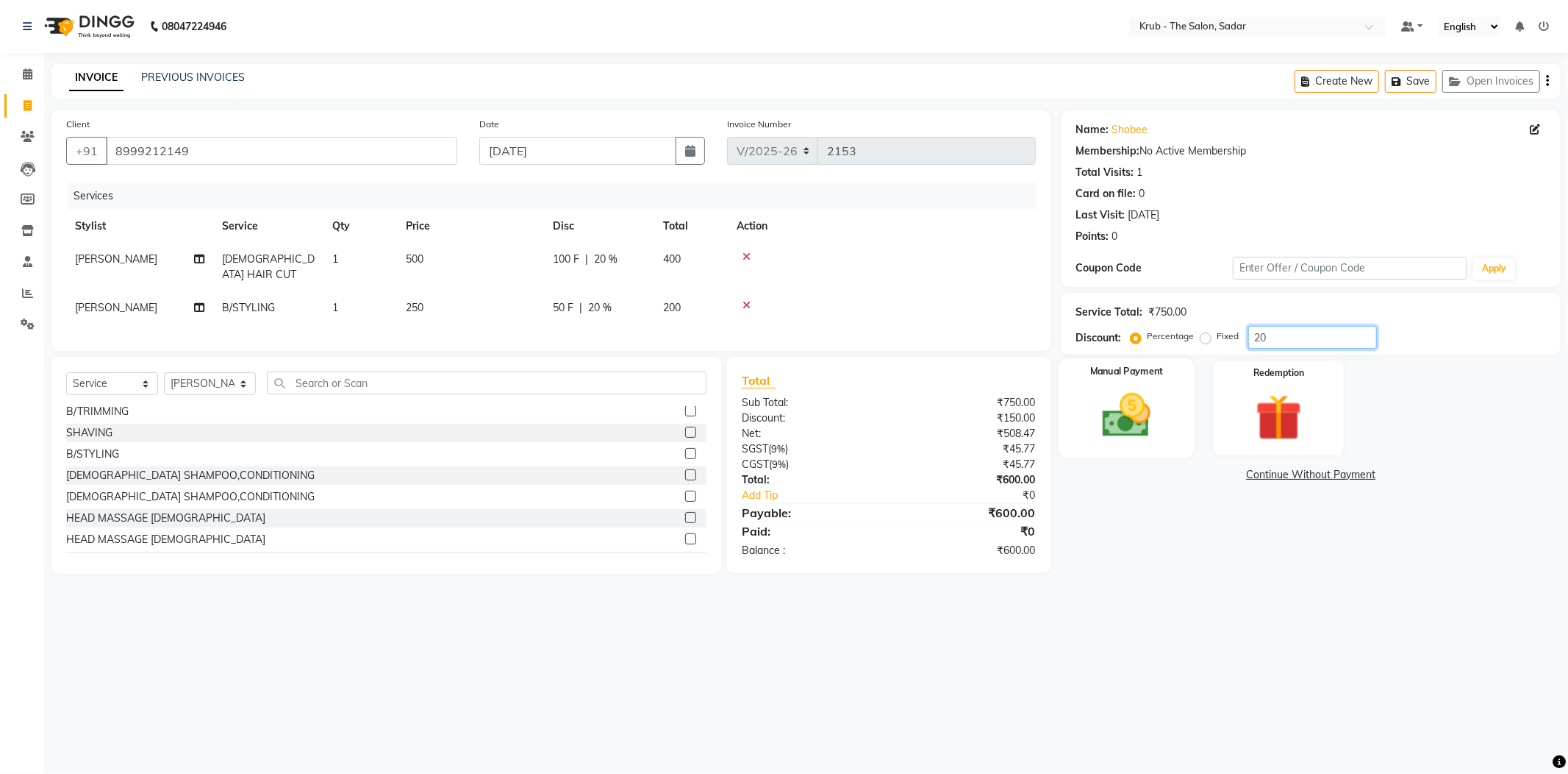
type input "20"
click at [1158, 387] on img at bounding box center [1126, 415] width 79 height 56
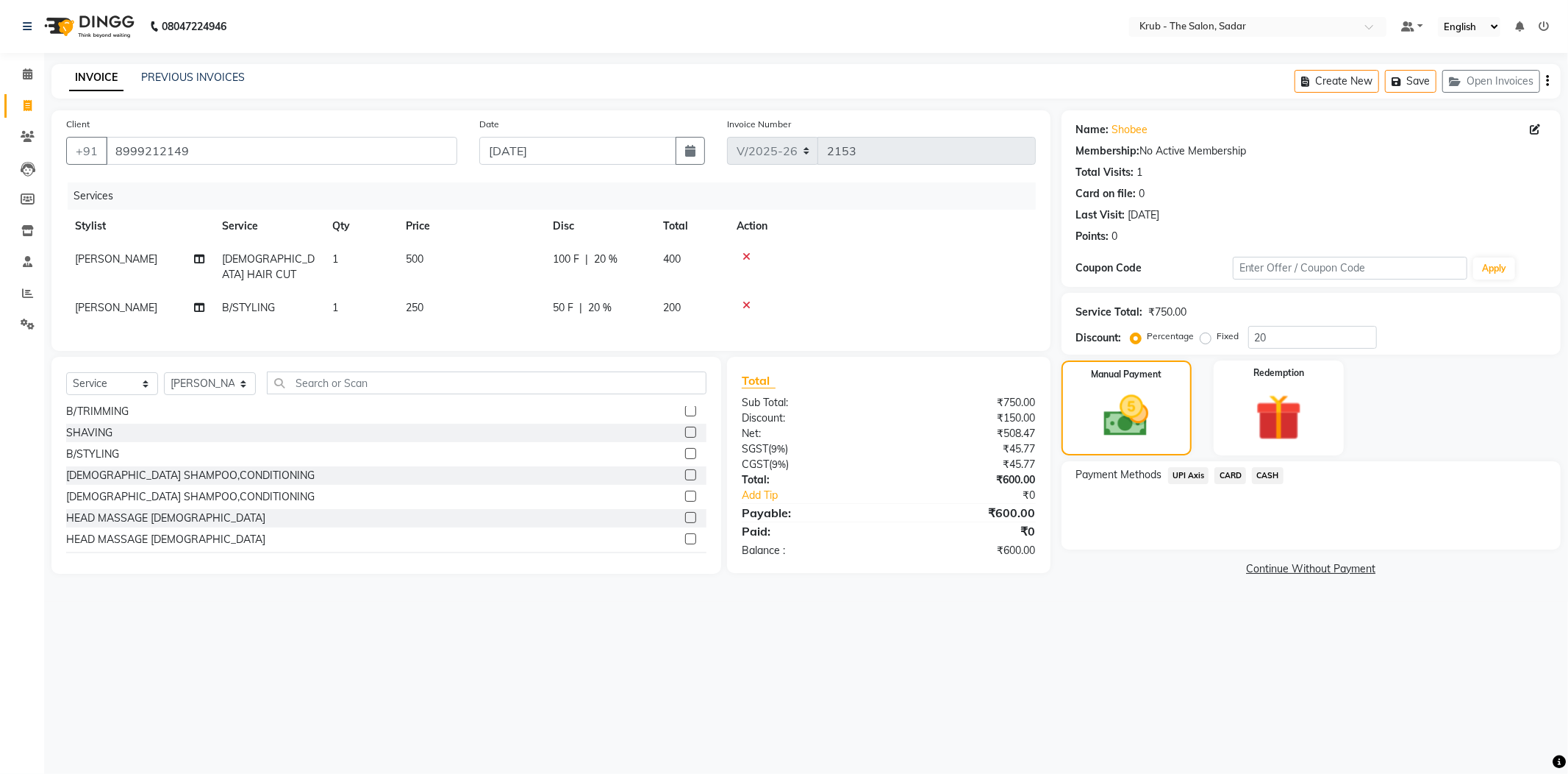
click at [1283, 466] on span "CASH" at bounding box center [1266, 475] width 31 height 17
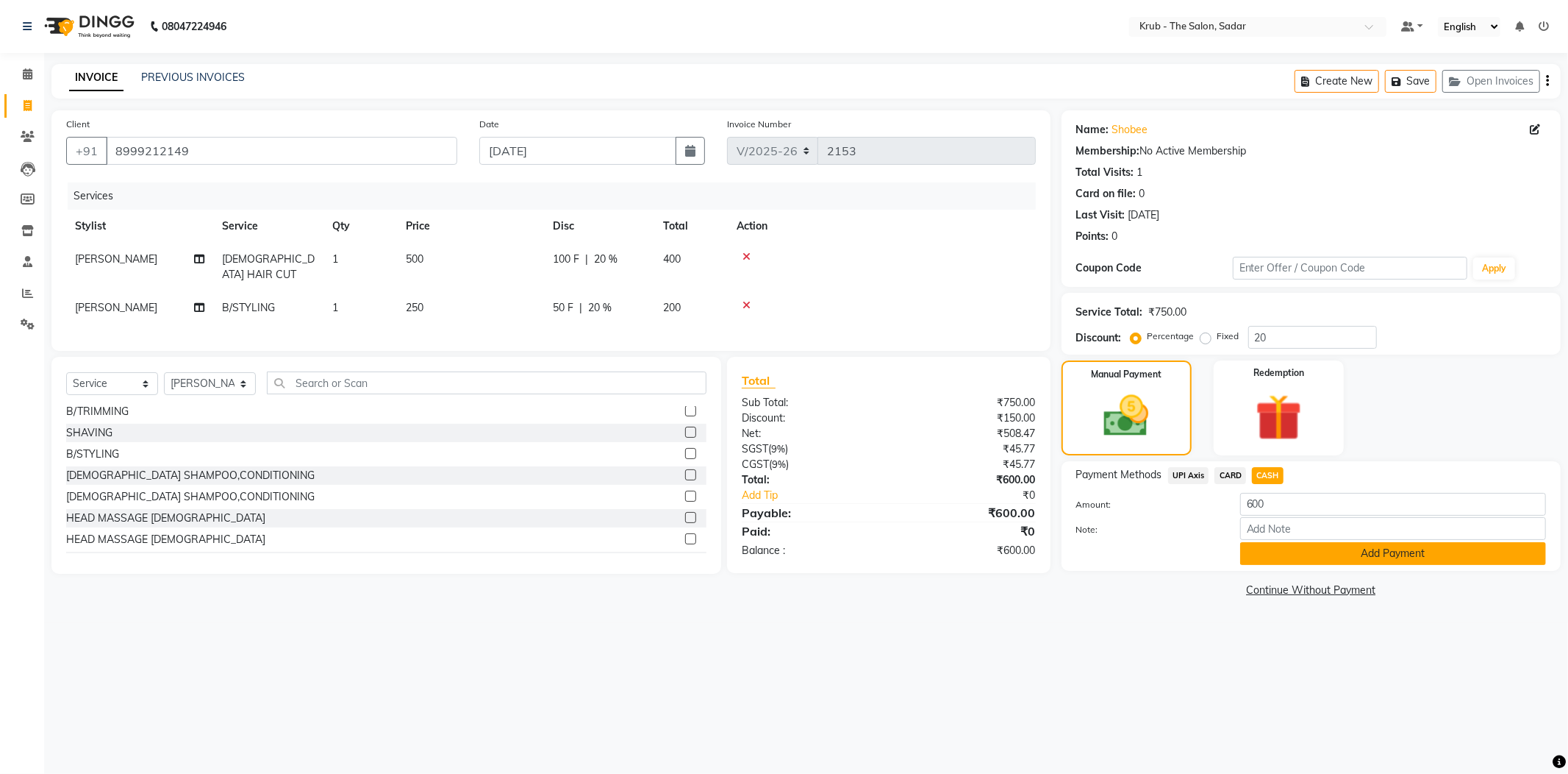
click at [1393, 542] on button "Add Payment" at bounding box center [1392, 553] width 305 height 23
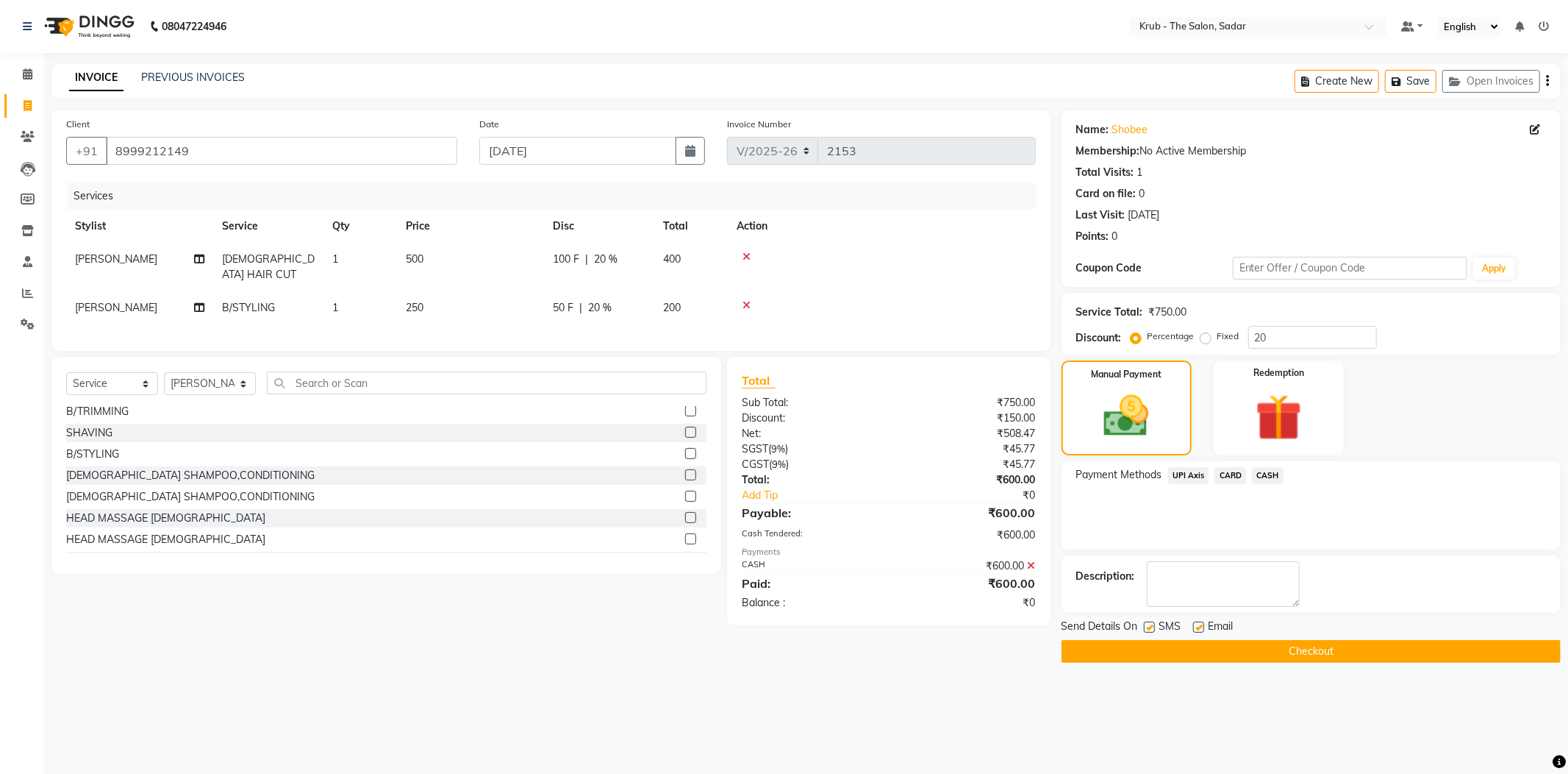
drag, startPoint x: 1200, startPoint y: 595, endPoint x: 1187, endPoint y: 595, distance: 13.0
click at [1198, 622] on label at bounding box center [1199, 627] width 11 height 11
click at [1198, 623] on input "checkbox" at bounding box center [1198, 627] width 10 height 10
checkbox input "false"
click at [1152, 622] on label at bounding box center [1149, 627] width 11 height 11
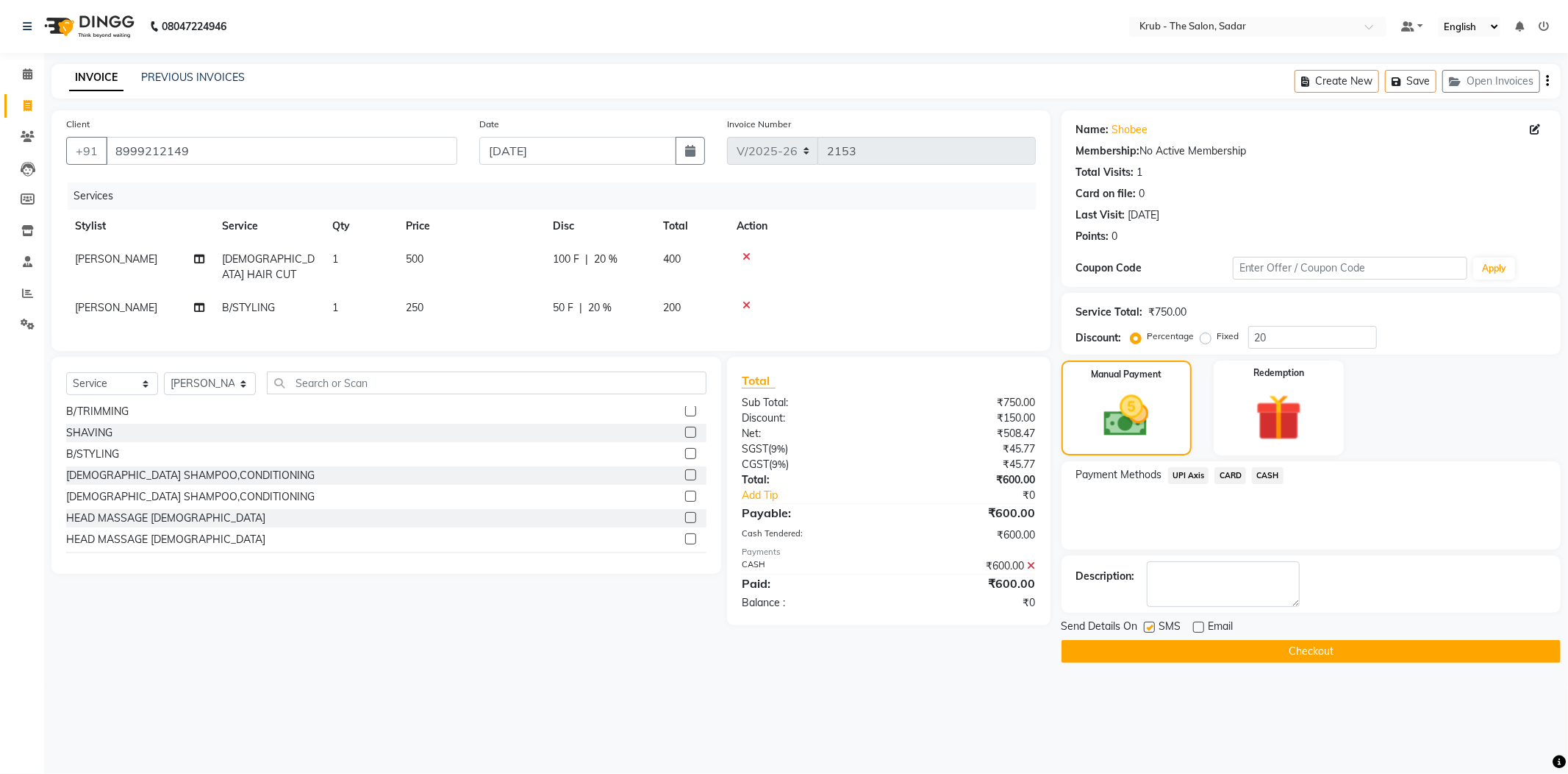
click at [1152, 623] on input "checkbox" at bounding box center [1148, 627] width 10 height 10
checkbox input "false"
click at [1212, 640] on button "Checkout" at bounding box center [1310, 651] width 499 height 23
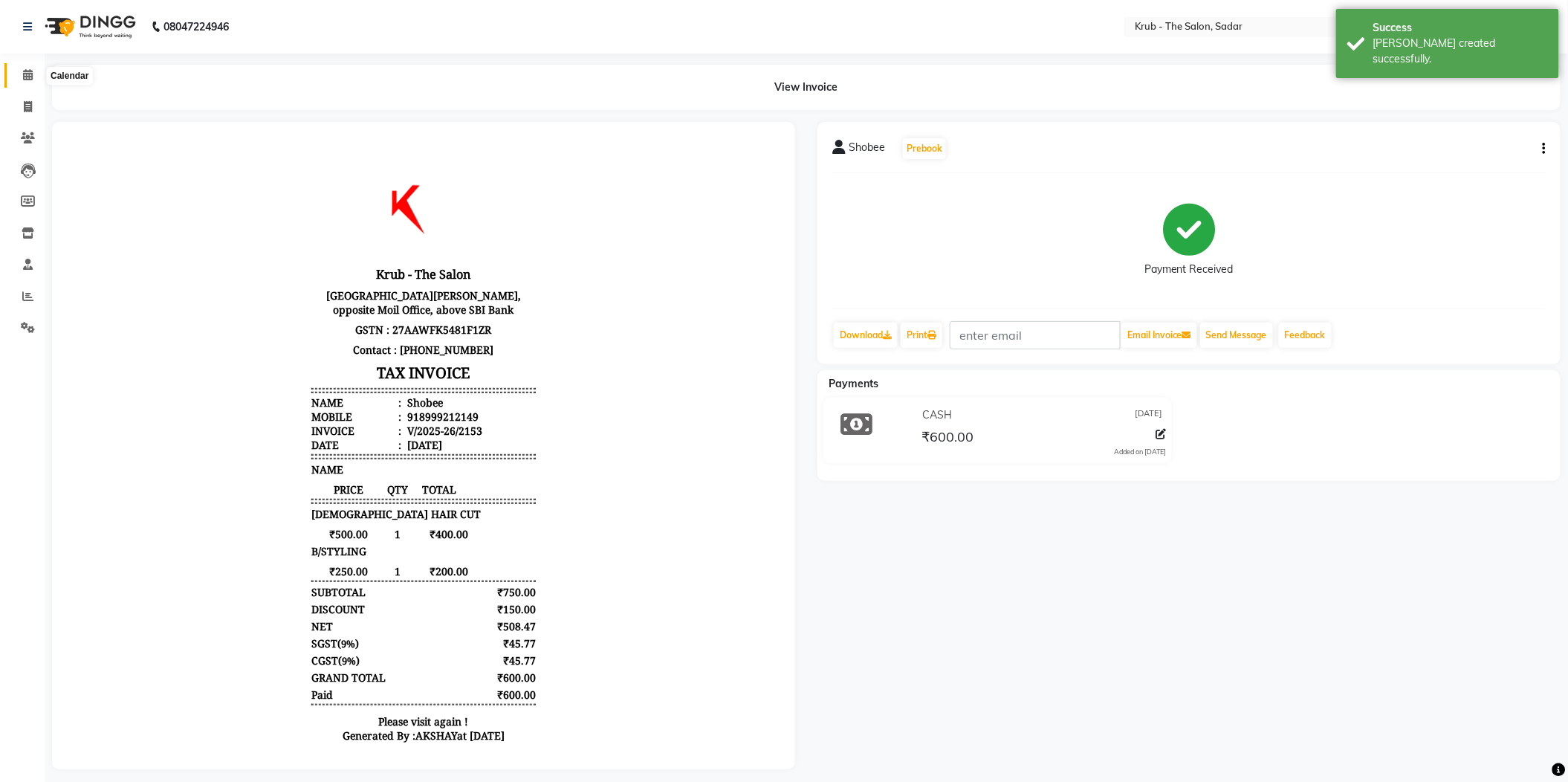
click at [21, 77] on span at bounding box center [27, 76] width 26 height 17
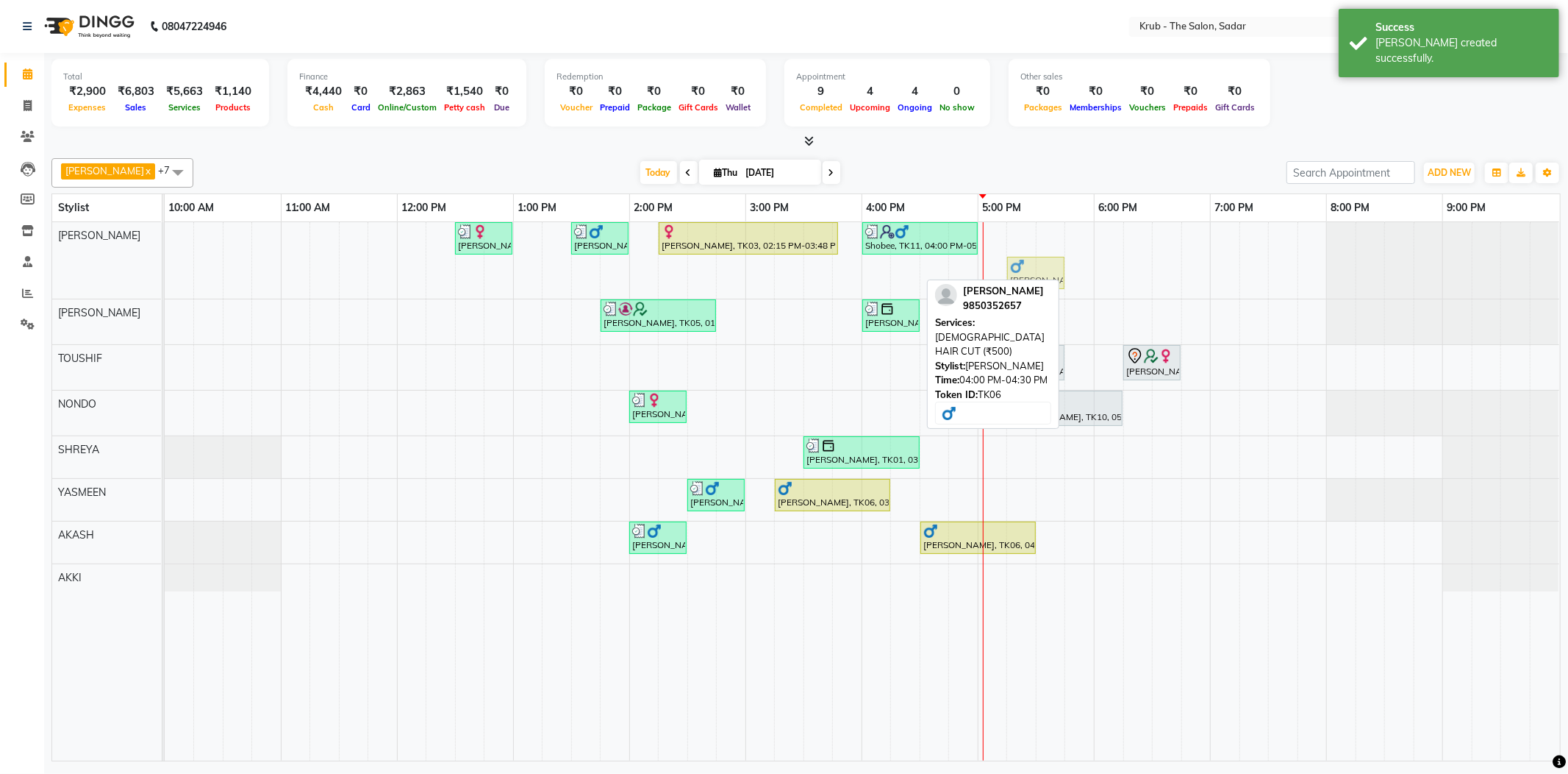
drag, startPoint x: 889, startPoint y: 265, endPoint x: 1026, endPoint y: 234, distance: 140.5
click at [1026, 234] on div "[PERSON_NAME], TK02, 12:30 PM-01:00 PM, [DEMOGRAPHIC_DATA] HAIR CUT [PERSON_NAM…" at bounding box center [862, 490] width 1395 height 538
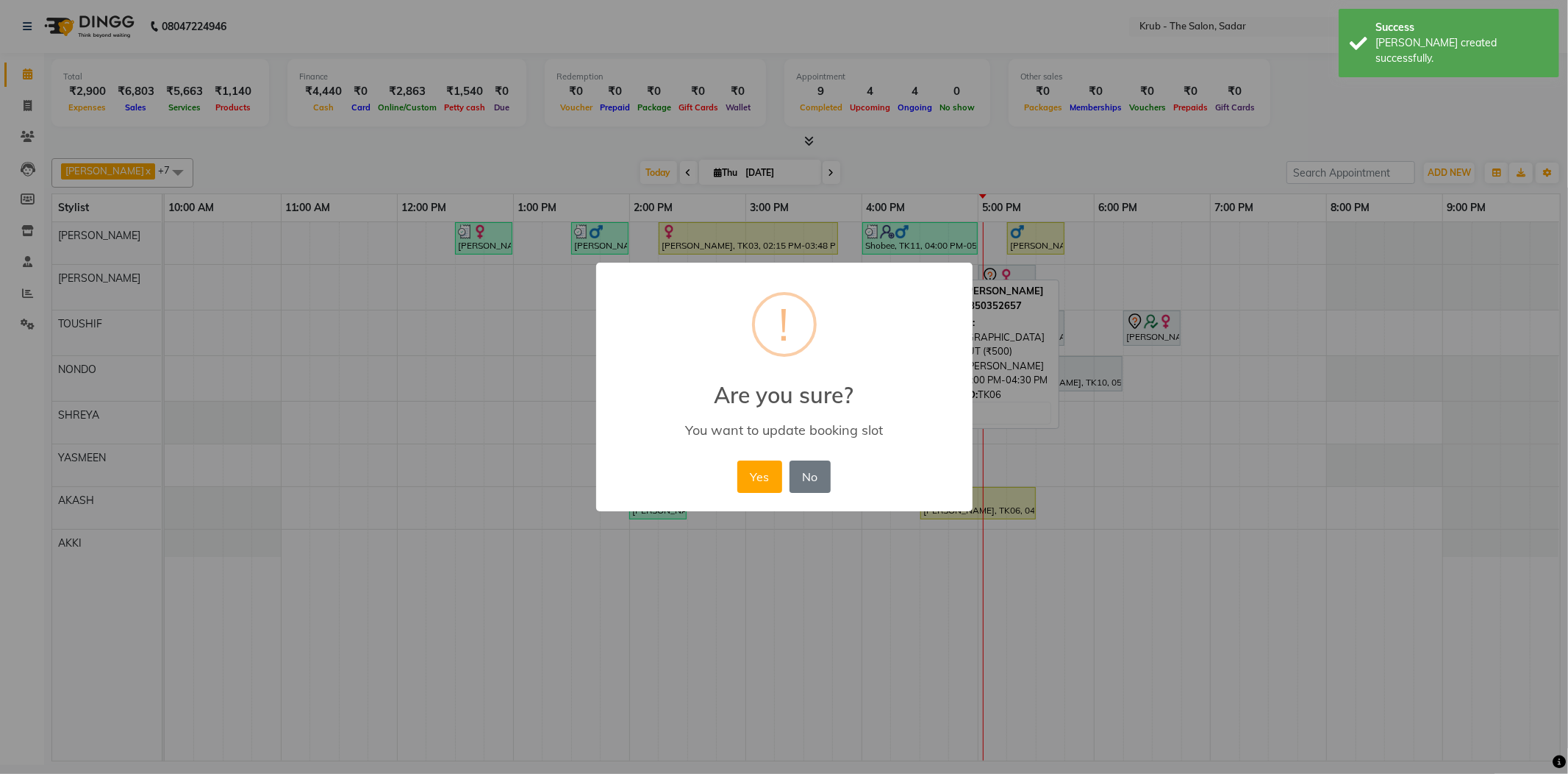
click at [758, 457] on div "Yes No No" at bounding box center [784, 477] width 101 height 40
click at [763, 461] on button "Yes" at bounding box center [759, 477] width 45 height 32
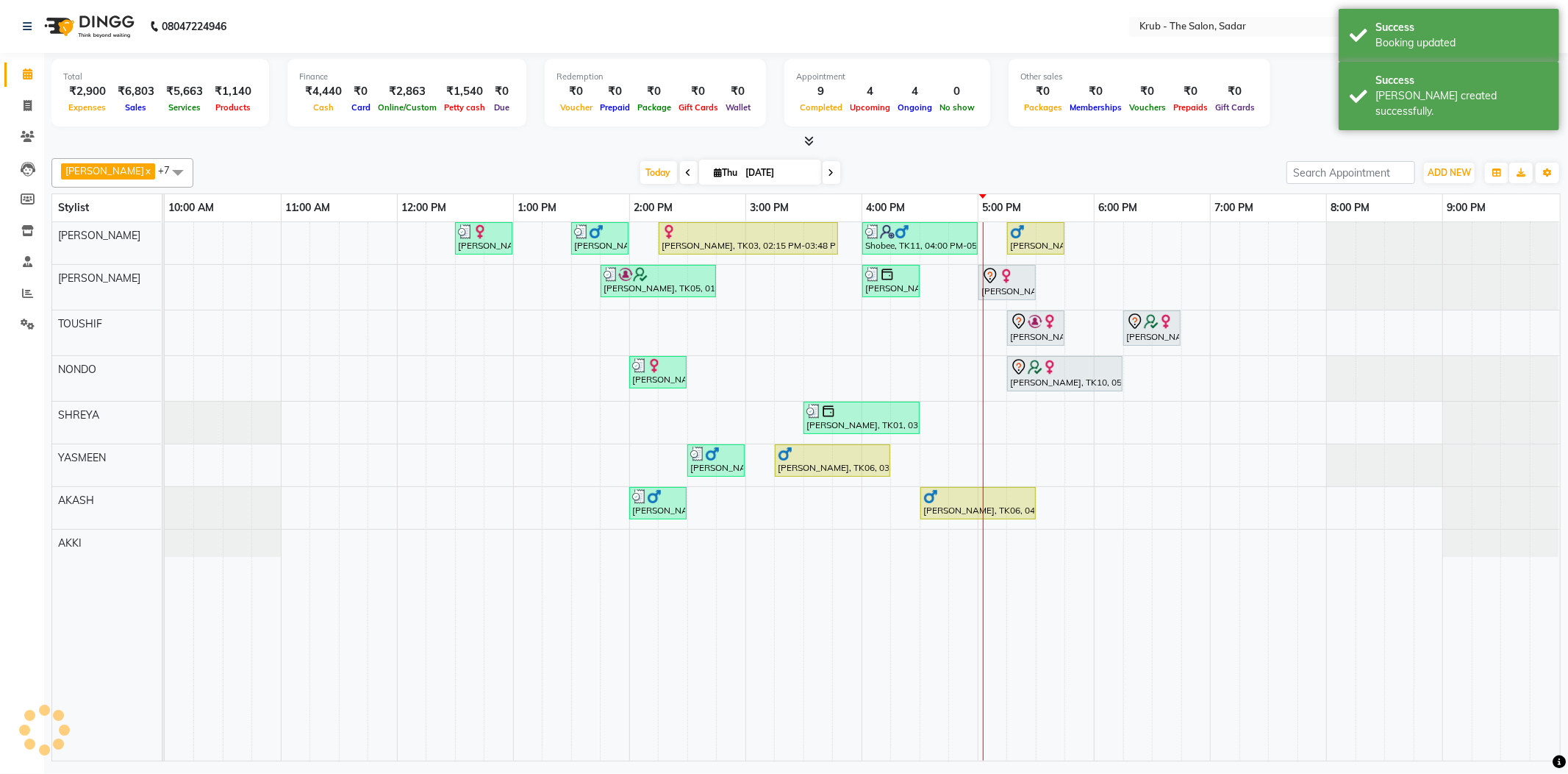
click at [1049, 167] on div "[DATE] [DATE]" at bounding box center [739, 172] width 1078 height 22
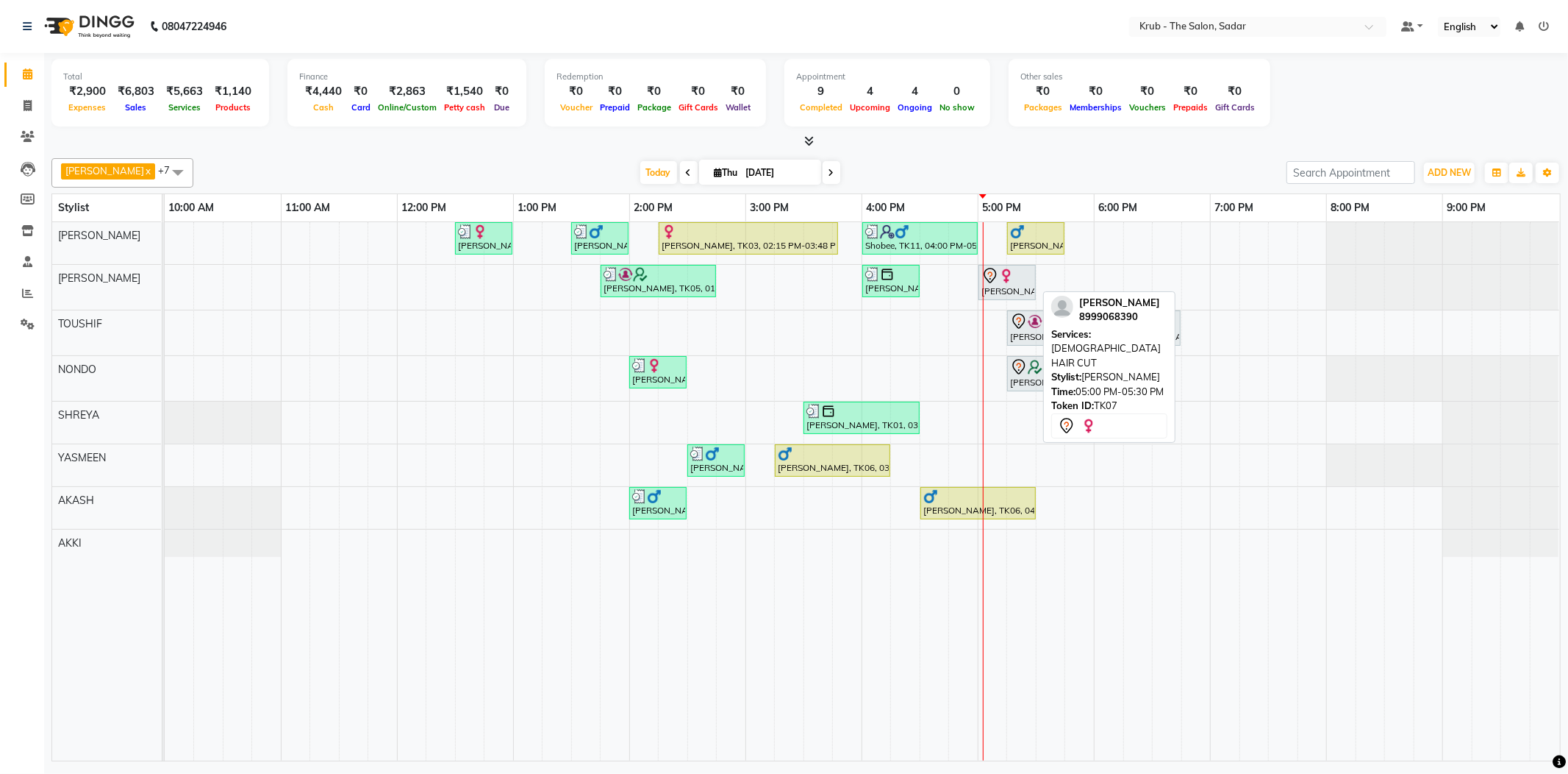
click at [1017, 283] on div "[PERSON_NAME], TK07, 05:00 PM-05:30 PM, [DEMOGRAPHIC_DATA] HAIR CUT" at bounding box center [1007, 282] width 54 height 30
click at [1003, 286] on div "[PERSON_NAME], TK07, 05:00 PM-05:30 PM, [DEMOGRAPHIC_DATA] HAIR CUT" at bounding box center [1007, 282] width 54 height 30
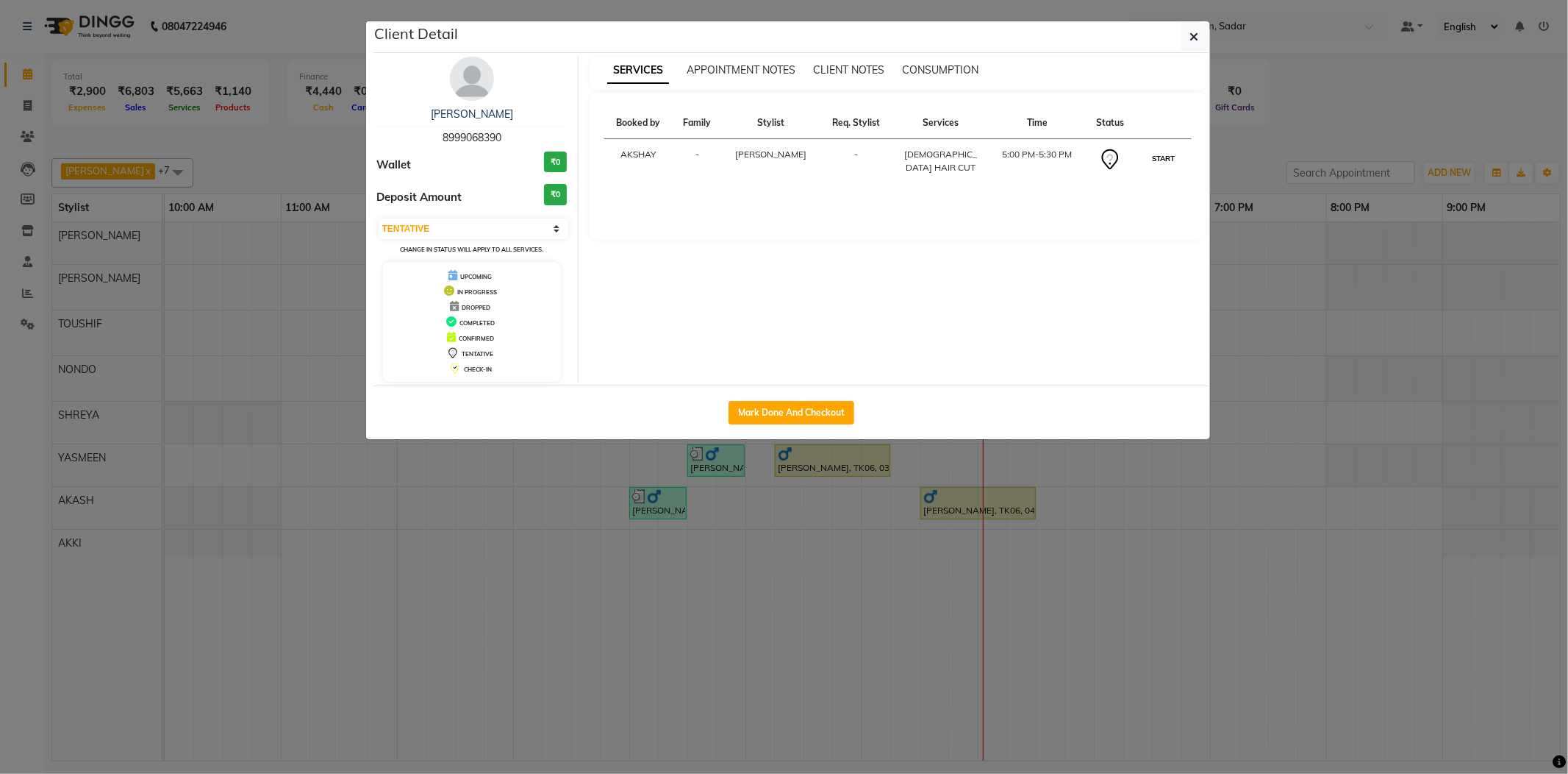
click at [1155, 149] on button "START" at bounding box center [1163, 158] width 30 height 18
select select "1"
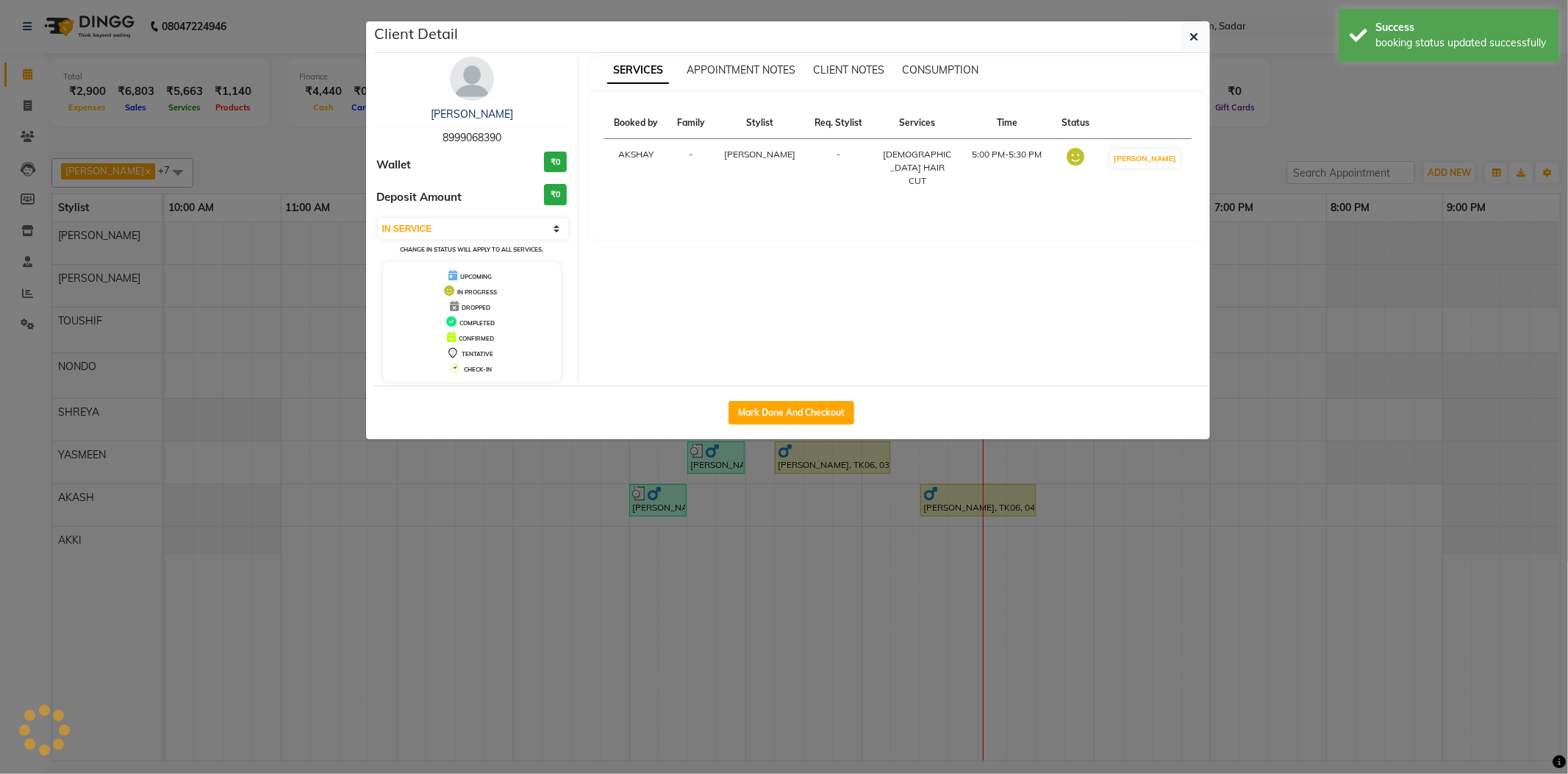
click at [1247, 139] on ngb-modal-window "Client Detail [PERSON_NAME] 8999068390 Wallet ₹0 Deposit Amount ₹0 Select IN SE…" at bounding box center [784, 387] width 1568 height 774
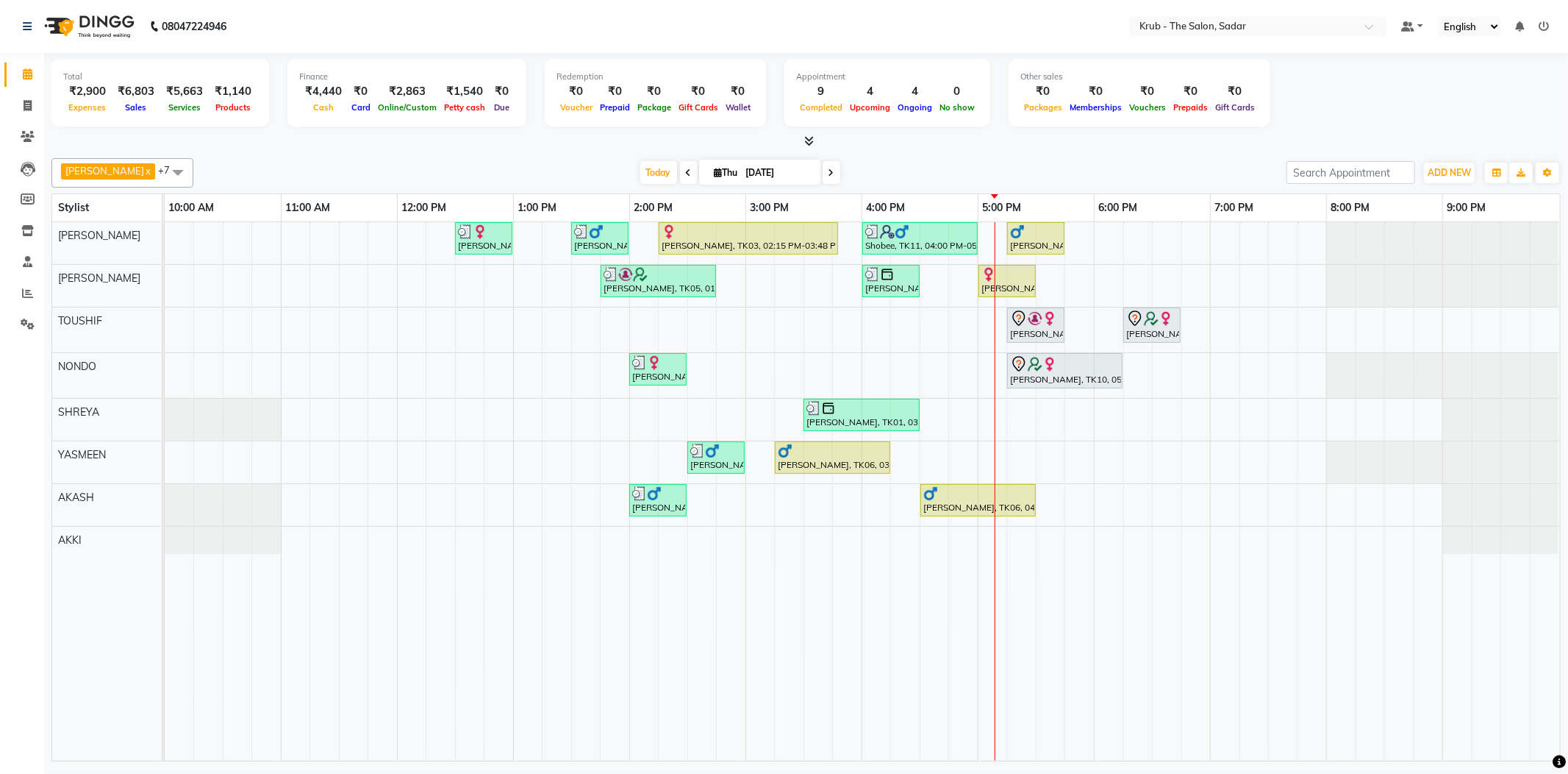
click at [1546, 27] on icon at bounding box center [1543, 26] width 10 height 10
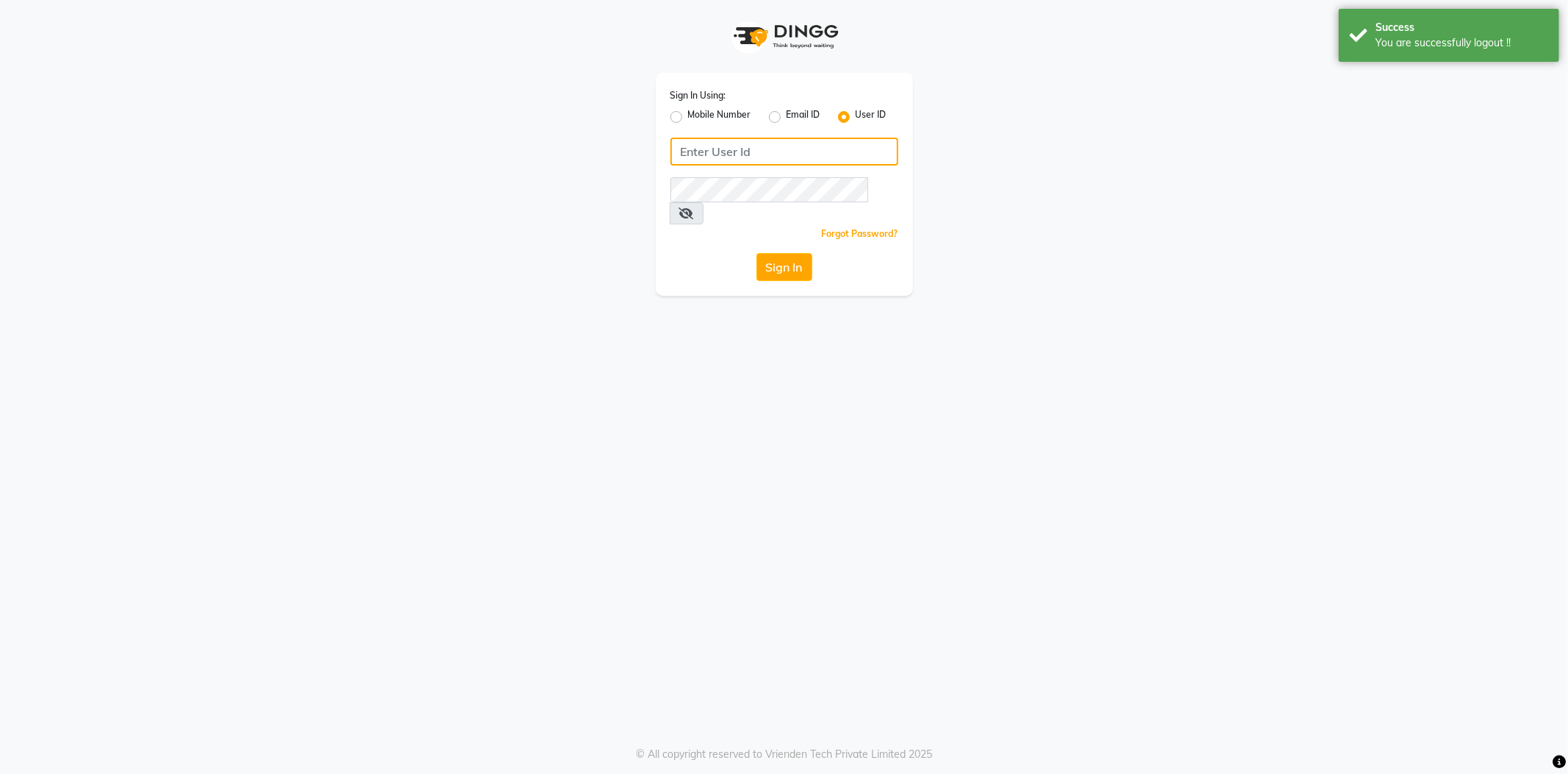
type input "8600687890"
click at [688, 114] on label "Mobile Number" at bounding box center [719, 117] width 63 height 18
click at [688, 114] on input "Mobile Number" at bounding box center [693, 113] width 10 height 10
radio input "true"
radio input "false"
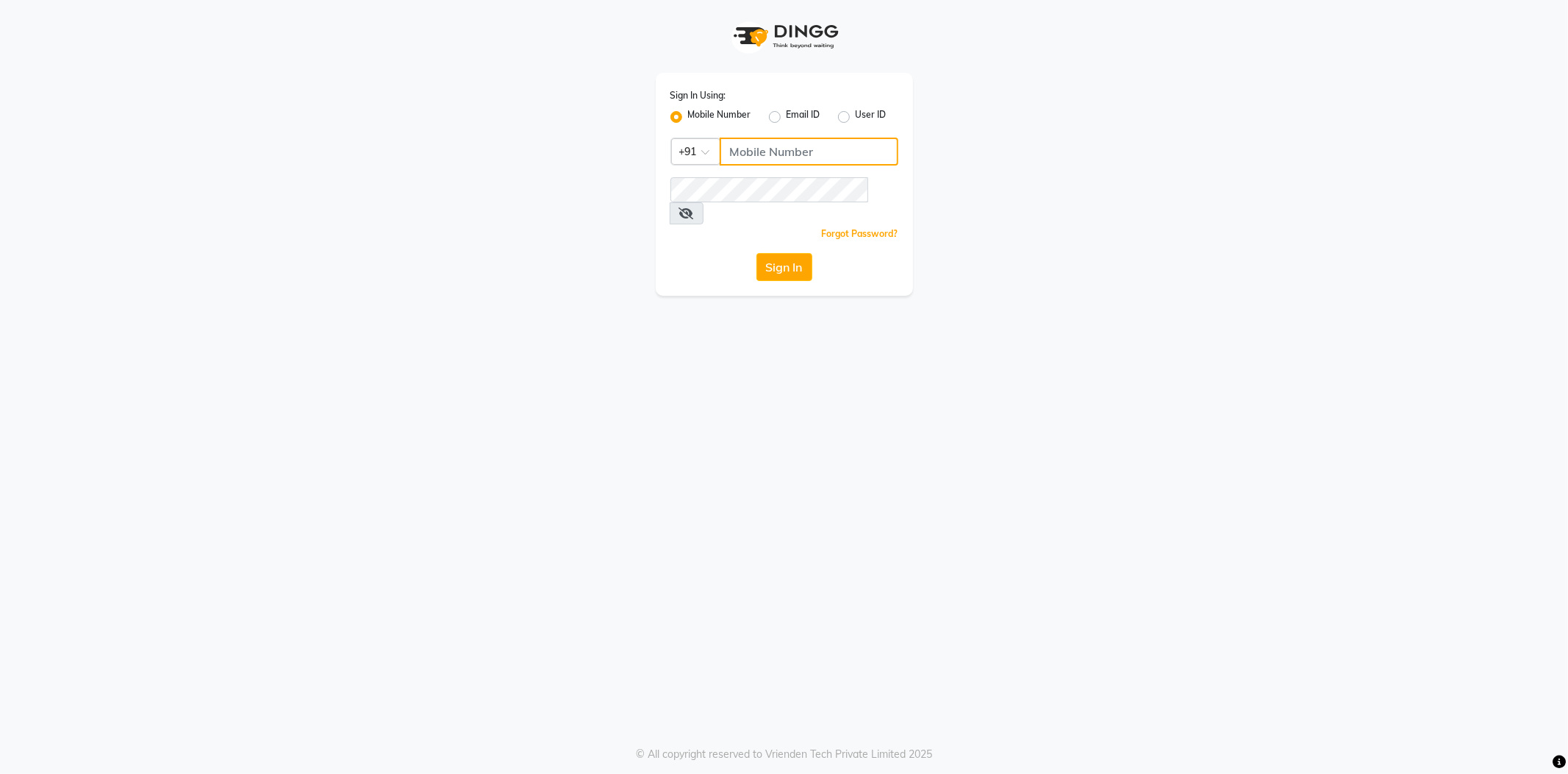
click at [770, 138] on input "Username" at bounding box center [809, 150] width 179 height 28
type input "8600687890"
click at [783, 253] on button "Sign In" at bounding box center [784, 267] width 56 height 28
